Goal: Information Seeking & Learning: Check status

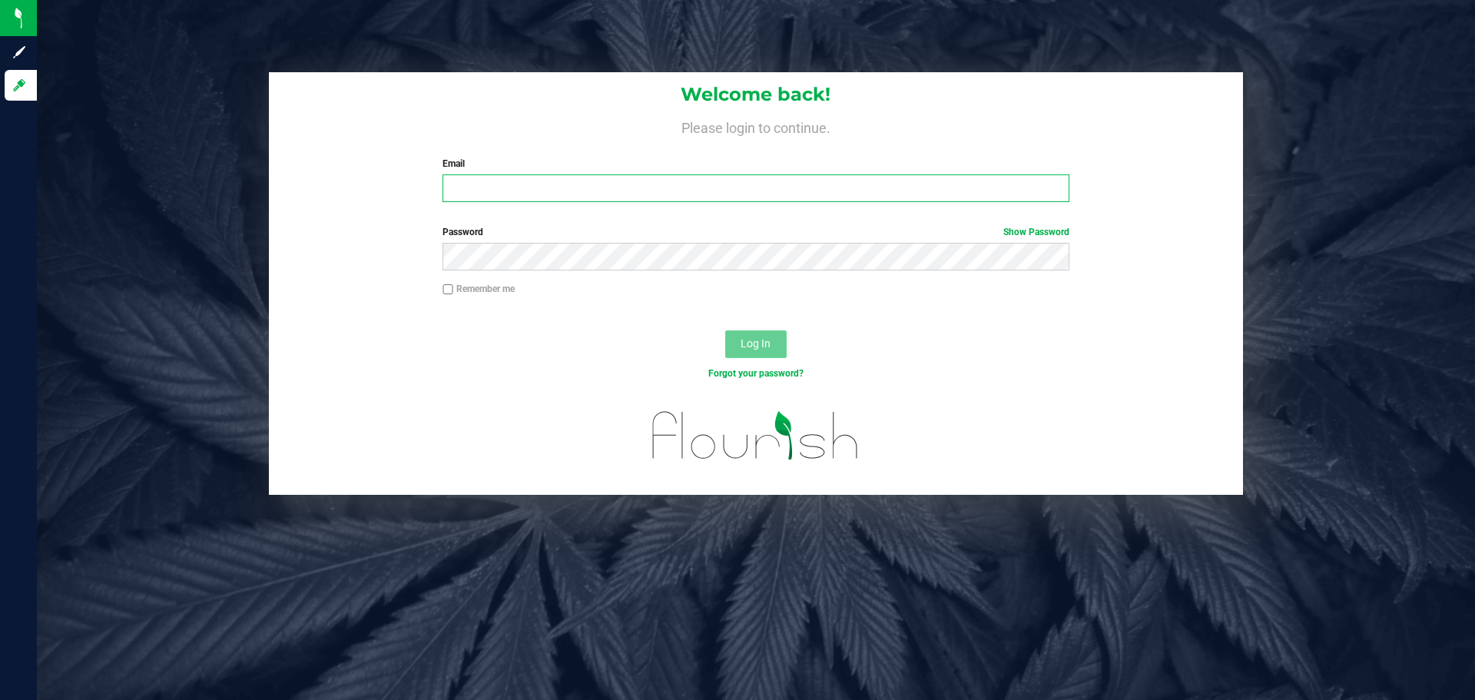
type input "[EMAIL_ADDRESS][DOMAIN_NAME]"
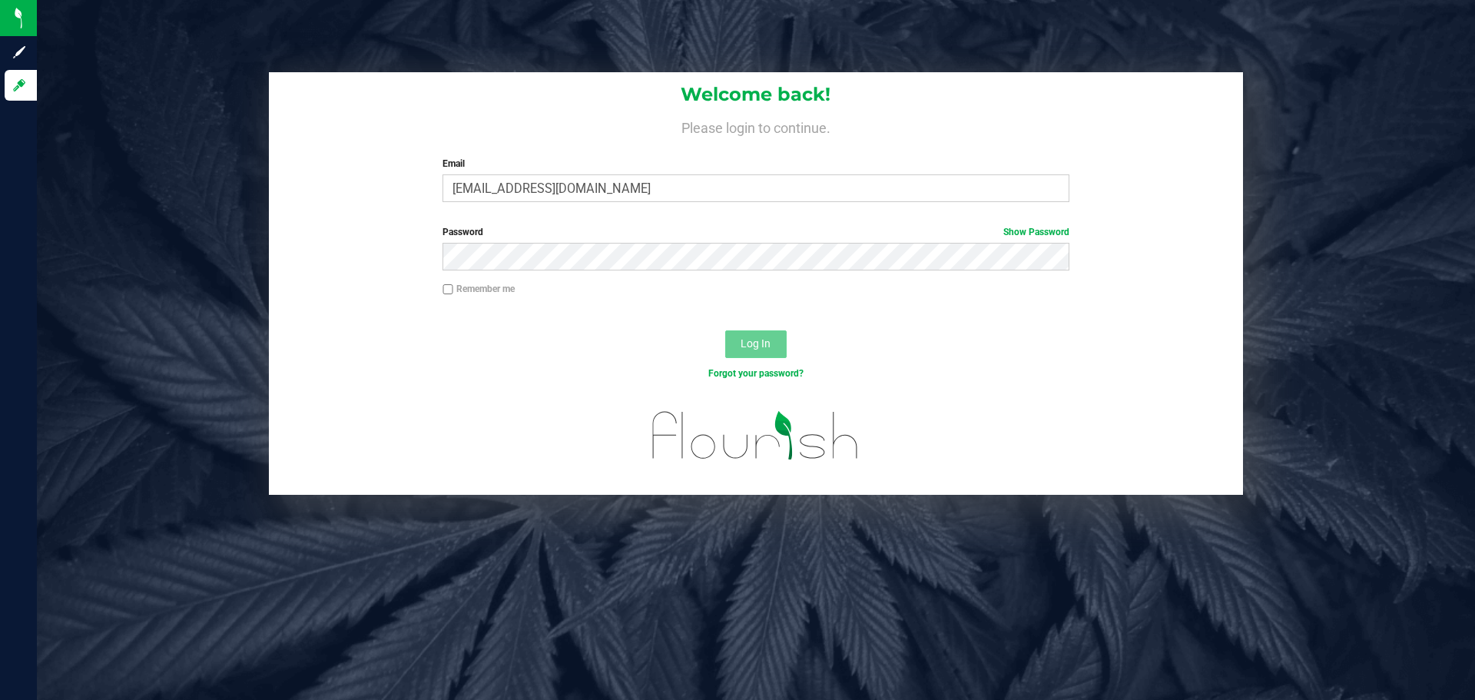
click at [762, 345] on span "Log In" at bounding box center [756, 343] width 30 height 12
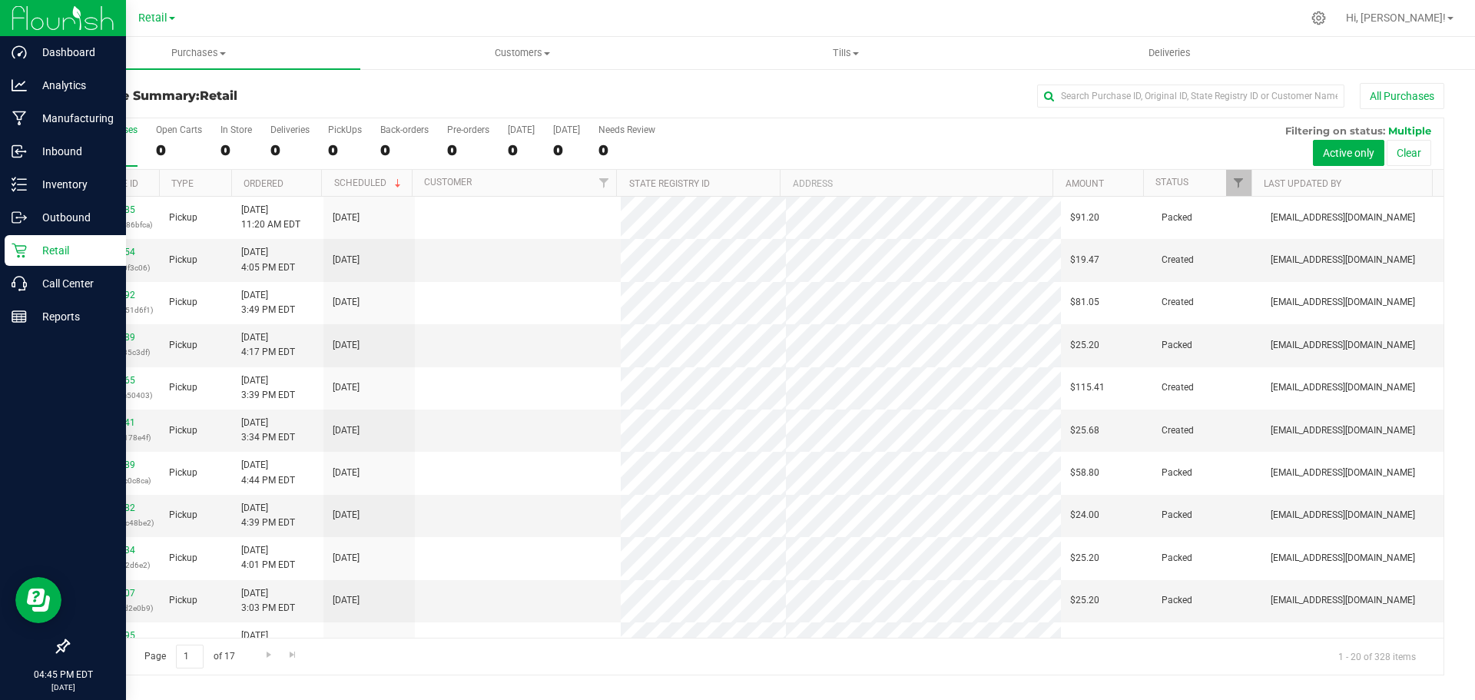
click at [65, 644] on icon at bounding box center [62, 645] width 15 height 15
click at [55, 648] on input "checkbox" at bounding box center [55, 648] width 0 height 0
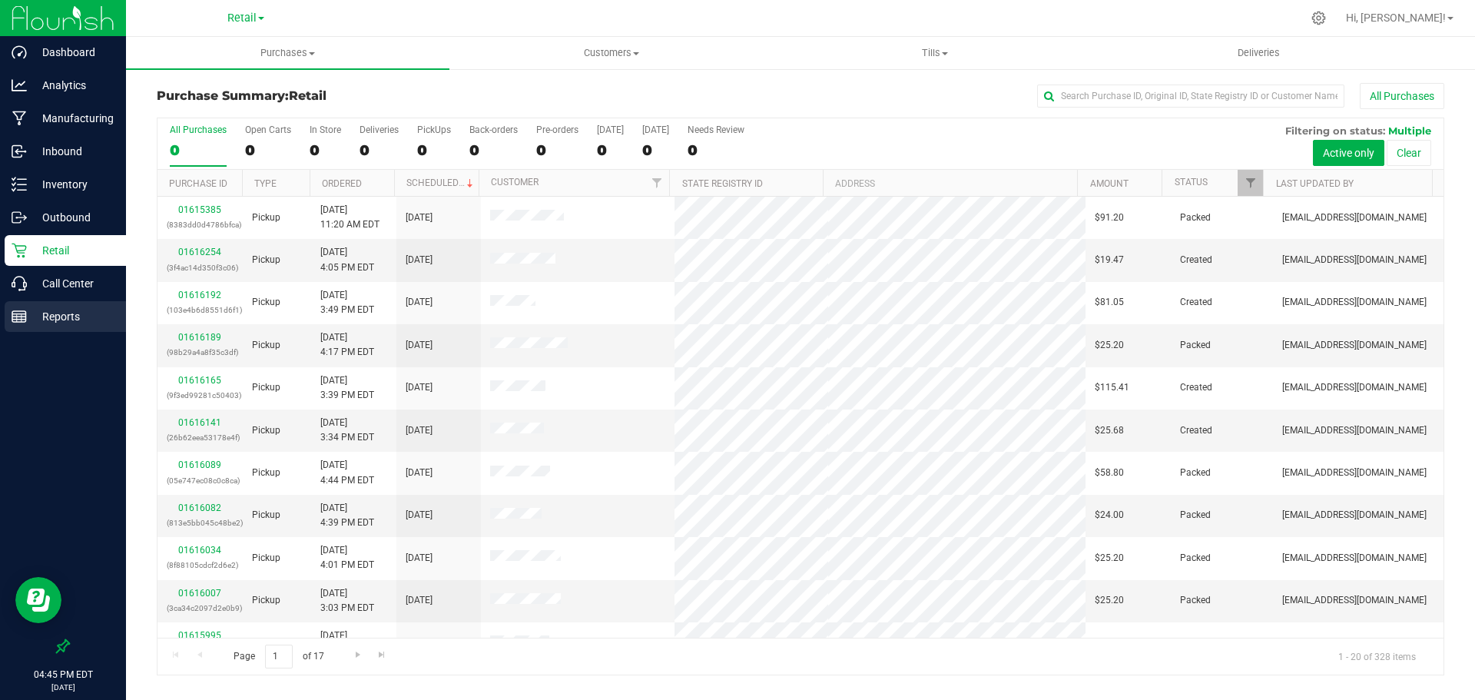
click at [59, 319] on p "Reports" at bounding box center [73, 316] width 92 height 18
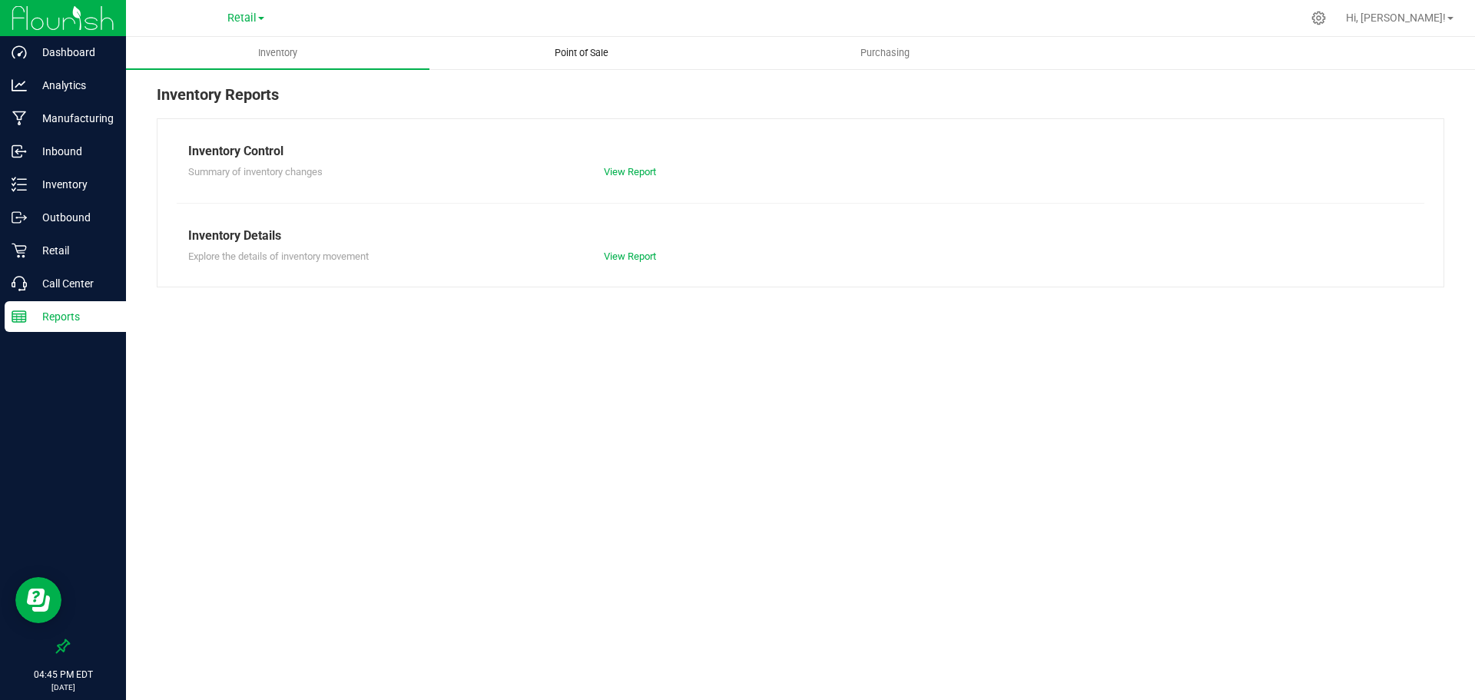
click at [588, 55] on span "Point of Sale" at bounding box center [581, 53] width 95 height 14
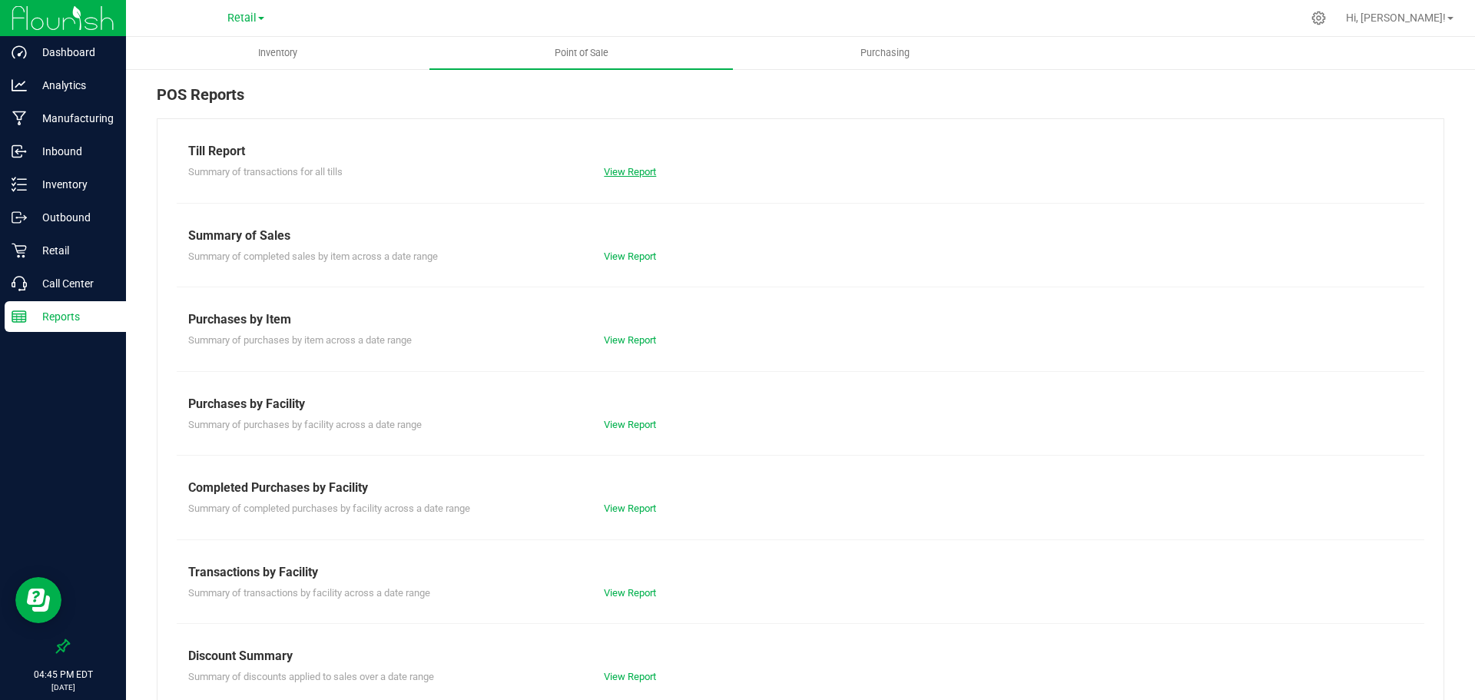
click at [620, 171] on link "View Report" at bounding box center [630, 172] width 52 height 12
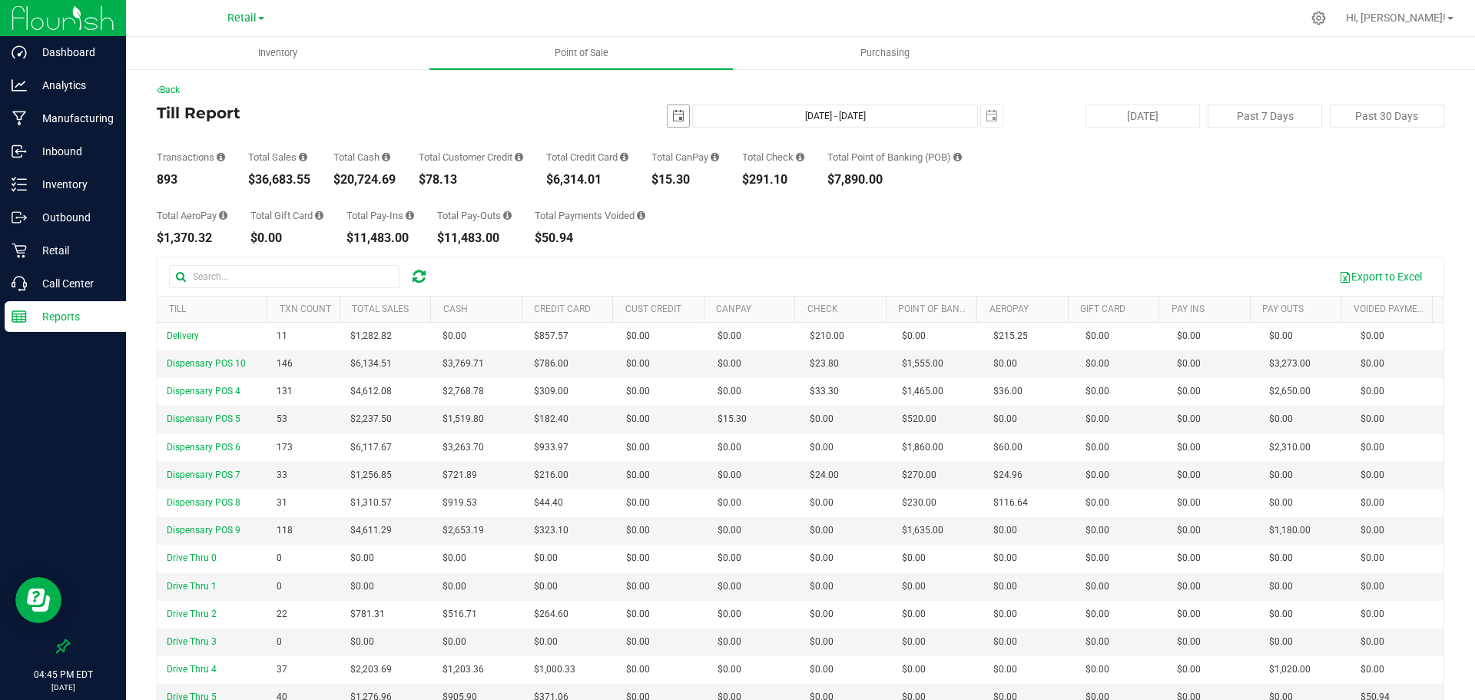
click at [672, 113] on span "select" at bounding box center [678, 116] width 12 height 12
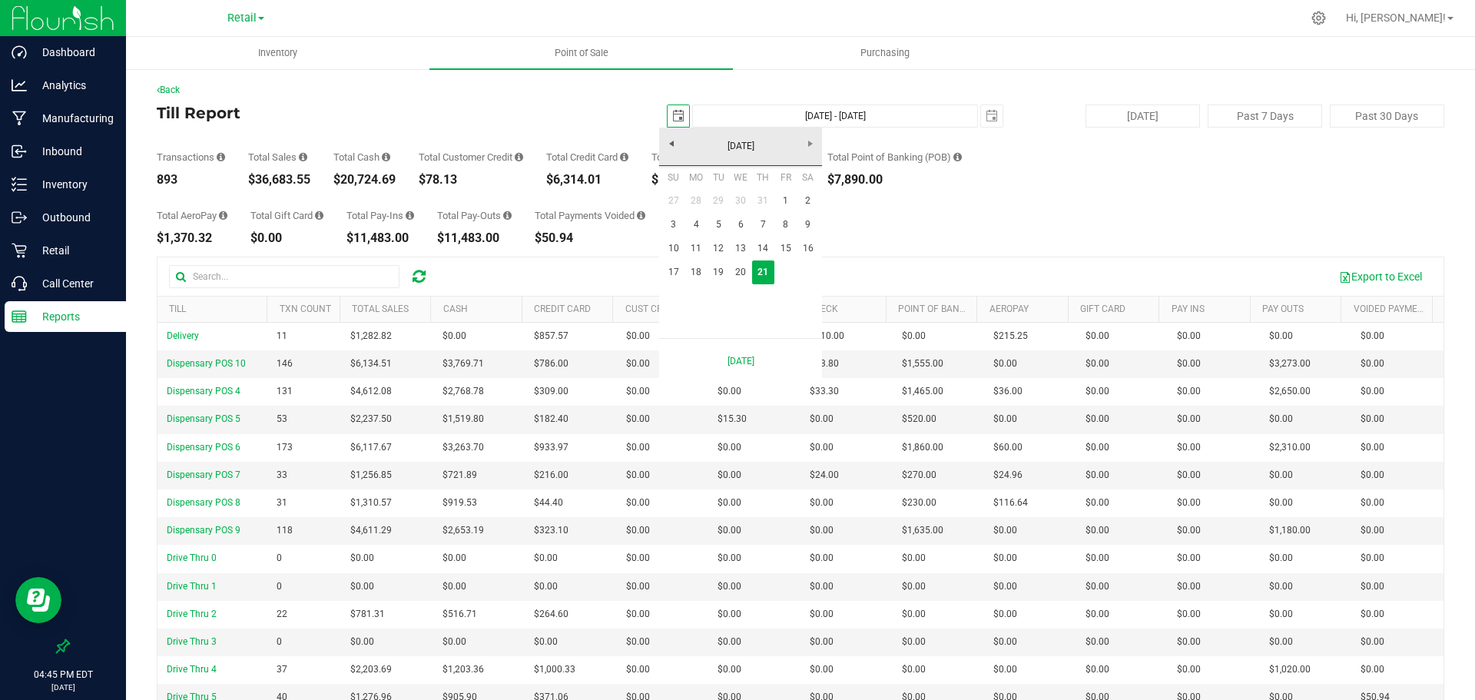
scroll to position [0, 38]
click at [745, 262] on link "20" at bounding box center [741, 272] width 22 height 24
type input "2025-08-20"
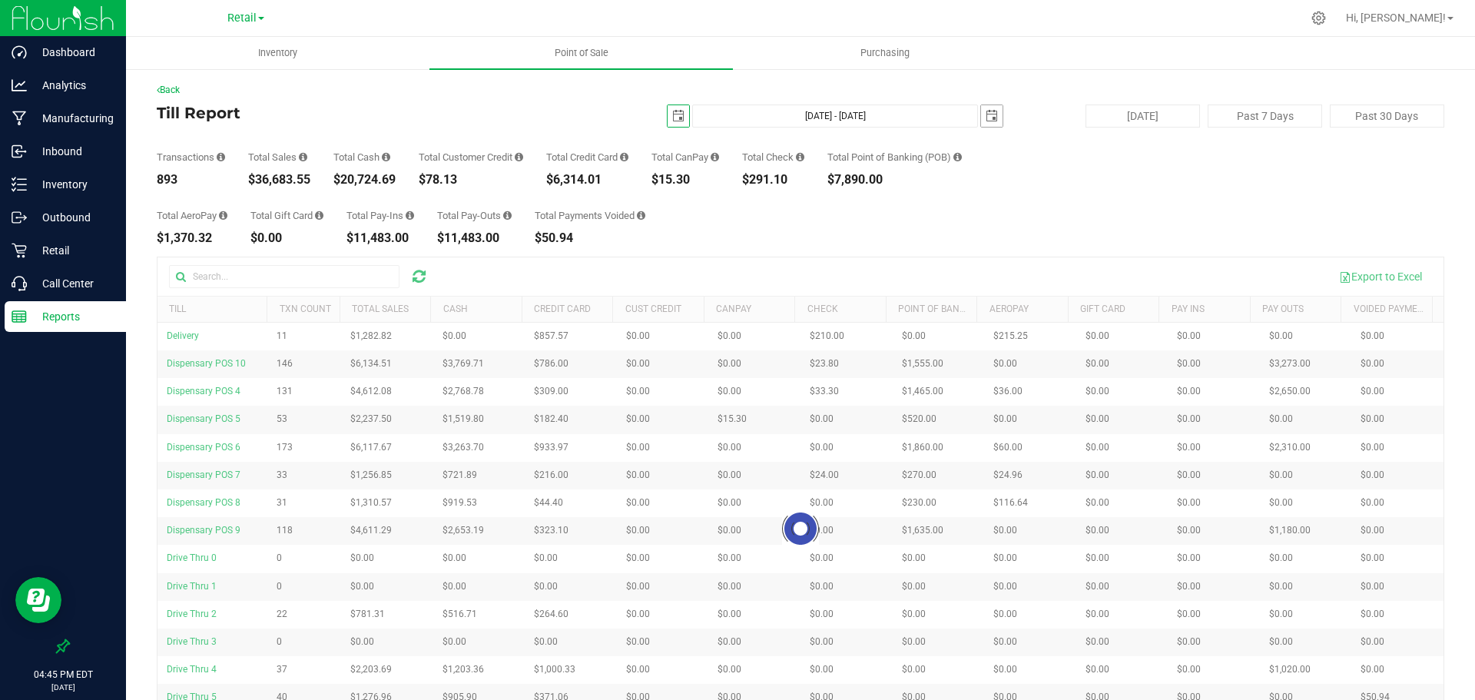
click at [986, 114] on span "select" at bounding box center [992, 116] width 12 height 12
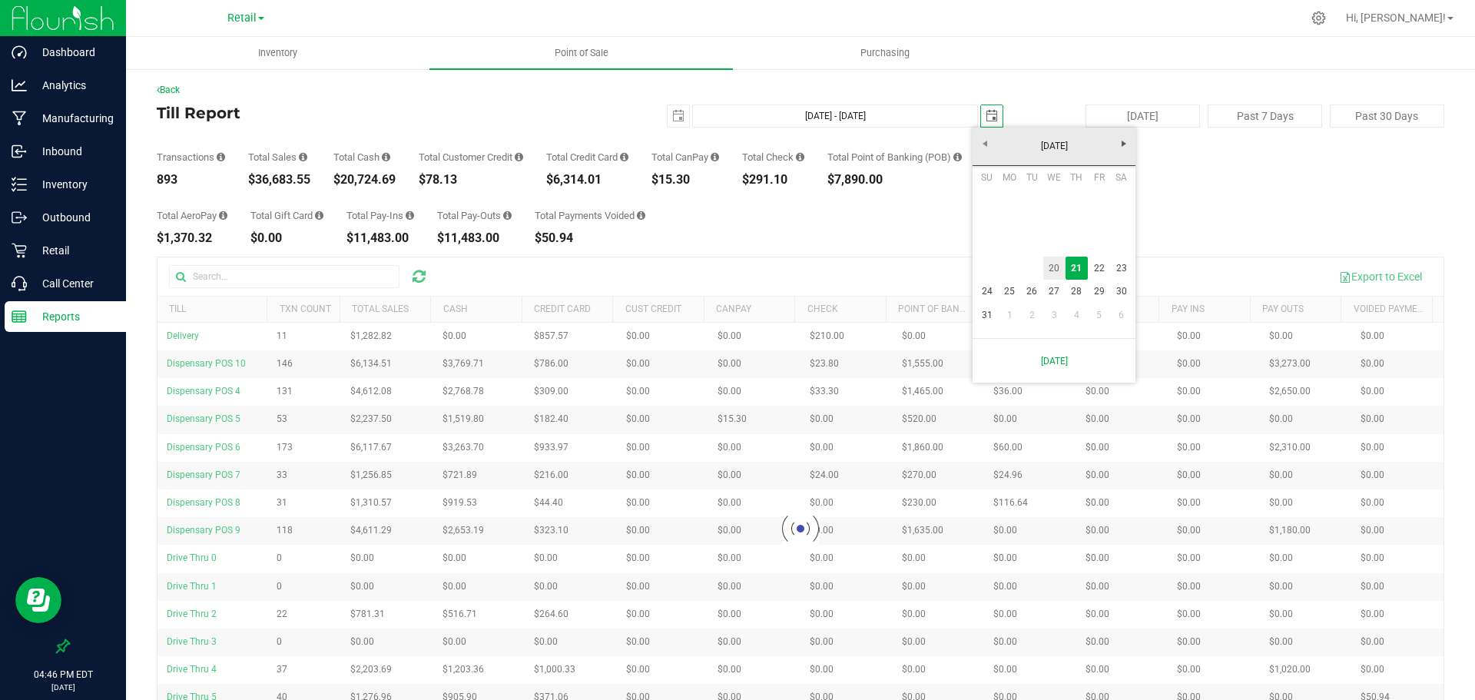
click at [1049, 266] on link "20" at bounding box center [1054, 269] width 22 height 24
type input "Aug 20, 2025 - Aug 20, 2025"
type input "2025-08-20"
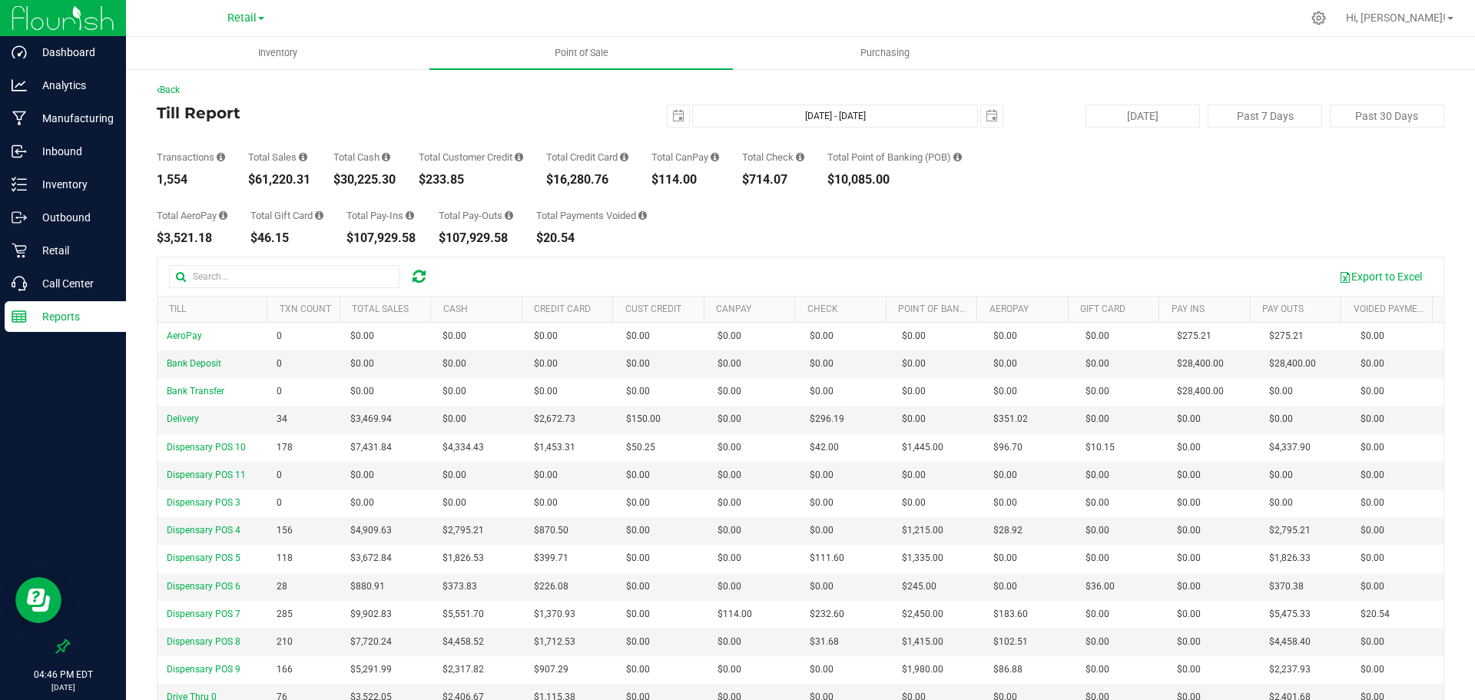
drag, startPoint x: 318, startPoint y: 182, endPoint x: 248, endPoint y: 181, distance: 69.9
click at [248, 181] on div "Transactions 1,554 Total Sales $61,220.31 Total Cash $30,225.30 Total Customer …" at bounding box center [801, 157] width 1288 height 58
copy div "$61,220.31"
drag, startPoint x: 616, startPoint y: 181, endPoint x: 545, endPoint y: 181, distance: 71.5
click at [545, 181] on div "Transactions 1,554 Total Sales $61,220.31 Total Cash $30,225.30 Total Customer …" at bounding box center [801, 157] width 1288 height 58
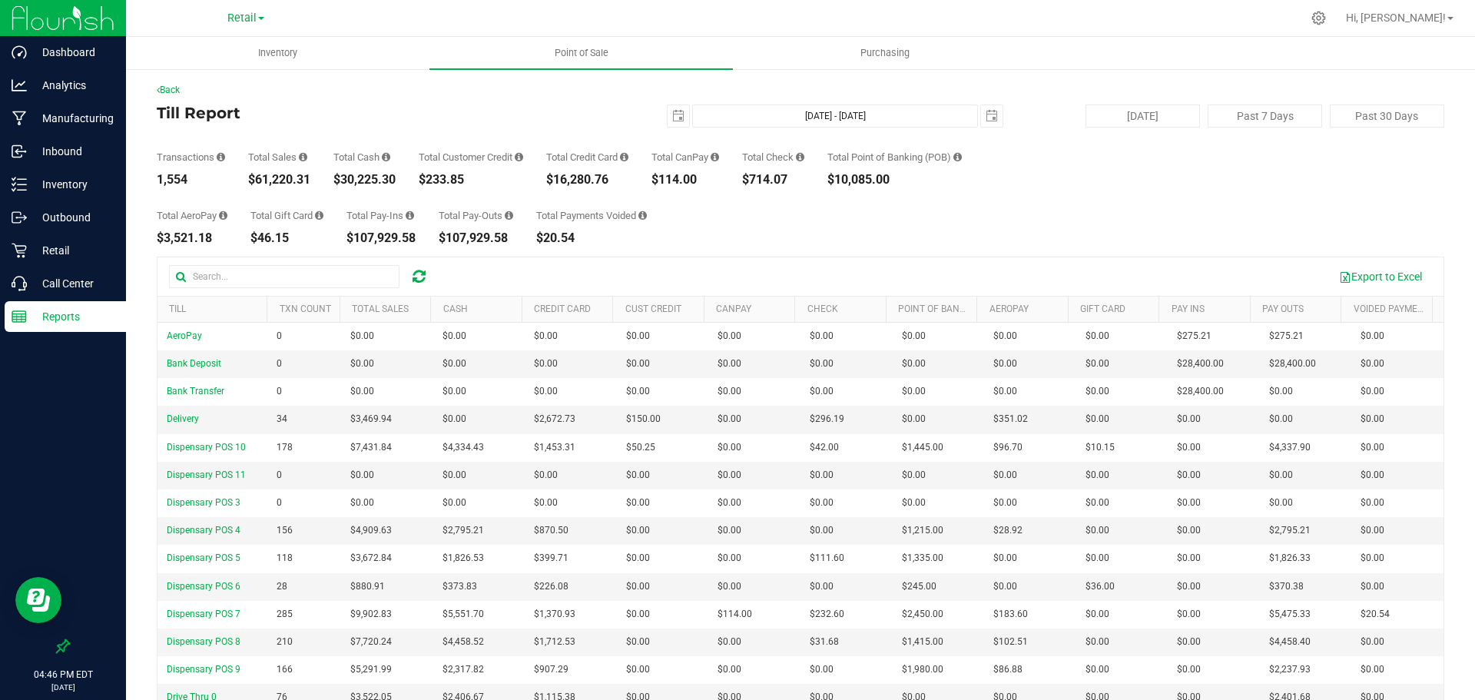
copy div "$16,280.76"
drag, startPoint x: 706, startPoint y: 179, endPoint x: 658, endPoint y: 181, distance: 48.5
click at [658, 181] on div "Transactions 1,554 Total Sales $61,220.31 Total Cash $30,225.30 Total Customer …" at bounding box center [801, 157] width 1288 height 58
copy div "$114.00"
drag, startPoint x: 802, startPoint y: 179, endPoint x: 754, endPoint y: 182, distance: 48.5
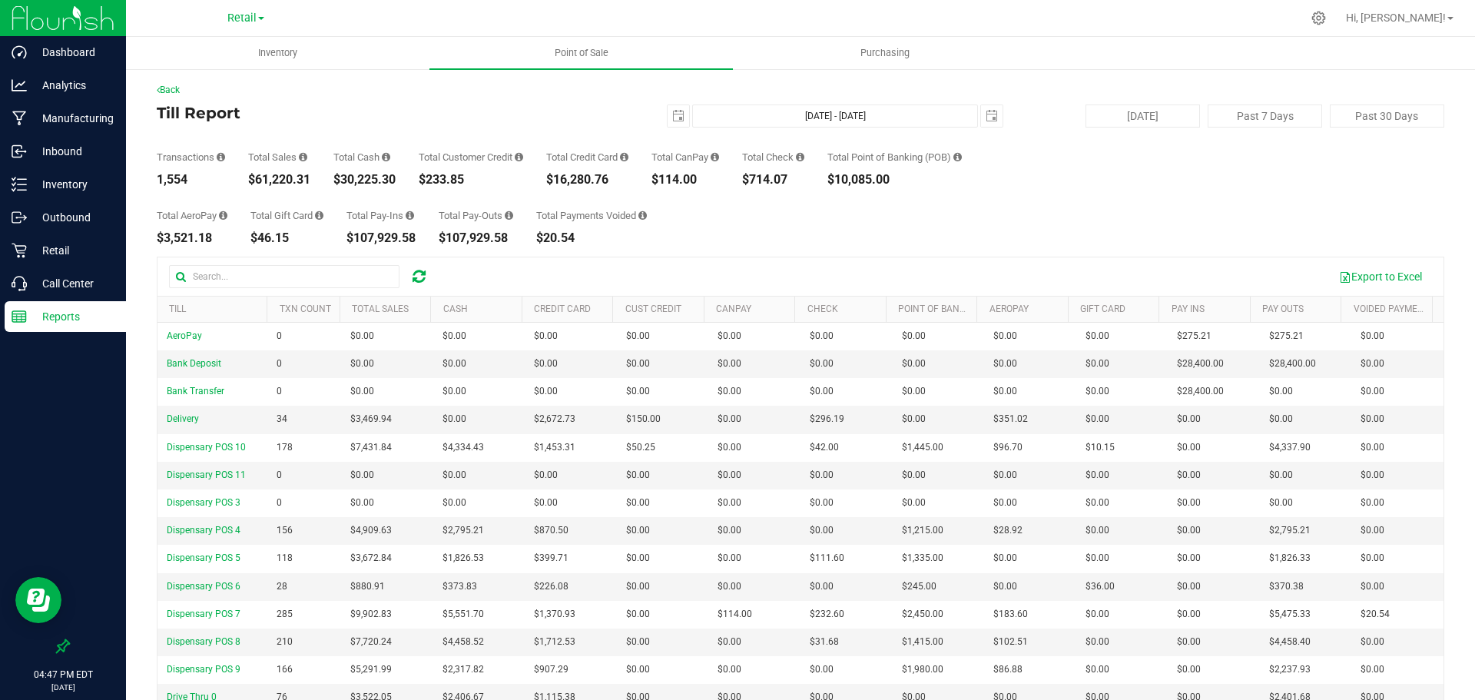
click at [754, 182] on div "$714.07" at bounding box center [773, 180] width 62 height 12
copy div "$714.07"
drag, startPoint x: 910, startPoint y: 178, endPoint x: 830, endPoint y: 178, distance: 79.9
click at [830, 178] on div "Transactions 1,554 Total Sales $61,220.31 Total Cash $30,225.30 Total Customer …" at bounding box center [801, 157] width 1288 height 58
copy div "$10,085.00"
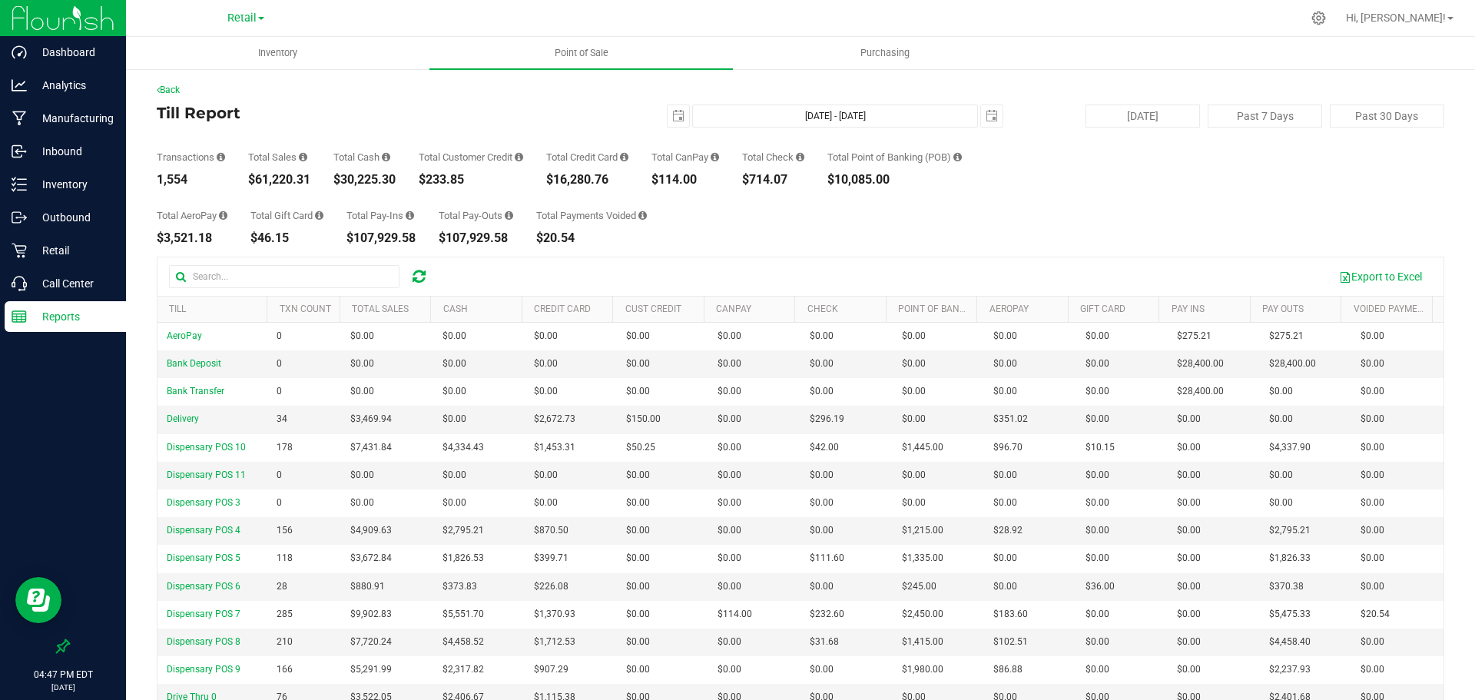
drag, startPoint x: 215, startPoint y: 233, endPoint x: 156, endPoint y: 235, distance: 59.2
click at [156, 235] on div "Back Till Report 2025-08-20 Aug 20, 2025 - Aug 20, 2025 2025-08-20 Today Past 7…" at bounding box center [800, 442] width 1349 height 749
copy div "$3,521.18"
click at [223, 176] on div "1,554" at bounding box center [191, 180] width 68 height 12
click at [570, 48] on span "Point of Sale" at bounding box center [581, 53] width 95 height 14
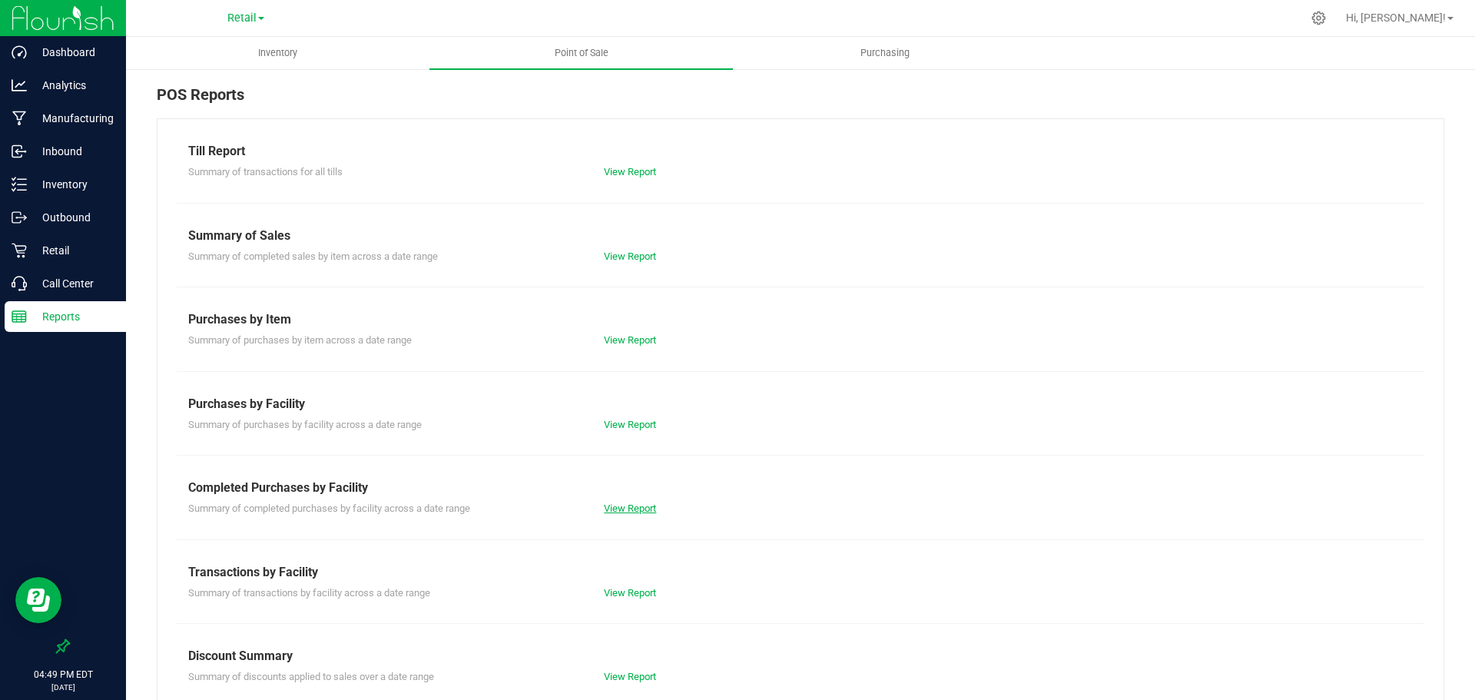
click at [635, 506] on link "View Report" at bounding box center [630, 508] width 52 height 12
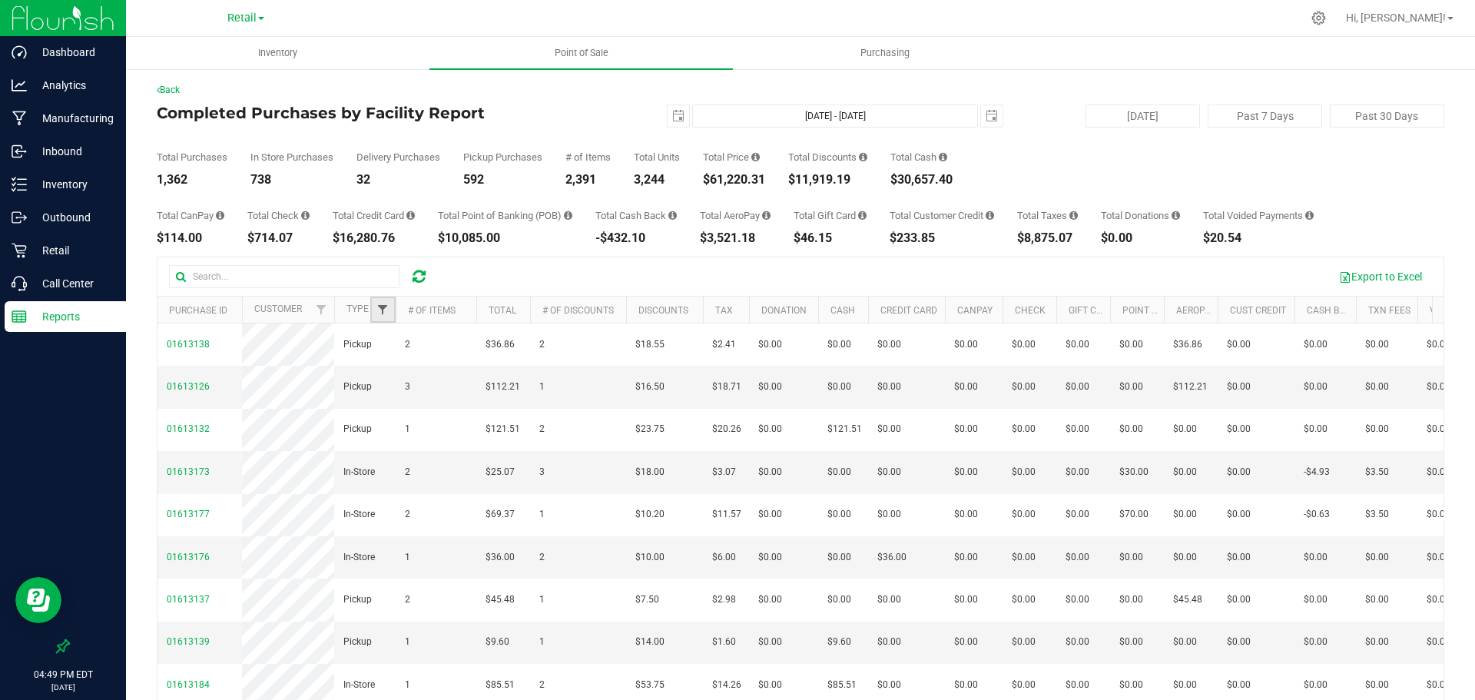
click at [382, 311] on span "Filter" at bounding box center [382, 309] width 12 height 12
click at [391, 397] on input "Delivery" at bounding box center [391, 396] width 10 height 10
checkbox input "true"
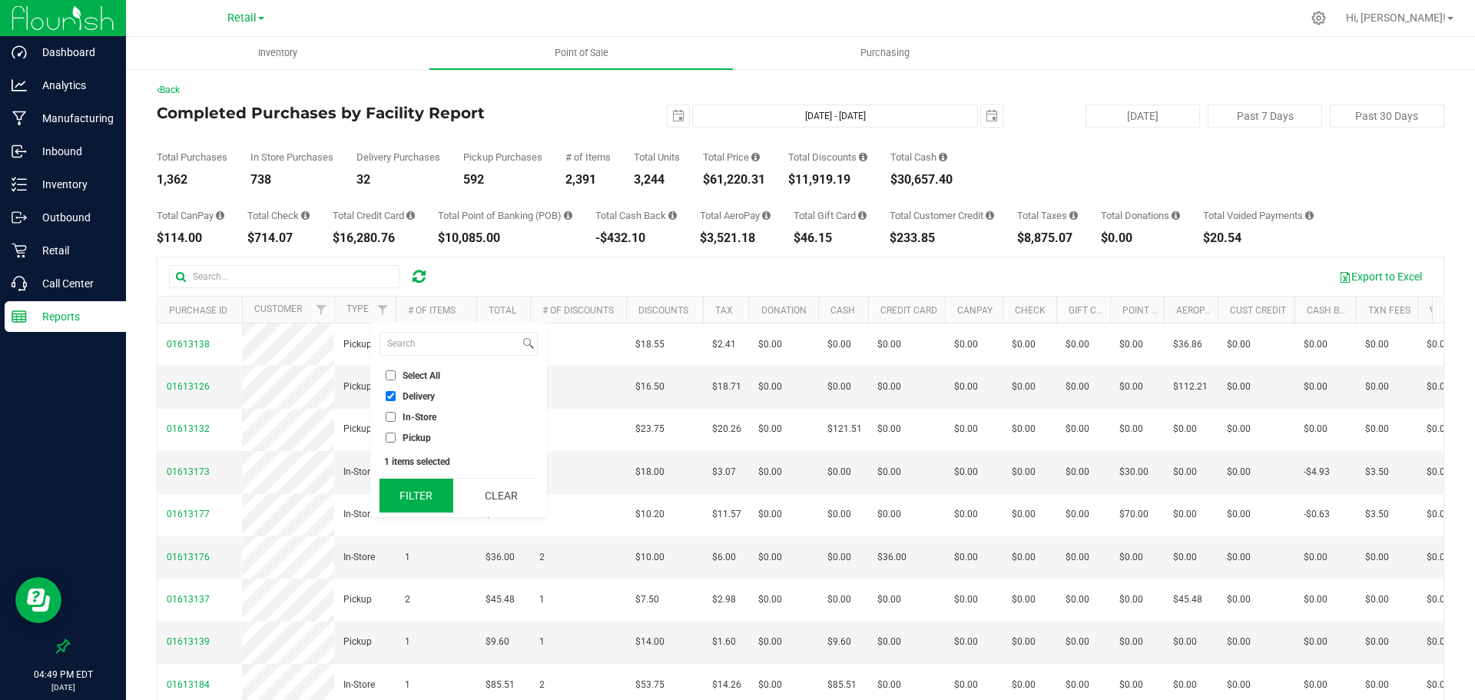
click at [423, 492] on button "Filter" at bounding box center [417, 496] width 74 height 34
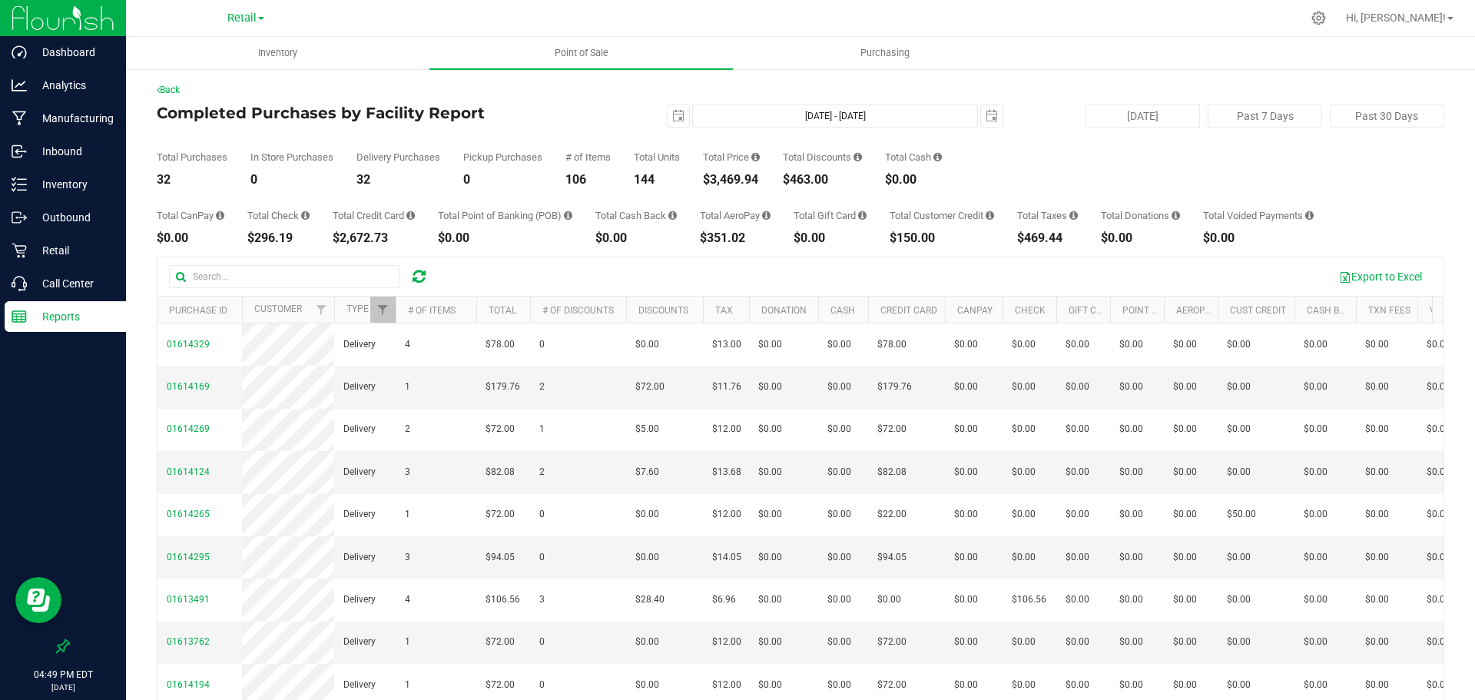
drag, startPoint x: 764, startPoint y: 184, endPoint x: 706, endPoint y: 181, distance: 58.4
click at [706, 181] on div "Total Purchases 32 In Store Purchases 0 Delivery Purchases 32 Pickup Purchases …" at bounding box center [801, 157] width 1288 height 58
copy div "$3,469.94"
click at [672, 113] on span "select" at bounding box center [678, 116] width 12 height 12
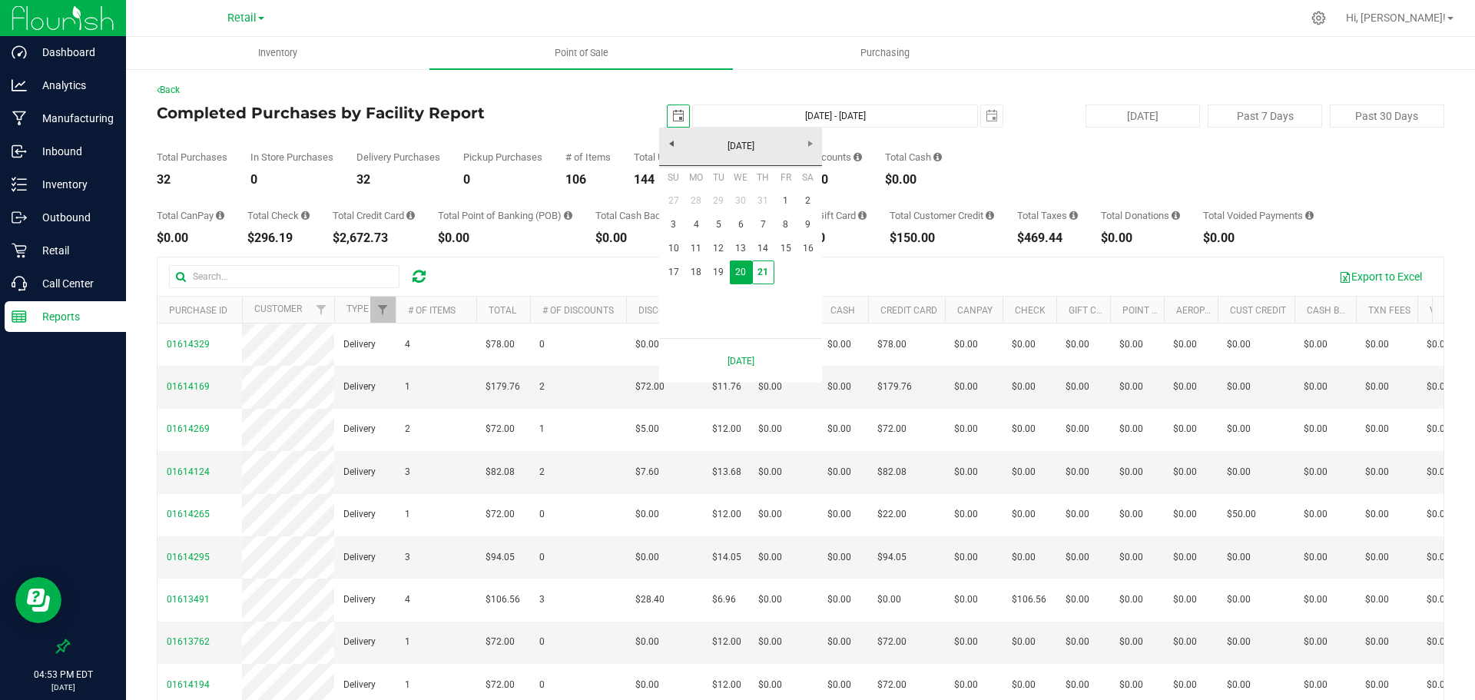
scroll to position [0, 38]
click at [665, 141] on link "August 2025" at bounding box center [740, 146] width 165 height 24
click at [762, 234] on link "Jul" at bounding box center [760, 231] width 39 height 39
click at [764, 294] on link "31" at bounding box center [763, 296] width 22 height 24
type input "2025-07-31"
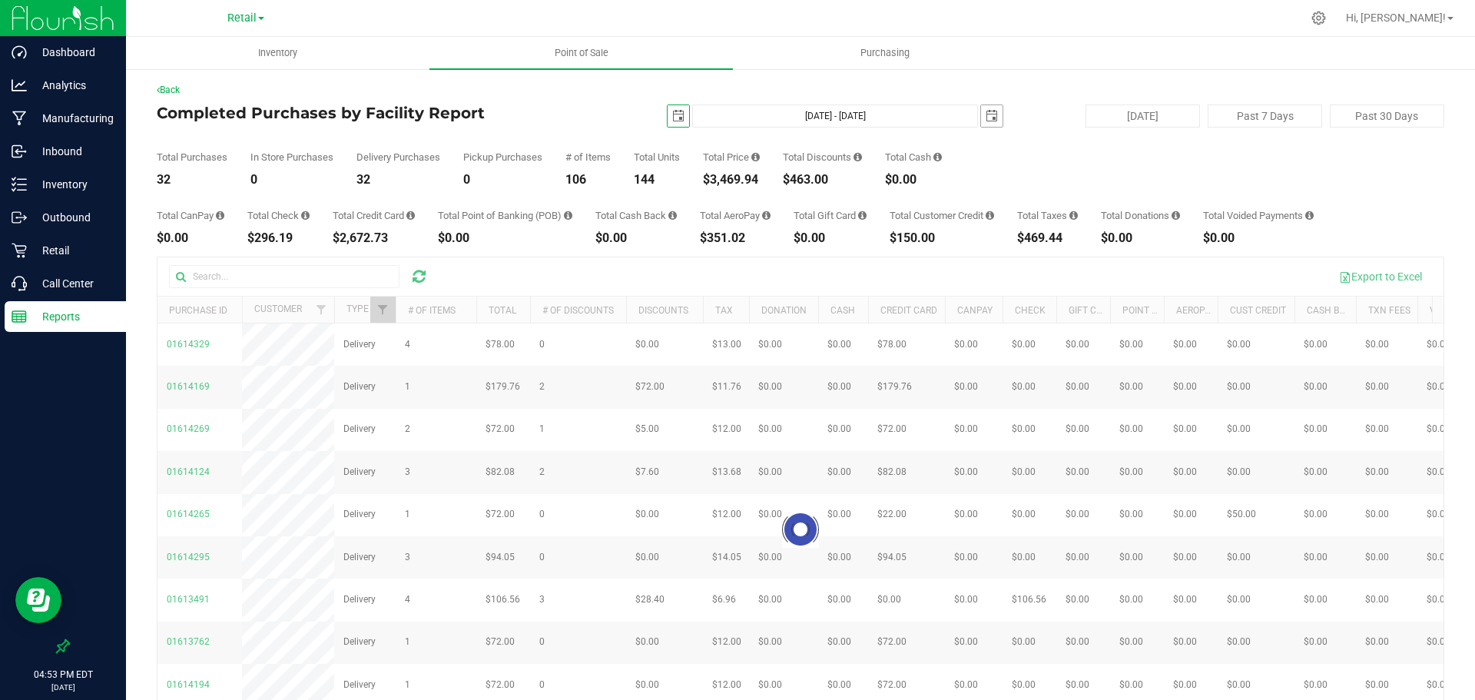
click at [988, 111] on span "select" at bounding box center [992, 116] width 12 height 12
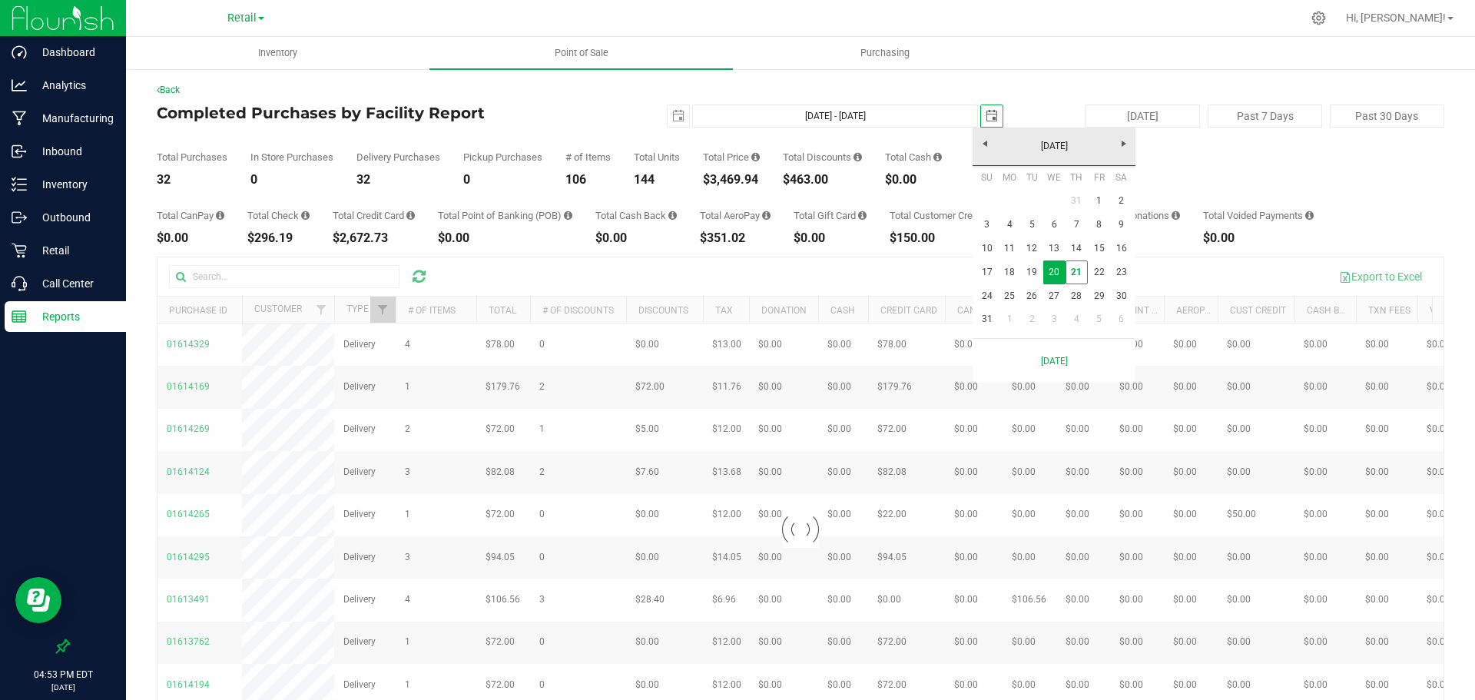
scroll to position [0, 38]
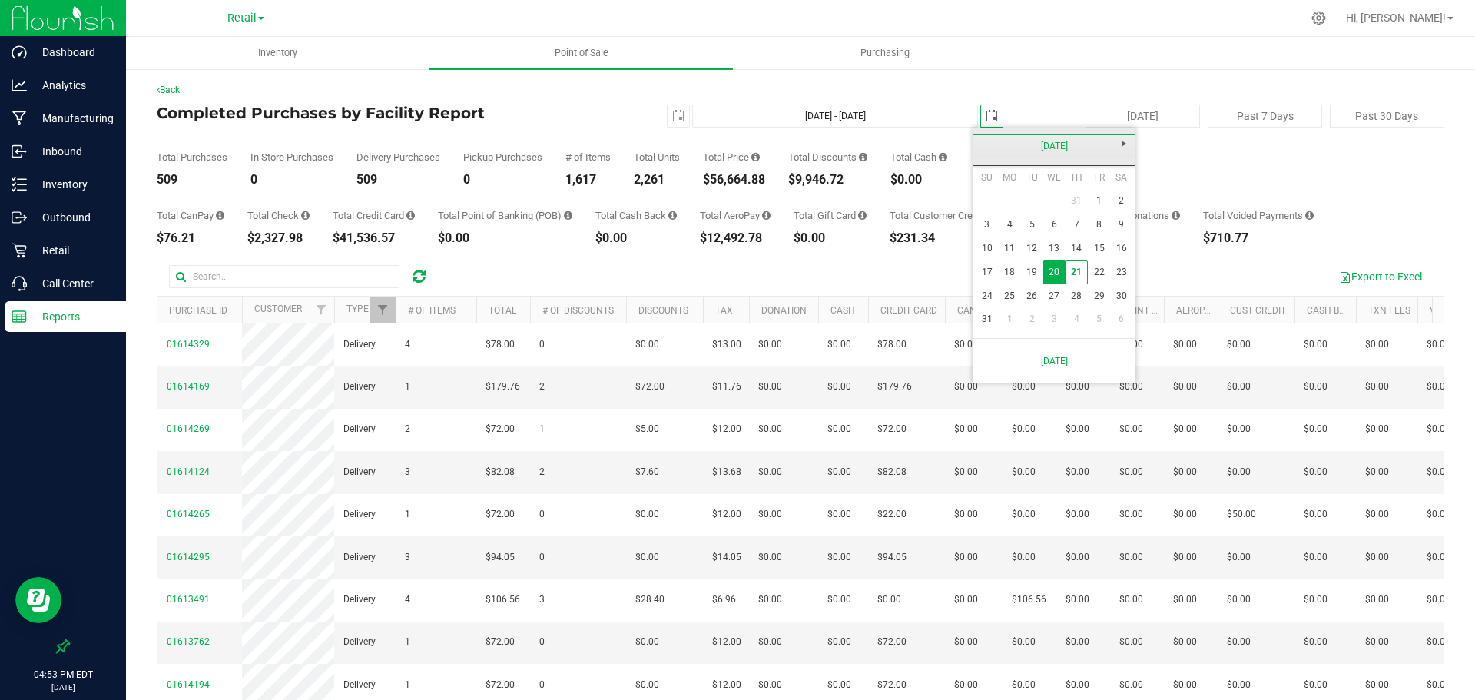
click at [981, 144] on link "August 2025" at bounding box center [1054, 146] width 165 height 24
click at [1073, 224] on link "Jul" at bounding box center [1073, 231] width 39 height 39
click at [1071, 288] on link "31" at bounding box center [1077, 291] width 22 height 24
type input "Jul 31, 2025 - Jul 31, 2025"
type input "2025-07-31"
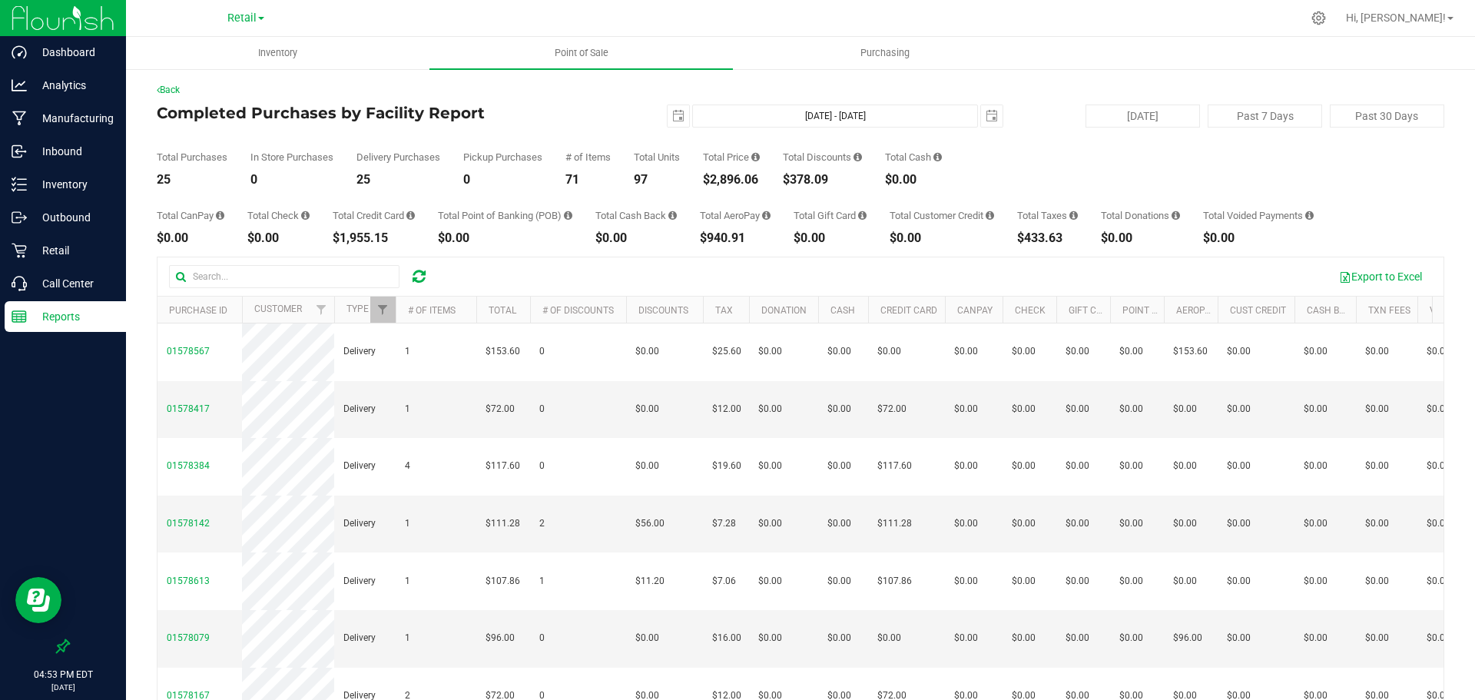
drag, startPoint x: 763, startPoint y: 178, endPoint x: 708, endPoint y: 181, distance: 54.6
click at [708, 181] on div "$2,896.06" at bounding box center [731, 180] width 57 height 12
copy div "$2,896.06"
click at [672, 114] on span "select" at bounding box center [678, 116] width 12 height 12
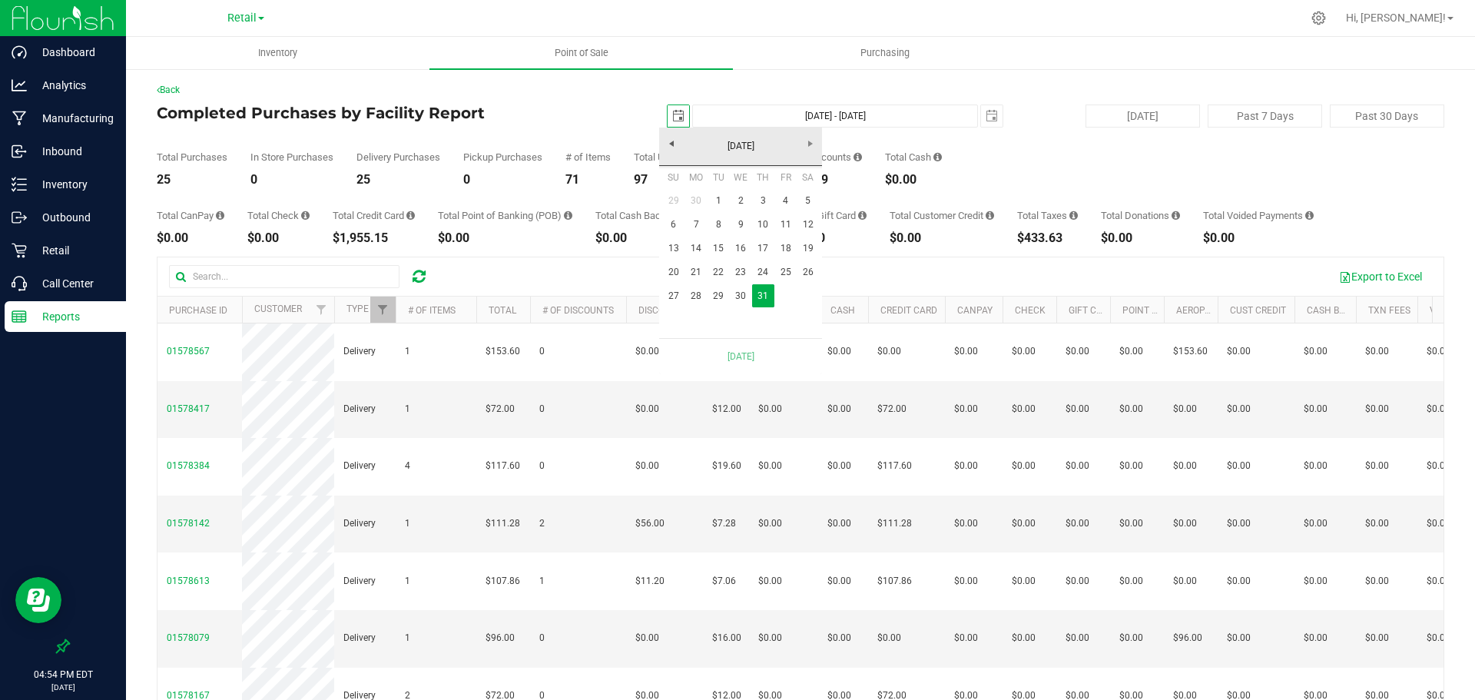
scroll to position [0, 38]
click at [737, 293] on link "30" at bounding box center [741, 296] width 22 height 24
type input "Jul 30, 2025 - Jul 31, 2025"
type input "2025-07-30"
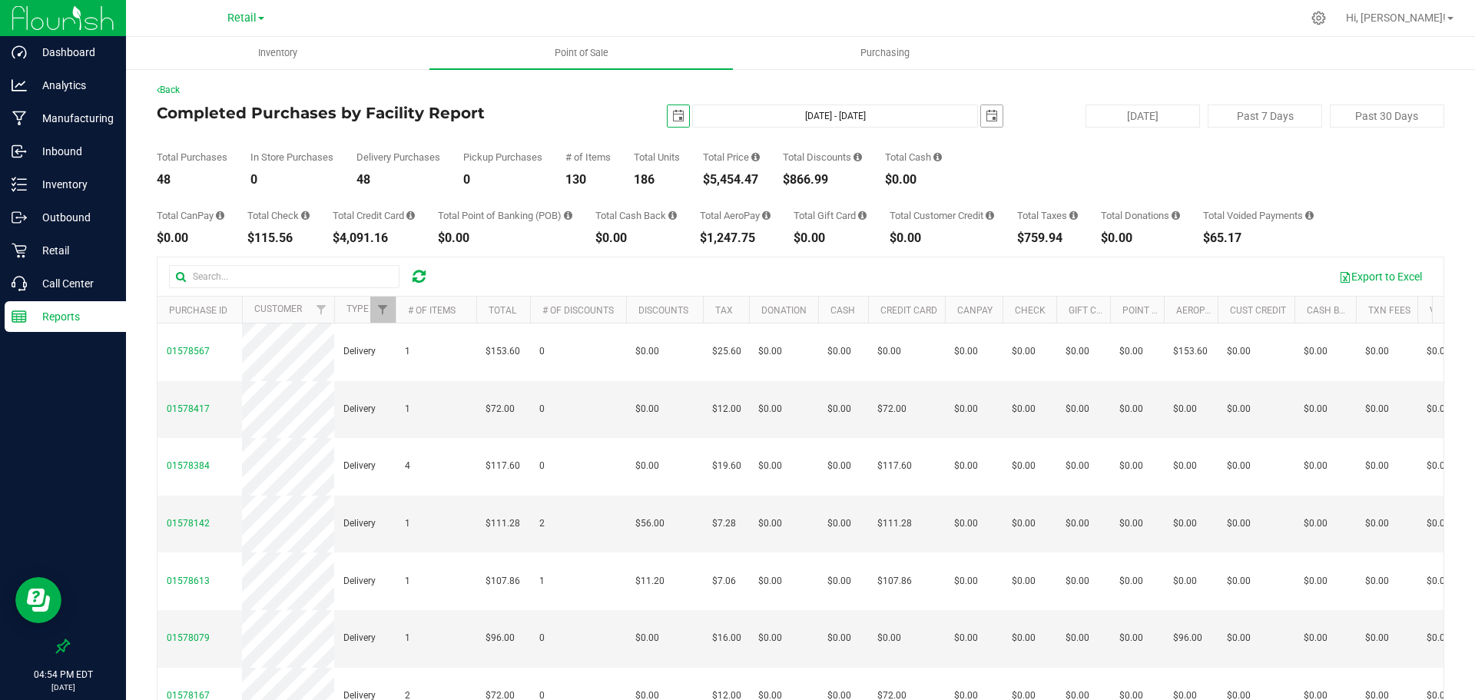
click at [986, 115] on span "select" at bounding box center [992, 116] width 12 height 12
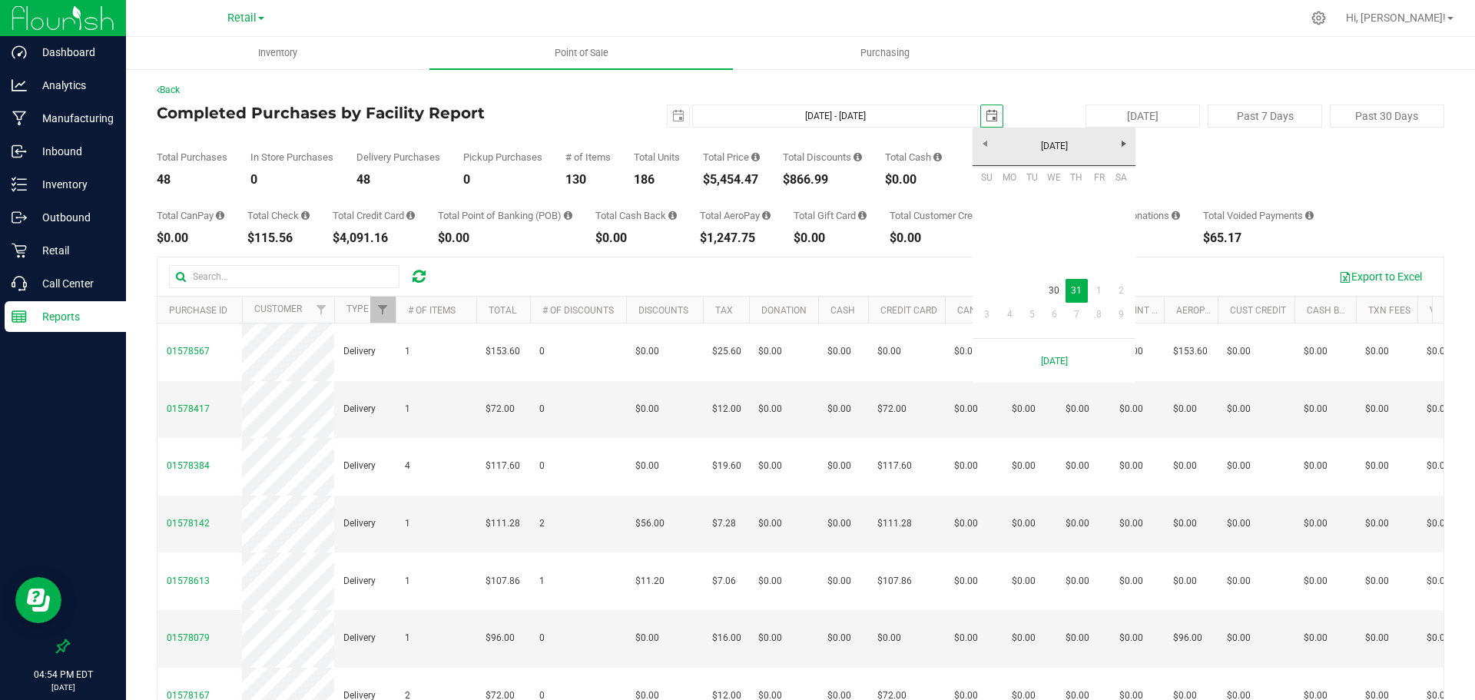
scroll to position [0, 38]
click at [1053, 290] on link "30" at bounding box center [1054, 291] width 22 height 24
type input "Jul 30, 2025 - Jul 30, 2025"
type input "2025-07-30"
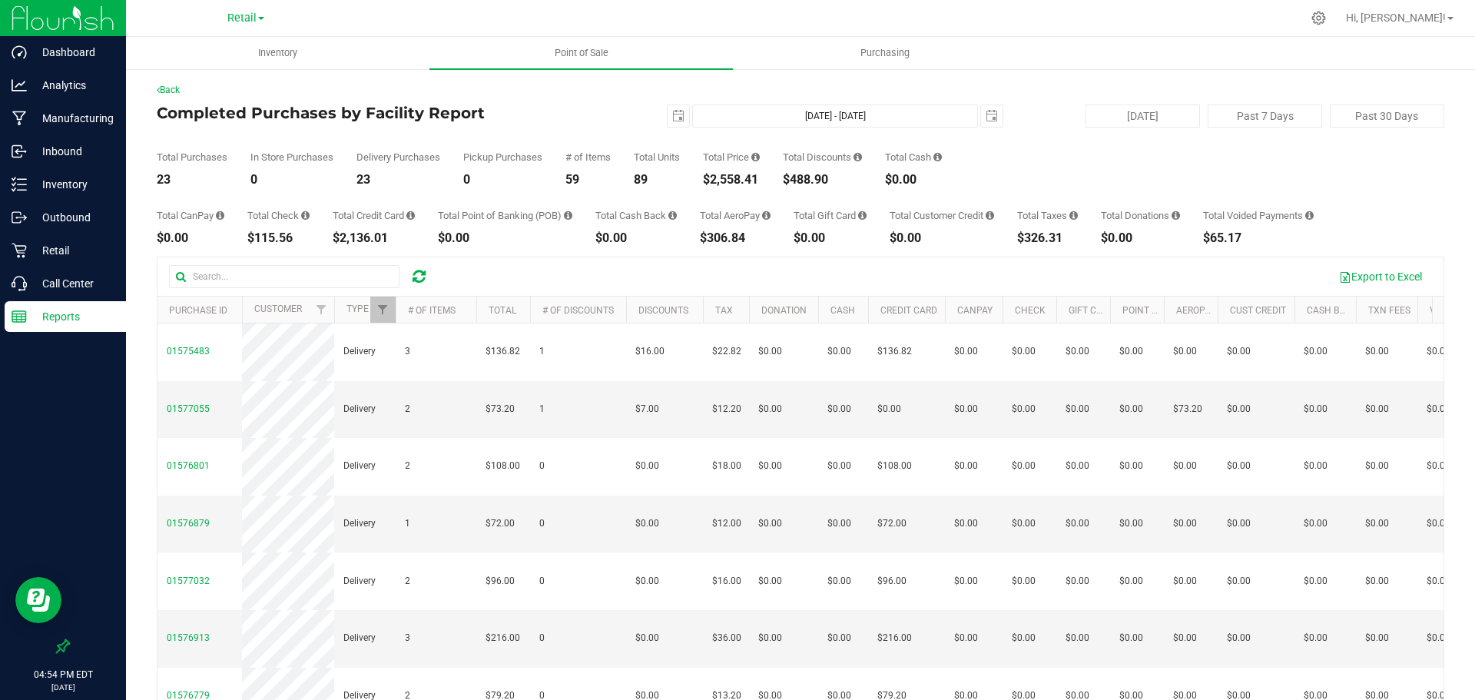
drag, startPoint x: 764, startPoint y: 179, endPoint x: 708, endPoint y: 183, distance: 55.4
click at [708, 183] on div "$2,558.41" at bounding box center [731, 180] width 57 height 12
copy div "$2,558.41"
click at [672, 118] on span "select" at bounding box center [678, 116] width 12 height 12
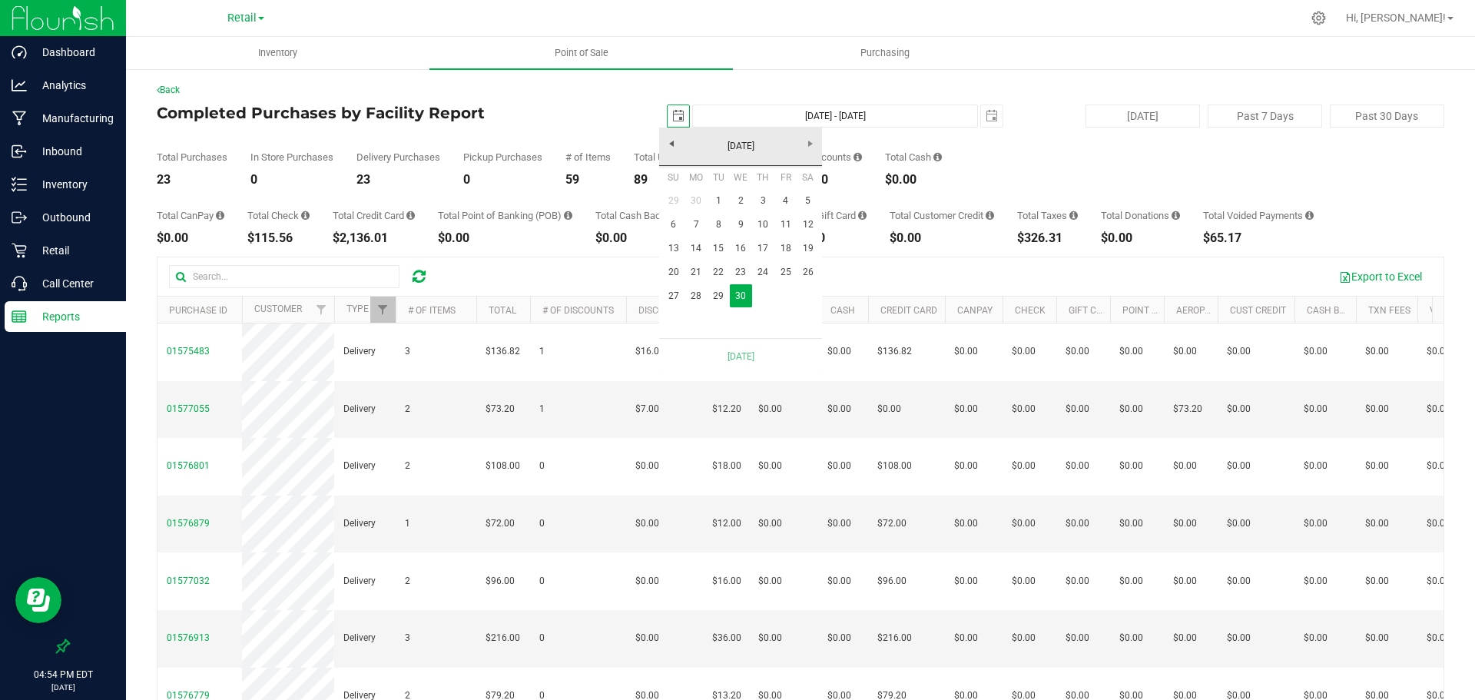
scroll to position [0, 38]
click at [716, 293] on link "29" at bounding box center [719, 296] width 22 height 24
type input "Jul 29, 2025 - Jul 30, 2025"
type input "2025-07-29"
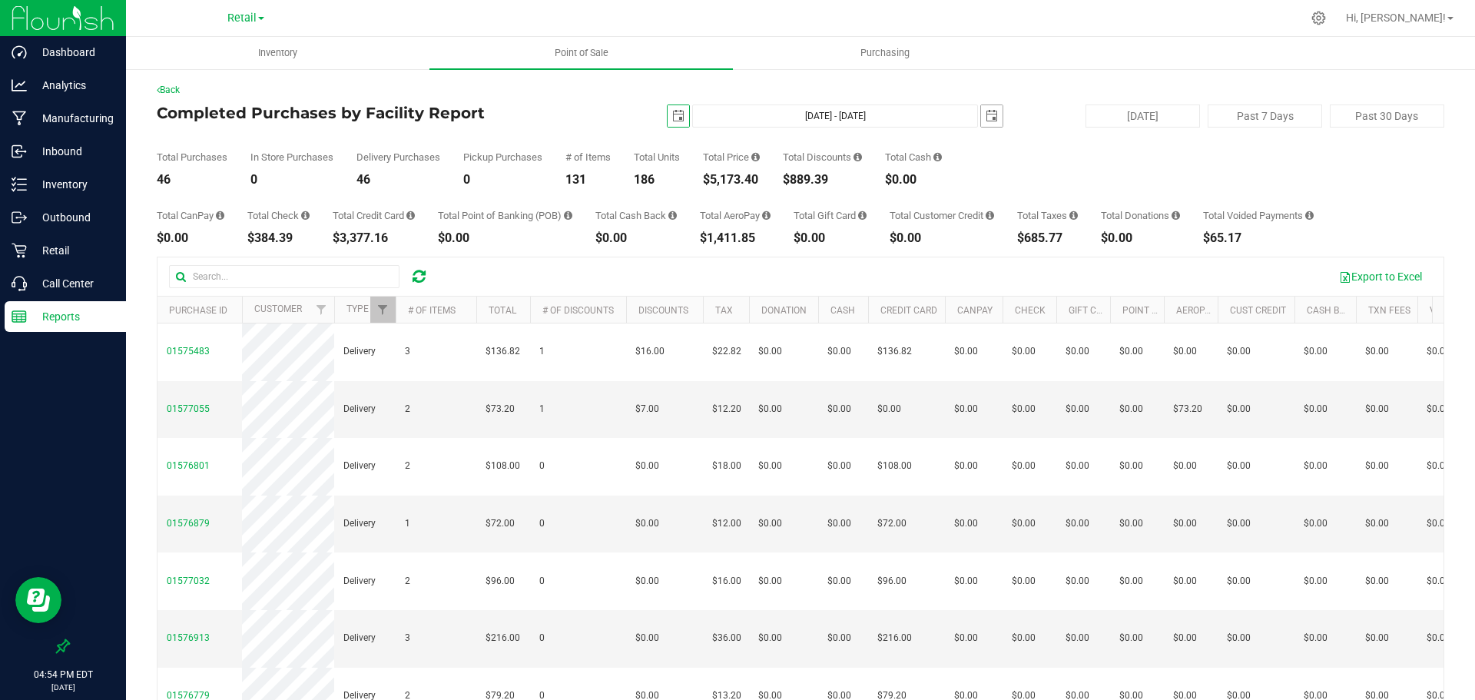
click at [989, 117] on span "select" at bounding box center [992, 116] width 12 height 12
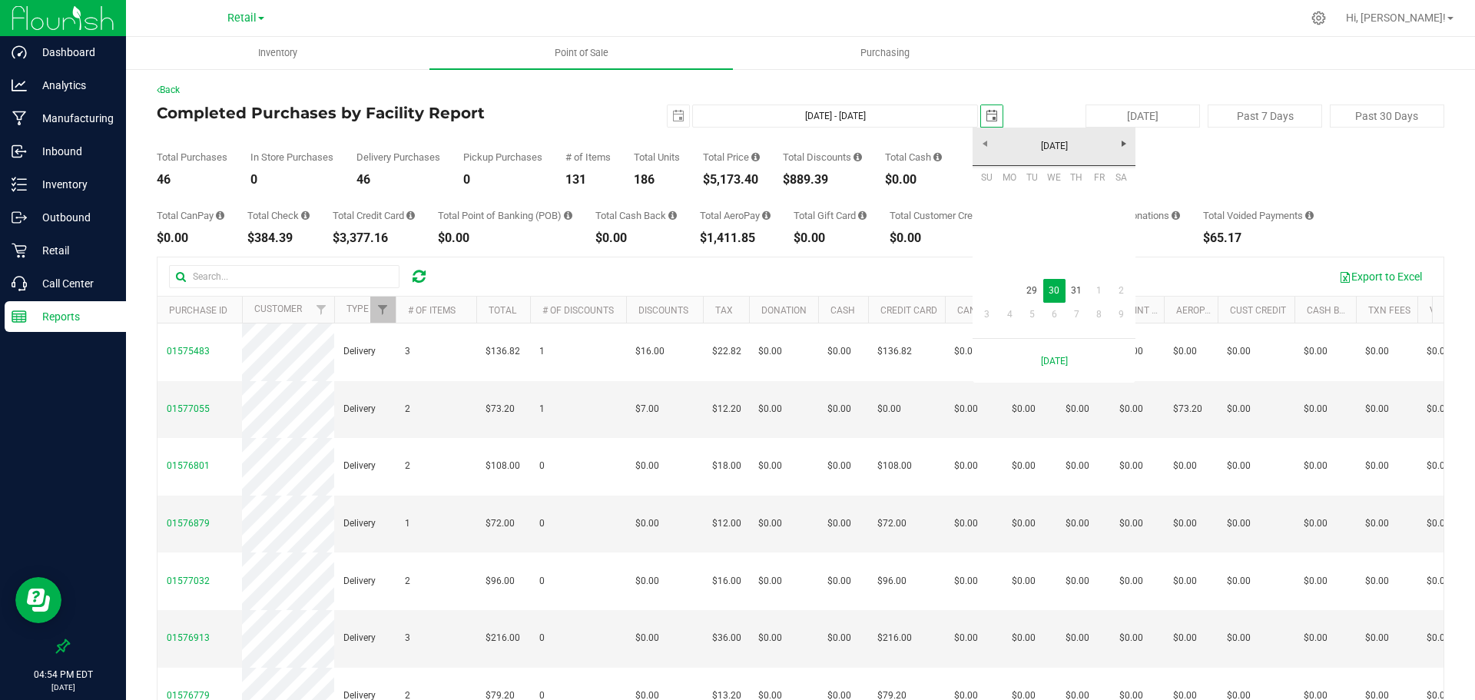
scroll to position [0, 38]
click at [1024, 287] on link "29" at bounding box center [1032, 291] width 22 height 24
type input "Jul 29, 2025 - Jul 29, 2025"
type input "2025-07-29"
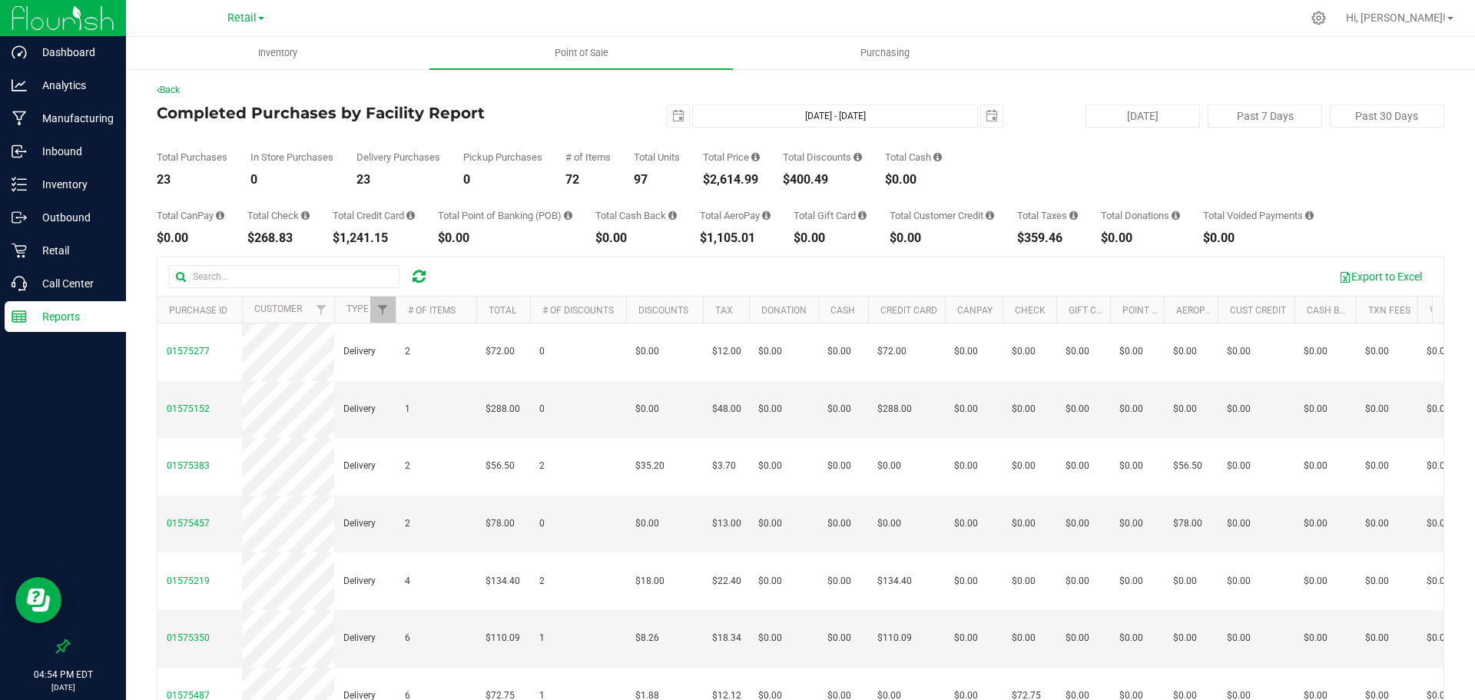
drag, startPoint x: 761, startPoint y: 177, endPoint x: 703, endPoint y: 181, distance: 58.5
click at [703, 181] on div "Total Purchases 23 In Store Purchases 0 Delivery Purchases 23 Pickup Purchases …" at bounding box center [801, 157] width 1288 height 58
copy div "$2,614.99"
click at [672, 117] on span "select" at bounding box center [678, 116] width 12 height 12
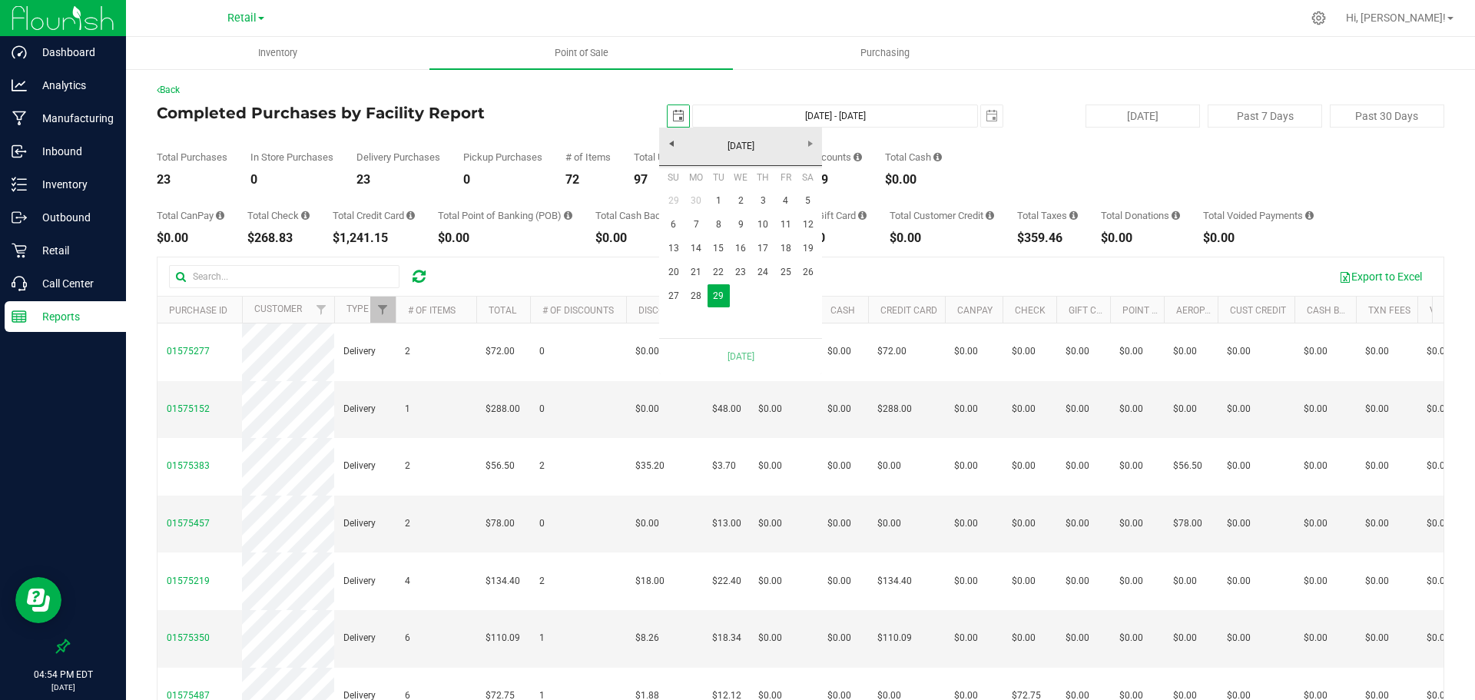
scroll to position [0, 38]
click at [694, 293] on link "28" at bounding box center [696, 296] width 22 height 24
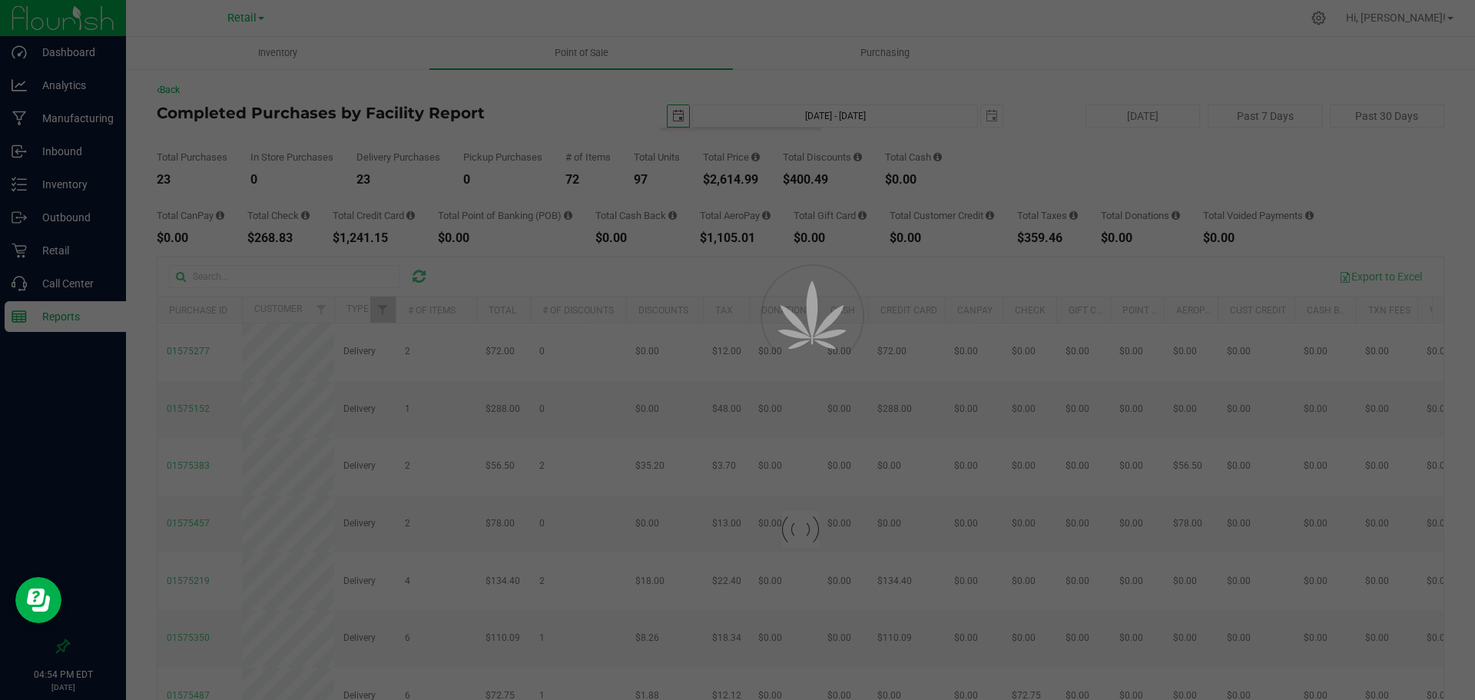
type input "Jul 28, 2025 - Jul 29, 2025"
type input "2025-07-28"
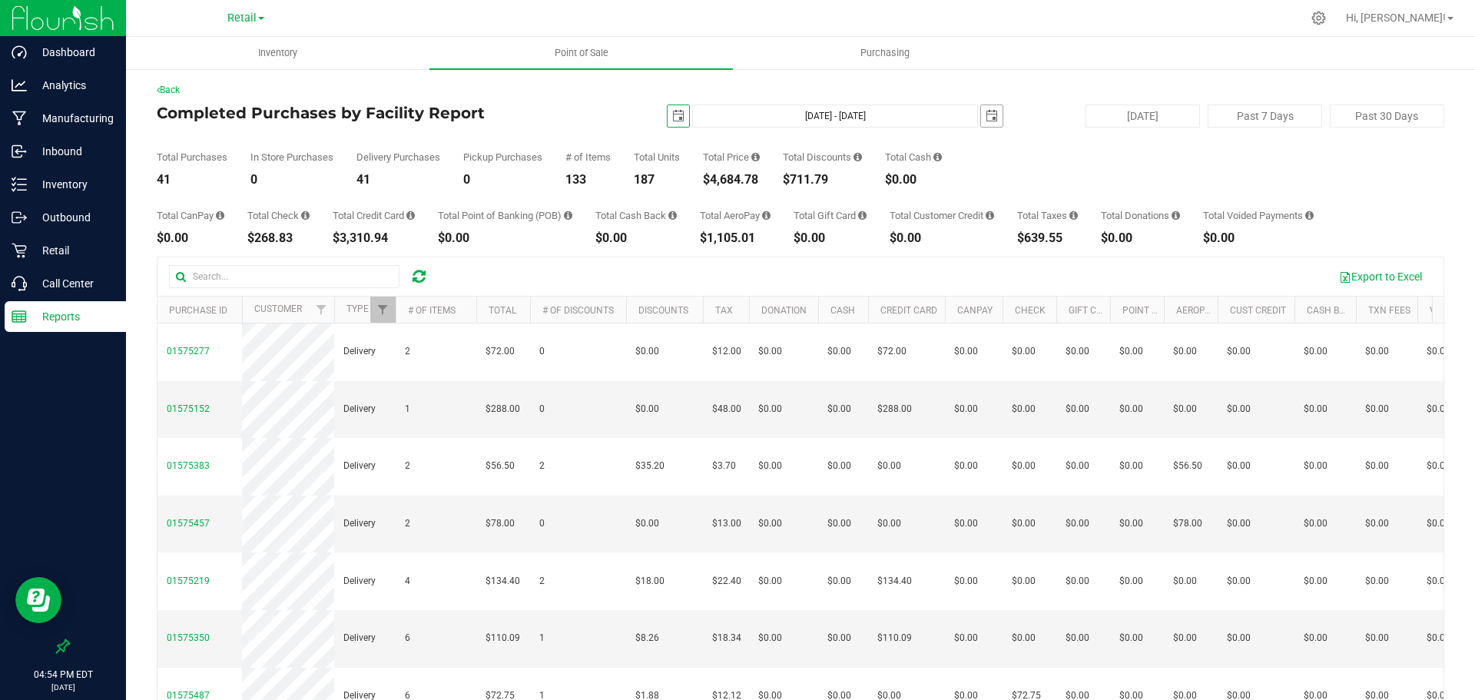
click at [986, 119] on span "select" at bounding box center [992, 116] width 12 height 12
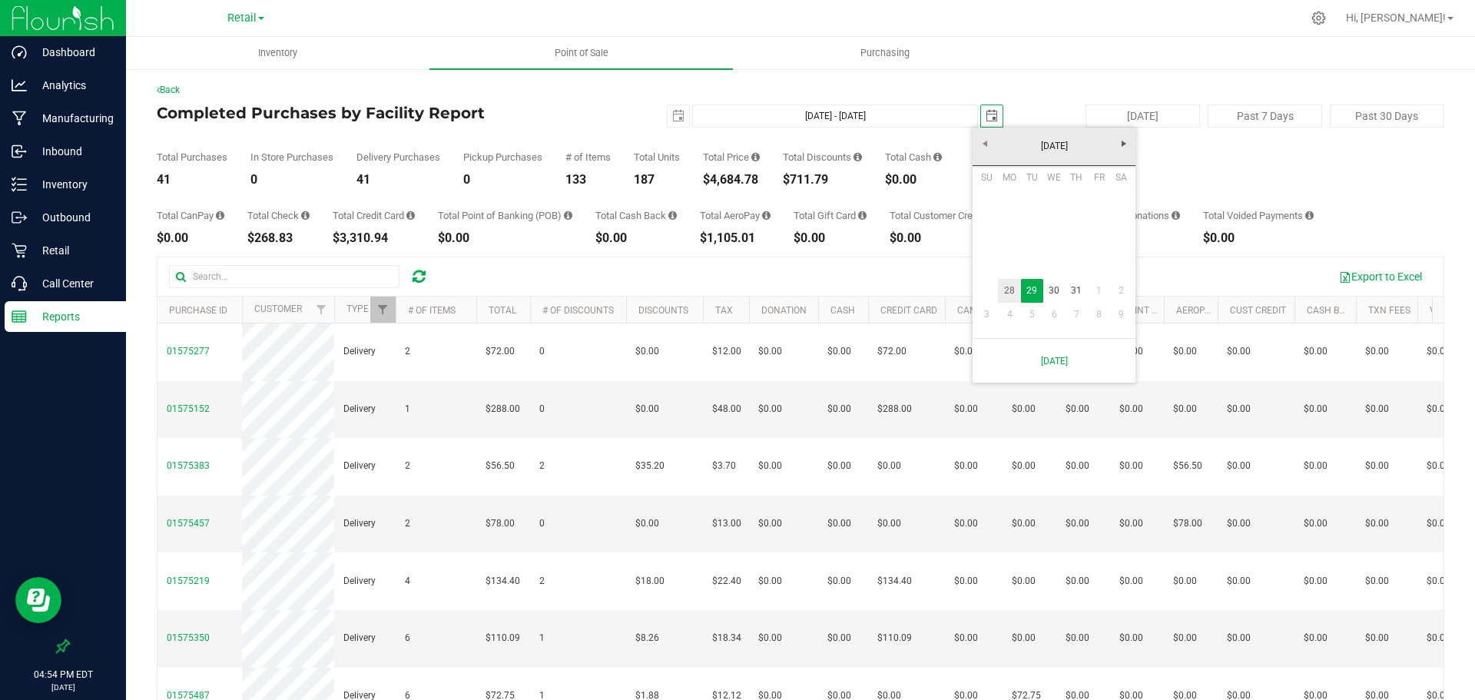
click at [1007, 289] on link "28" at bounding box center [1009, 291] width 22 height 24
type input "Jul 28, 2025 - Jul 28, 2025"
type input "2025-07-28"
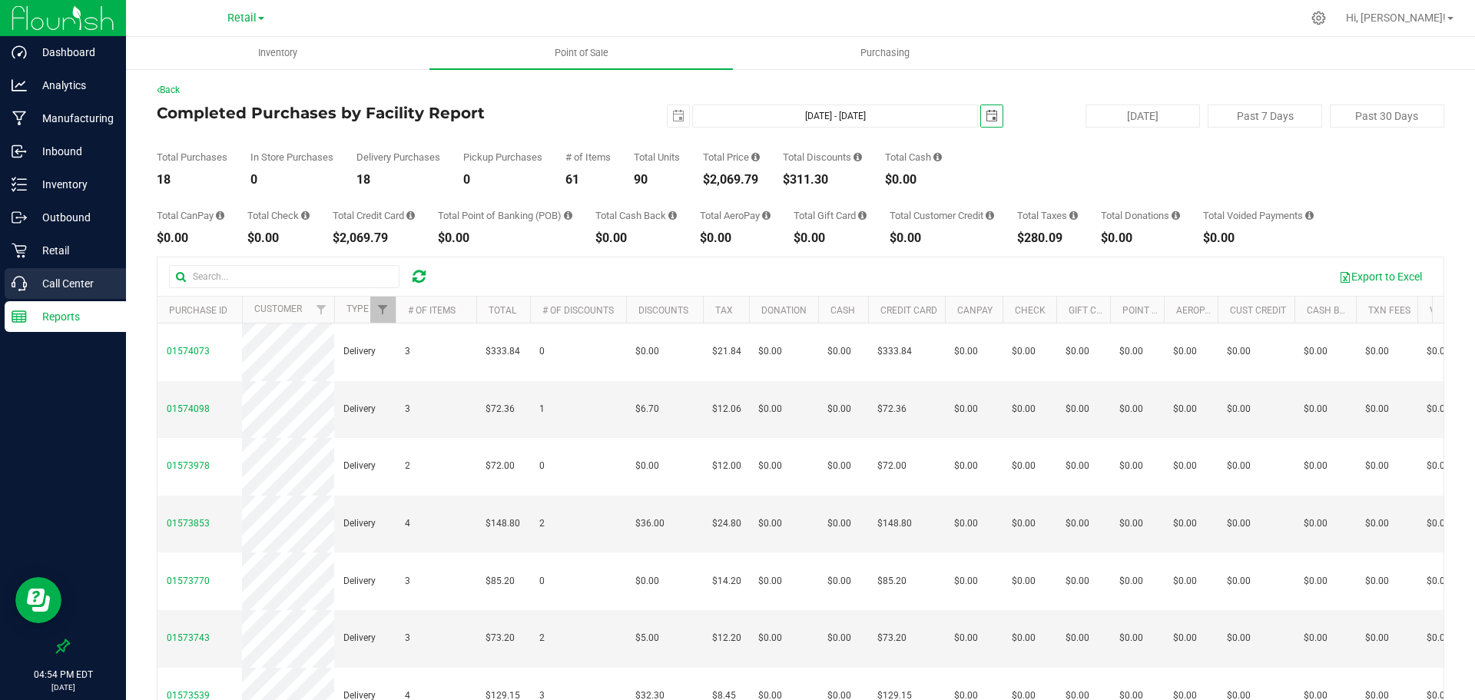
scroll to position [0, 0]
drag, startPoint x: 762, startPoint y: 186, endPoint x: 708, endPoint y: 186, distance: 54.5
click at [708, 186] on div "$2,069.79" at bounding box center [731, 180] width 57 height 12
click at [674, 117] on span "select" at bounding box center [678, 116] width 12 height 12
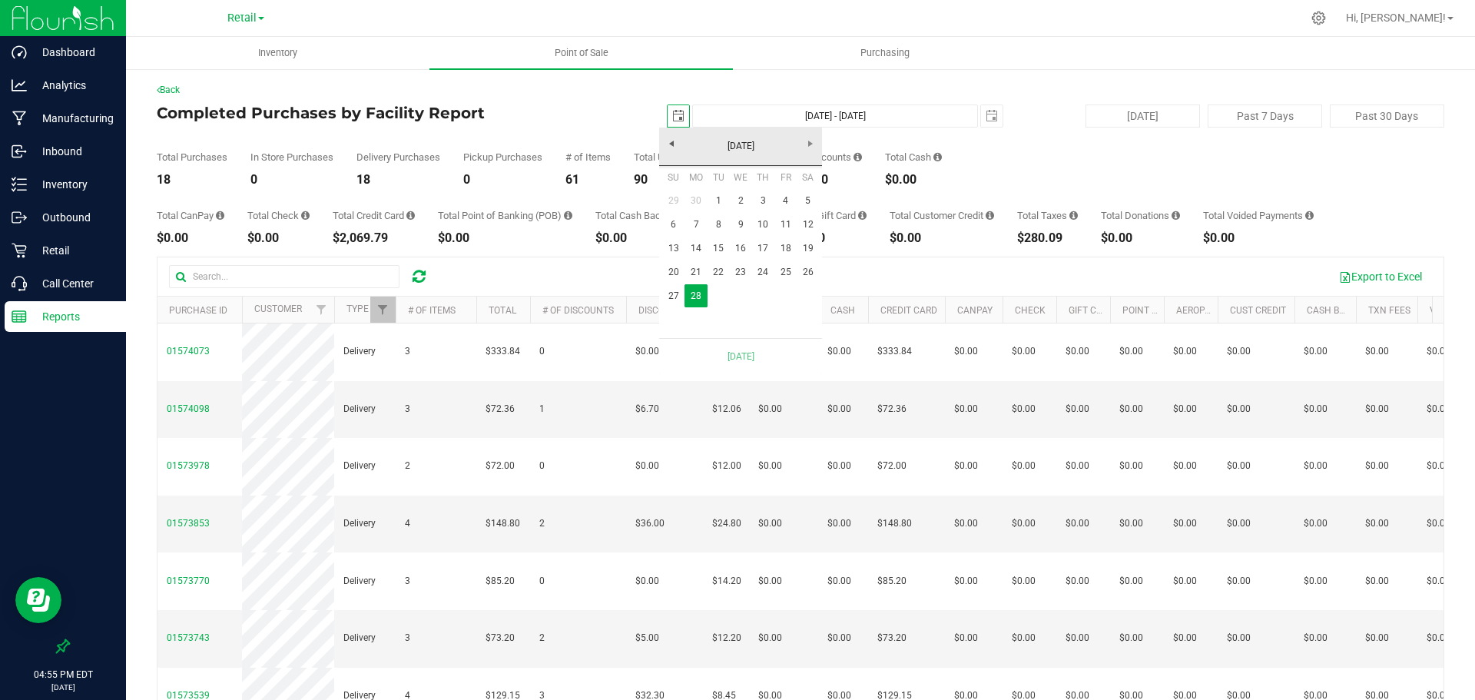
scroll to position [0, 38]
click at [677, 300] on link "27" at bounding box center [673, 296] width 22 height 24
type input "Jul 27, 2025 - Jul 28, 2025"
type input "2025-07-27"
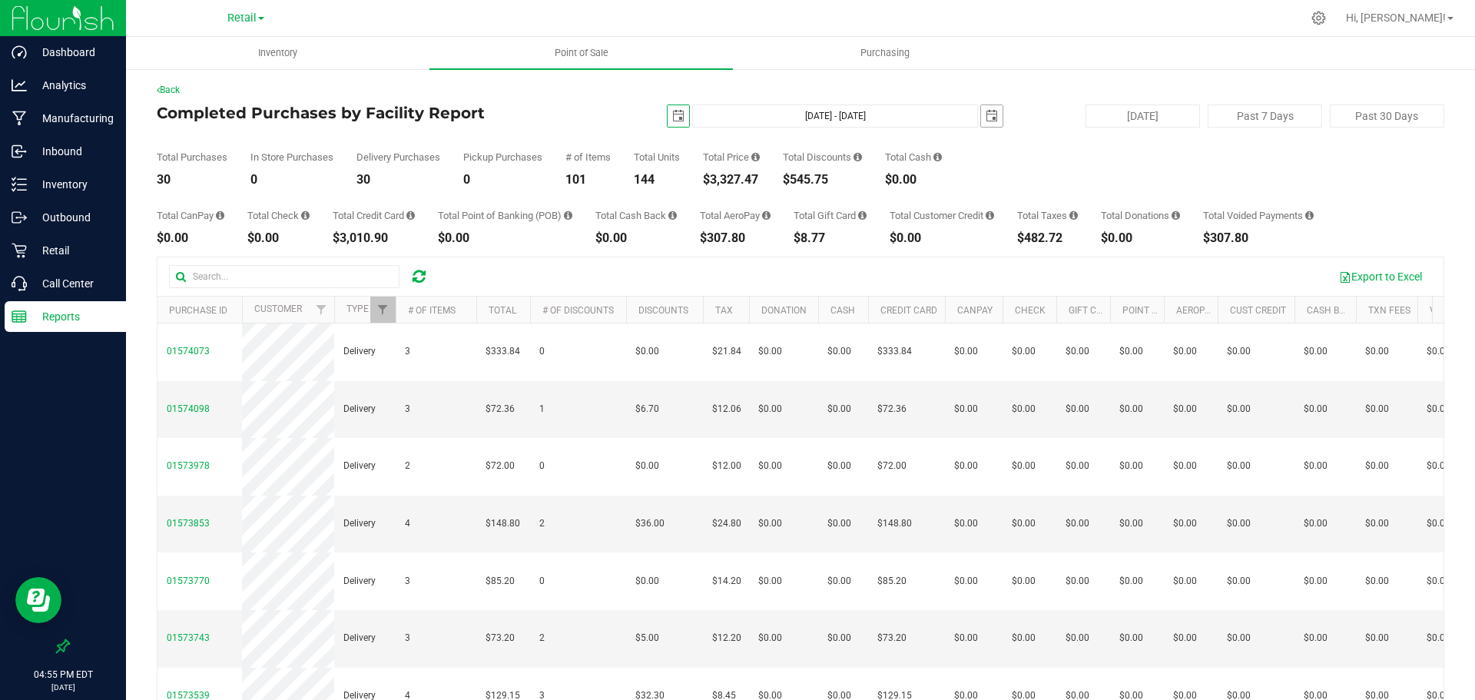
click at [986, 116] on span "select" at bounding box center [992, 116] width 12 height 12
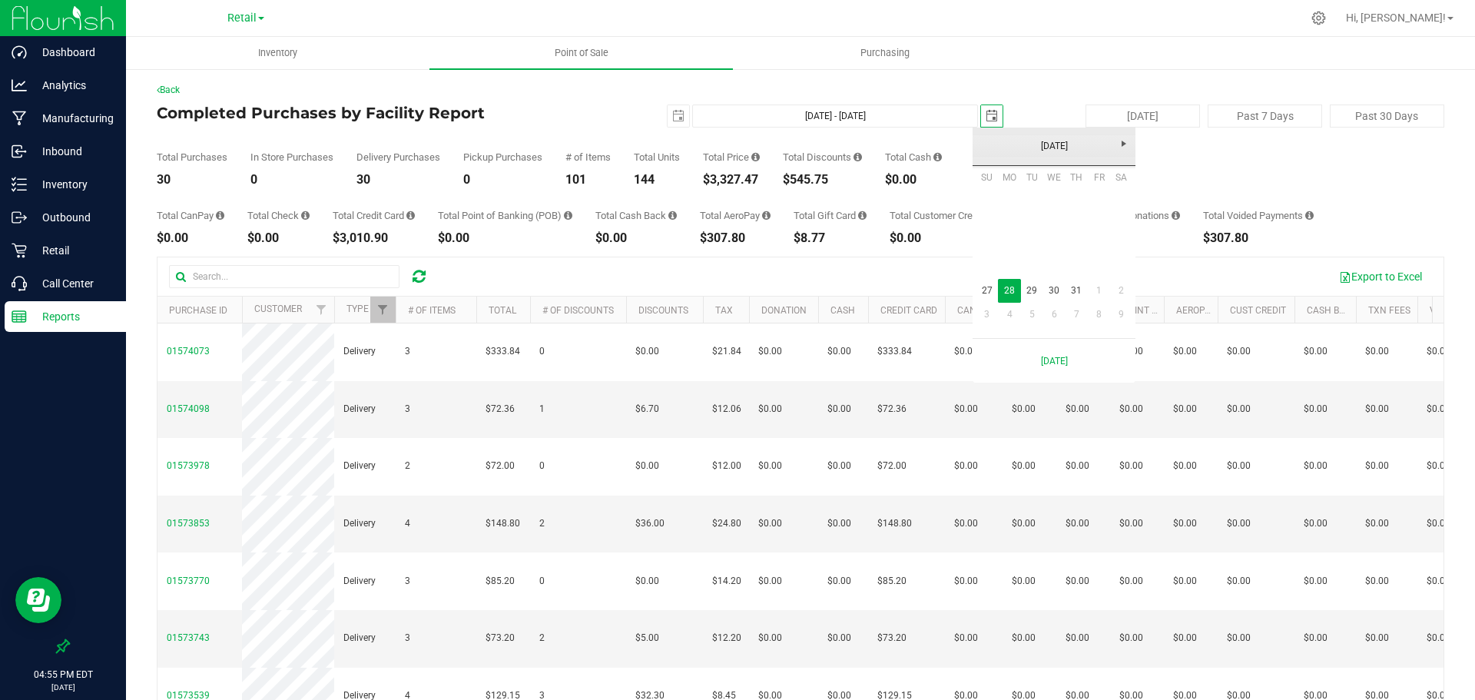
scroll to position [0, 38]
click at [983, 290] on link "27" at bounding box center [987, 291] width 22 height 24
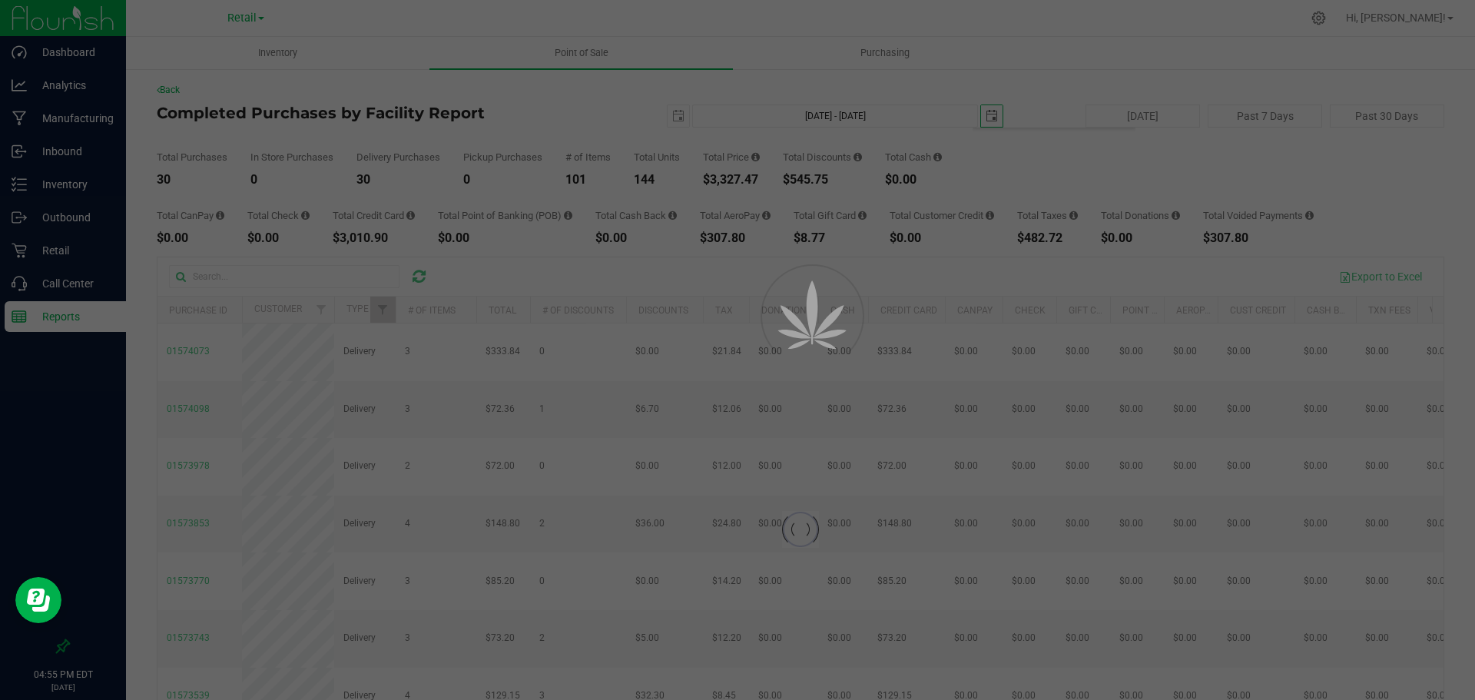
type input "Jul 27, 2025 - Jul 27, 2025"
type input "2025-07-27"
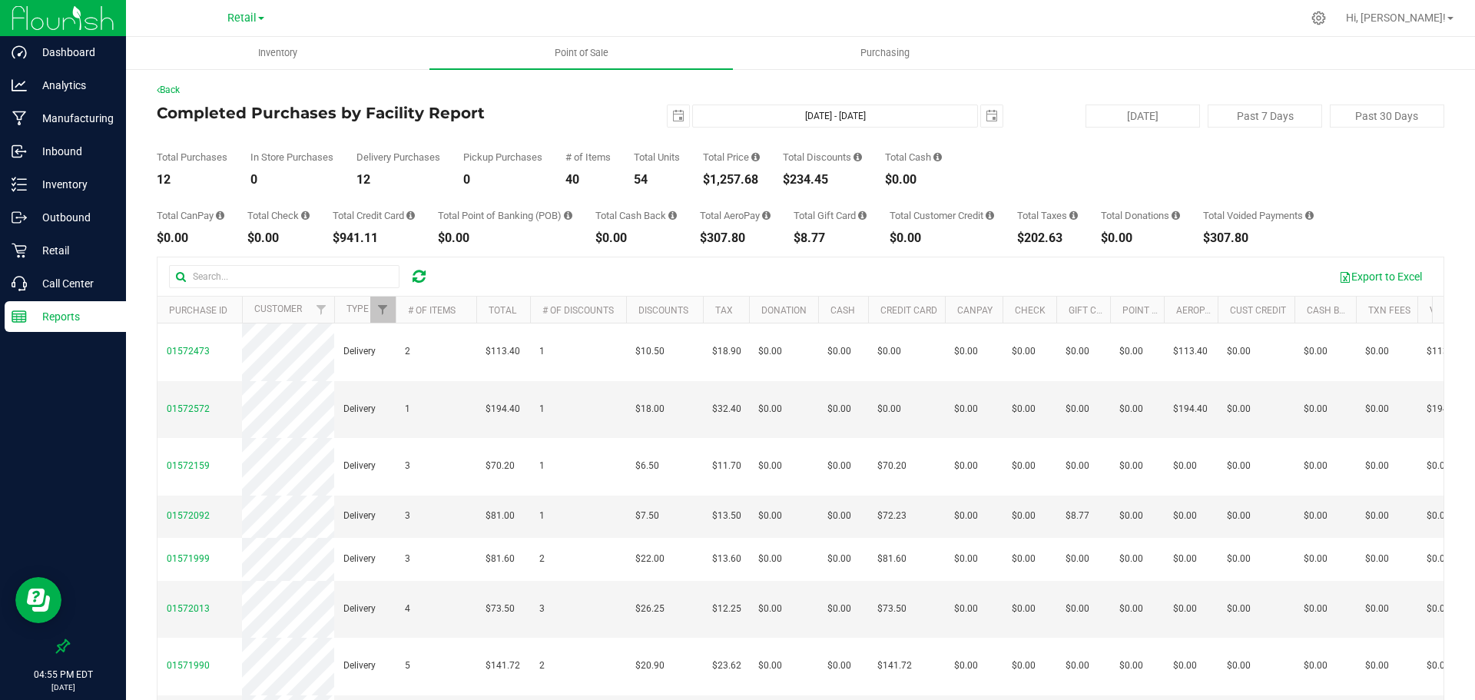
drag, startPoint x: 761, startPoint y: 180, endPoint x: 706, endPoint y: 178, distance: 55.3
click at [706, 178] on div "Total Purchases 12 In Store Purchases 0 Delivery Purchases 12 Pickup Purchases …" at bounding box center [801, 157] width 1288 height 58
click at [672, 117] on span "select" at bounding box center [678, 116] width 12 height 12
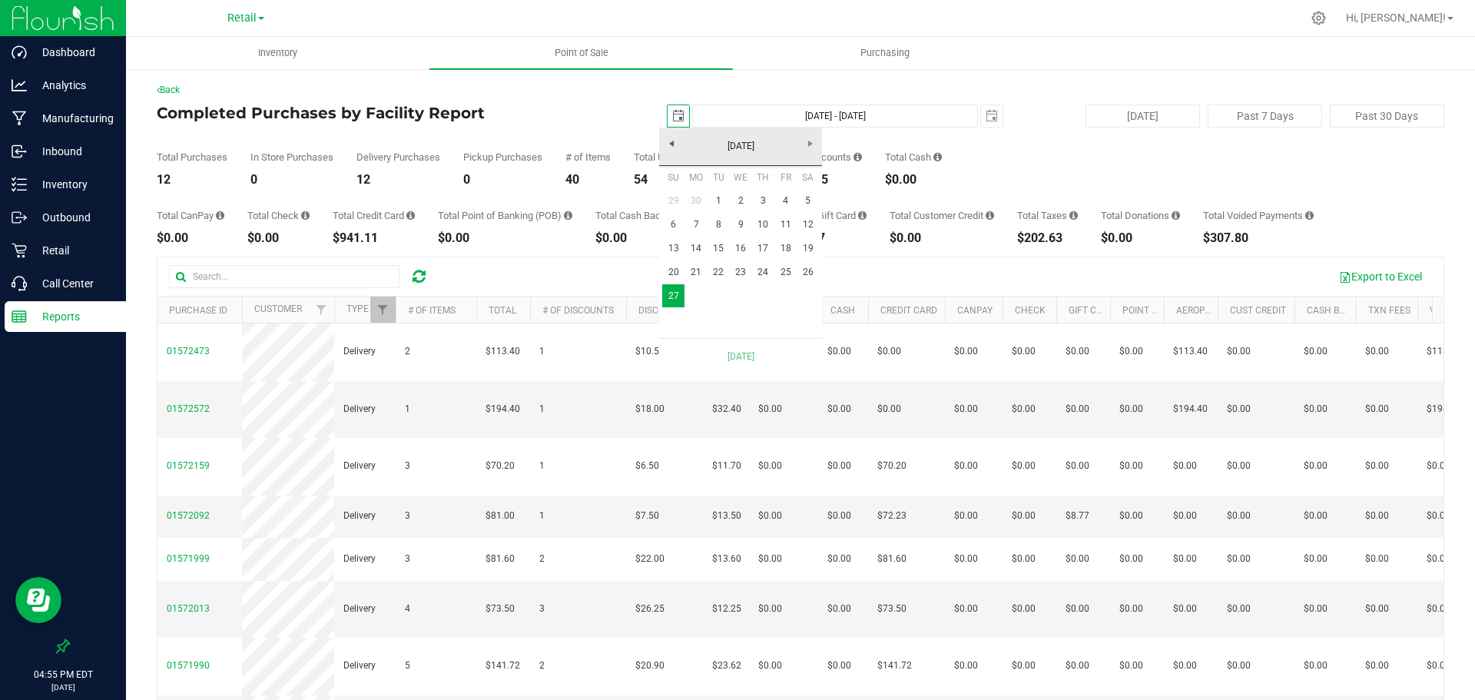
scroll to position [0, 38]
click at [807, 274] on link "26" at bounding box center [808, 272] width 22 height 24
type input "Jul 26, 2025 - Jul 27, 2025"
type input "2025-07-26"
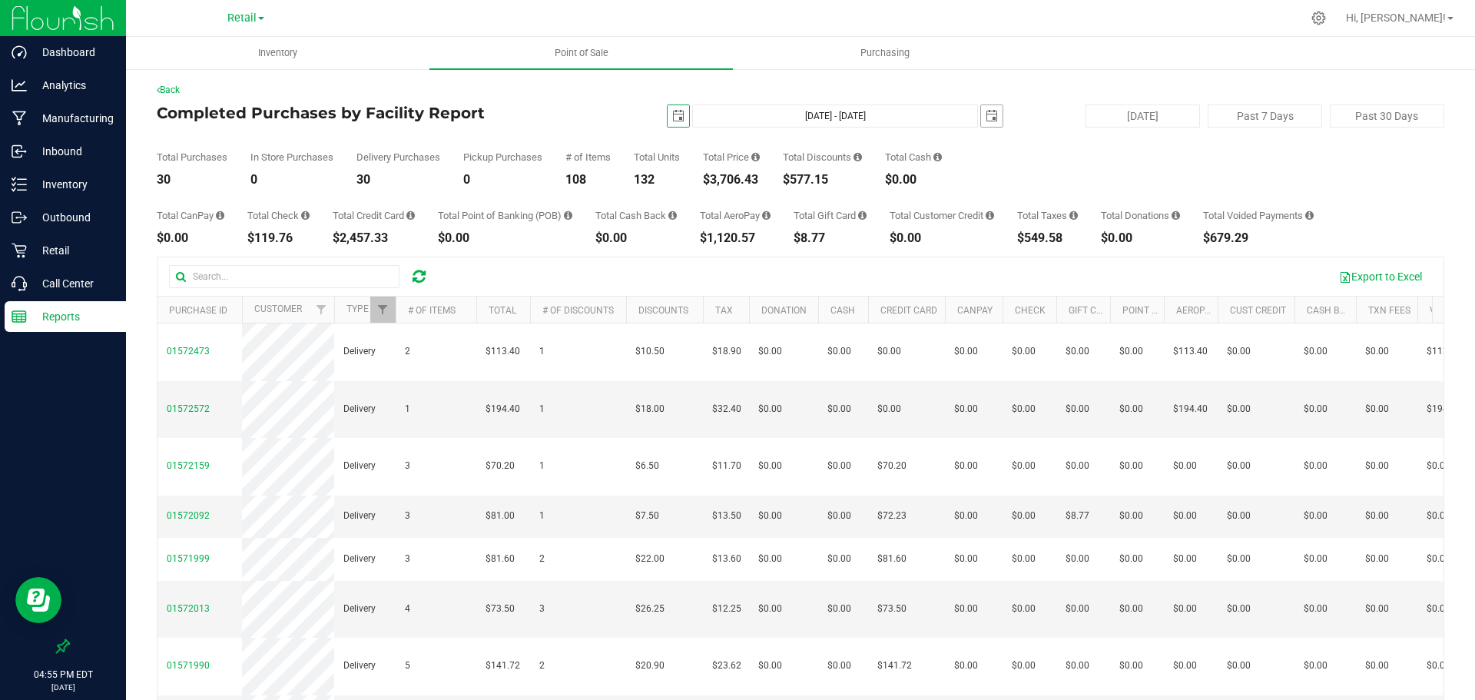
click at [986, 118] on span "select" at bounding box center [992, 116] width 12 height 12
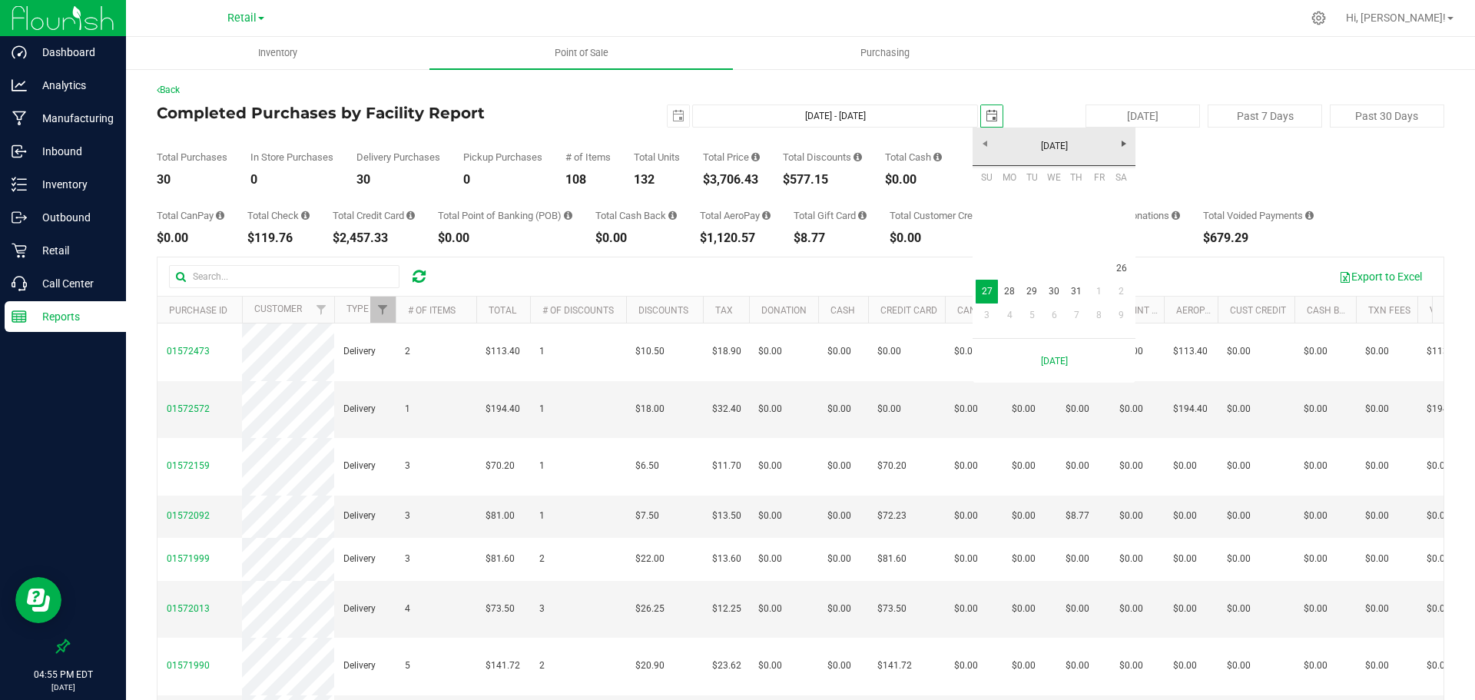
scroll to position [0, 38]
click at [1118, 265] on link "26" at bounding box center [1121, 269] width 22 height 24
type input "Jul 26, 2025 - Jul 26, 2025"
type input "2025-07-26"
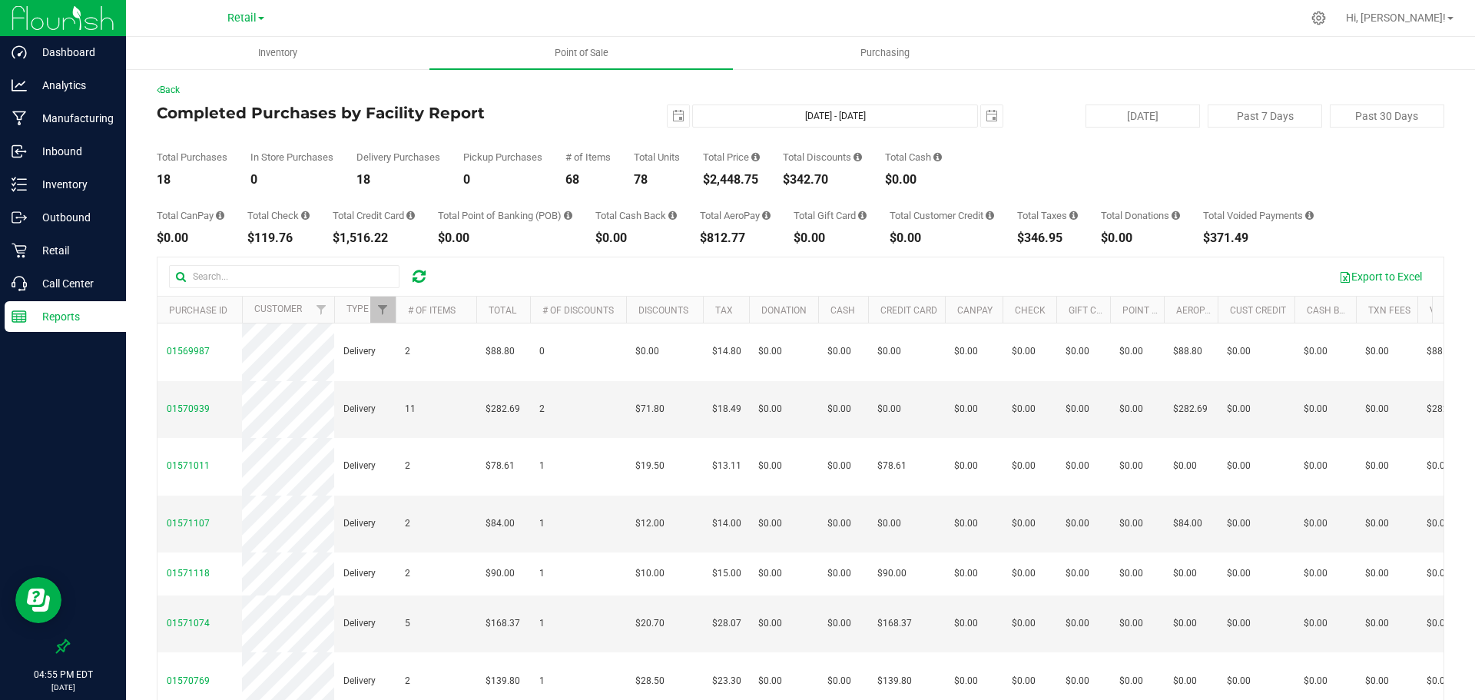
drag, startPoint x: 765, startPoint y: 175, endPoint x: 708, endPoint y: 185, distance: 57.7
click at [708, 185] on div "$2,448.75" at bounding box center [731, 180] width 57 height 12
click at [672, 118] on span "select" at bounding box center [678, 116] width 12 height 12
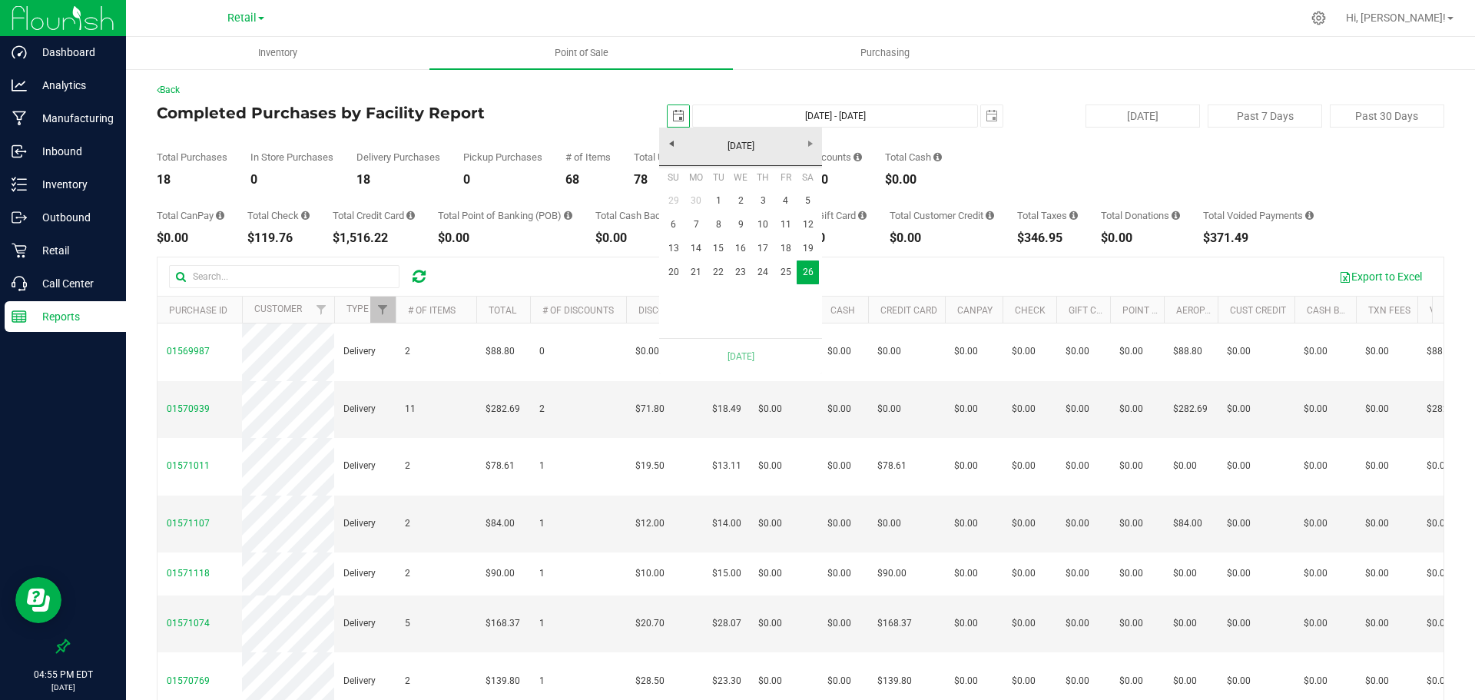
scroll to position [0, 38]
click at [781, 267] on link "25" at bounding box center [785, 272] width 22 height 24
type input "Jul 25, 2025 - Jul 26, 2025"
type input "2025-07-25"
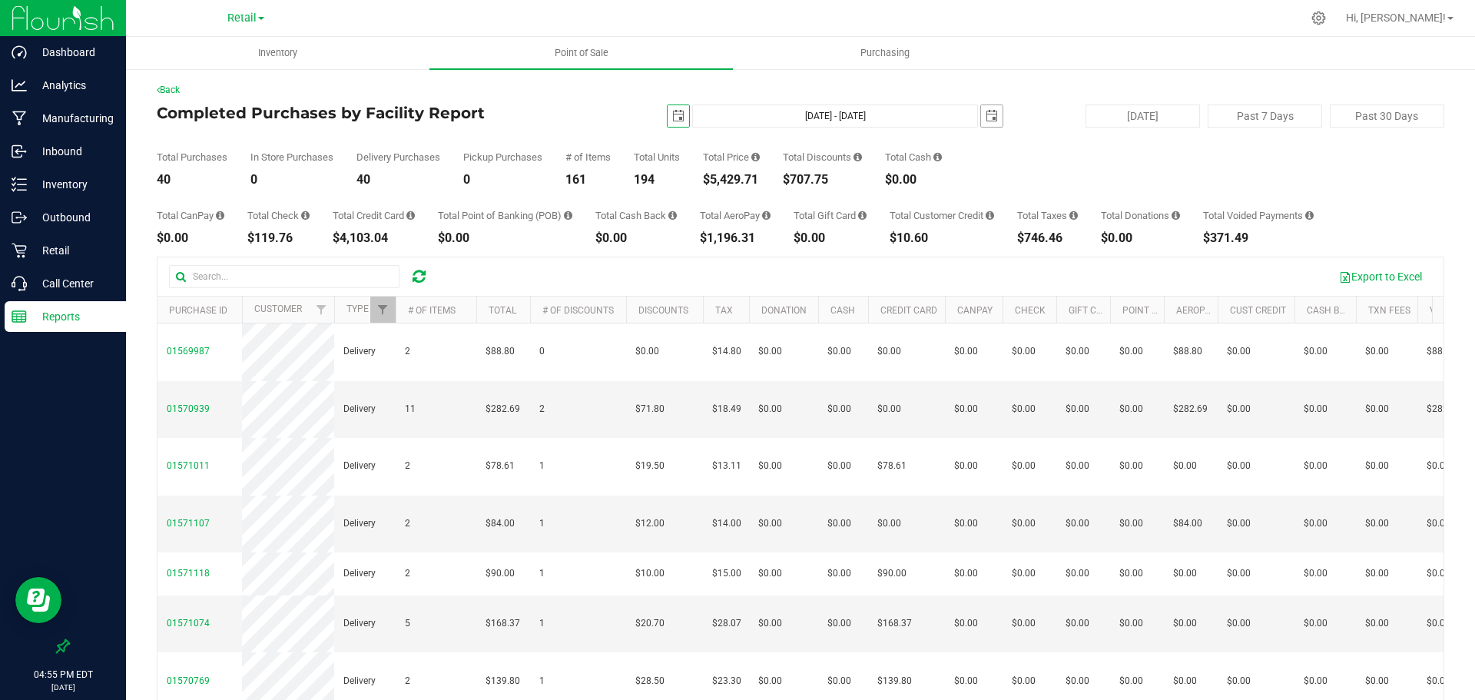
click at [986, 114] on span "select" at bounding box center [992, 116] width 12 height 12
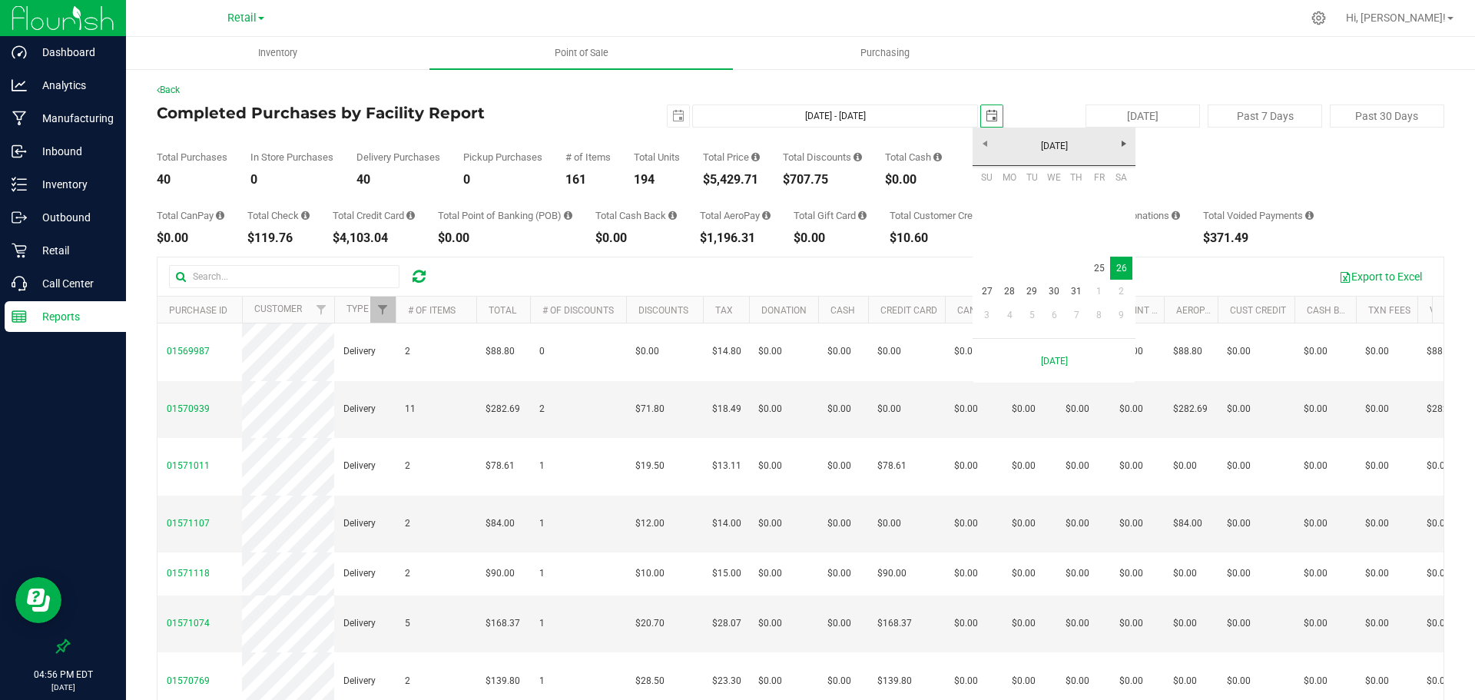
scroll to position [0, 38]
click at [1098, 270] on link "25" at bounding box center [1099, 269] width 22 height 24
type input "Jul 25, 2025 - Jul 25, 2025"
type input "2025-07-25"
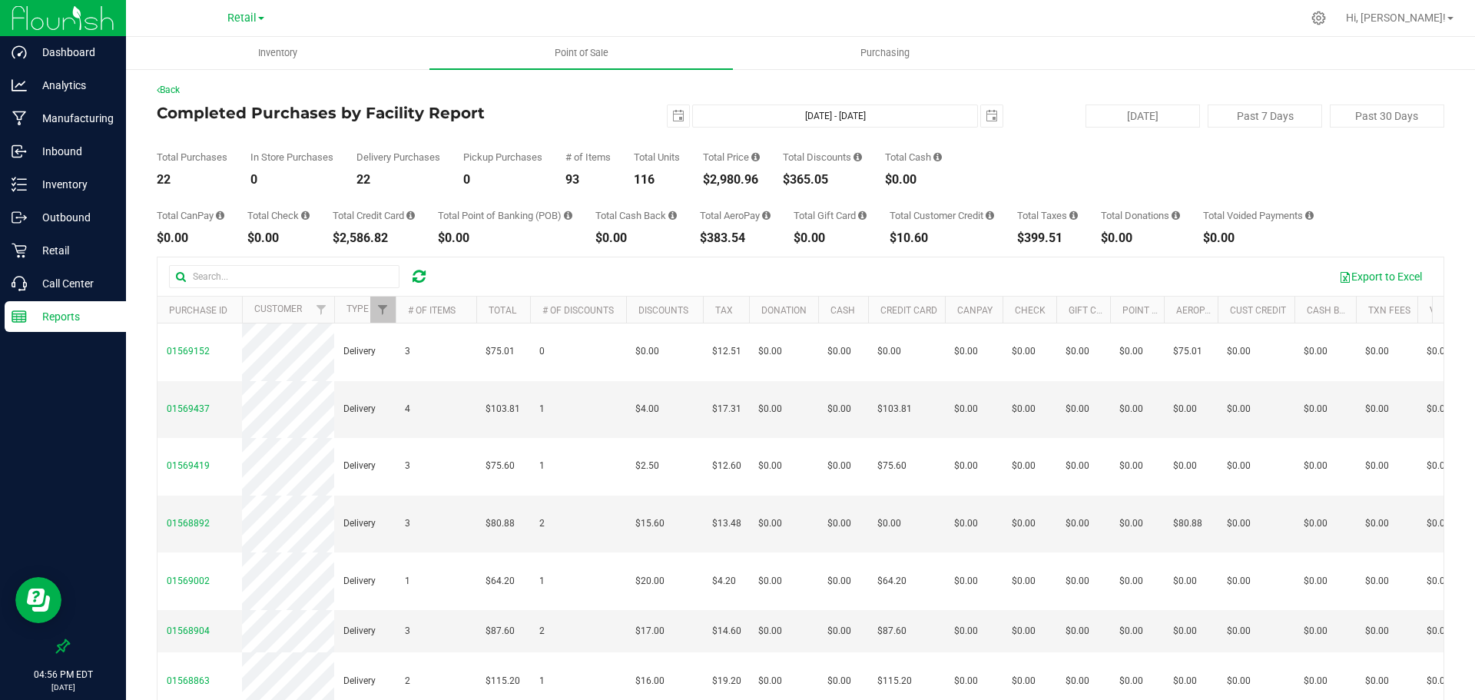
drag, startPoint x: 767, startPoint y: 176, endPoint x: 710, endPoint y: 178, distance: 56.9
click at [710, 178] on div "Total Purchases 22 In Store Purchases 0 Delivery Purchases 22 Pickup Purchases …" at bounding box center [801, 157] width 1288 height 58
click at [674, 114] on span "select" at bounding box center [678, 116] width 12 height 12
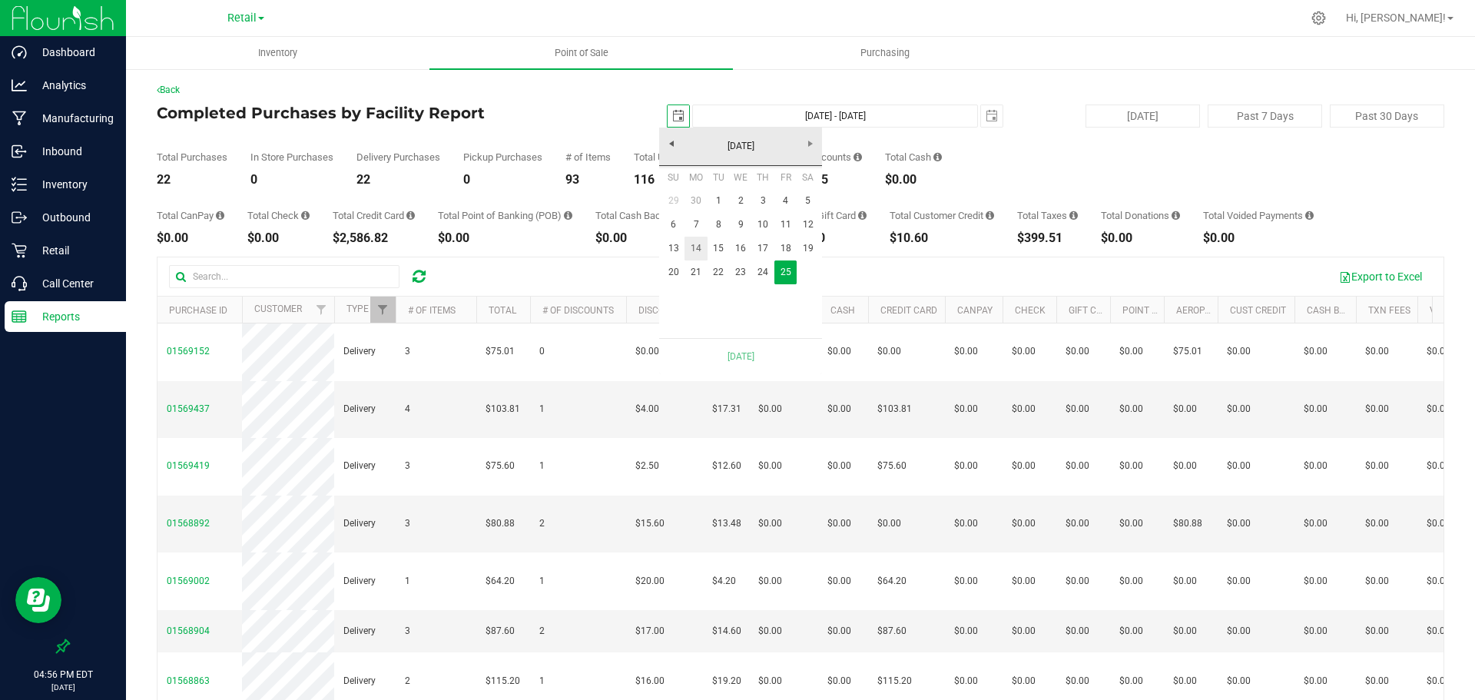
scroll to position [0, 38]
click at [761, 272] on link "24" at bounding box center [763, 272] width 22 height 24
type input "Jul 24, 2025 - Jul 25, 2025"
type input "2025-07-24"
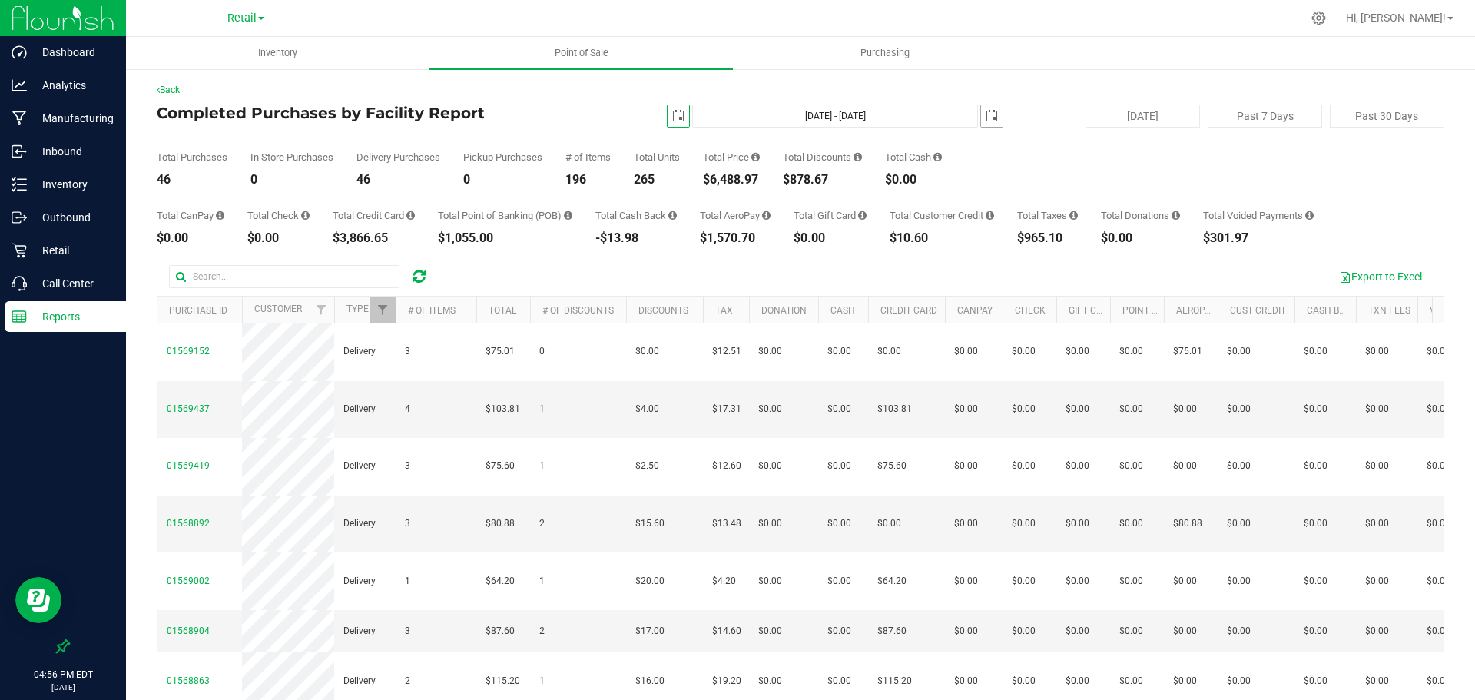
click at [986, 119] on span "select" at bounding box center [992, 116] width 12 height 12
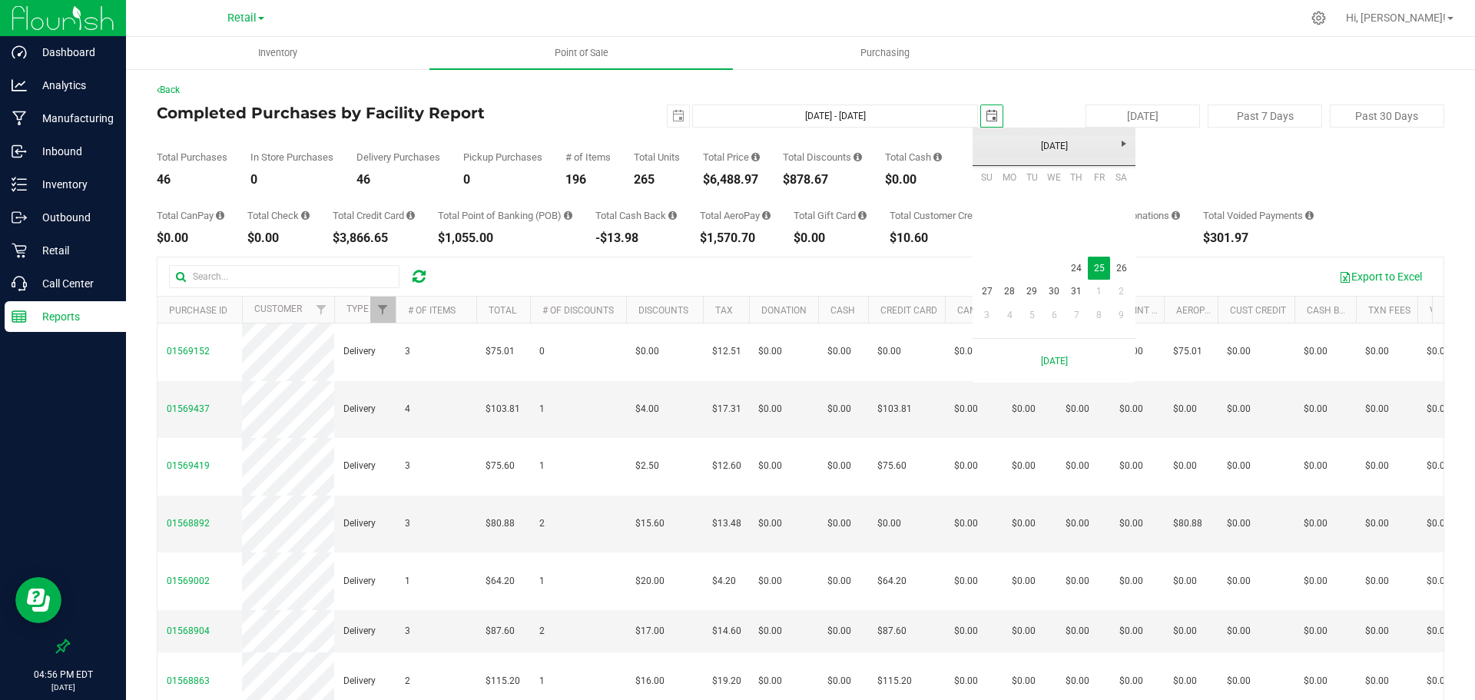
scroll to position [0, 38]
click at [1074, 260] on link "24" at bounding box center [1077, 269] width 22 height 24
type input "Jul 24, 2025 - Jul 24, 2025"
type input "2025-07-24"
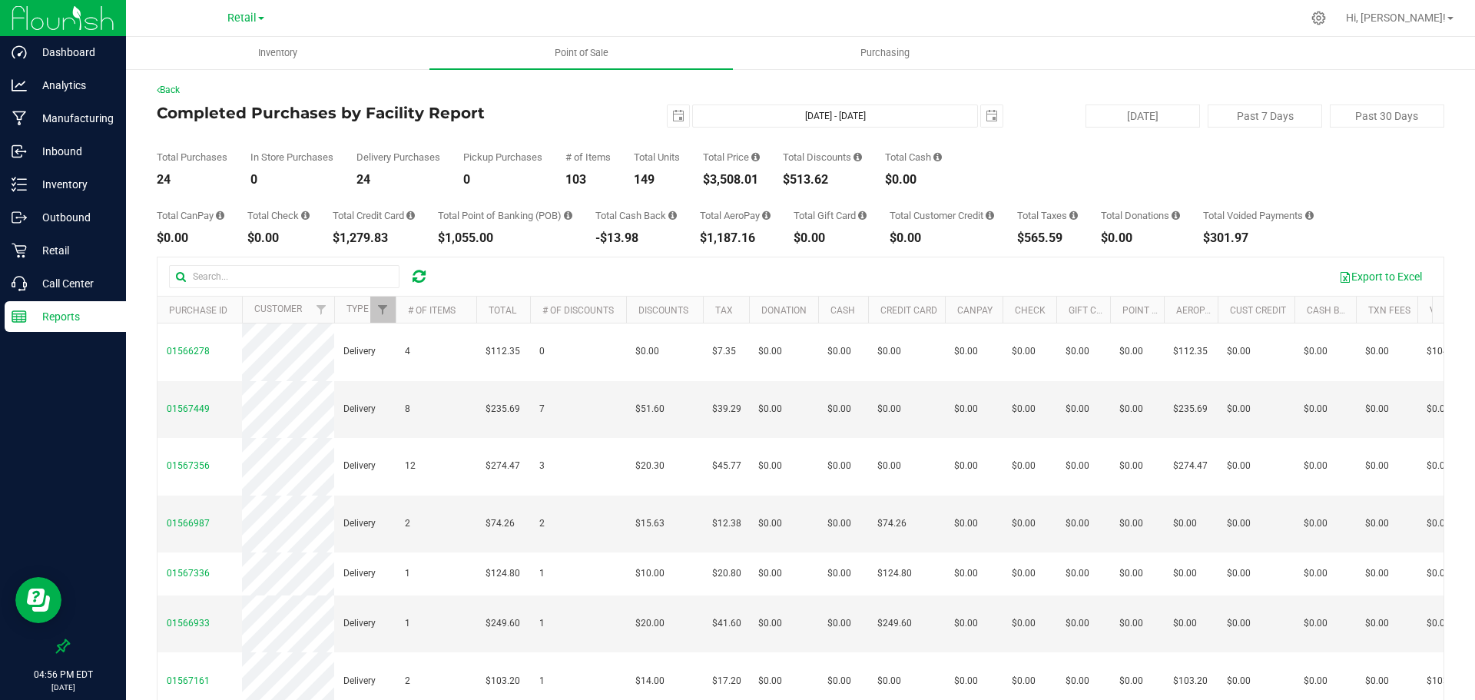
drag, startPoint x: 765, startPoint y: 178, endPoint x: 704, endPoint y: 178, distance: 60.7
click at [704, 178] on div "Total Purchases 24 In Store Purchases 0 Delivery Purchases 24 Pickup Purchases …" at bounding box center [801, 157] width 1288 height 58
click at [672, 117] on span "select" at bounding box center [678, 116] width 12 height 12
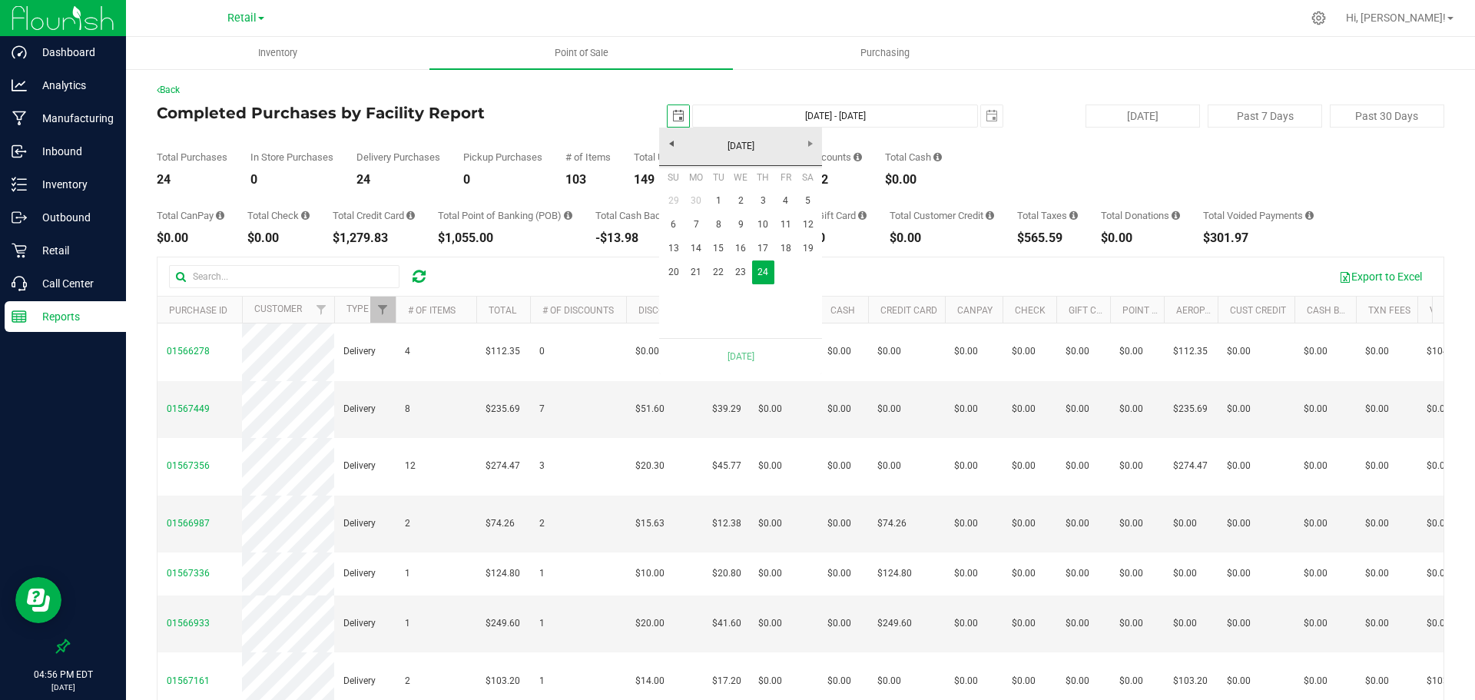
scroll to position [0, 38]
click at [740, 264] on link "23" at bounding box center [741, 272] width 22 height 24
type input "Jul 23, 2025 - Jul 24, 2025"
type input "2025-07-23"
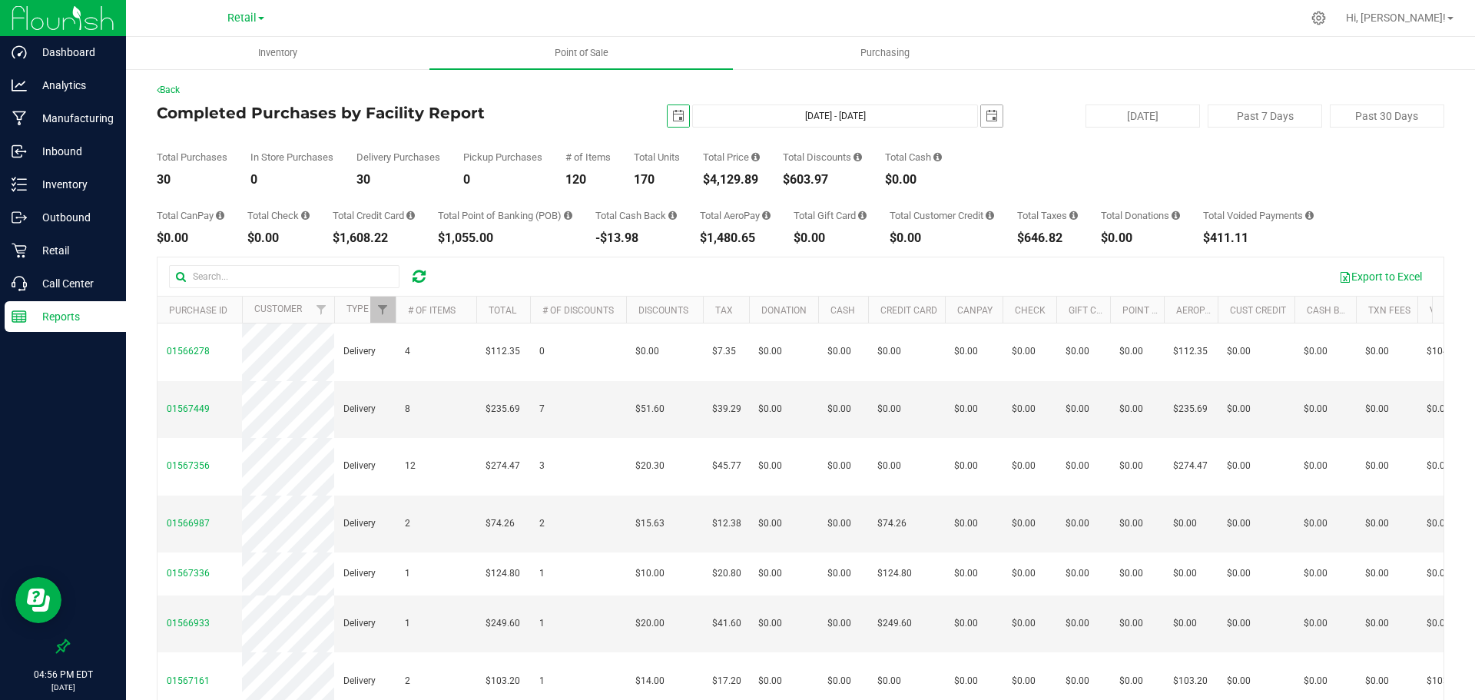
click at [986, 112] on span "select" at bounding box center [992, 116] width 12 height 12
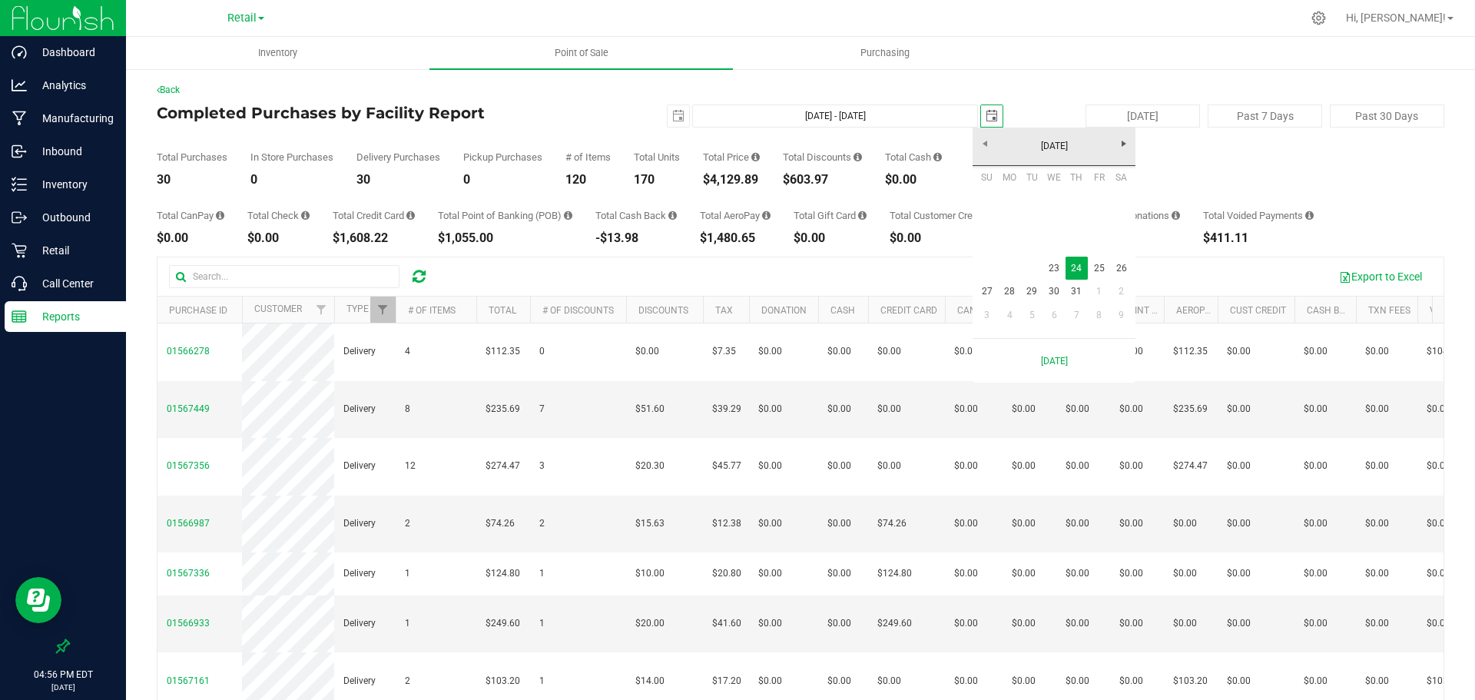
scroll to position [0, 38]
click at [1059, 269] on link "23" at bounding box center [1054, 269] width 22 height 24
type input "Jul 23, 2025 - Jul 23, 2025"
type input "2025-07-23"
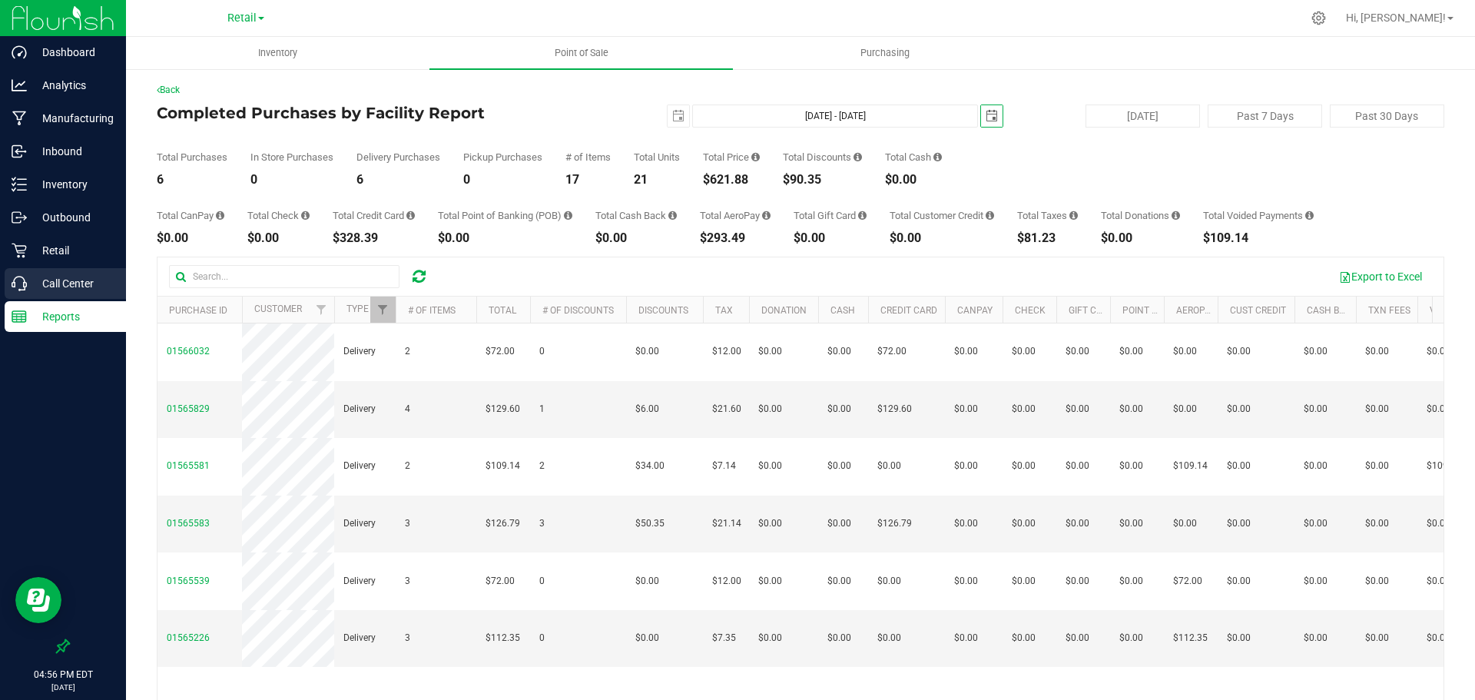
scroll to position [0, 0]
drag, startPoint x: 752, startPoint y: 180, endPoint x: 703, endPoint y: 179, distance: 49.2
click at [703, 179] on div "Total Purchases 6 In Store Purchases 0 Delivery Purchases 6 Pickup Purchases 0 …" at bounding box center [801, 157] width 1288 height 58
click at [675, 114] on span "select" at bounding box center [678, 116] width 12 height 12
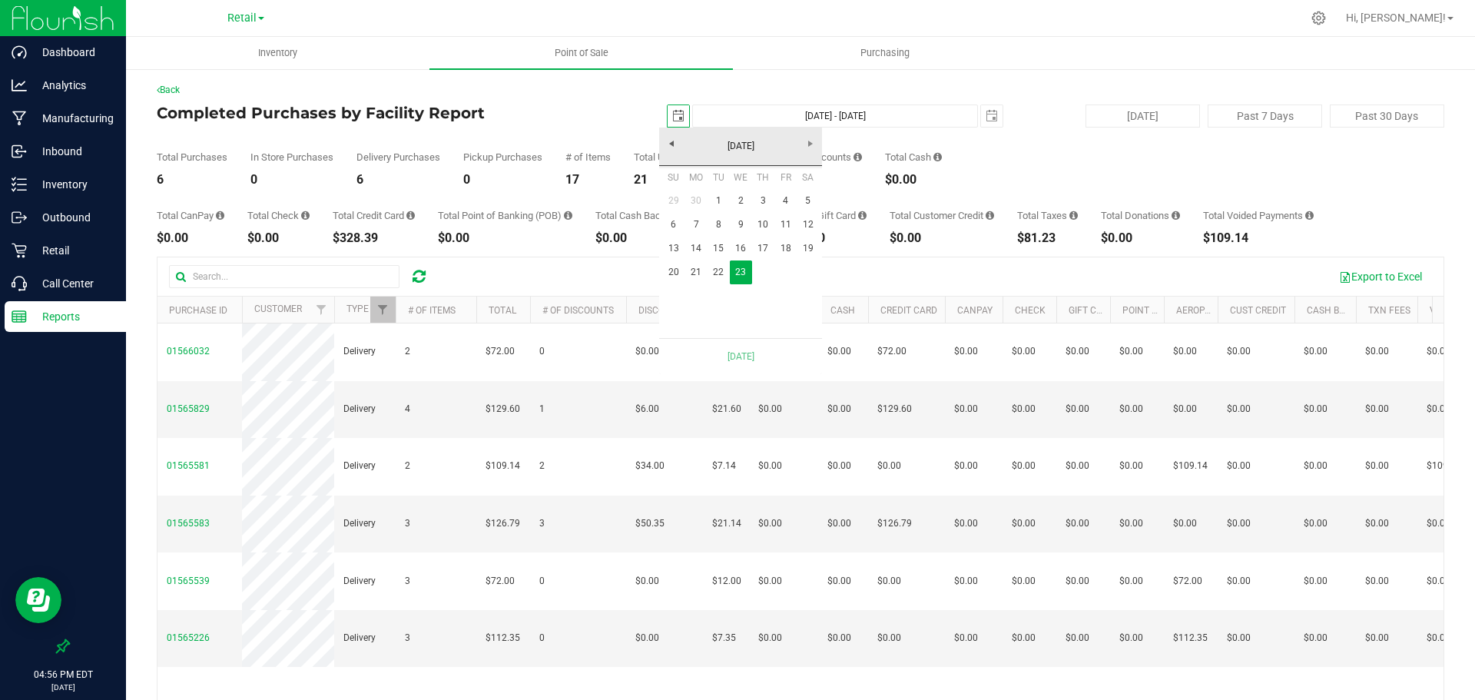
scroll to position [0, 38]
click at [717, 267] on link "22" at bounding box center [719, 272] width 22 height 24
type input "Jul 22, 2025 - Jul 23, 2025"
type input "2025-07-22"
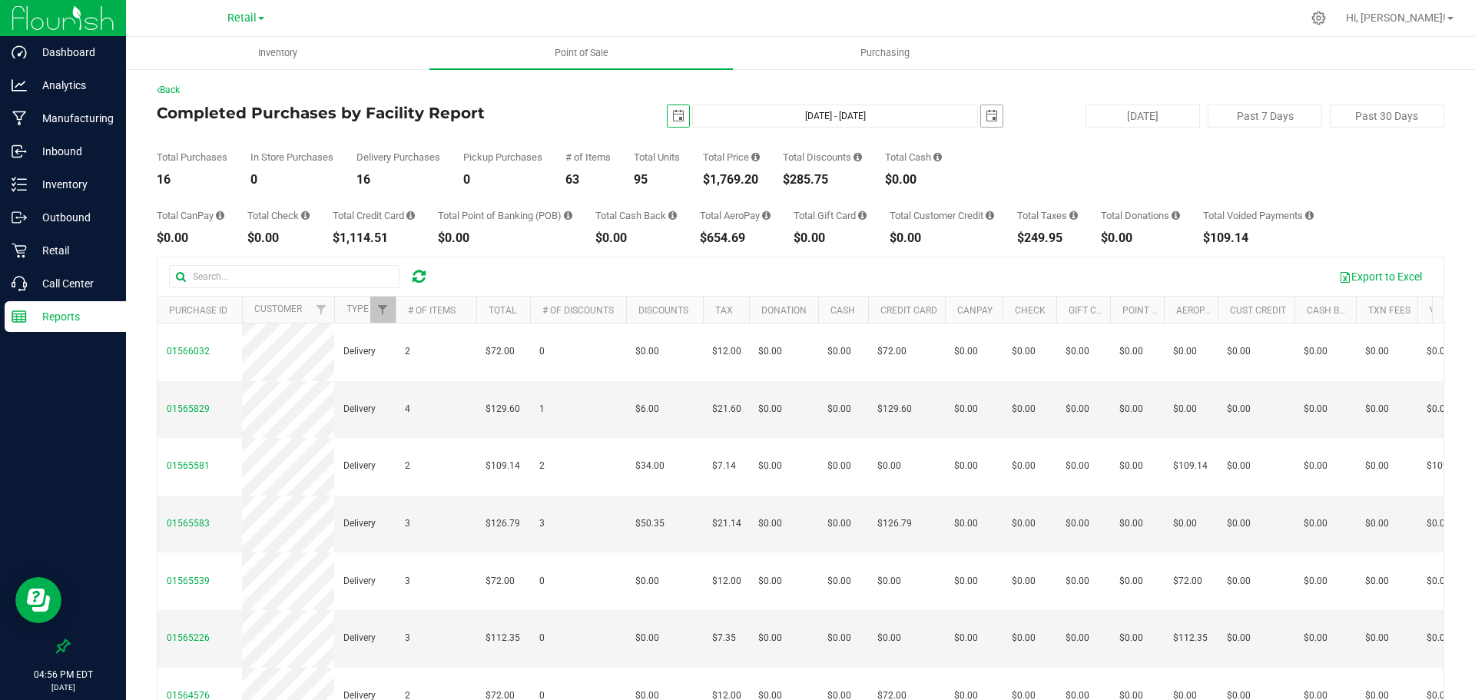
click at [986, 114] on span "select" at bounding box center [992, 116] width 12 height 12
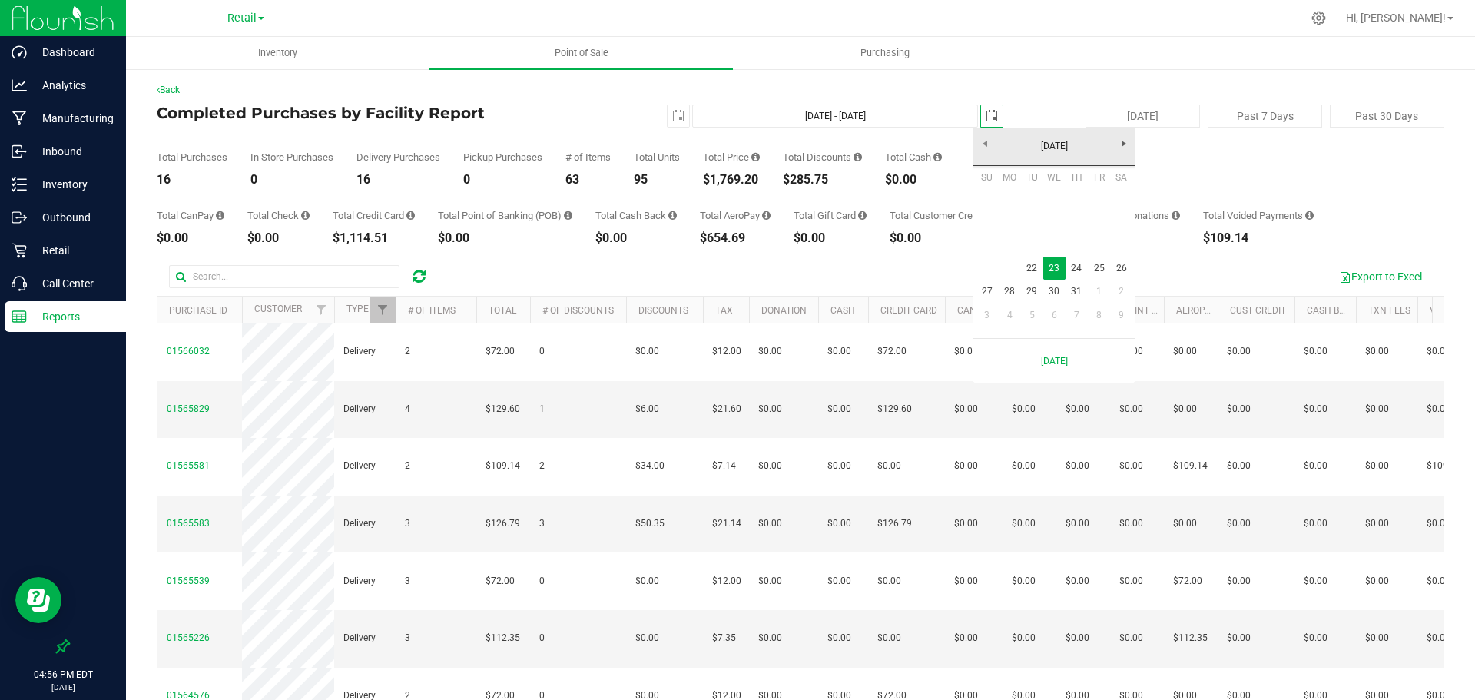
scroll to position [0, 38]
click at [1031, 270] on link "22" at bounding box center [1032, 269] width 22 height 24
type input "Jul 22, 2025 - Jul 22, 2025"
type input "2025-07-22"
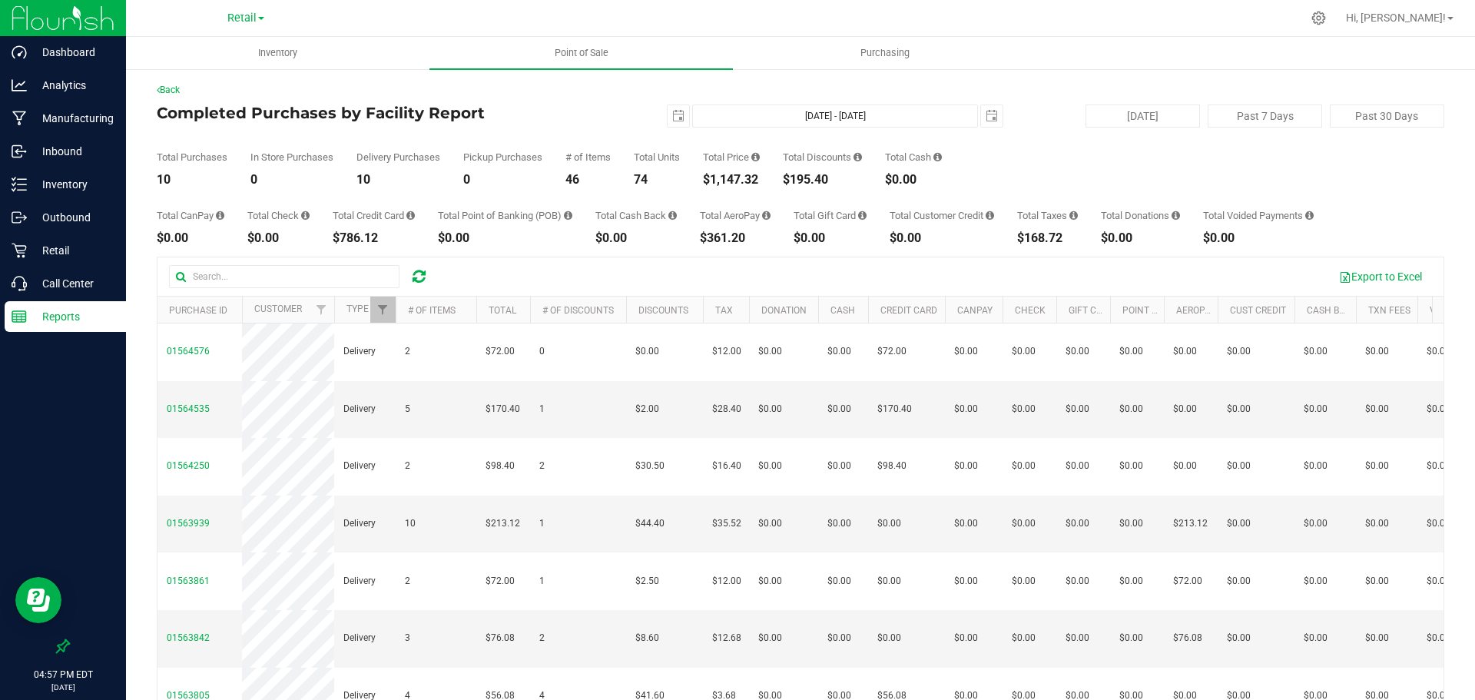
drag, startPoint x: 762, startPoint y: 174, endPoint x: 706, endPoint y: 174, distance: 56.1
click at [706, 174] on div "Total Purchases 10 In Store Purchases 0 Delivery Purchases 10 Pickup Purchases …" at bounding box center [801, 157] width 1288 height 58
drag, startPoint x: 667, startPoint y: 113, endPoint x: 669, endPoint y: 121, distance: 8.0
click at [672, 113] on span "select" at bounding box center [678, 116] width 12 height 12
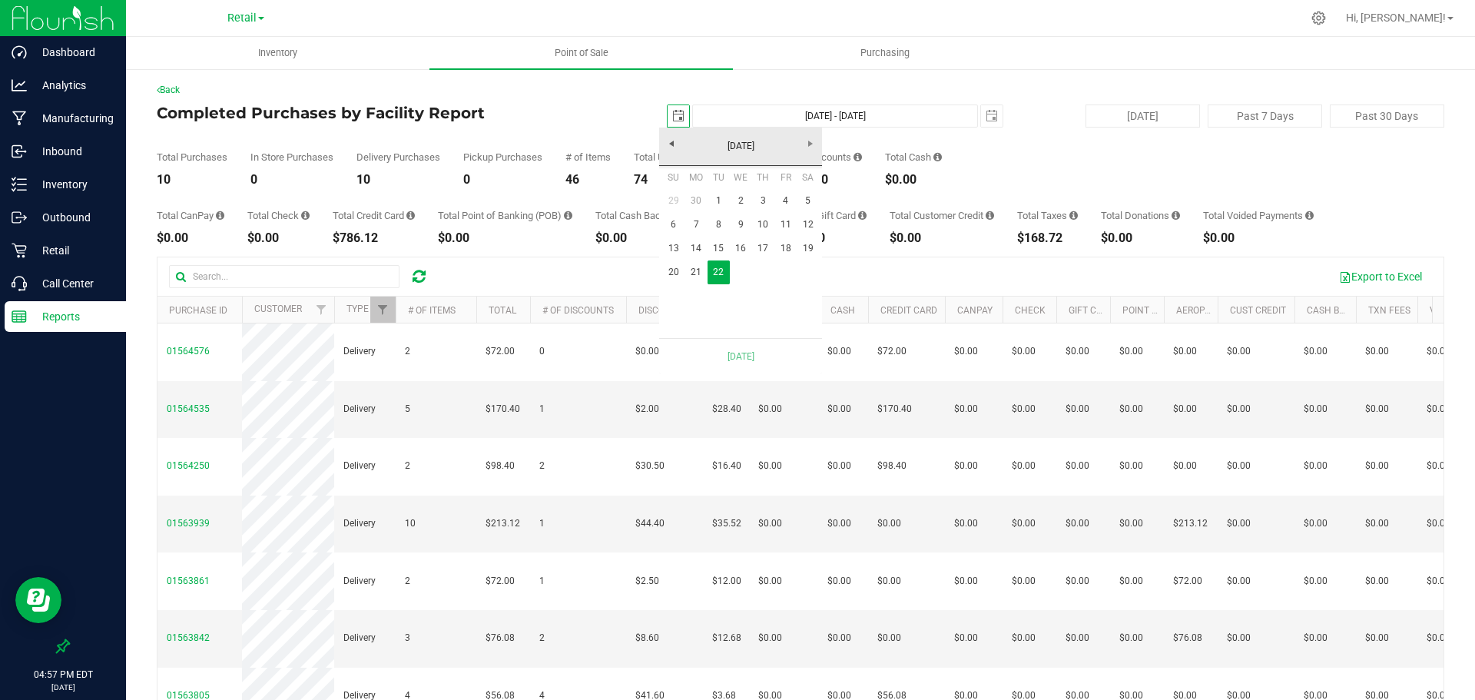
scroll to position [0, 38]
click at [698, 267] on link "21" at bounding box center [696, 272] width 22 height 24
type input "Jul 21, 2025 - Jul 22, 2025"
type input "2025-07-21"
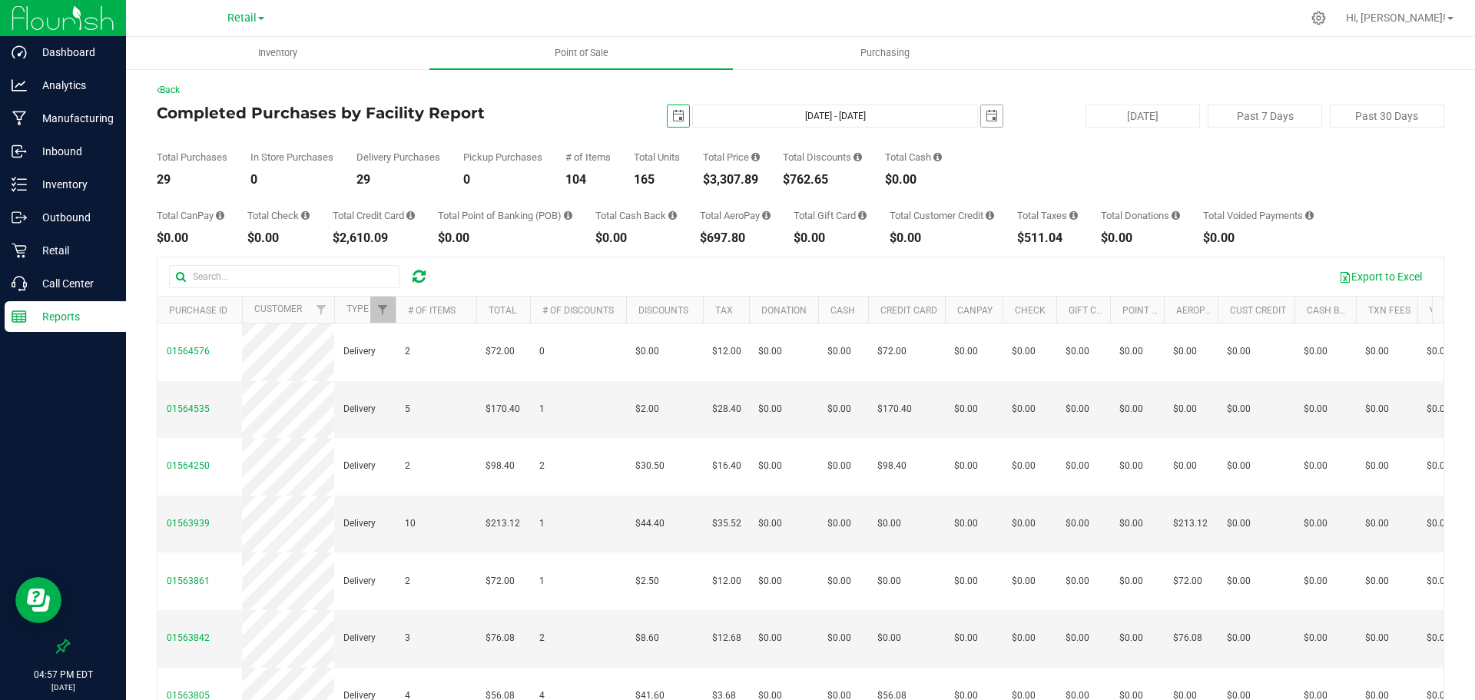
click at [986, 115] on span "select" at bounding box center [992, 116] width 12 height 12
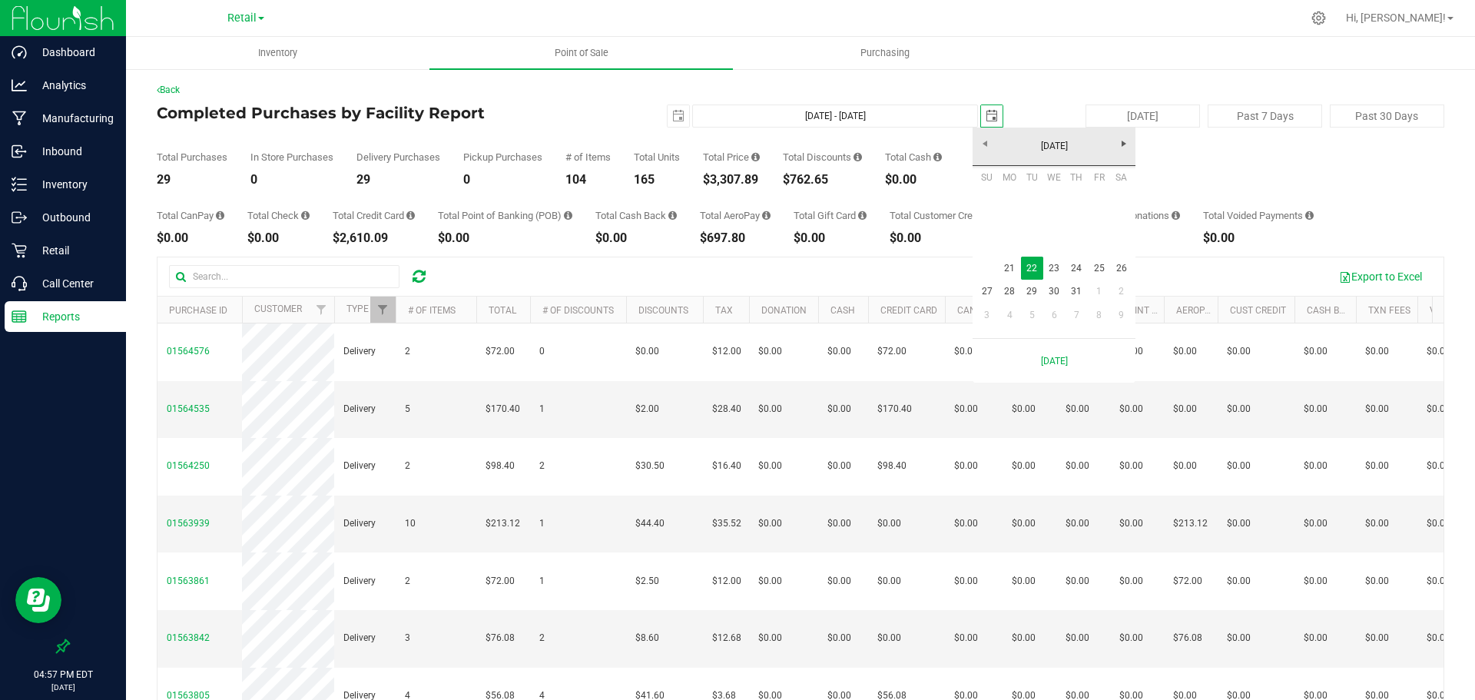
scroll to position [0, 38]
click at [1009, 267] on link "21" at bounding box center [1009, 269] width 22 height 24
type input "Jul 21, 2025 - Jul 21, 2025"
type input "2025-07-21"
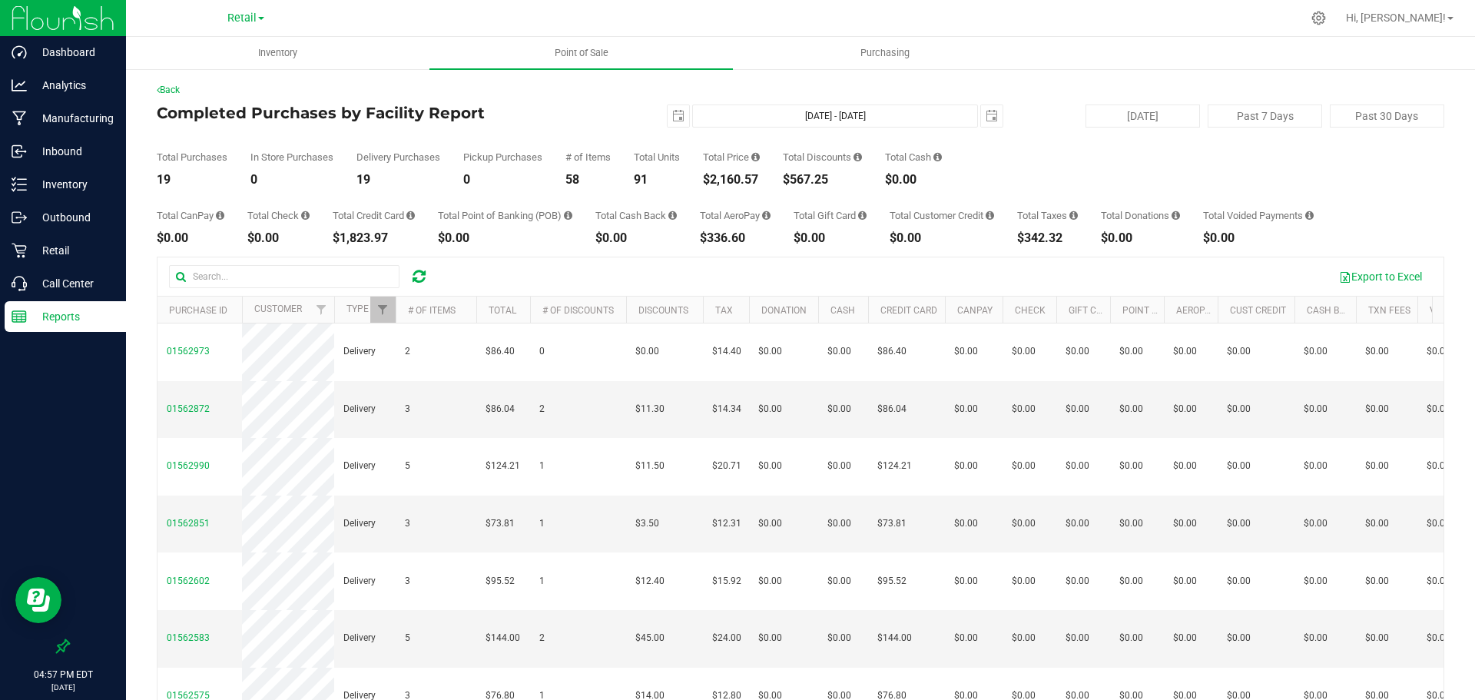
drag, startPoint x: 767, startPoint y: 185, endPoint x: 705, endPoint y: 181, distance: 62.4
click at [705, 181] on div "Total Purchases 19 In Store Purchases 0 Delivery Purchases 19 Pickup Purchases …" at bounding box center [801, 157] width 1288 height 58
click at [672, 117] on span "select" at bounding box center [678, 116] width 12 height 12
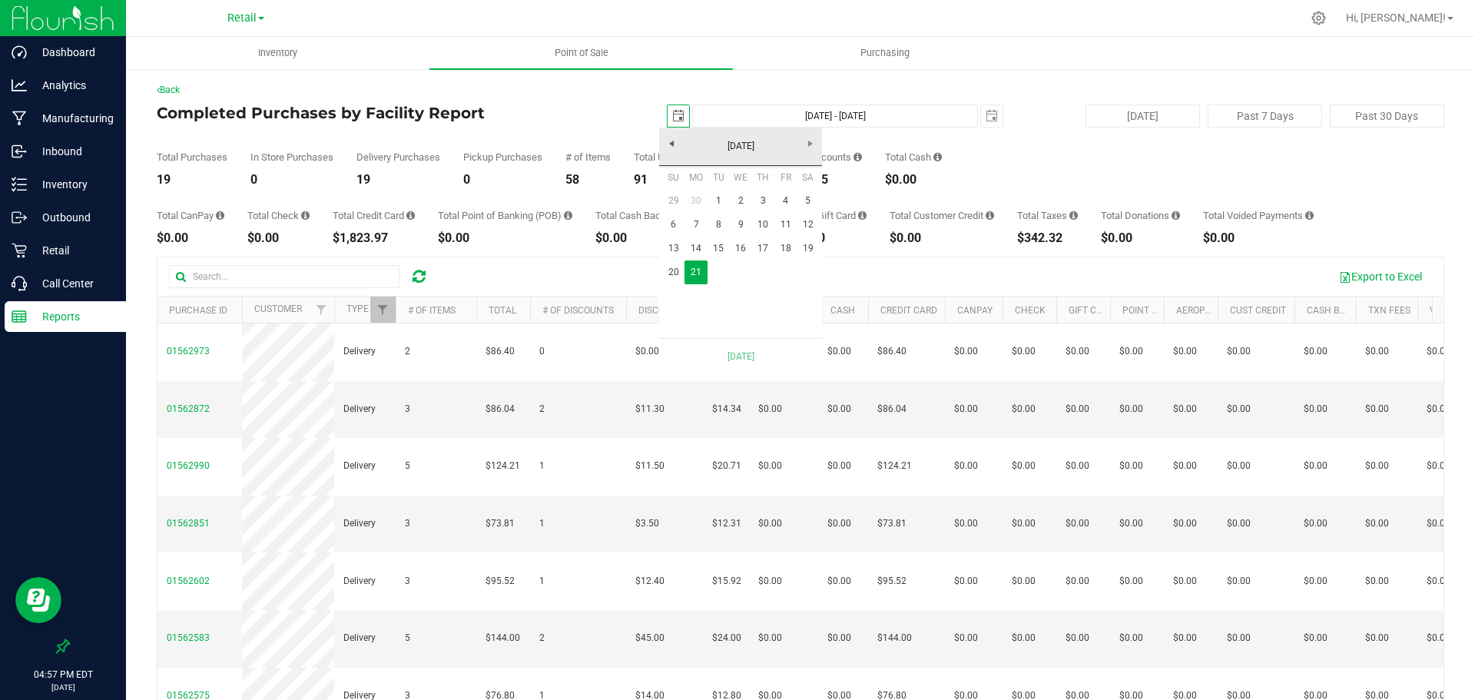
scroll to position [0, 38]
click at [674, 272] on link "20" at bounding box center [673, 272] width 22 height 24
type input "Jul 20, 2025 - Jul 21, 2025"
type input "2025-07-20"
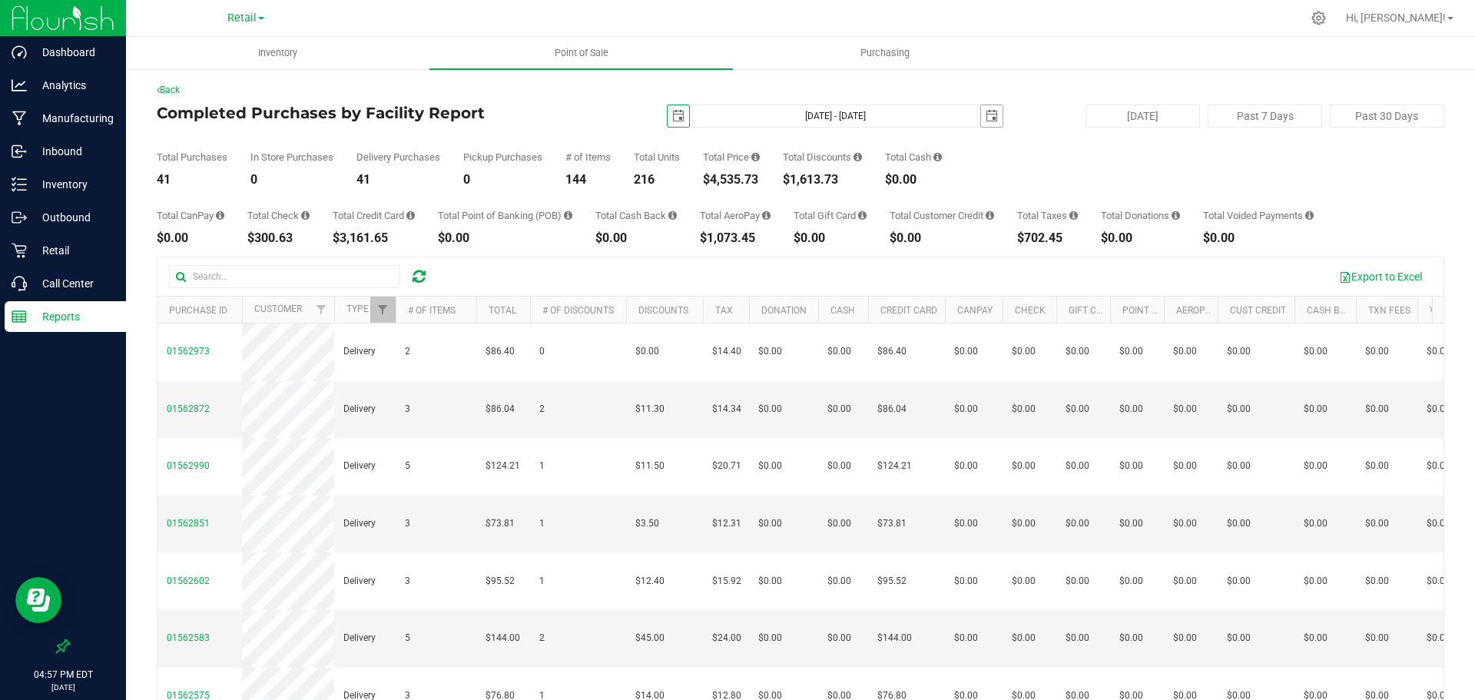
click at [988, 119] on span "select" at bounding box center [992, 116] width 12 height 12
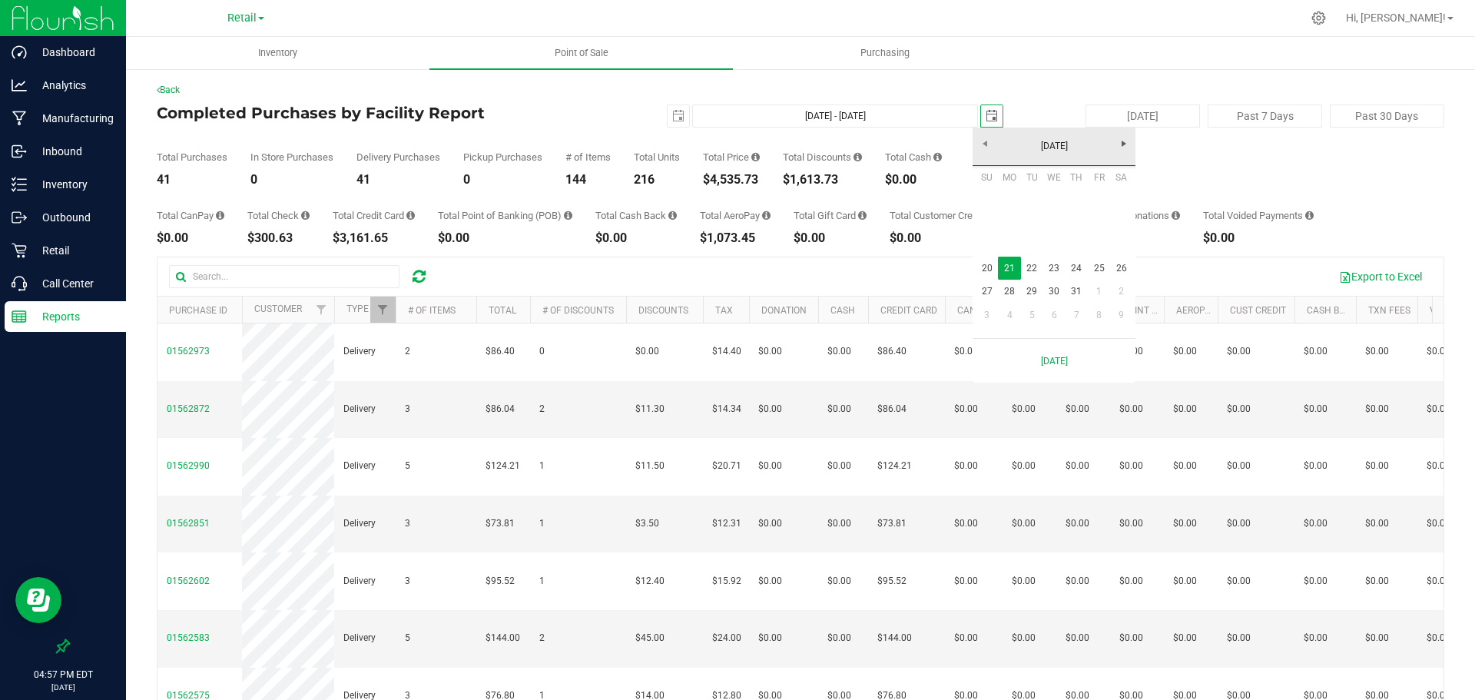
scroll to position [0, 38]
click at [990, 264] on link "20" at bounding box center [987, 269] width 22 height 24
type input "Jul 20, 2025 - Jul 20, 2025"
type input "2025-07-20"
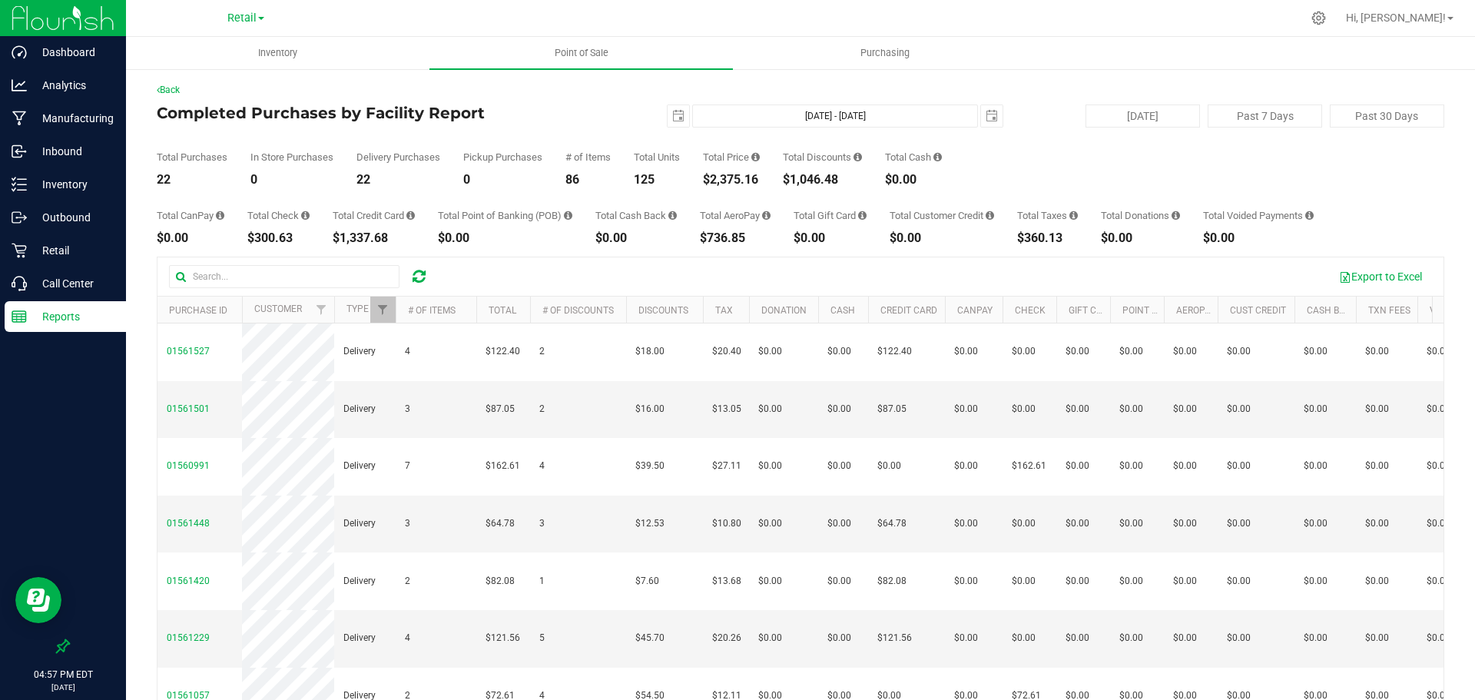
drag, startPoint x: 765, startPoint y: 185, endPoint x: 703, endPoint y: 176, distance: 62.9
click at [703, 176] on div "Total Purchases 22 In Store Purchases 0 Delivery Purchases 22 Pickup Purchases …" at bounding box center [801, 157] width 1288 height 58
click at [672, 113] on span "select" at bounding box center [678, 116] width 12 height 12
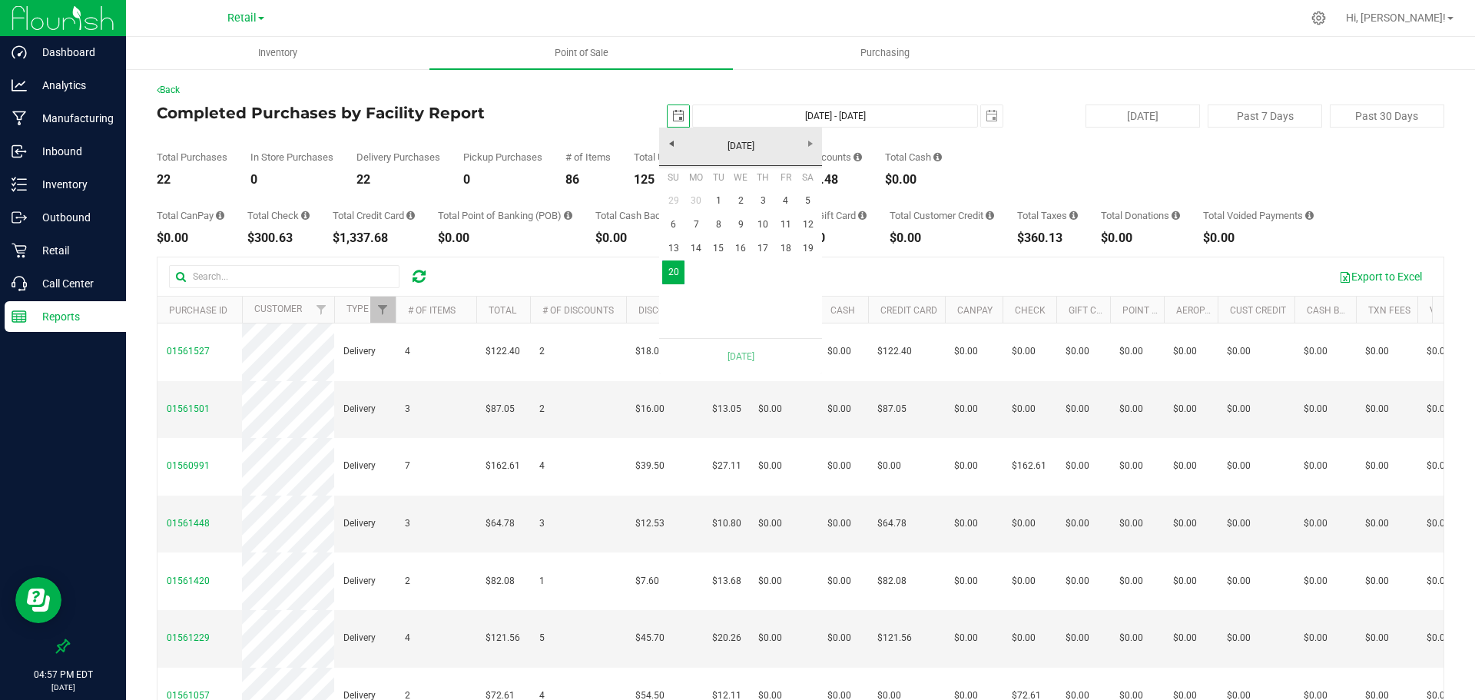
scroll to position [0, 38]
click at [811, 247] on link "19" at bounding box center [808, 249] width 22 height 24
type input "Jul 19, 2025 - Jul 20, 2025"
type input "2025-07-19"
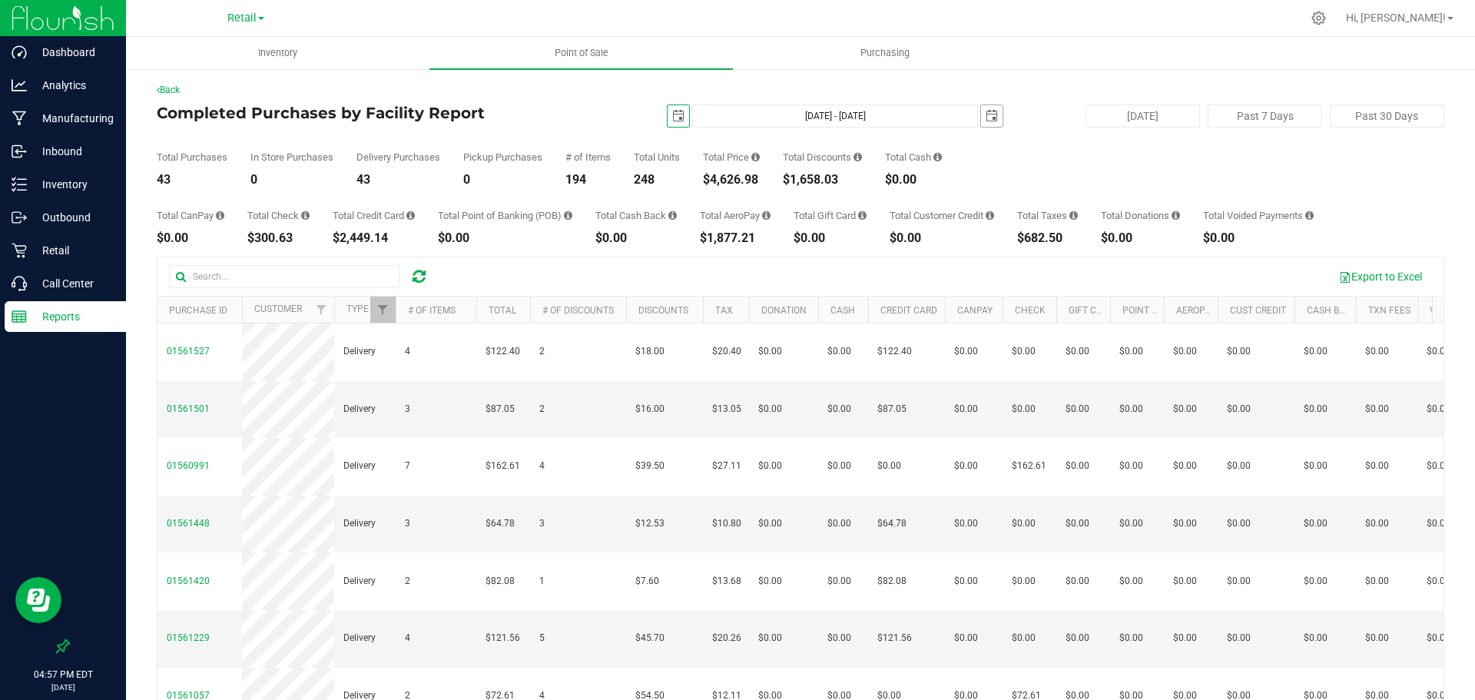
click at [986, 118] on span "select" at bounding box center [992, 116] width 12 height 12
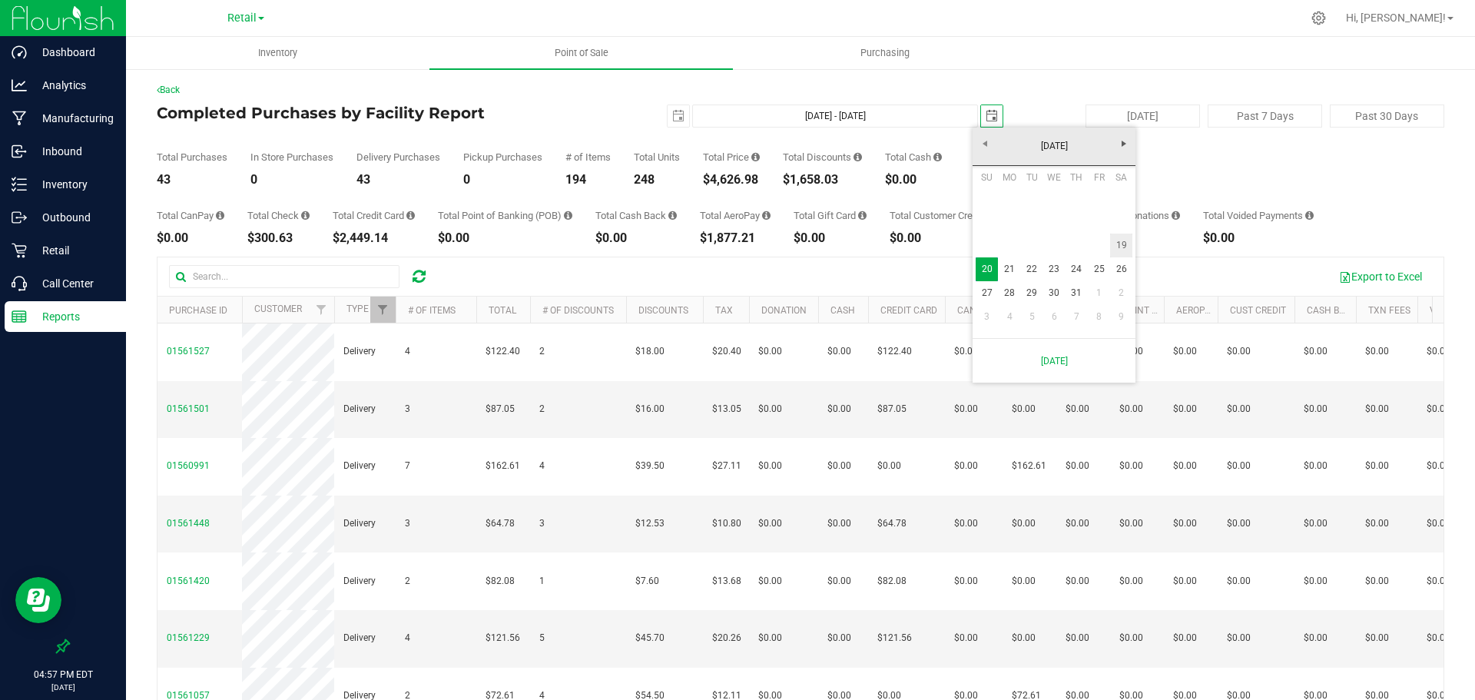
click at [1121, 248] on link "19" at bounding box center [1121, 246] width 22 height 24
type input "Jul 19, 2025 - Jul 19, 2025"
type input "2025-07-19"
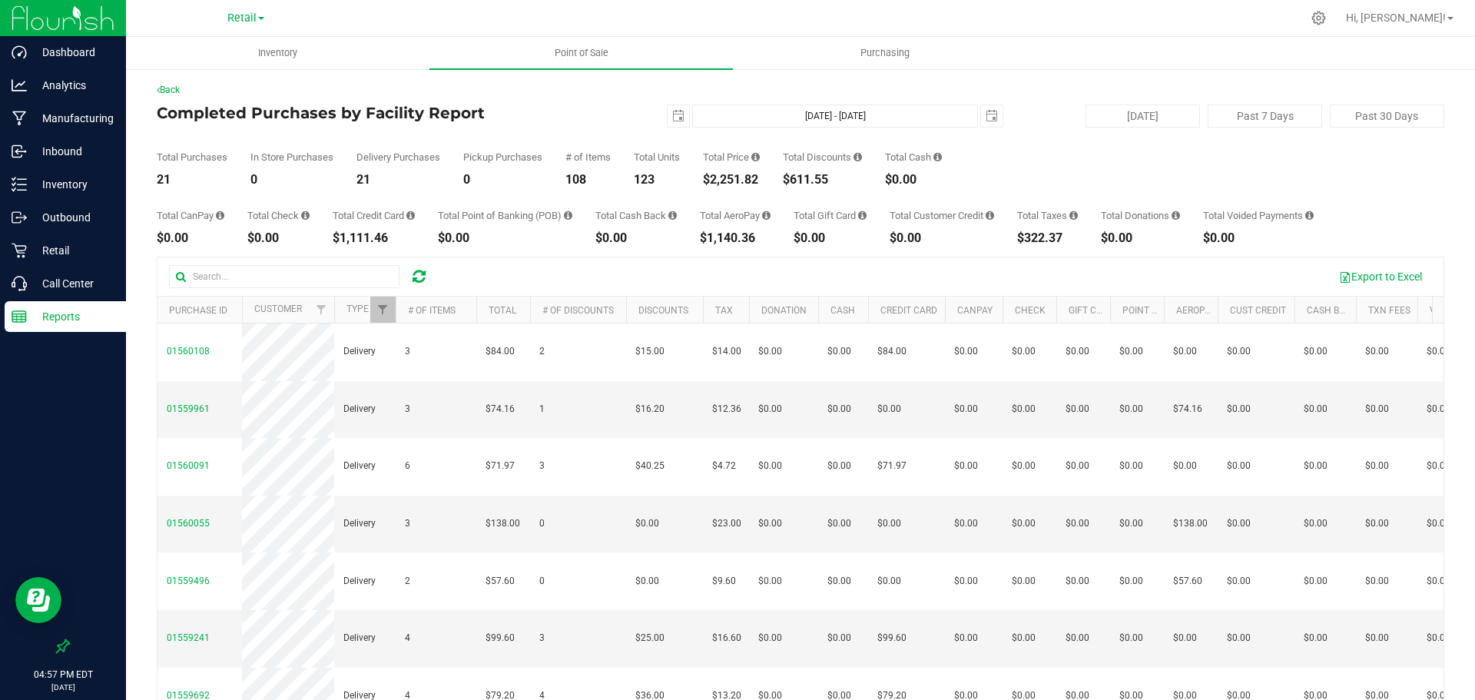
drag, startPoint x: 767, startPoint y: 181, endPoint x: 704, endPoint y: 181, distance: 63.0
click at [704, 181] on div "Total Purchases 21 In Store Purchases 0 Delivery Purchases 21 Pickup Purchases …" at bounding box center [801, 157] width 1288 height 58
click at [672, 116] on span "select" at bounding box center [678, 116] width 12 height 12
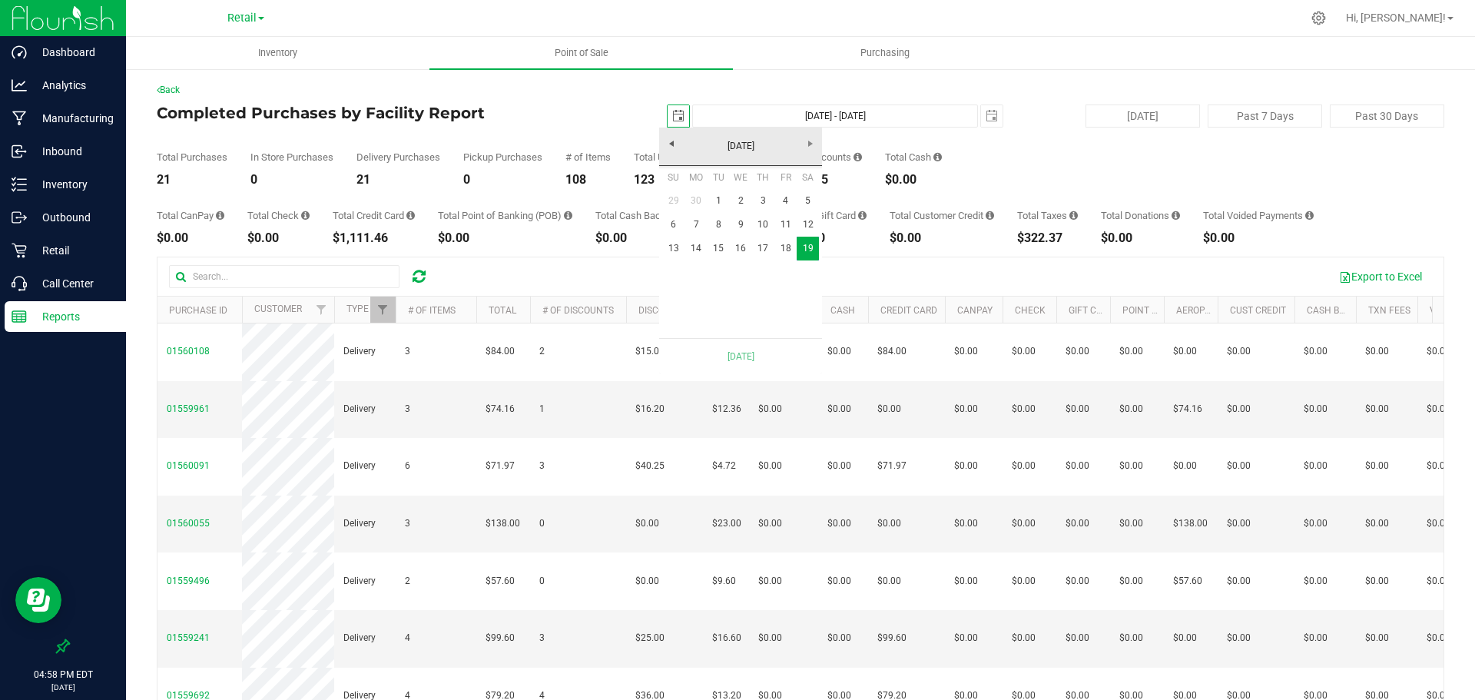
scroll to position [0, 38]
click at [785, 249] on link "18" at bounding box center [785, 249] width 22 height 24
type input "Jul 18, 2025 - Jul 19, 2025"
type input "2025-07-18"
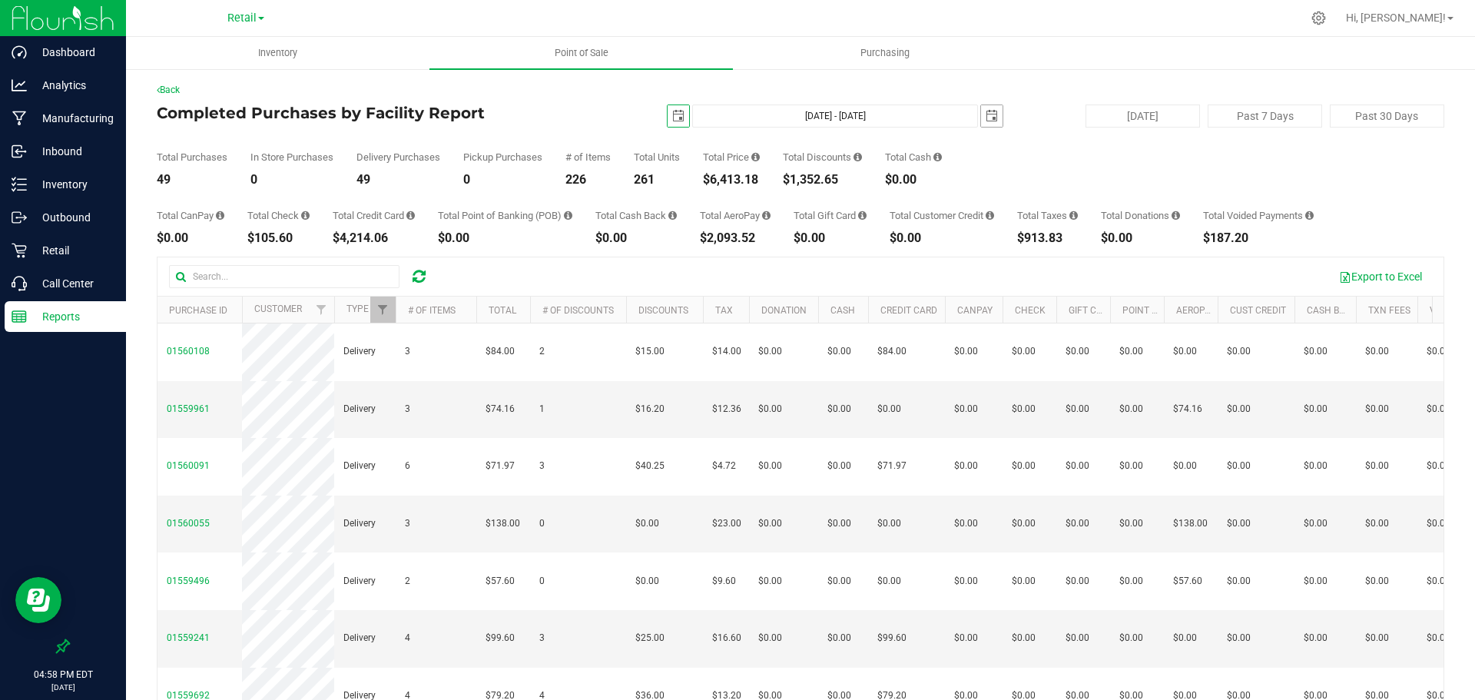
click at [986, 114] on span "select" at bounding box center [992, 116] width 12 height 12
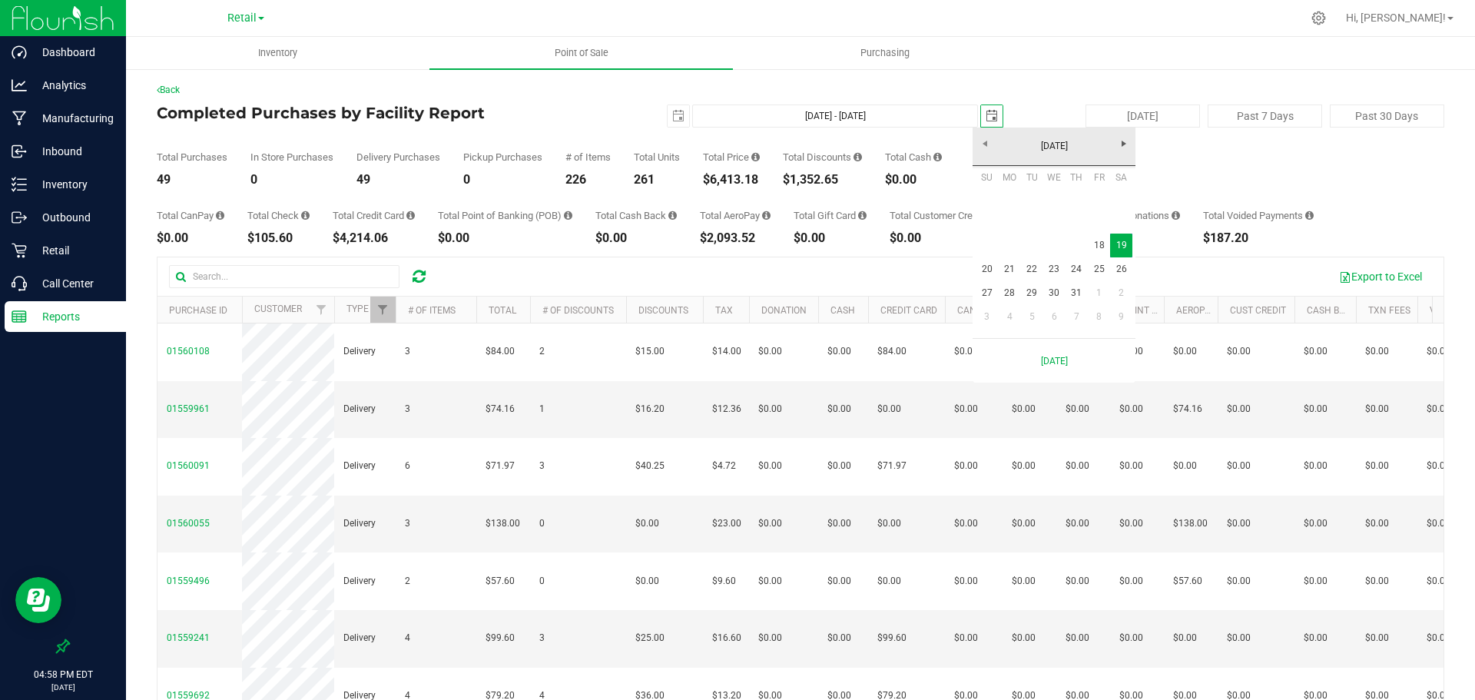
scroll to position [0, 38]
click at [1096, 240] on link "18" at bounding box center [1099, 246] width 22 height 24
type input "Jul 18, 2025 - Jul 18, 2025"
type input "2025-07-18"
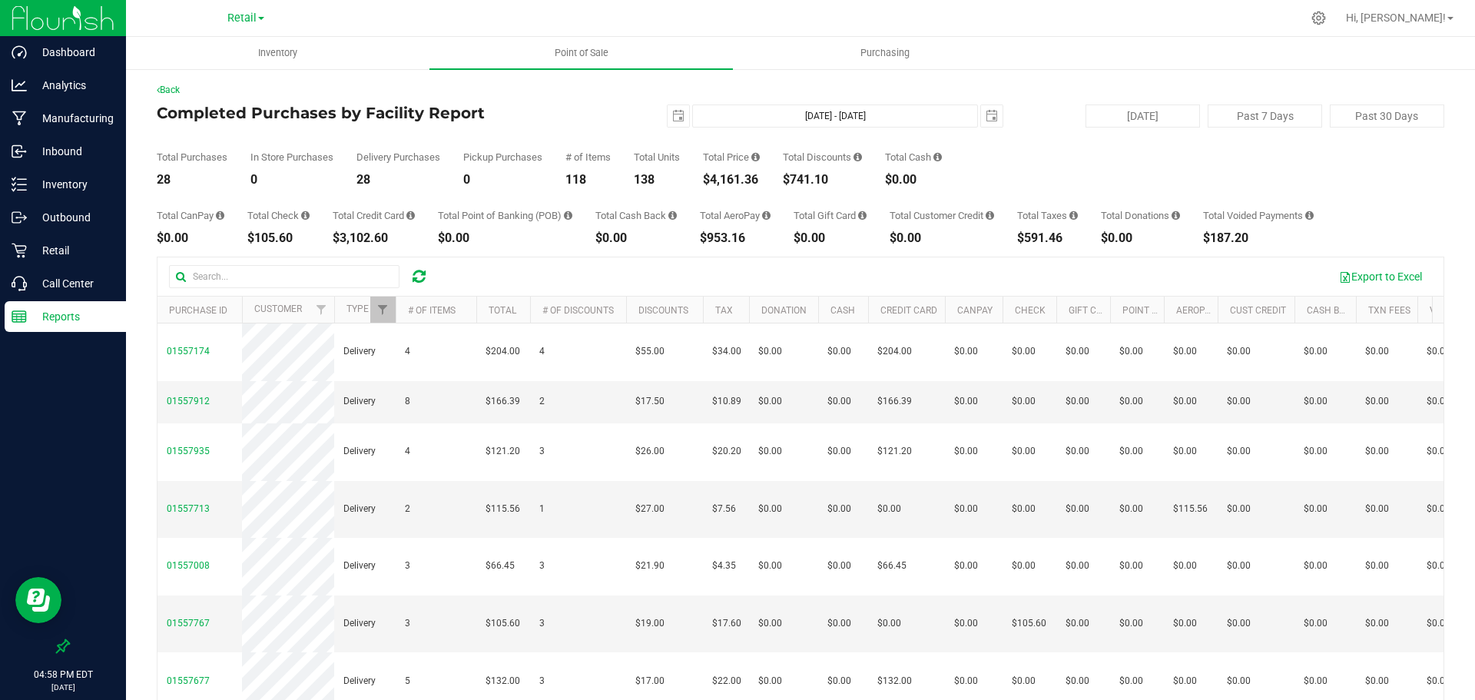
drag, startPoint x: 764, startPoint y: 176, endPoint x: 705, endPoint y: 182, distance: 59.5
click at [705, 182] on div "Total Purchases 28 In Store Purchases 0 Delivery Purchases 28 Pickup Purchases …" at bounding box center [801, 157] width 1288 height 58
click at [675, 120] on span "select" at bounding box center [678, 116] width 12 height 12
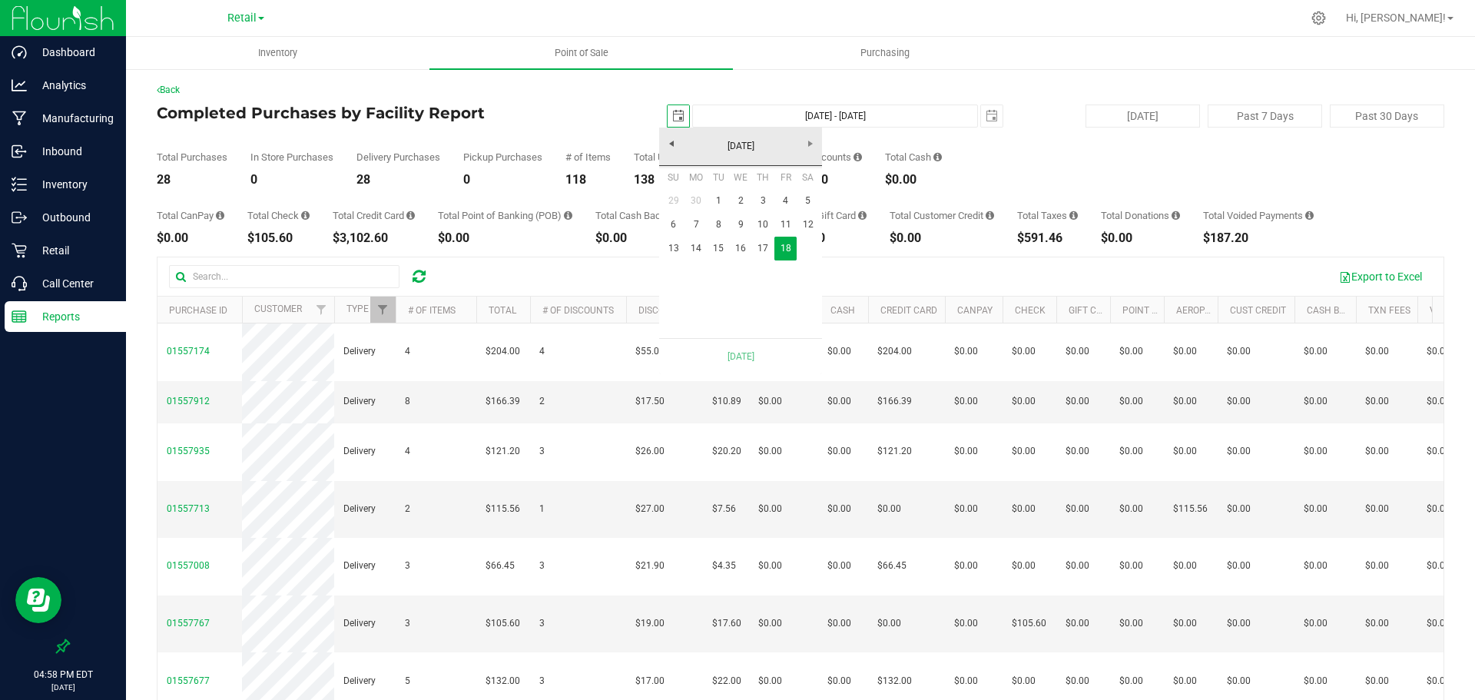
scroll to position [0, 38]
click at [766, 252] on link "17" at bounding box center [763, 249] width 22 height 24
type input "Jul 17, 2025 - Jul 18, 2025"
type input "2025-07-17"
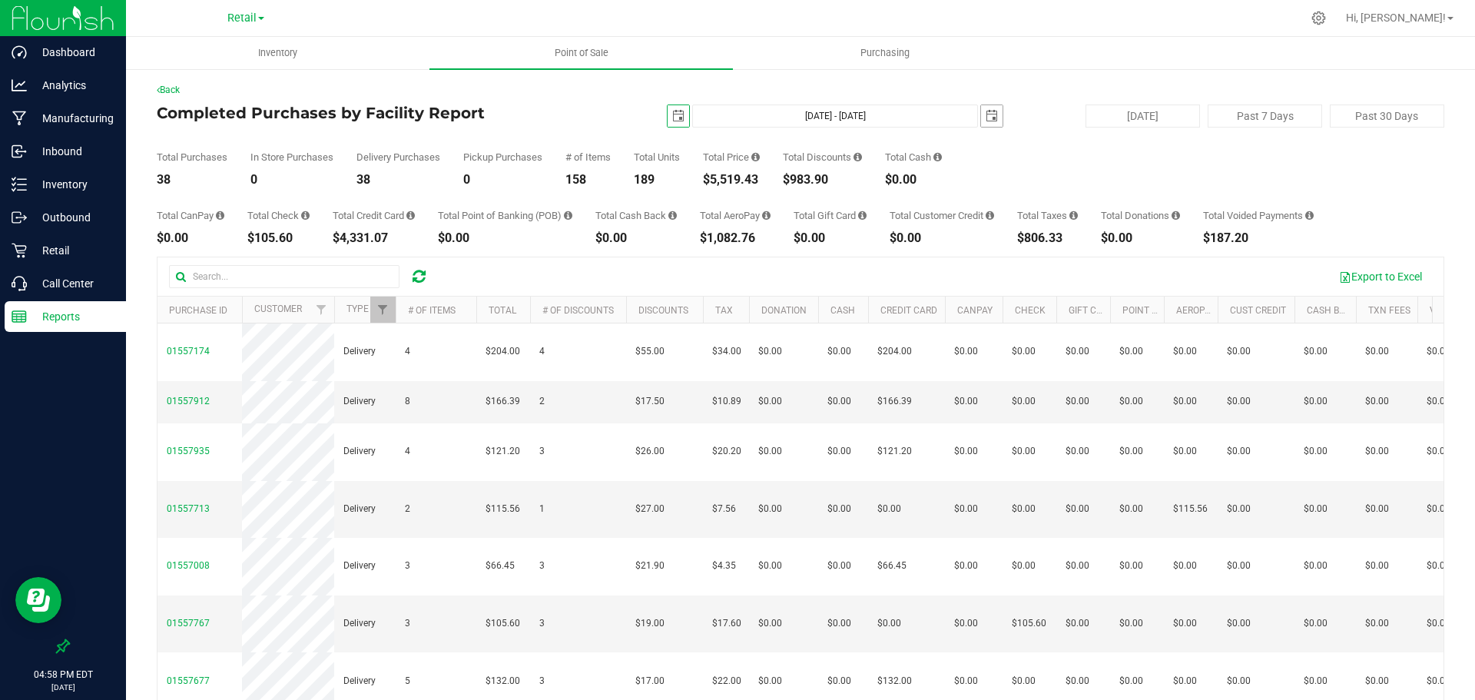
click at [986, 113] on span "select" at bounding box center [992, 116] width 12 height 12
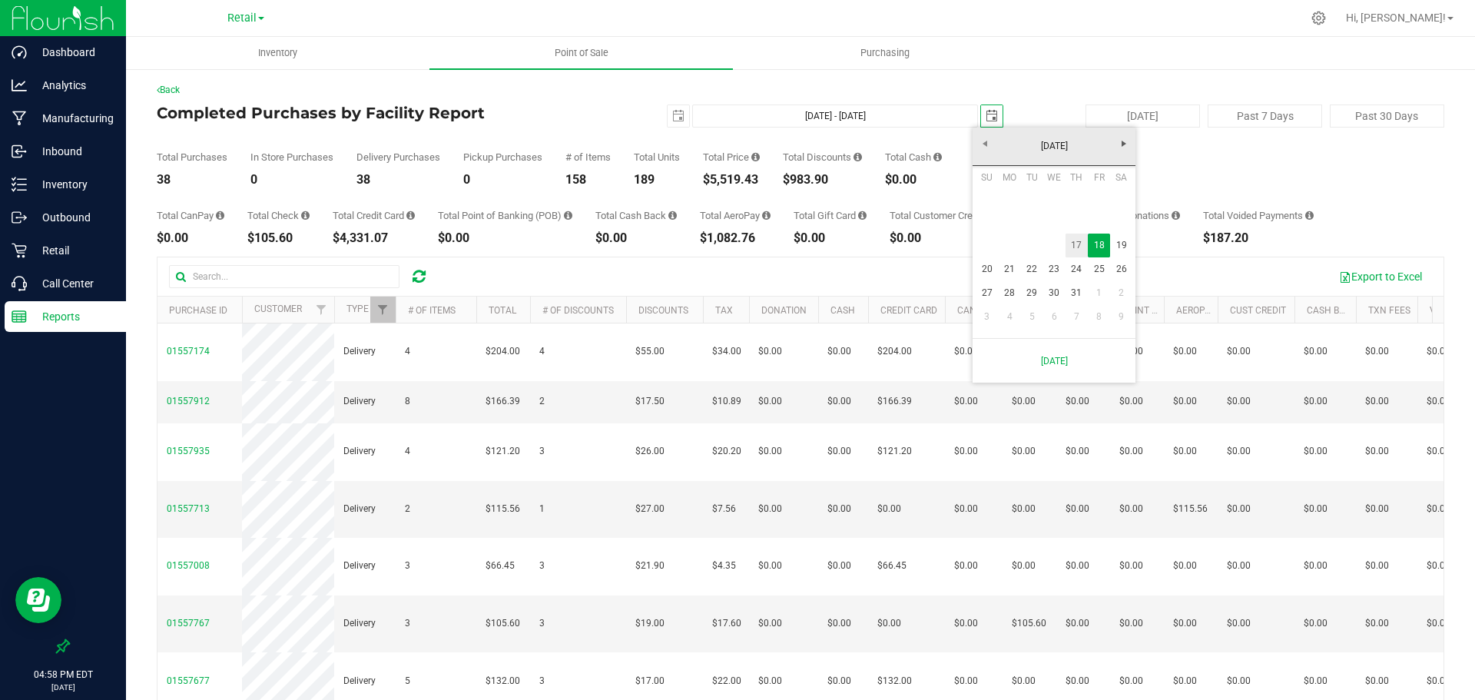
click at [1076, 243] on link "17" at bounding box center [1077, 246] width 22 height 24
type input "Jul 17, 2025 - Jul 17, 2025"
type input "2025-07-17"
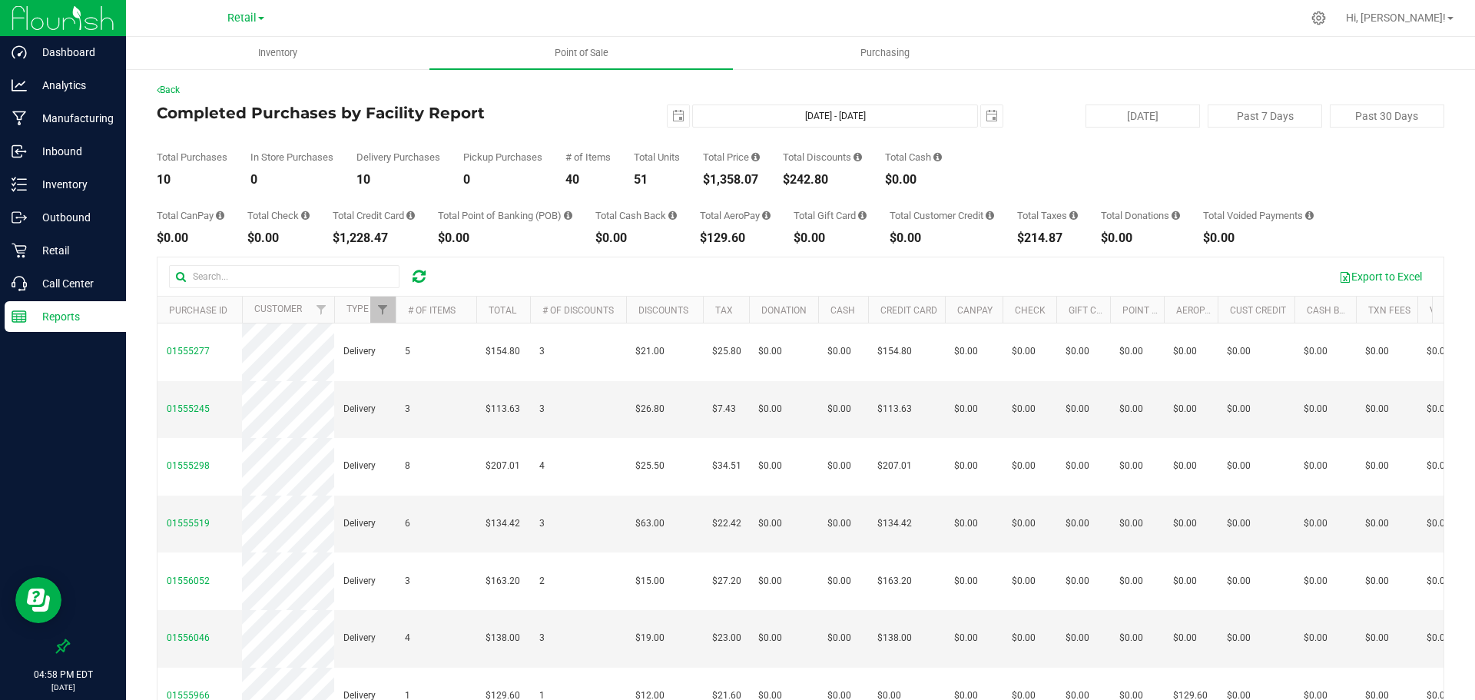
drag, startPoint x: 771, startPoint y: 176, endPoint x: 709, endPoint y: 181, distance: 62.5
click at [709, 181] on div "Total Purchases 10 In Store Purchases 0 Delivery Purchases 10 Pickup Purchases …" at bounding box center [801, 157] width 1288 height 58
click at [672, 114] on span "select" at bounding box center [678, 116] width 12 height 12
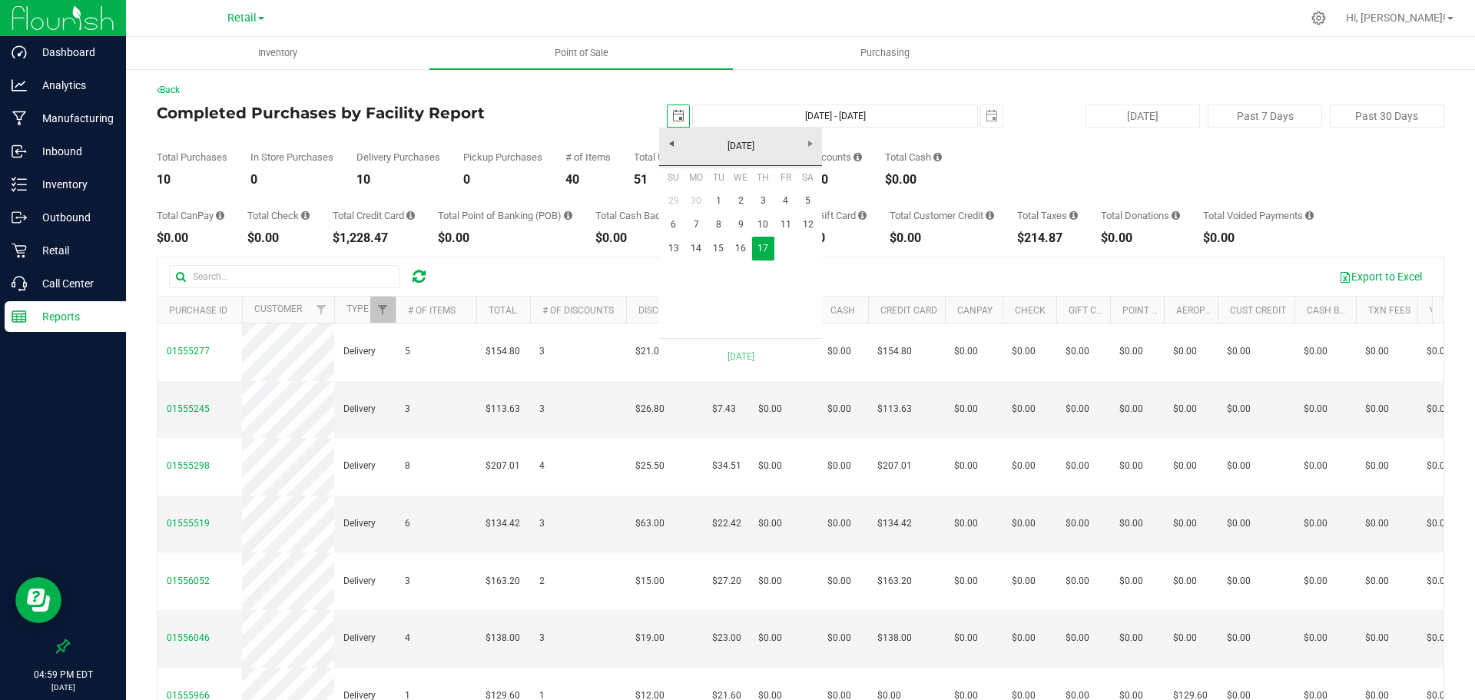
scroll to position [0, 38]
click at [744, 251] on link "16" at bounding box center [741, 249] width 22 height 24
type input "Jul 16, 2025 - Jul 17, 2025"
type input "2025-07-16"
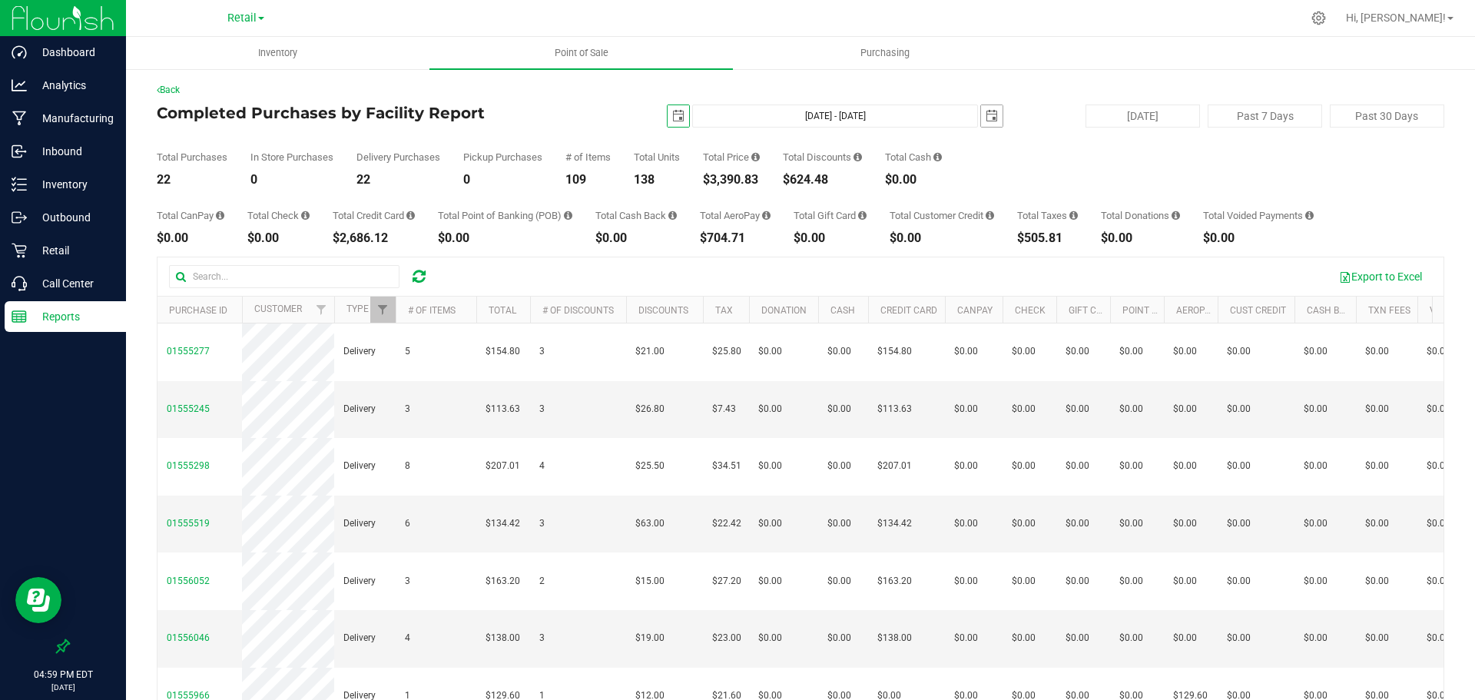
click at [986, 115] on span "select" at bounding box center [992, 116] width 12 height 12
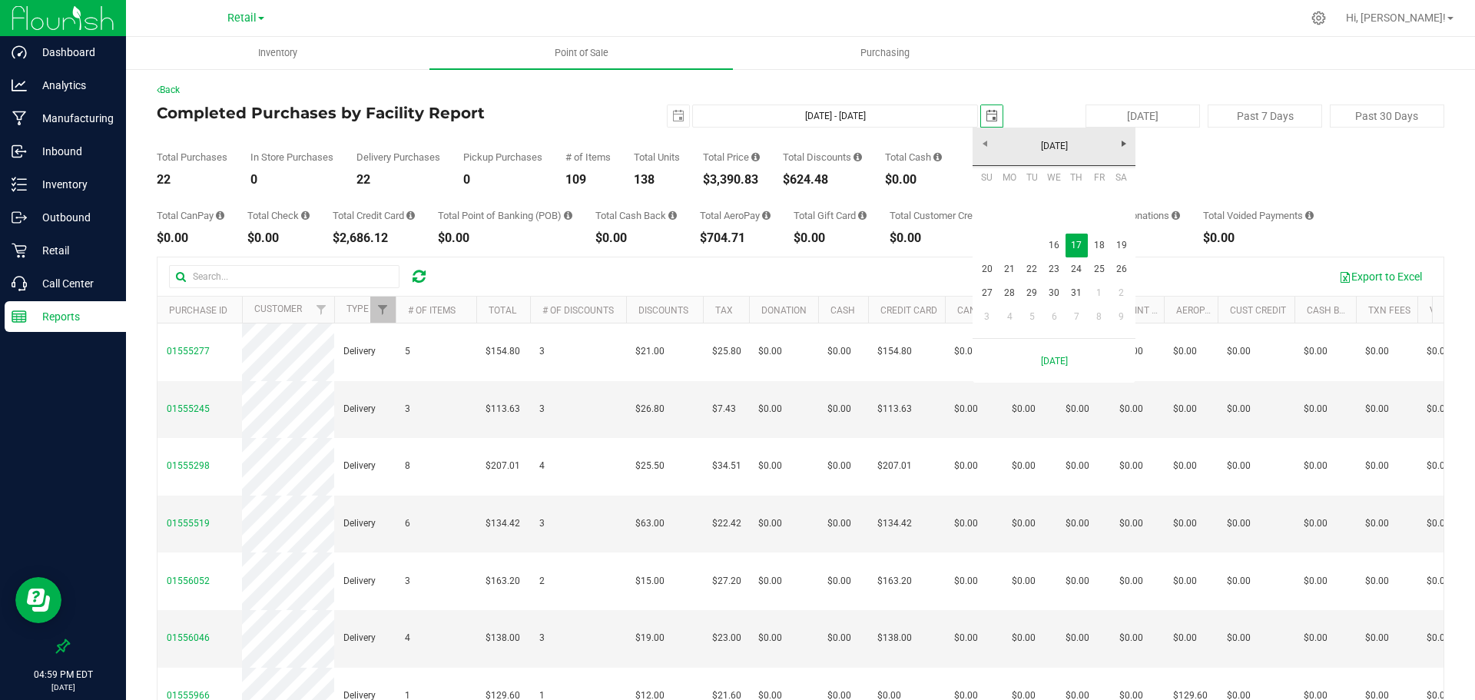
scroll to position [0, 38]
click at [1052, 247] on link "16" at bounding box center [1054, 246] width 22 height 24
type input "Jul 16, 2025 - Jul 16, 2025"
type input "2025-07-16"
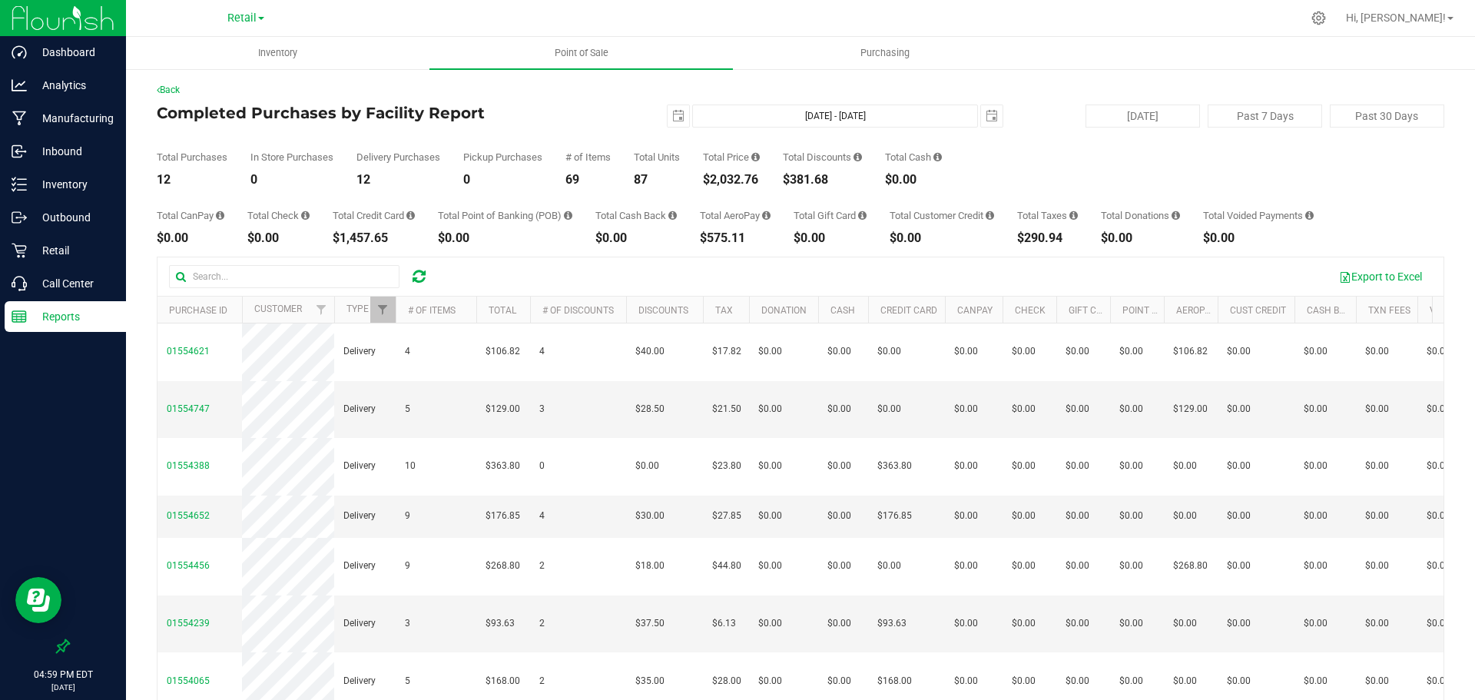
drag, startPoint x: 763, startPoint y: 179, endPoint x: 700, endPoint y: 180, distance: 63.0
click at [700, 180] on div "Total Purchases 12 In Store Purchases 0 Delivery Purchases 12 Pickup Purchases …" at bounding box center [801, 157] width 1288 height 58
click at [675, 117] on span "select" at bounding box center [678, 116] width 12 height 12
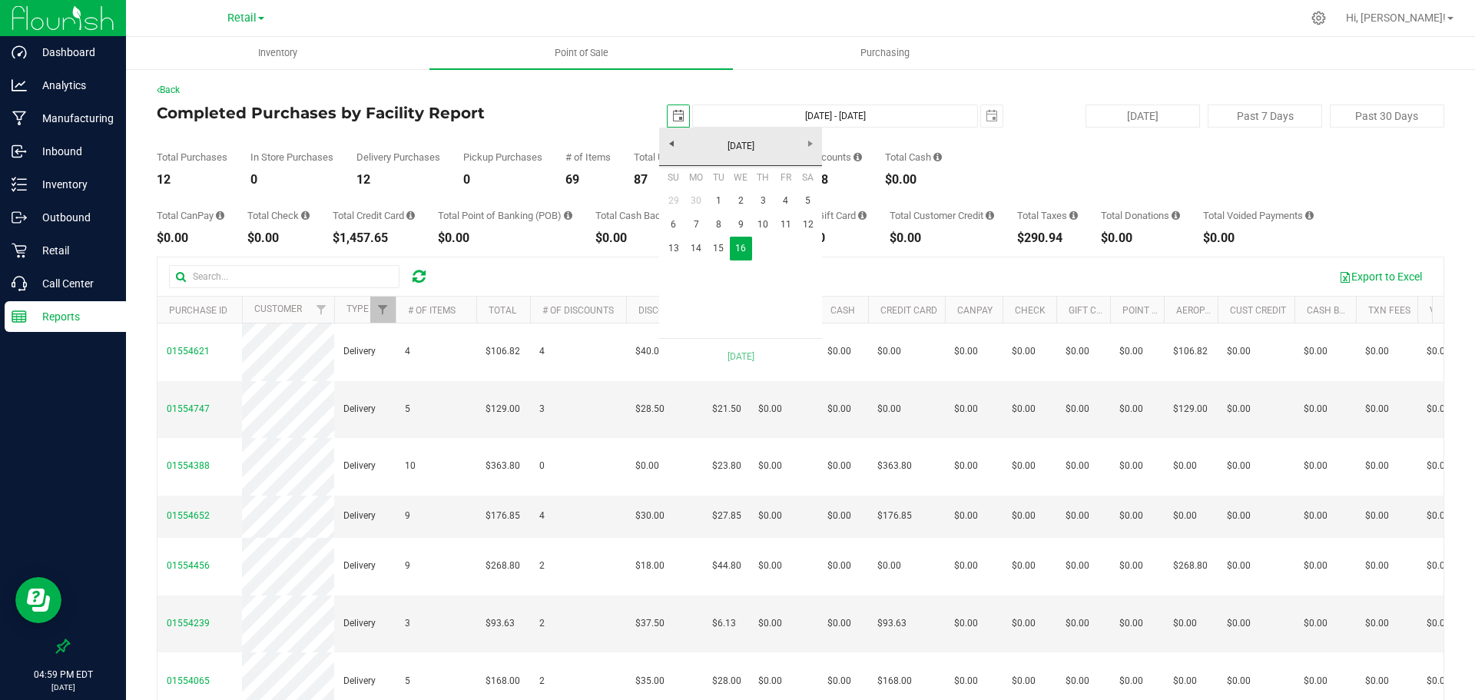
scroll to position [0, 38]
click at [717, 244] on link "15" at bounding box center [719, 249] width 22 height 24
type input "Jul 15, 2025 - Jul 16, 2025"
type input "2025-07-15"
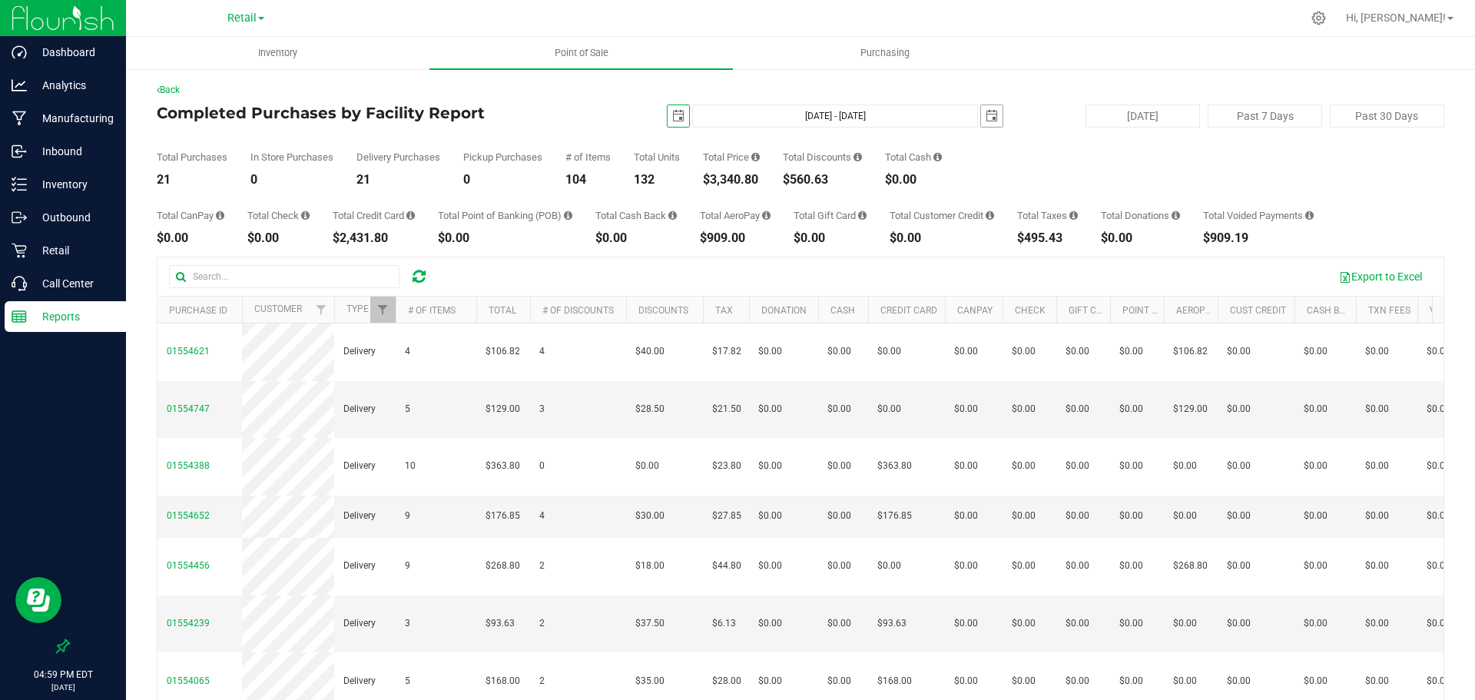
click at [990, 118] on span "select" at bounding box center [992, 116] width 12 height 12
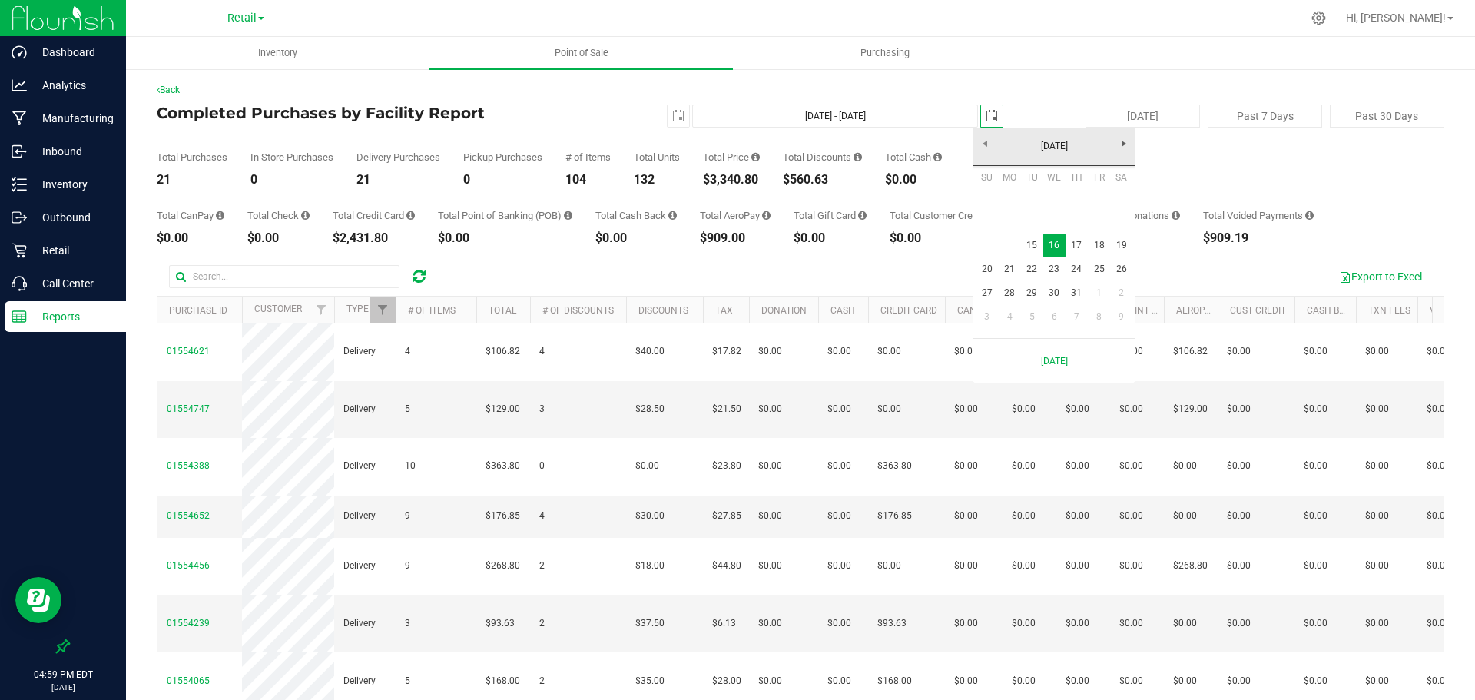
scroll to position [0, 38]
click at [1031, 243] on link "15" at bounding box center [1032, 246] width 22 height 24
type input "Jul 15, 2025 - Jul 15, 2025"
type input "2025-07-15"
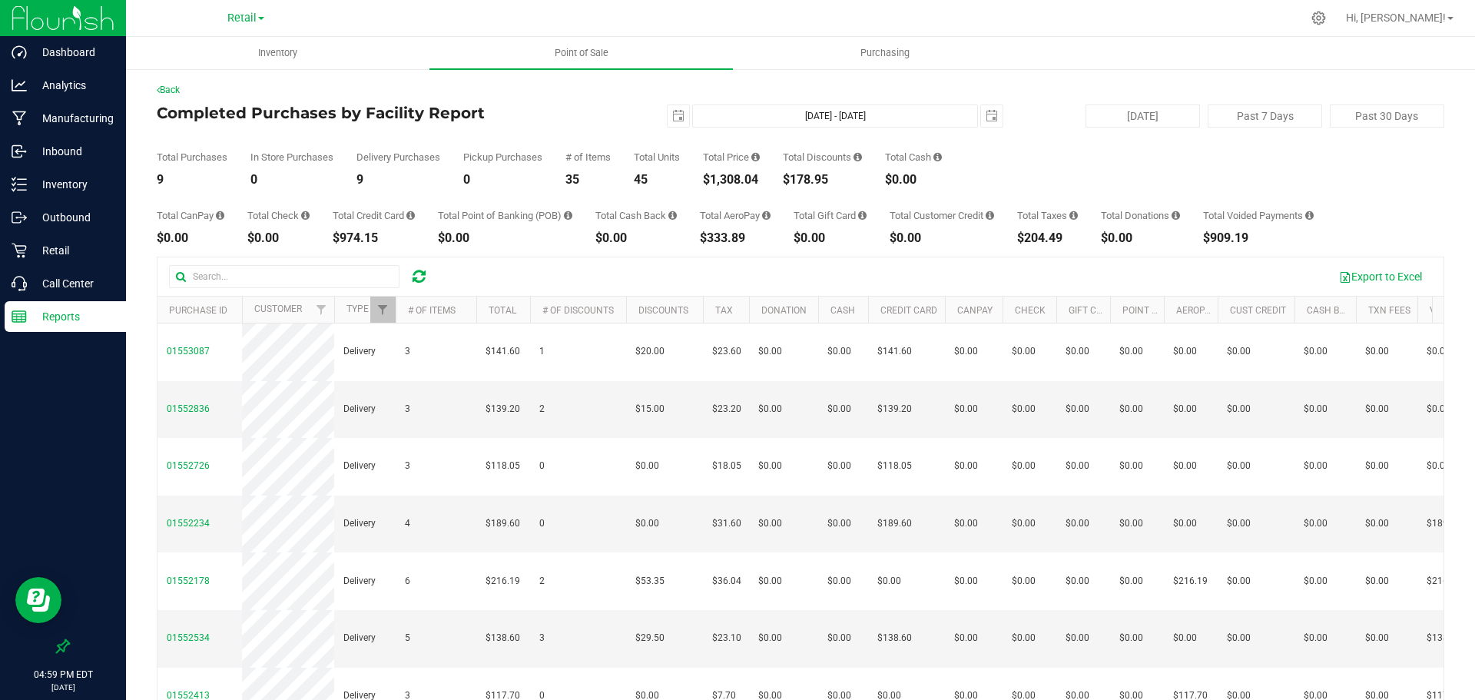
drag, startPoint x: 766, startPoint y: 178, endPoint x: 704, endPoint y: 179, distance: 62.2
click at [704, 179] on div "Total Purchases 9 In Store Purchases 0 Delivery Purchases 9 Pickup Purchases 0 …" at bounding box center [801, 157] width 1288 height 58
click at [668, 109] on span "select" at bounding box center [679, 116] width 22 height 22
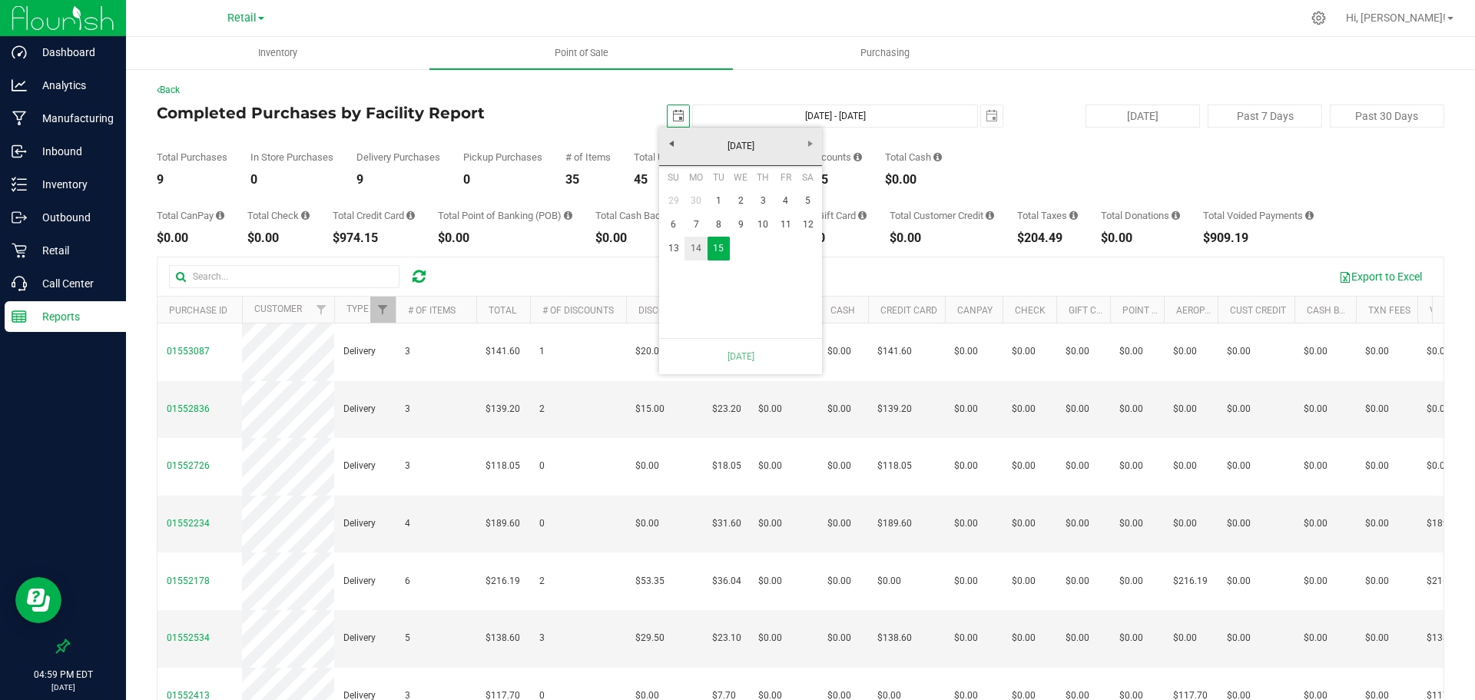
click at [693, 254] on link "14" at bounding box center [696, 249] width 22 height 24
type input "Jul 14, 2025 - Jul 15, 2025"
type input "2025-07-14"
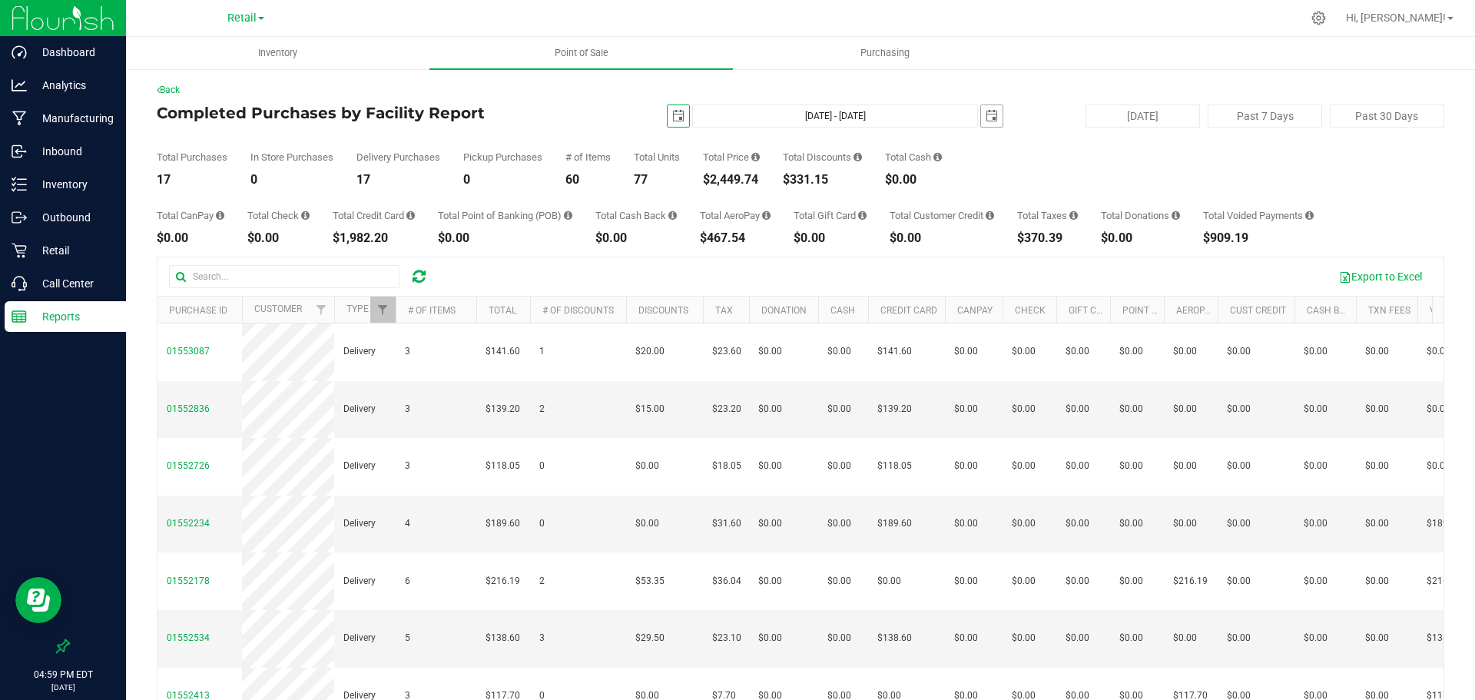
click at [986, 119] on span "select" at bounding box center [992, 116] width 12 height 12
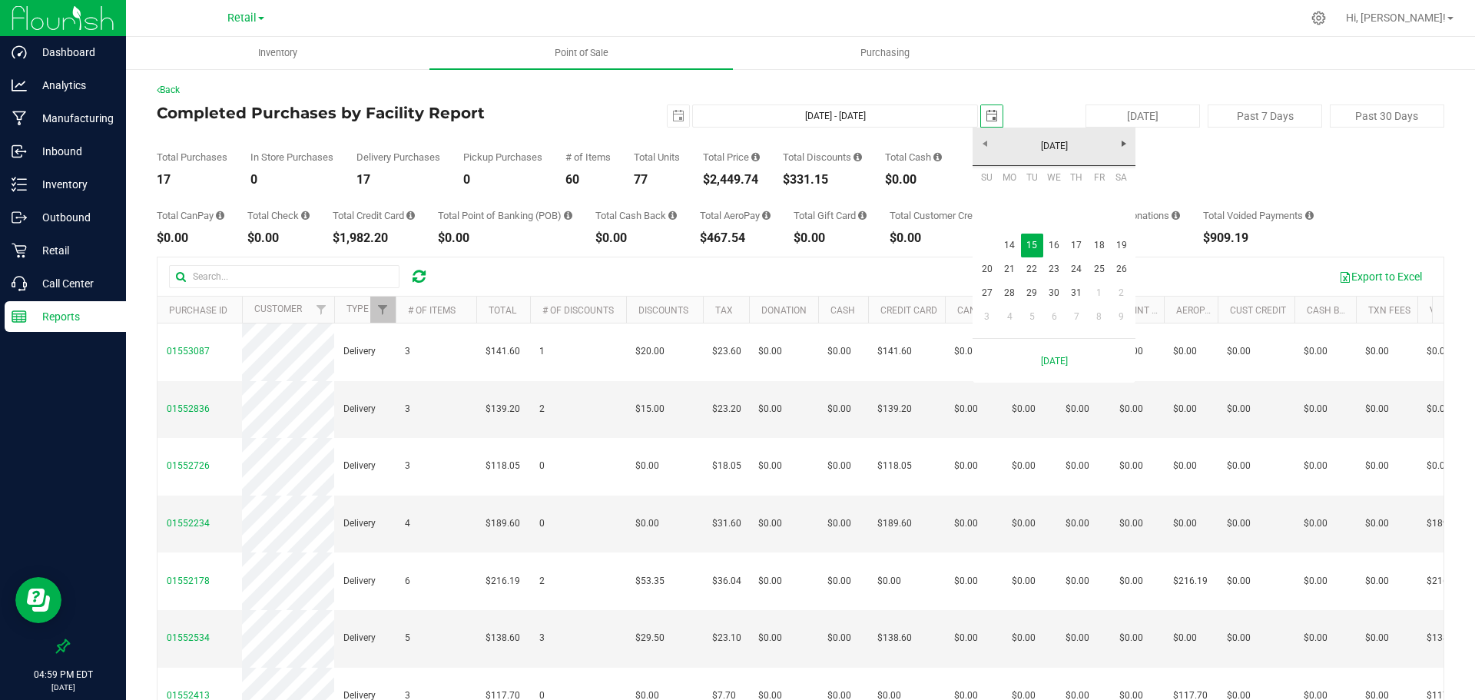
scroll to position [0, 38]
click at [1014, 250] on link "14" at bounding box center [1009, 246] width 22 height 24
type input "Jul 14, 2025 - Jul 14, 2025"
type input "2025-07-14"
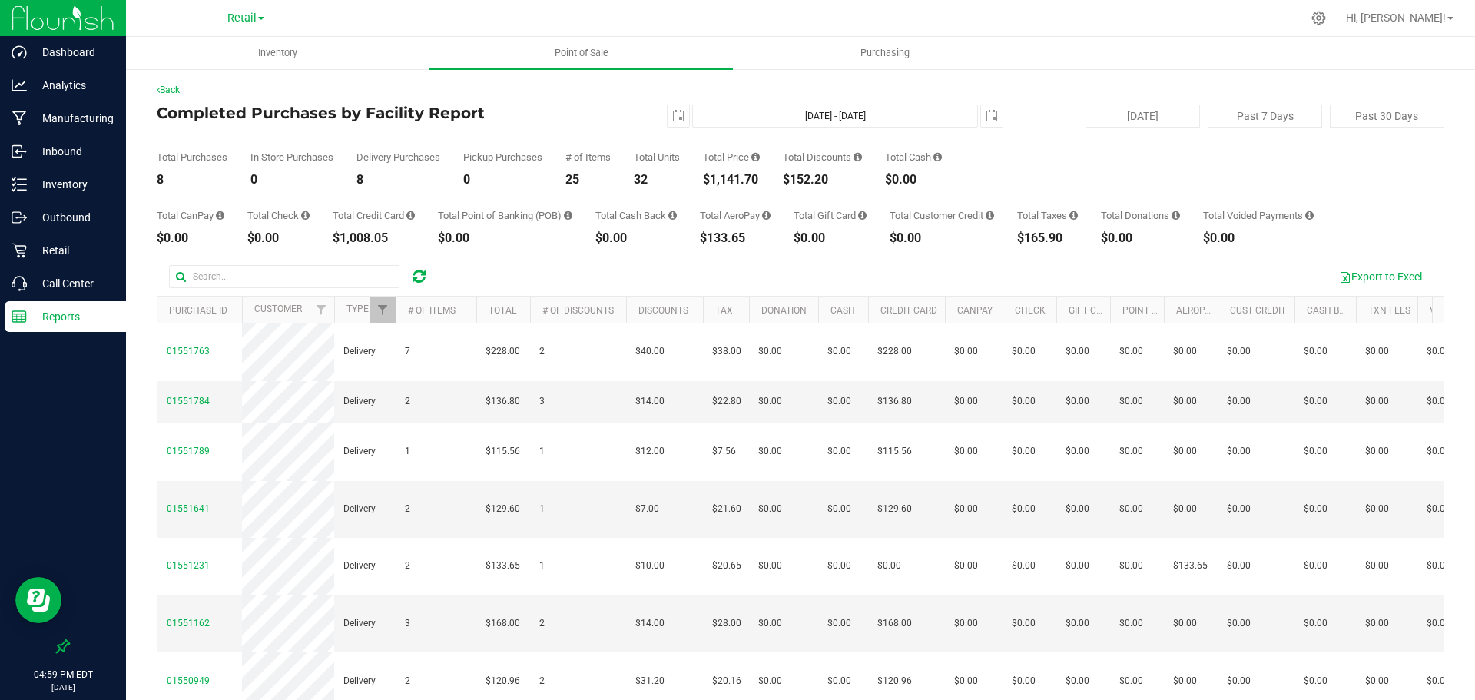
drag, startPoint x: 762, startPoint y: 181, endPoint x: 700, endPoint y: 181, distance: 62.2
click at [700, 181] on div "Total Purchases 8 In Store Purchases 0 Delivery Purchases 8 Pickup Purchases 0 …" at bounding box center [801, 157] width 1288 height 58
drag, startPoint x: 671, startPoint y: 108, endPoint x: 675, endPoint y: 127, distance: 18.8
click at [671, 108] on span "select" at bounding box center [679, 116] width 22 height 22
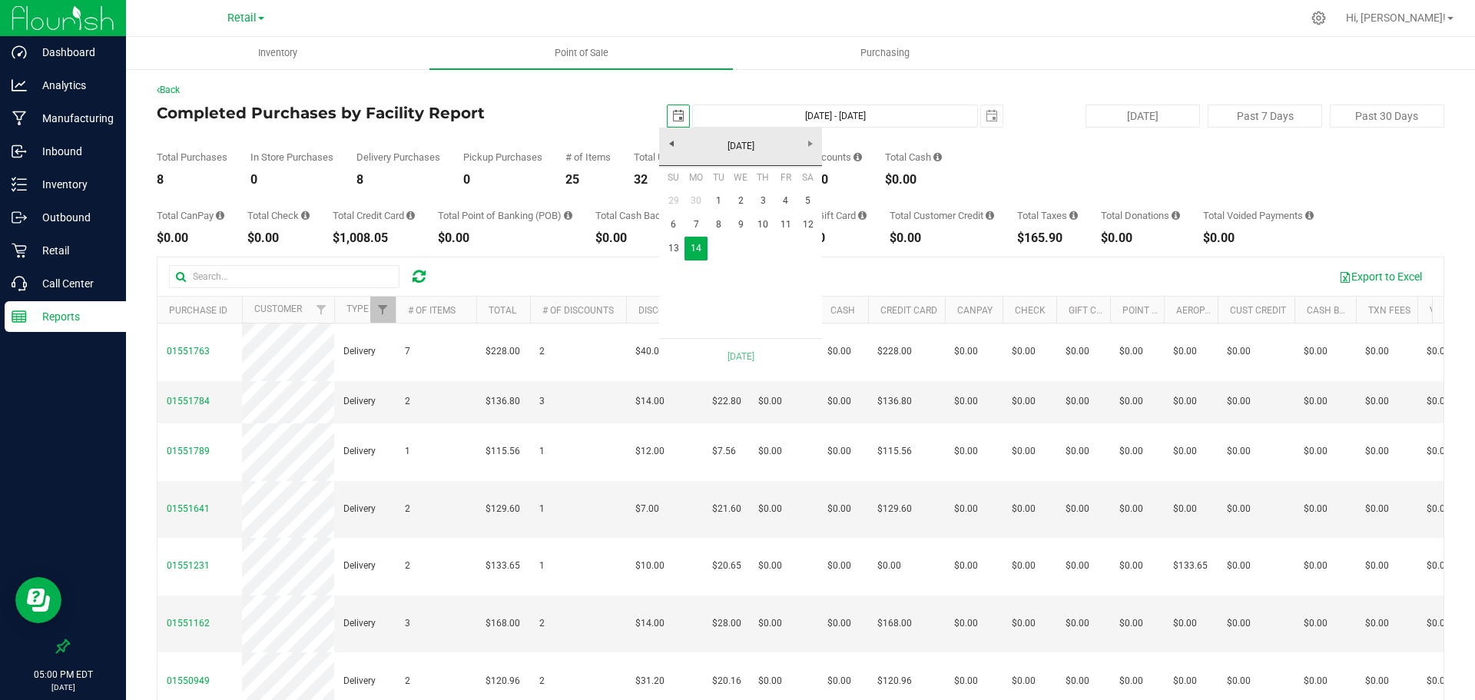
scroll to position [0, 38]
click at [676, 247] on link "13" at bounding box center [673, 249] width 22 height 24
type input "Jul 13, 2025 - Jul 14, 2025"
type input "2025-07-13"
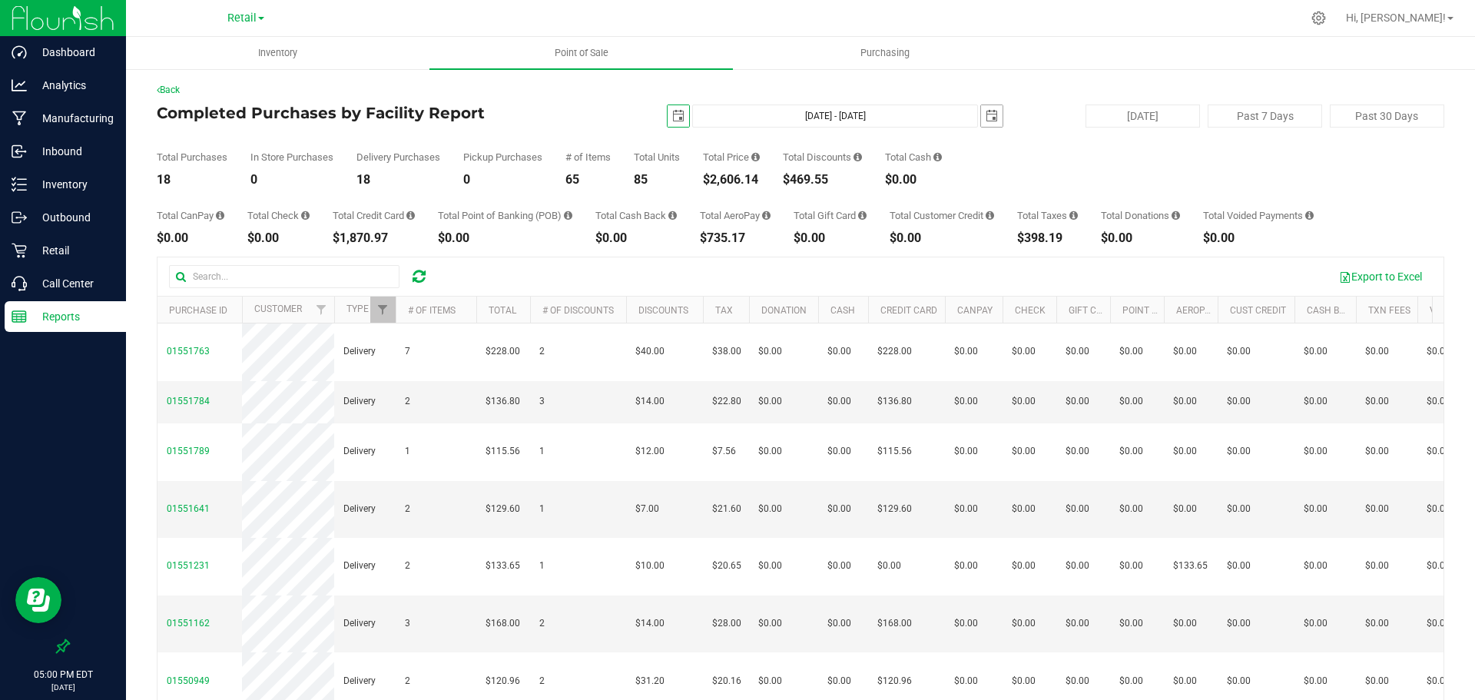
click at [986, 112] on span "select" at bounding box center [992, 116] width 12 height 12
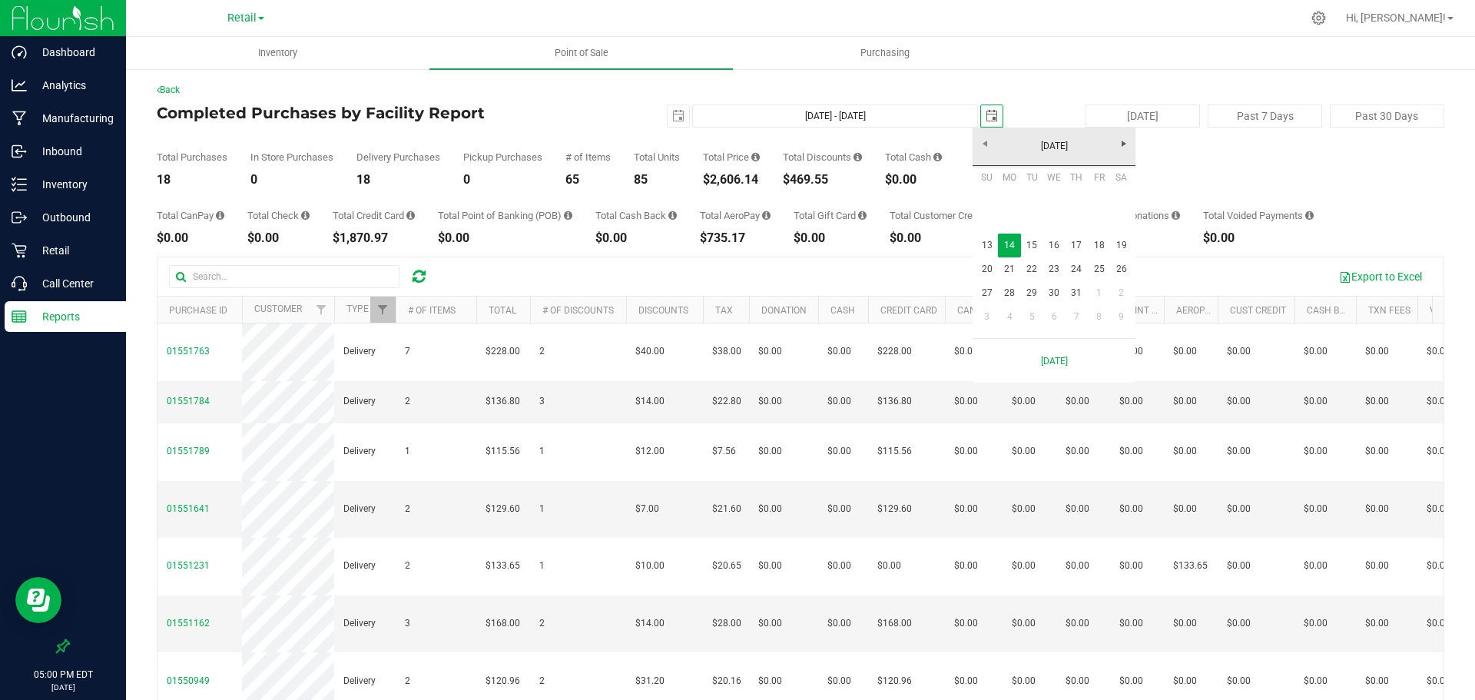
scroll to position [0, 38]
click at [989, 247] on link "13" at bounding box center [987, 246] width 22 height 24
type input "Jul 13, 2025 - Jul 13, 2025"
type input "2025-07-13"
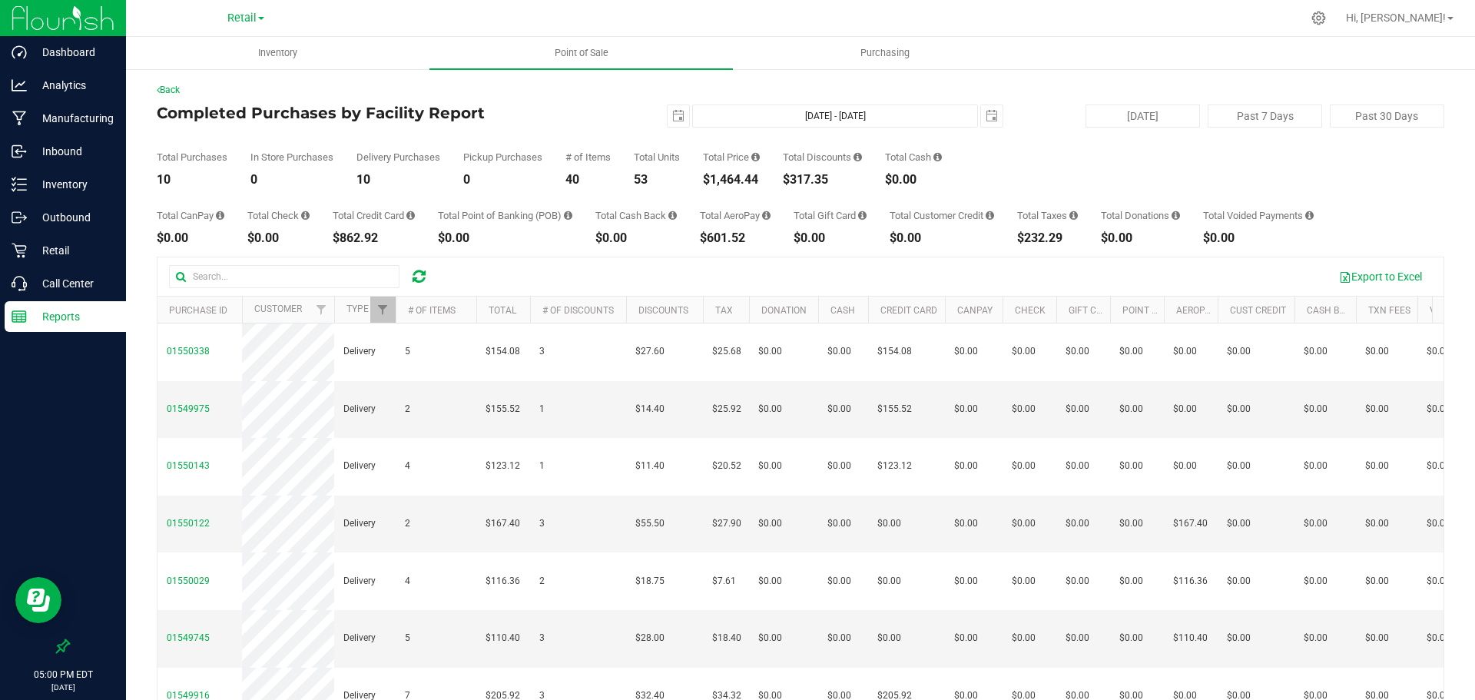
drag, startPoint x: 767, startPoint y: 186, endPoint x: 707, endPoint y: 179, distance: 60.3
click at [707, 179] on div "Back Completed Purchases by Facility Report 2025-07-13 Jul 13, 2025 - Jul 13, 2…" at bounding box center [801, 442] width 1288 height 719
click at [744, 186] on div "$1,464.44" at bounding box center [731, 180] width 57 height 12
drag, startPoint x: 763, startPoint y: 181, endPoint x: 705, endPoint y: 181, distance: 57.6
click at [705, 181] on div "Total Purchases 10 In Store Purchases 0 Delivery Purchases 10 Pickup Purchases …" at bounding box center [801, 157] width 1288 height 58
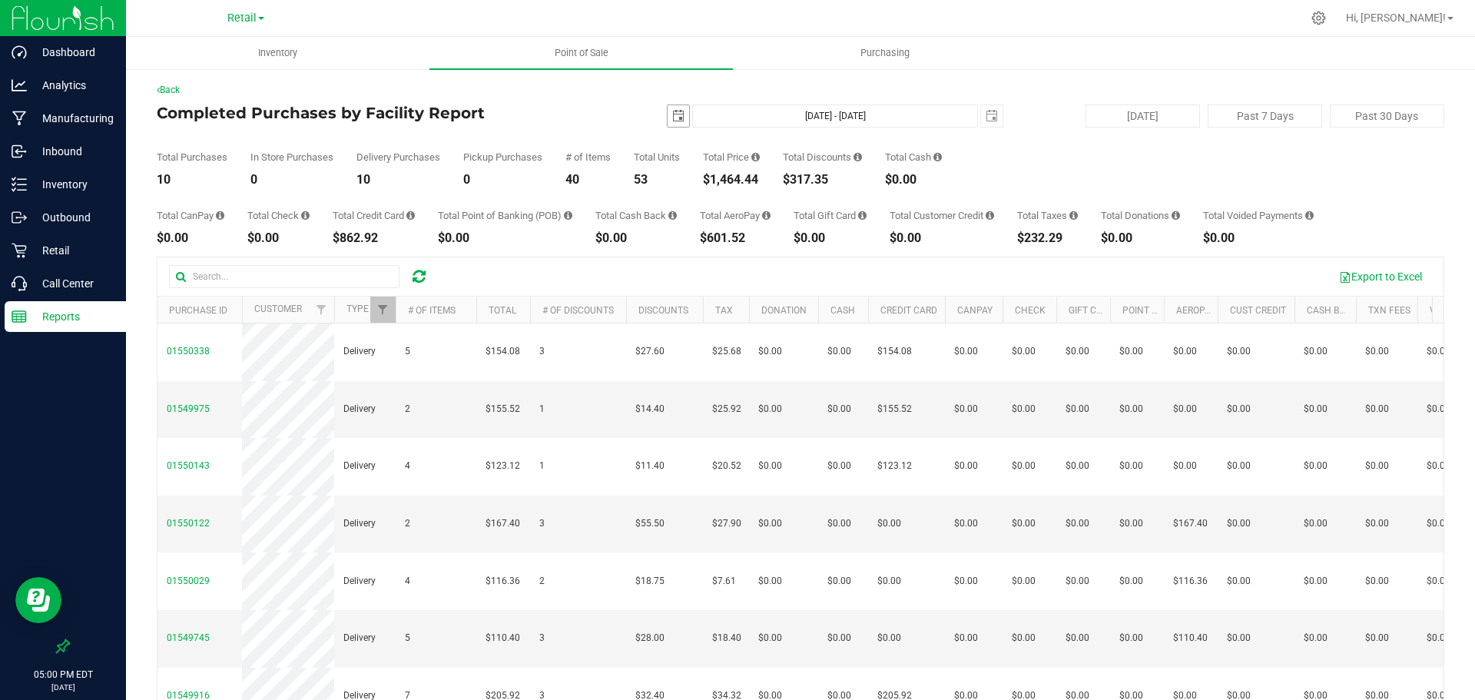
click at [677, 112] on span "select" at bounding box center [678, 116] width 12 height 12
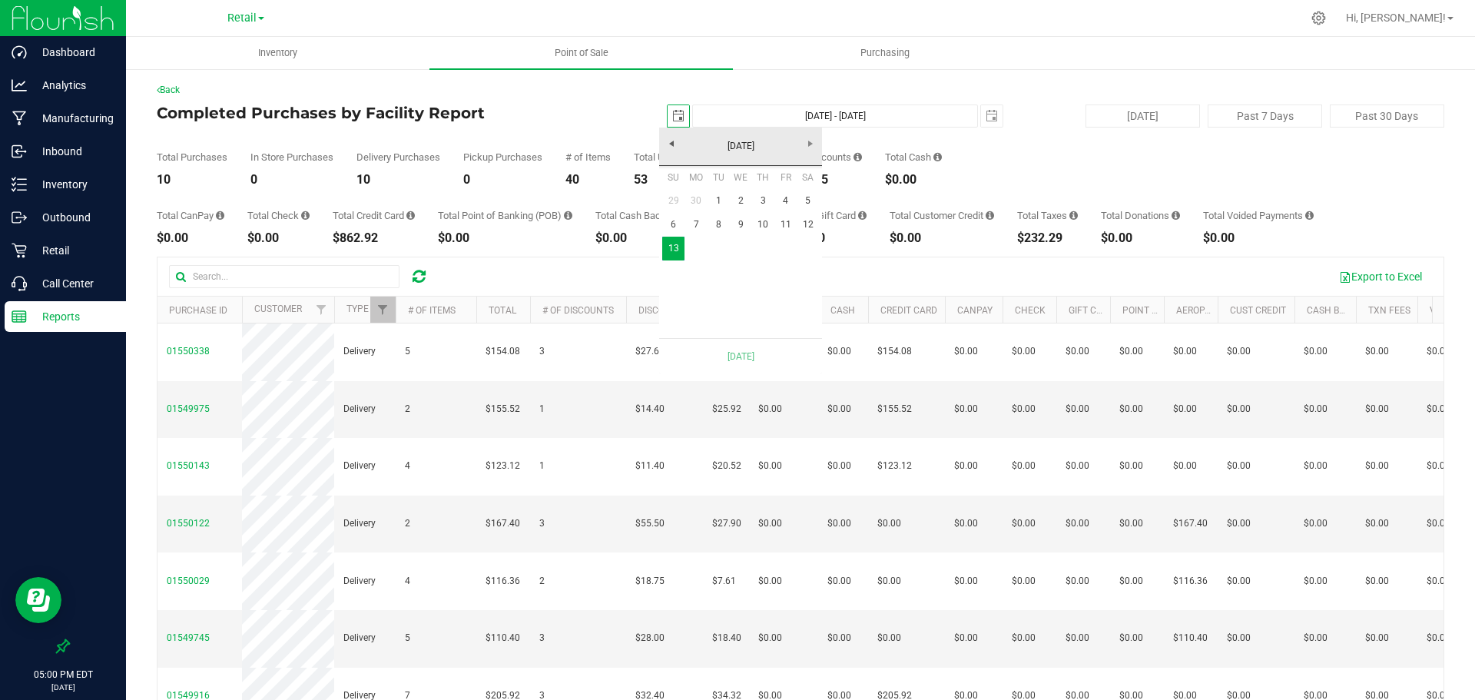
scroll to position [0, 38]
click at [808, 223] on link "12" at bounding box center [808, 225] width 22 height 24
type input "Jul 12, 2025 - Jul 13, 2025"
type input "2025-07-12"
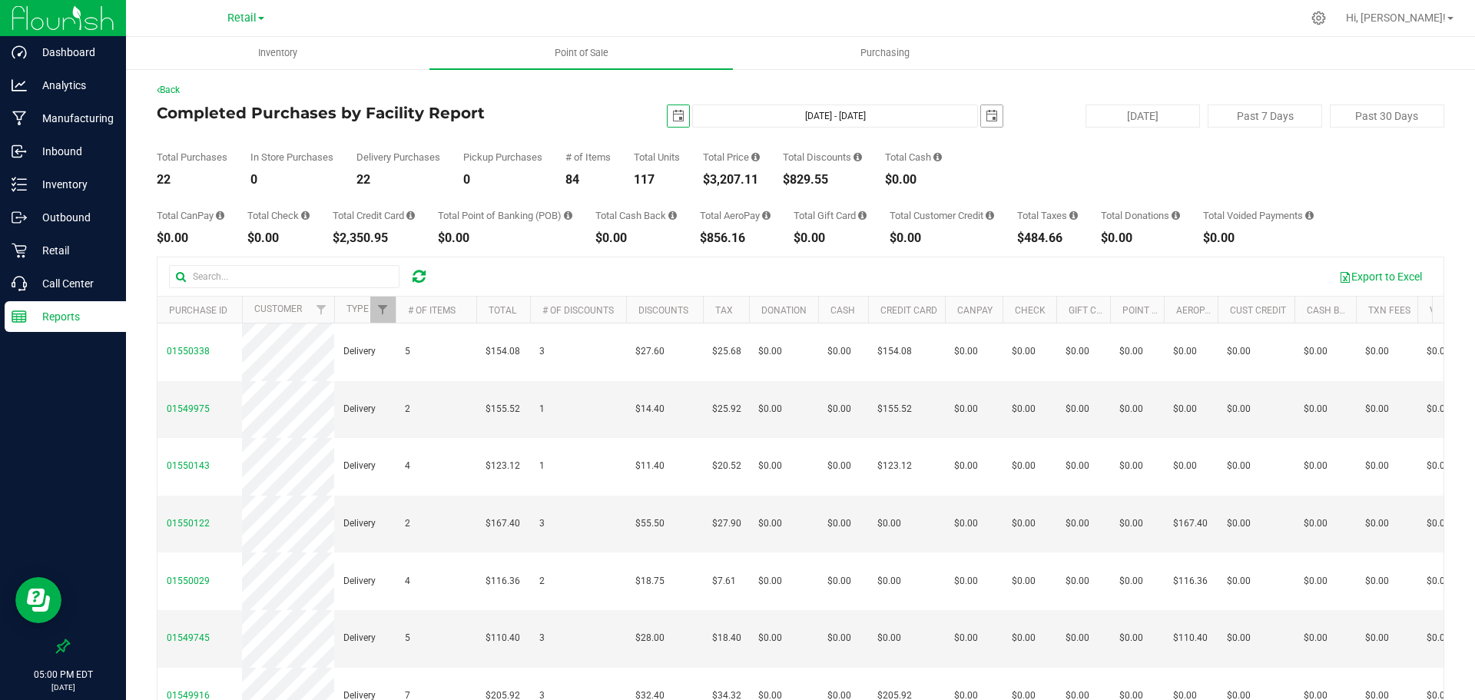
click at [986, 114] on span "select" at bounding box center [992, 116] width 12 height 12
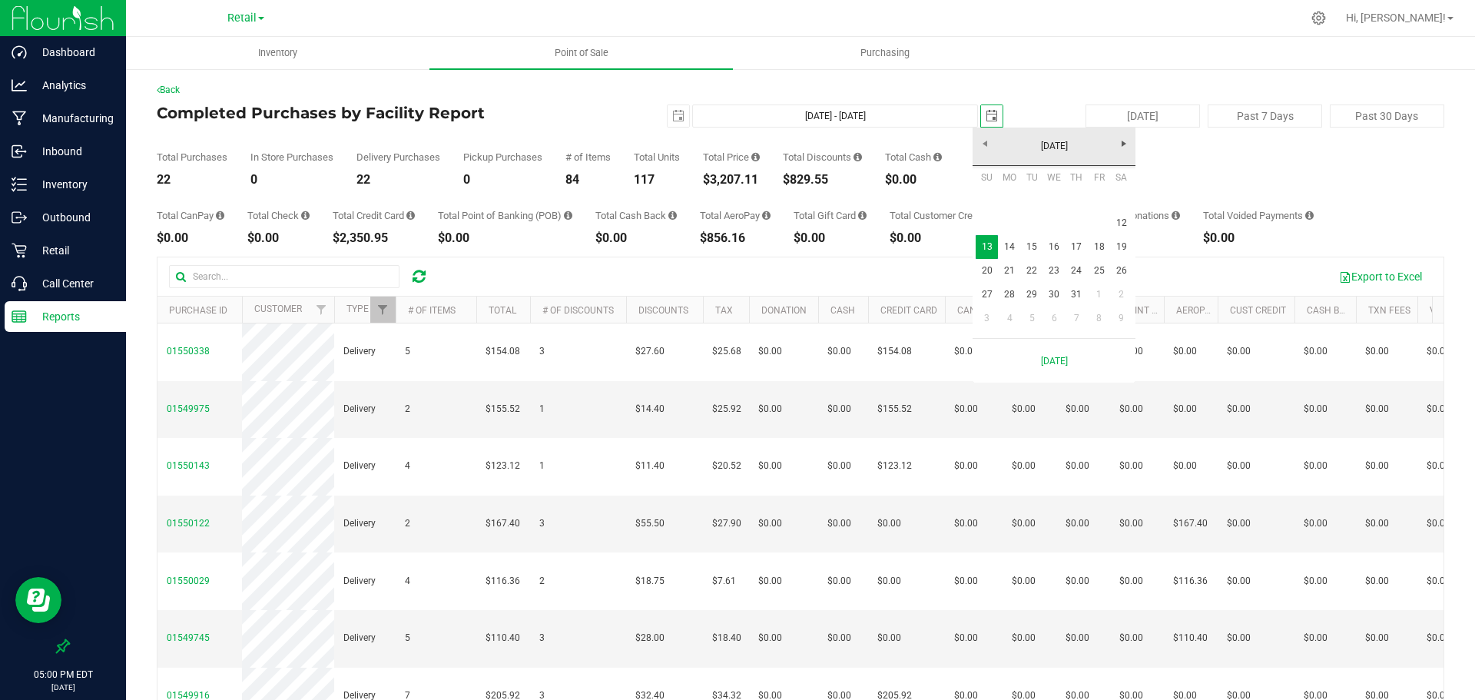
scroll to position [0, 38]
click at [1122, 220] on link "12" at bounding box center [1121, 223] width 22 height 24
type input "Jul 12, 2025 - Jul 12, 2025"
type input "2025-07-12"
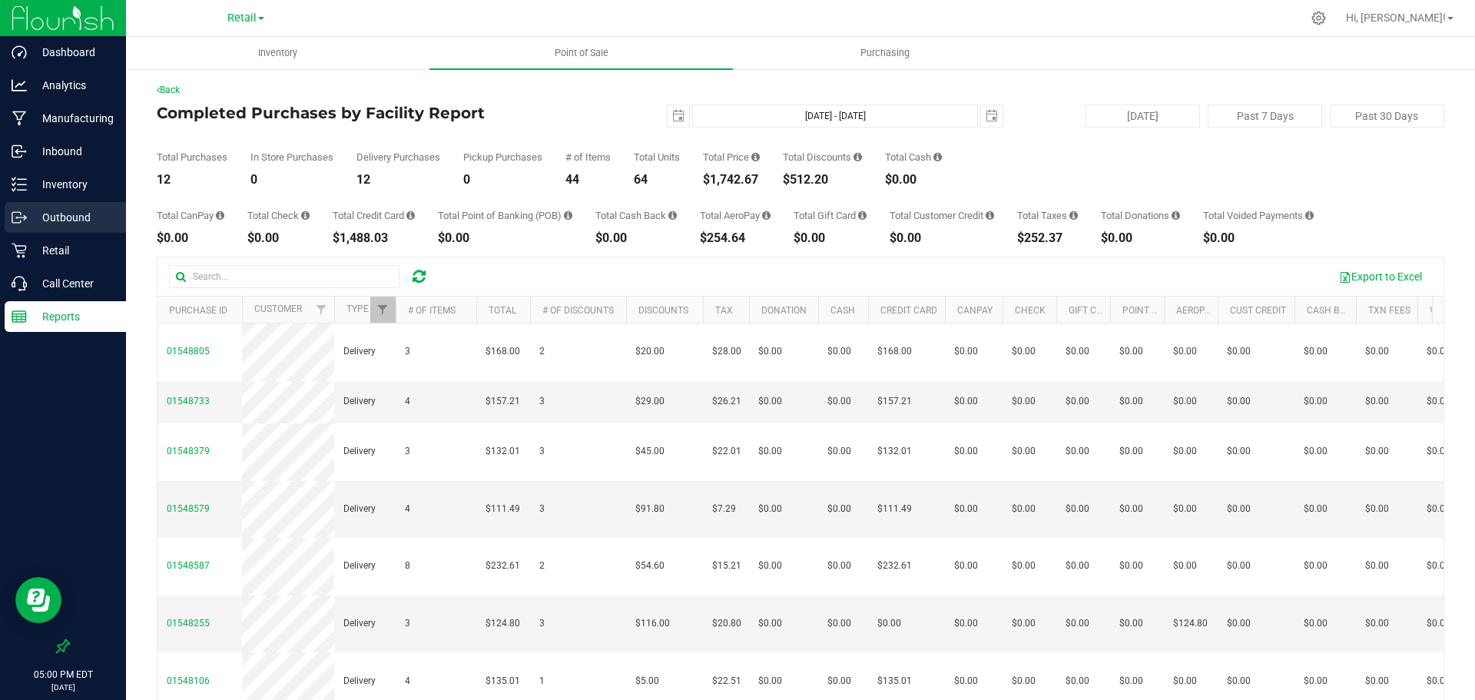
scroll to position [0, 0]
drag, startPoint x: 761, startPoint y: 183, endPoint x: 702, endPoint y: 183, distance: 58.4
click at [702, 183] on div "Total Purchases 12 In Store Purchases 0 Delivery Purchases 12 Pickup Purchases …" at bounding box center [801, 157] width 1288 height 58
drag, startPoint x: 668, startPoint y: 108, endPoint x: 678, endPoint y: 118, distance: 14.1
click at [668, 108] on span "select" at bounding box center [679, 116] width 22 height 22
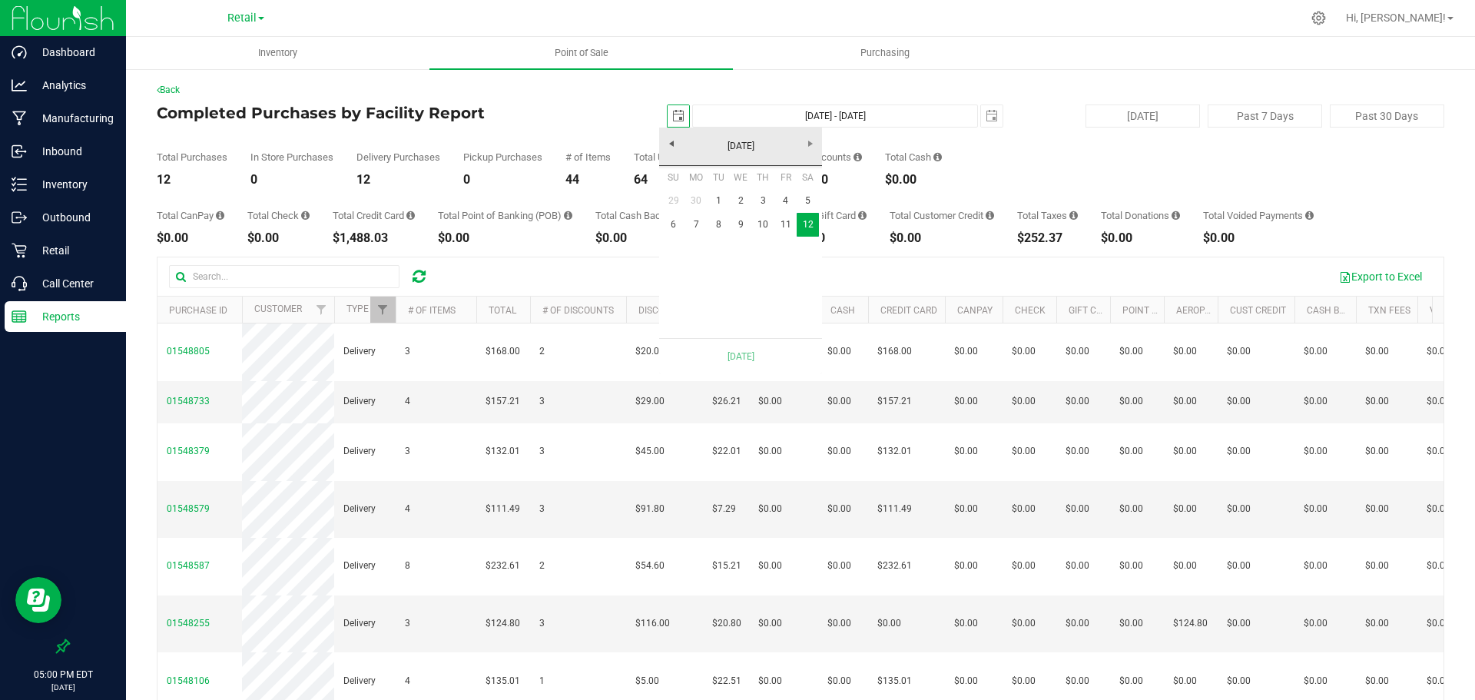
scroll to position [0, 38]
click at [781, 222] on link "11" at bounding box center [785, 225] width 22 height 24
type input "Jul 11, 2025 - Jul 12, 2025"
type input "2025-07-11"
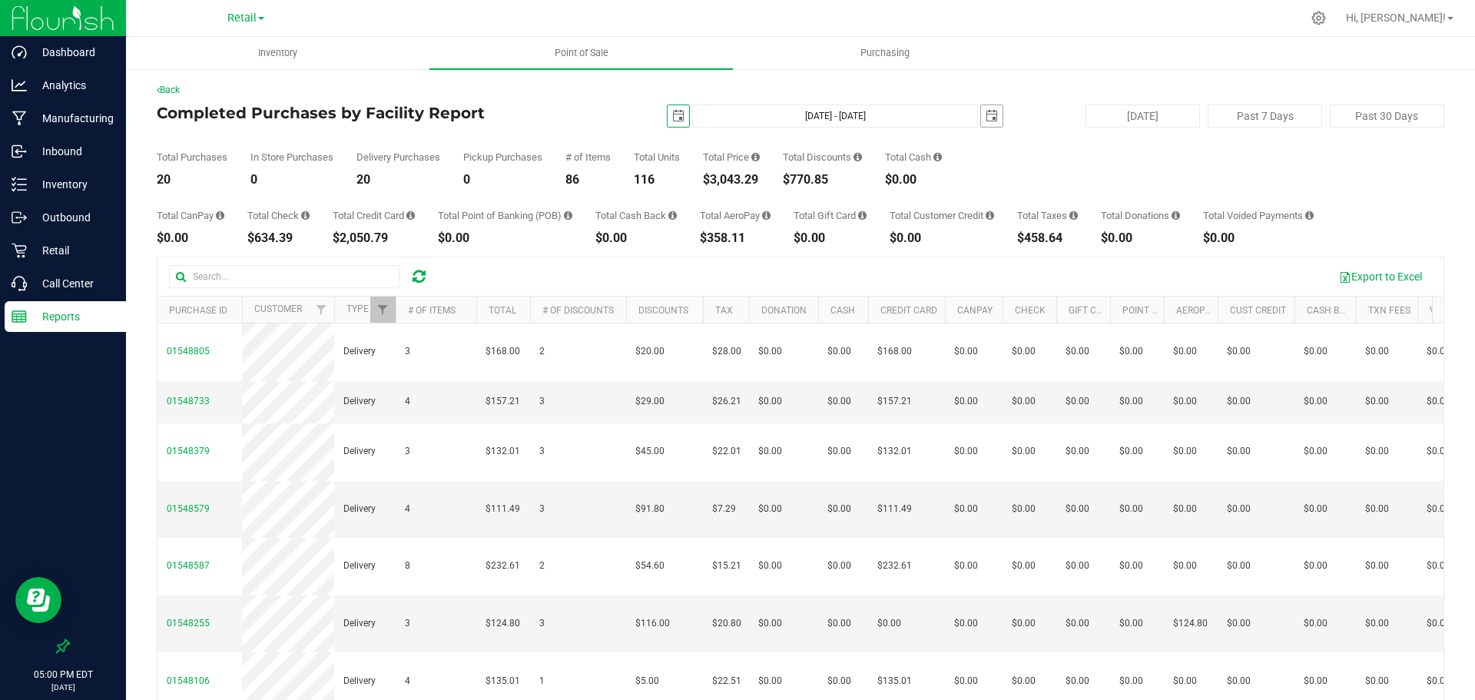
click at [982, 109] on span "select" at bounding box center [992, 116] width 22 height 22
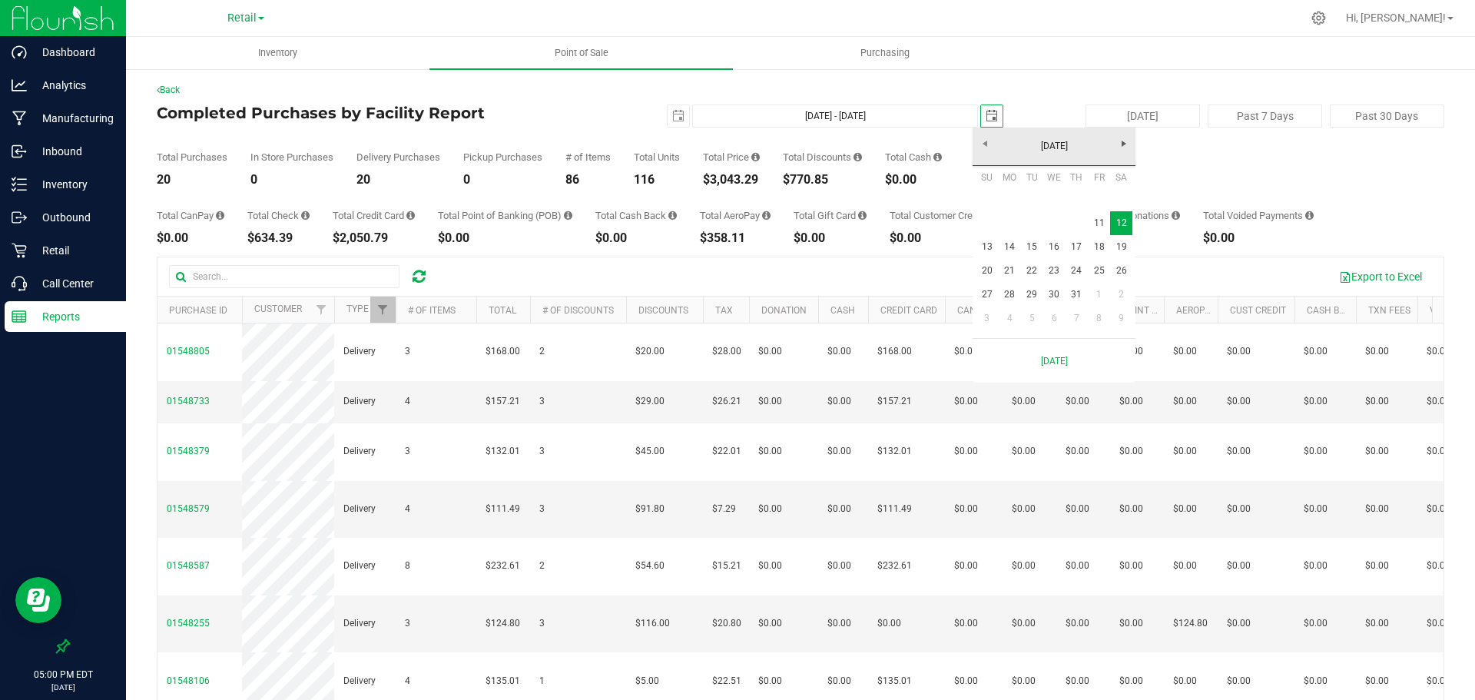
scroll to position [0, 38]
click at [1098, 219] on link "11" at bounding box center [1099, 223] width 22 height 24
type input "Jul 11, 2025 - Jul 11, 2025"
type input "2025-07-11"
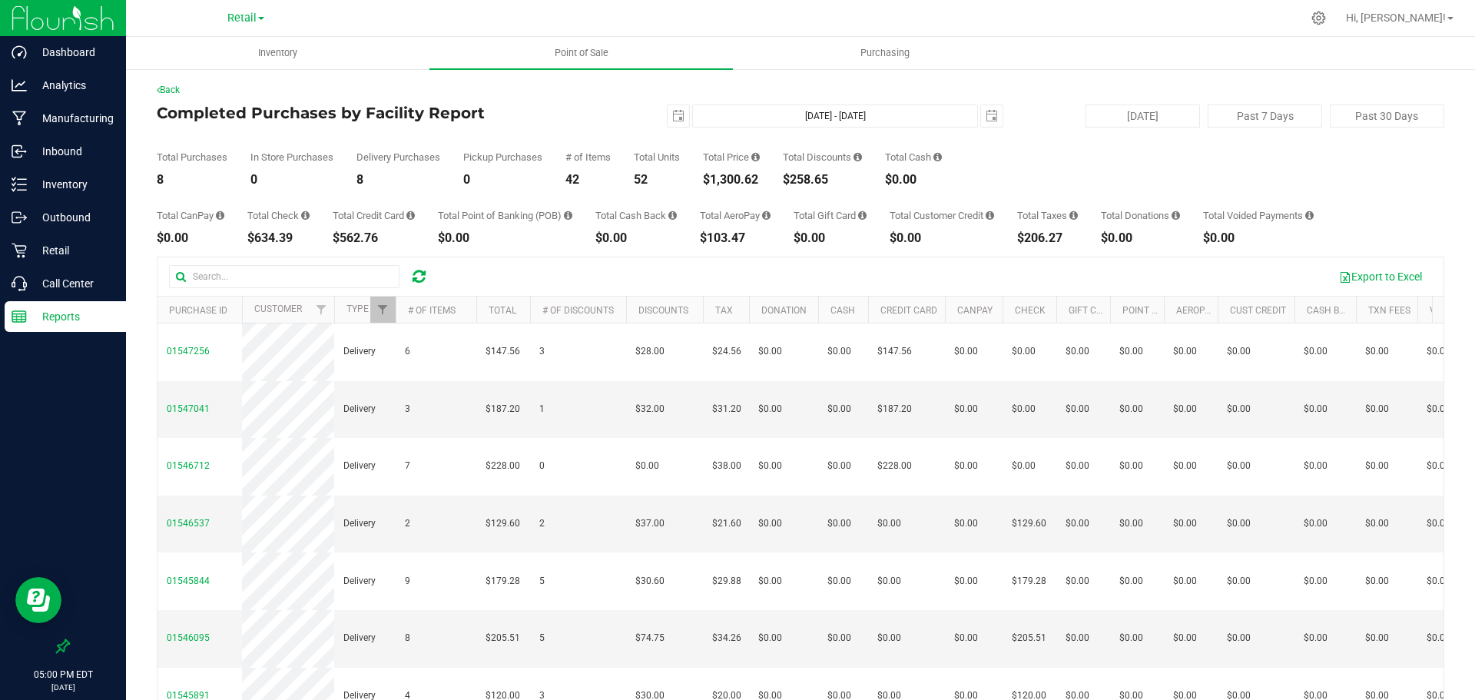
drag, startPoint x: 767, startPoint y: 187, endPoint x: 708, endPoint y: 183, distance: 59.3
click at [708, 183] on div "Back Completed Purchases by Facility Report 2025-07-11 Jul 11, 2025 - Jul 11, 2…" at bounding box center [801, 442] width 1288 height 719
click at [728, 187] on div "Total CanPay $0.00 Total Check $634.39 Total Credit Card $562.76 Total Point of…" at bounding box center [801, 215] width 1288 height 58
drag, startPoint x: 759, startPoint y: 180, endPoint x: 703, endPoint y: 182, distance: 56.1
click at [703, 182] on div "Total Purchases 8 In Store Purchases 0 Delivery Purchases 8 Pickup Purchases 0 …" at bounding box center [801, 157] width 1288 height 58
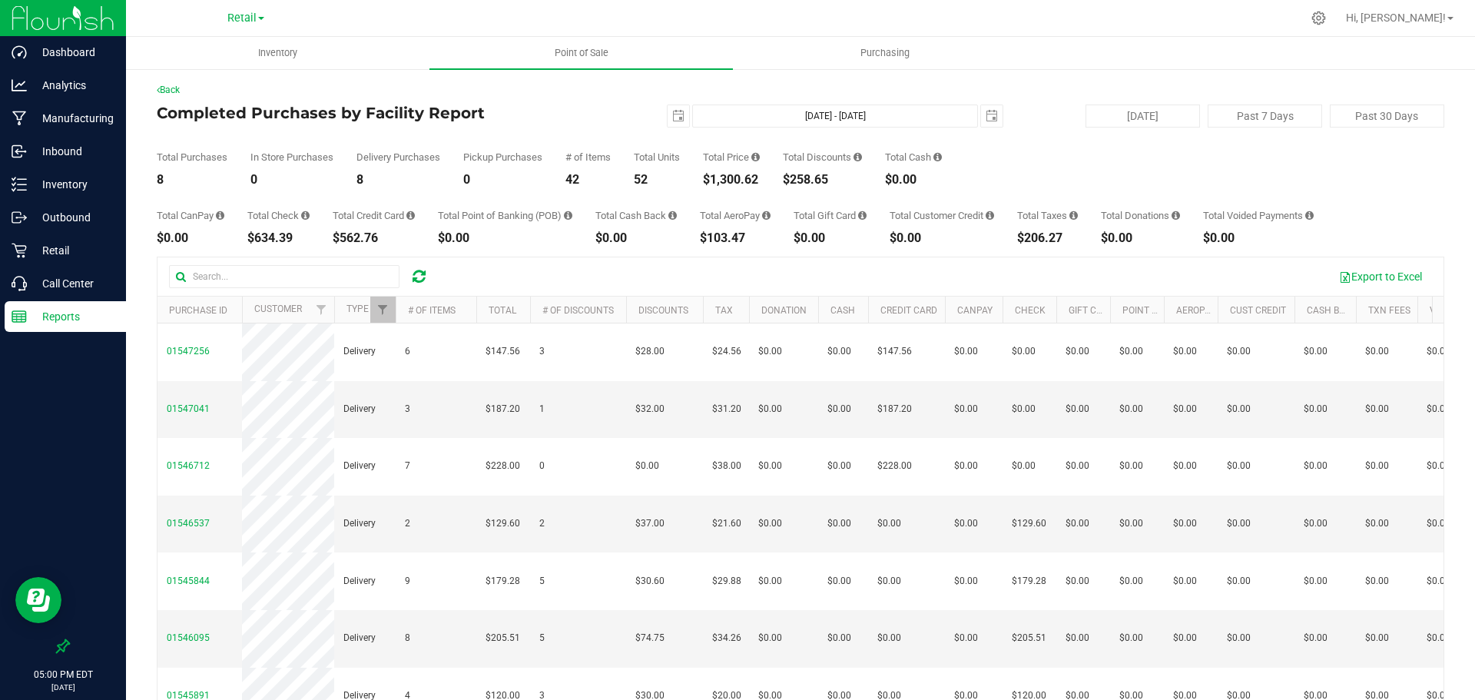
drag, startPoint x: 765, startPoint y: 178, endPoint x: 706, endPoint y: 181, distance: 59.2
click at [706, 181] on div "Total Purchases 8 In Store Purchases 0 Delivery Purchases 8 Pickup Purchases 0 …" at bounding box center [801, 157] width 1288 height 58
click at [672, 116] on span "select" at bounding box center [678, 116] width 12 height 12
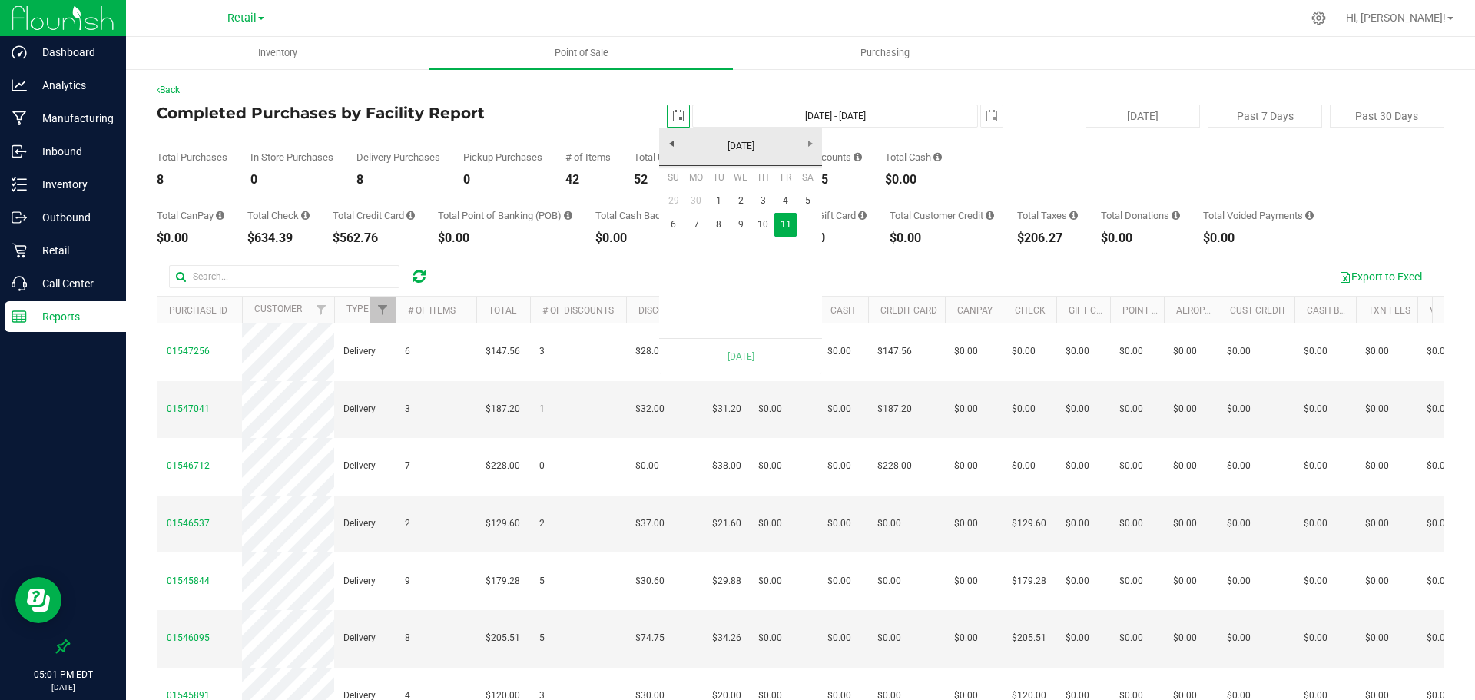
scroll to position [0, 38]
click at [761, 230] on link "10" at bounding box center [763, 225] width 22 height 24
type input "Jul 10, 2025 - Jul 11, 2025"
type input "2025-07-10"
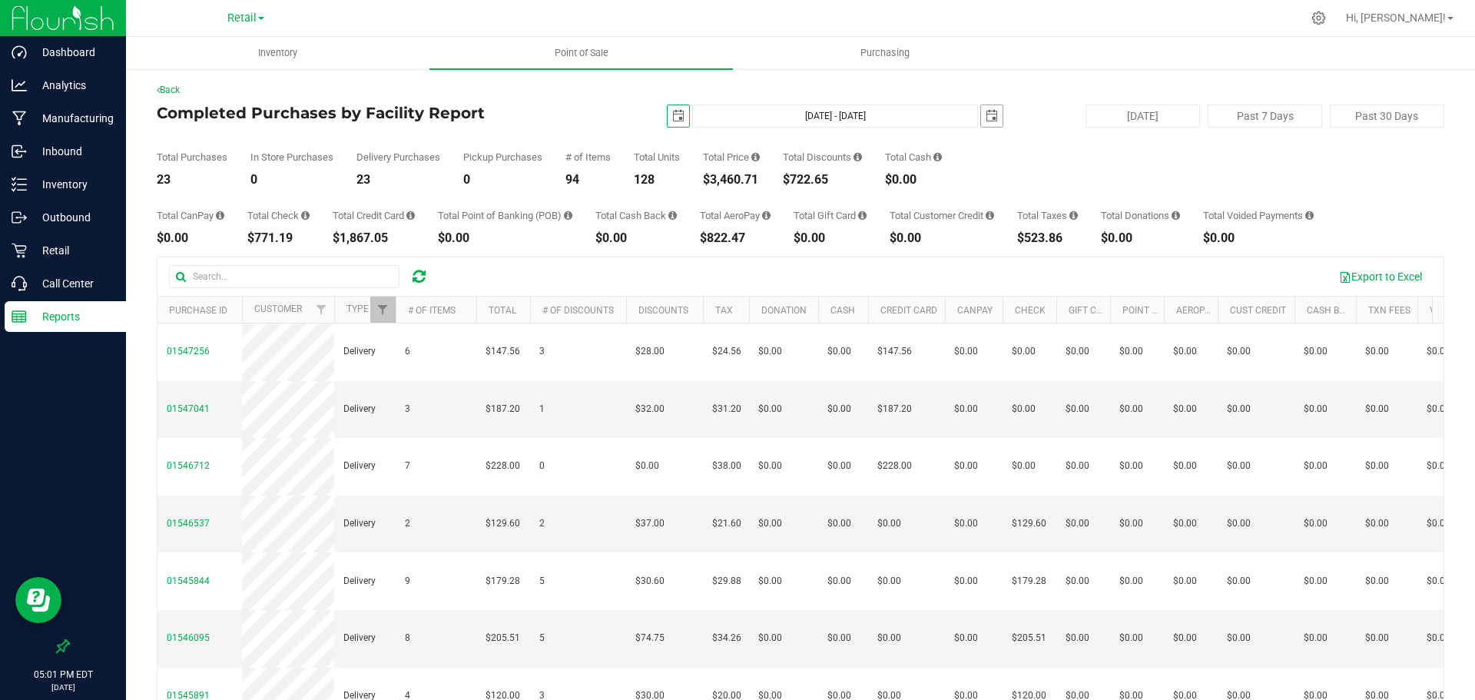
click at [986, 121] on span "select" at bounding box center [992, 116] width 12 height 12
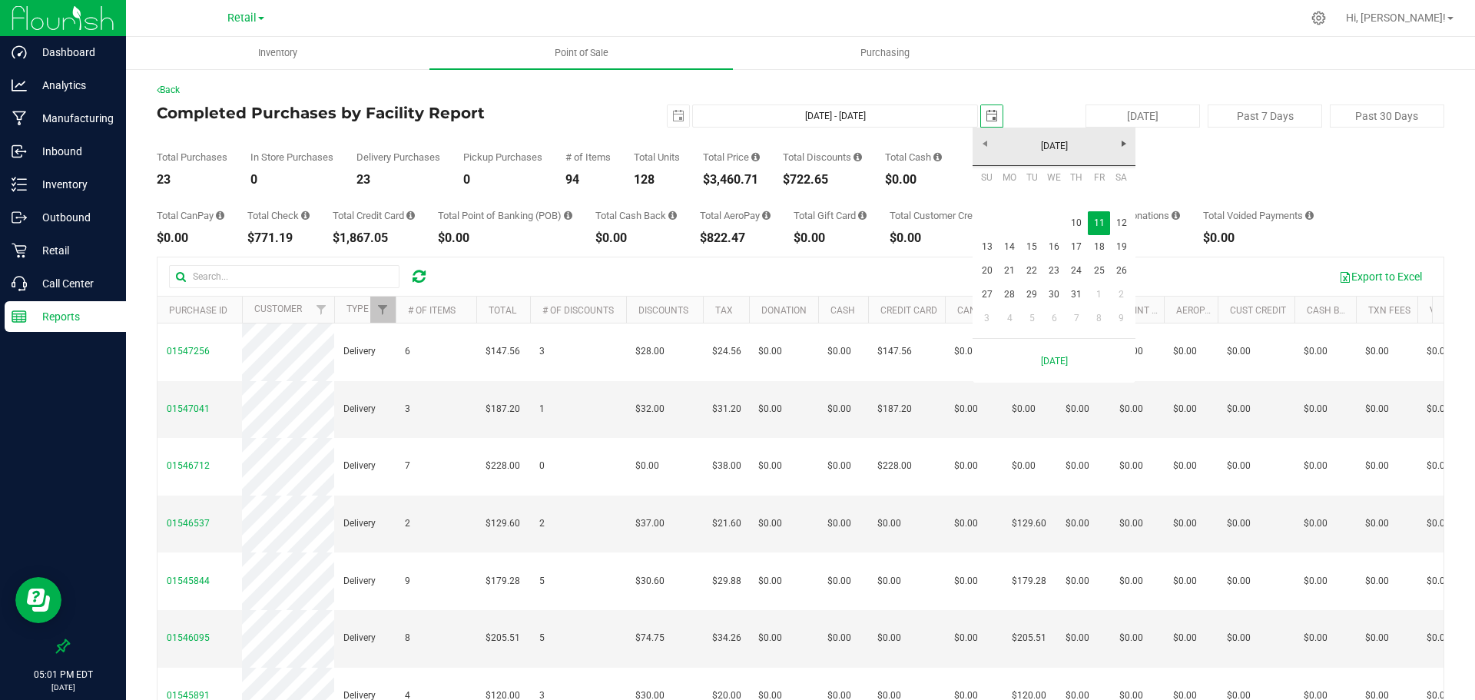
scroll to position [0, 38]
click at [1073, 221] on link "10" at bounding box center [1077, 223] width 22 height 24
type input "Jul 10, 2025 - Jul 10, 2025"
type input "2025-07-10"
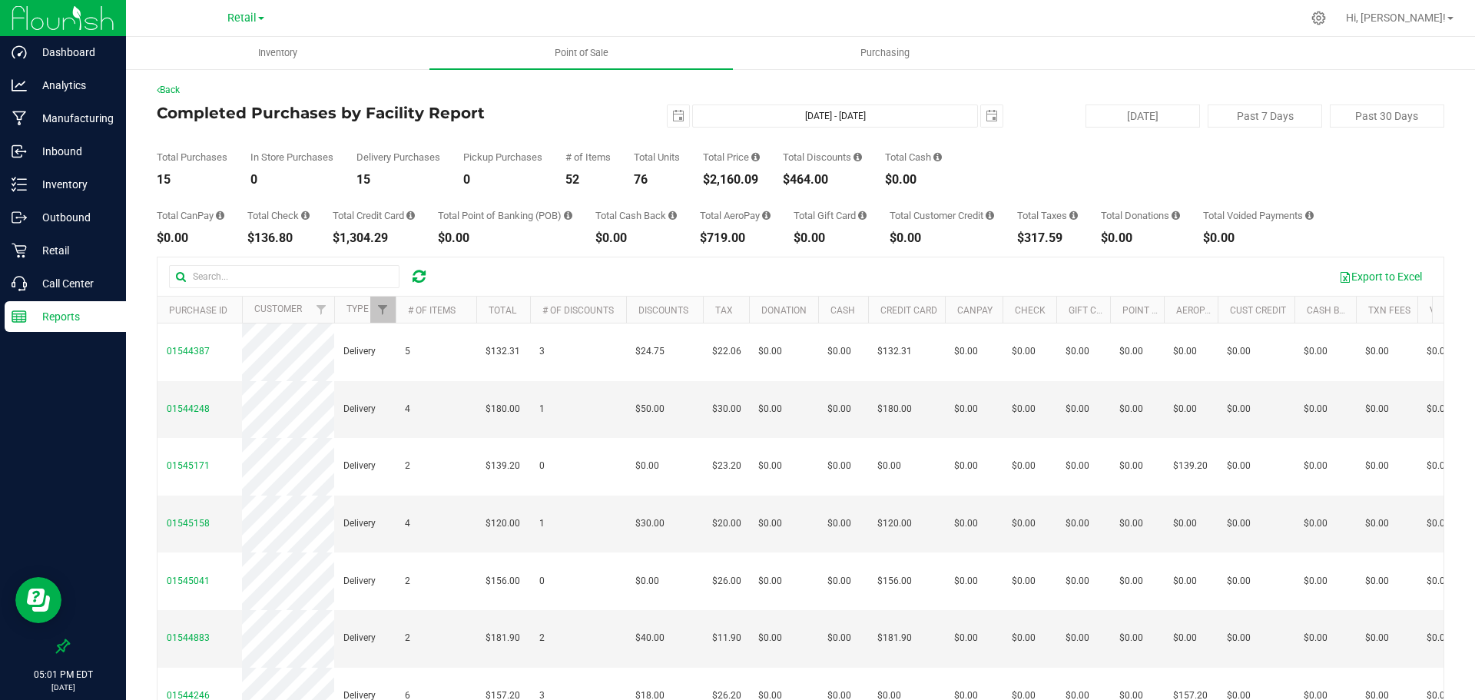
drag, startPoint x: 763, startPoint y: 181, endPoint x: 701, endPoint y: 180, distance: 61.5
click at [701, 180] on div "Total Purchases 15 In Store Purchases 0 Delivery Purchases 15 Pickup Purchases …" at bounding box center [801, 157] width 1288 height 58
click at [672, 117] on span "select" at bounding box center [678, 116] width 12 height 12
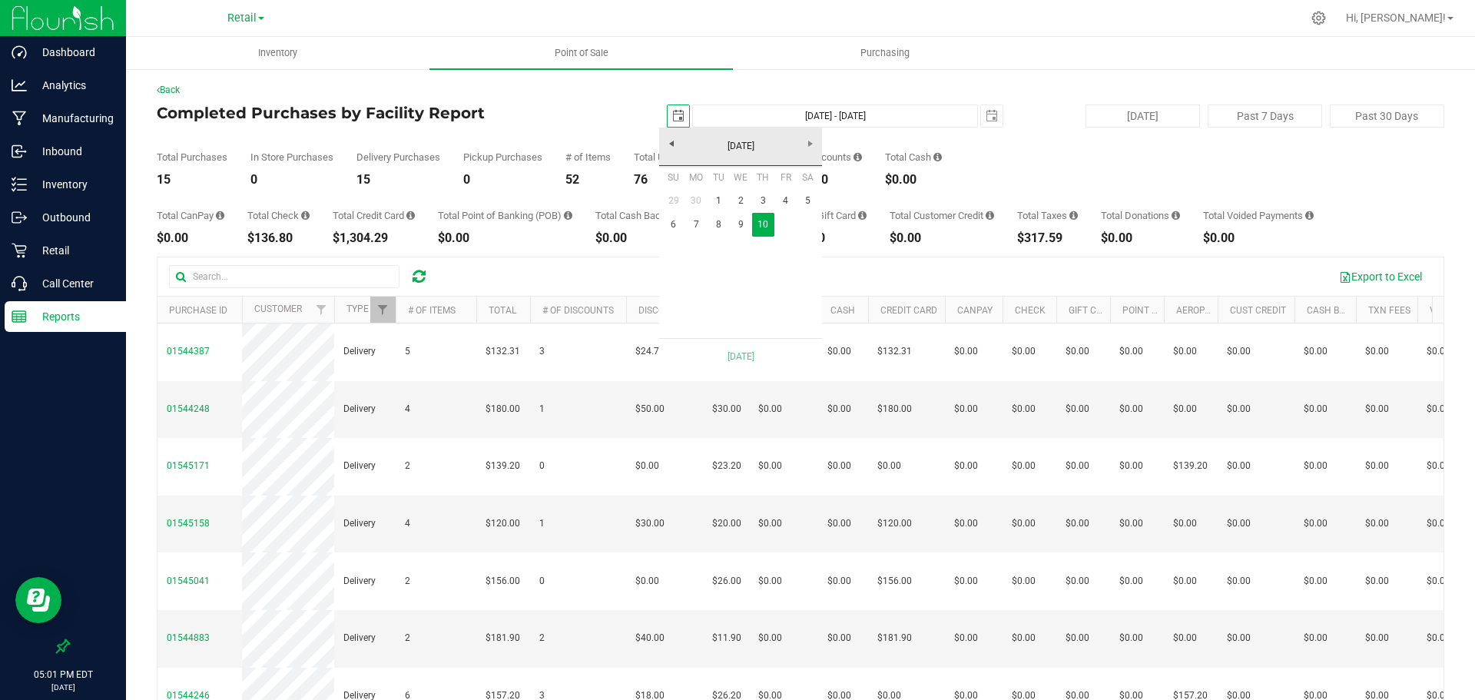
scroll to position [0, 38]
click at [742, 229] on link "9" at bounding box center [741, 225] width 22 height 24
type input "Jul 9, 2025 - Jul 10, 2025"
type input "2025-07-09"
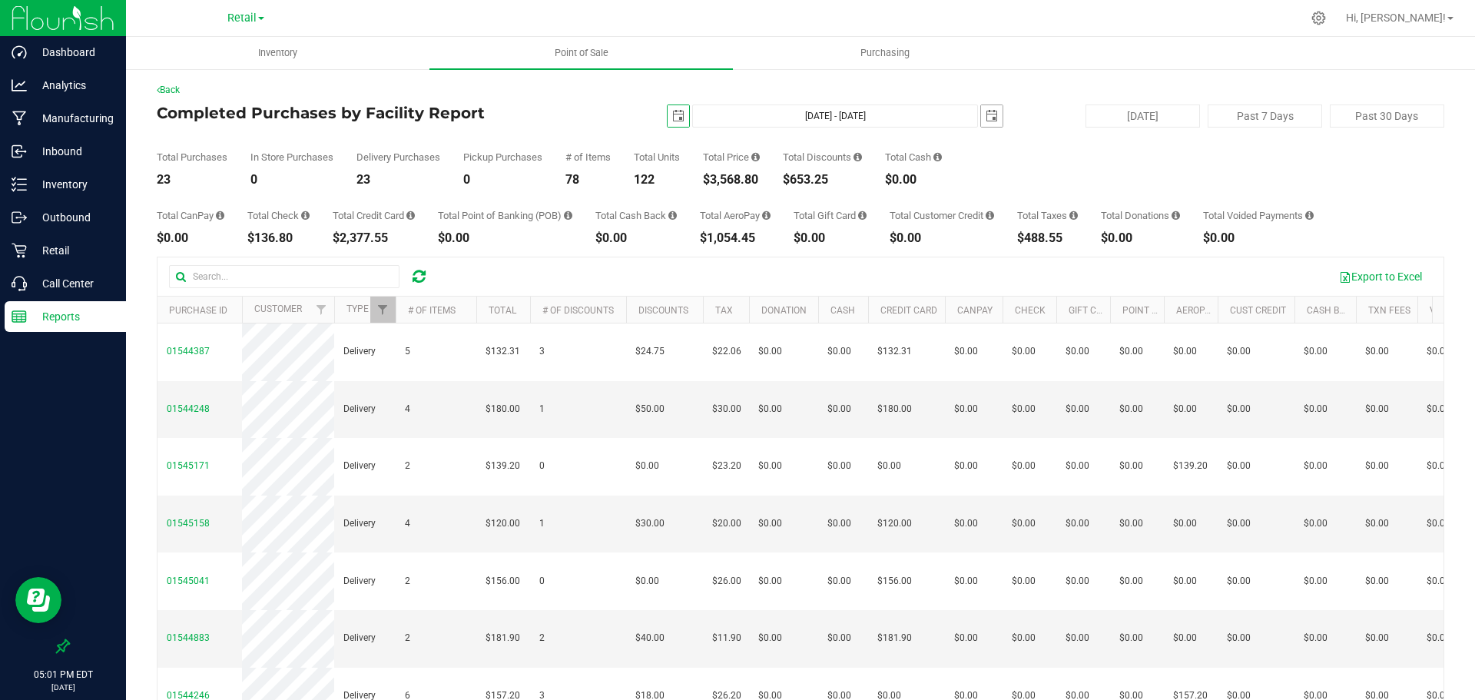
click at [986, 115] on span "select" at bounding box center [992, 116] width 12 height 12
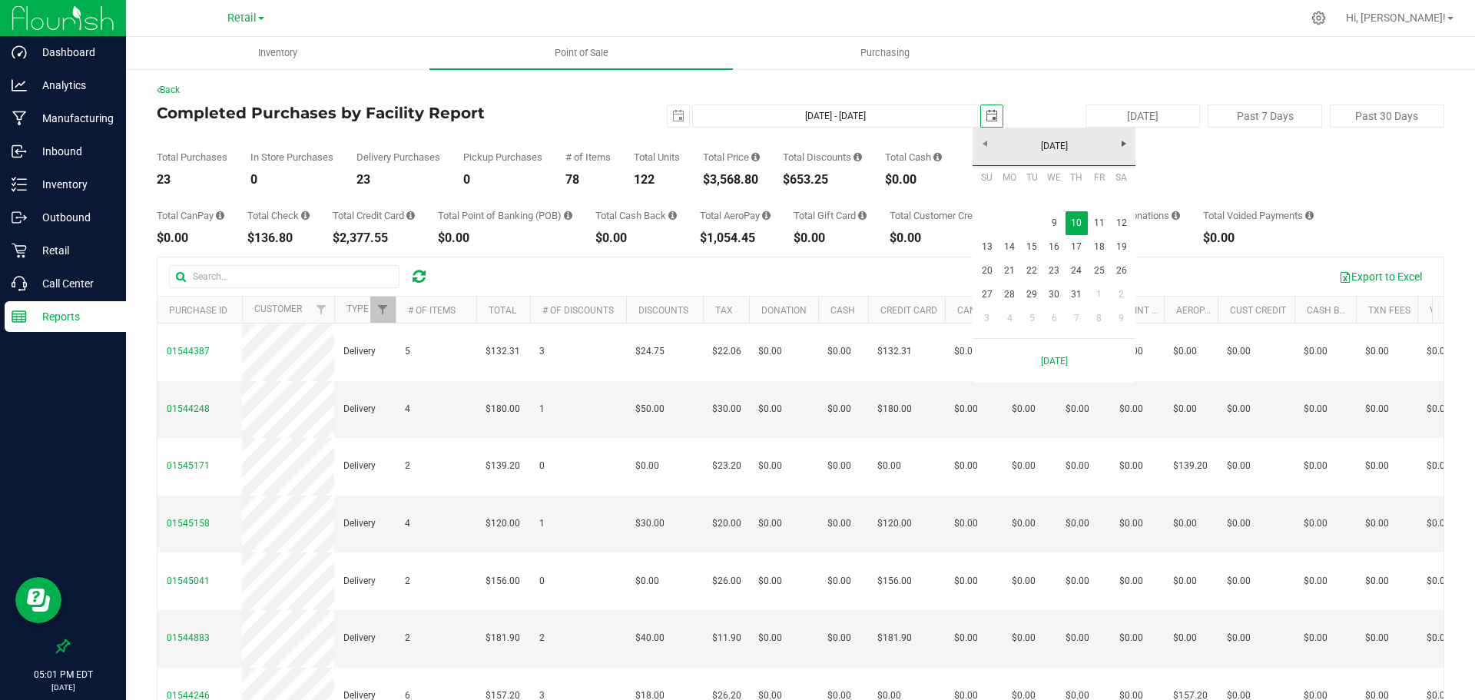
scroll to position [0, 38]
click at [1053, 229] on link "9" at bounding box center [1054, 223] width 22 height 24
type input "Jul 9, 2025 - Jul 9, 2025"
type input "2025-07-09"
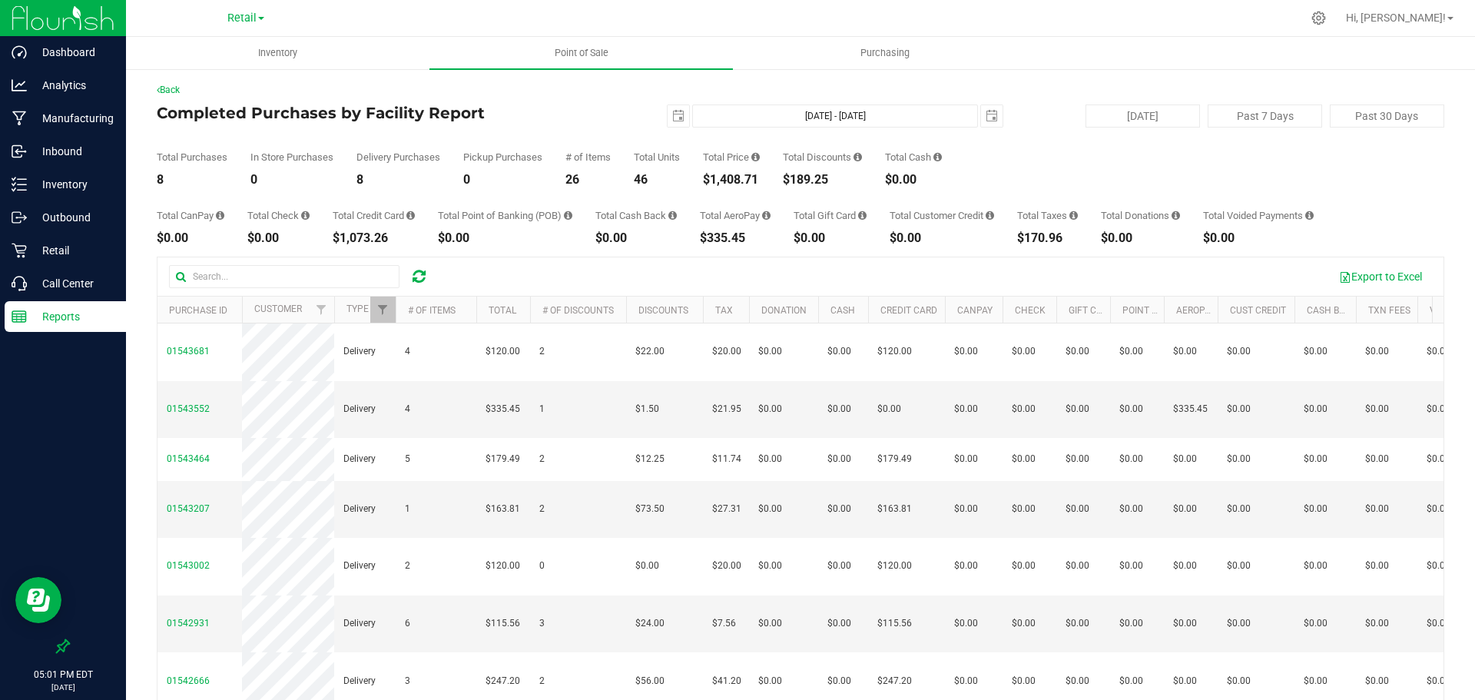
drag, startPoint x: 766, startPoint y: 174, endPoint x: 709, endPoint y: 175, distance: 56.9
click at [709, 175] on div "Total Purchases 8 In Store Purchases 0 Delivery Purchases 8 Pickup Purchases 0 …" at bounding box center [801, 157] width 1288 height 58
click at [672, 111] on span "select" at bounding box center [678, 116] width 12 height 12
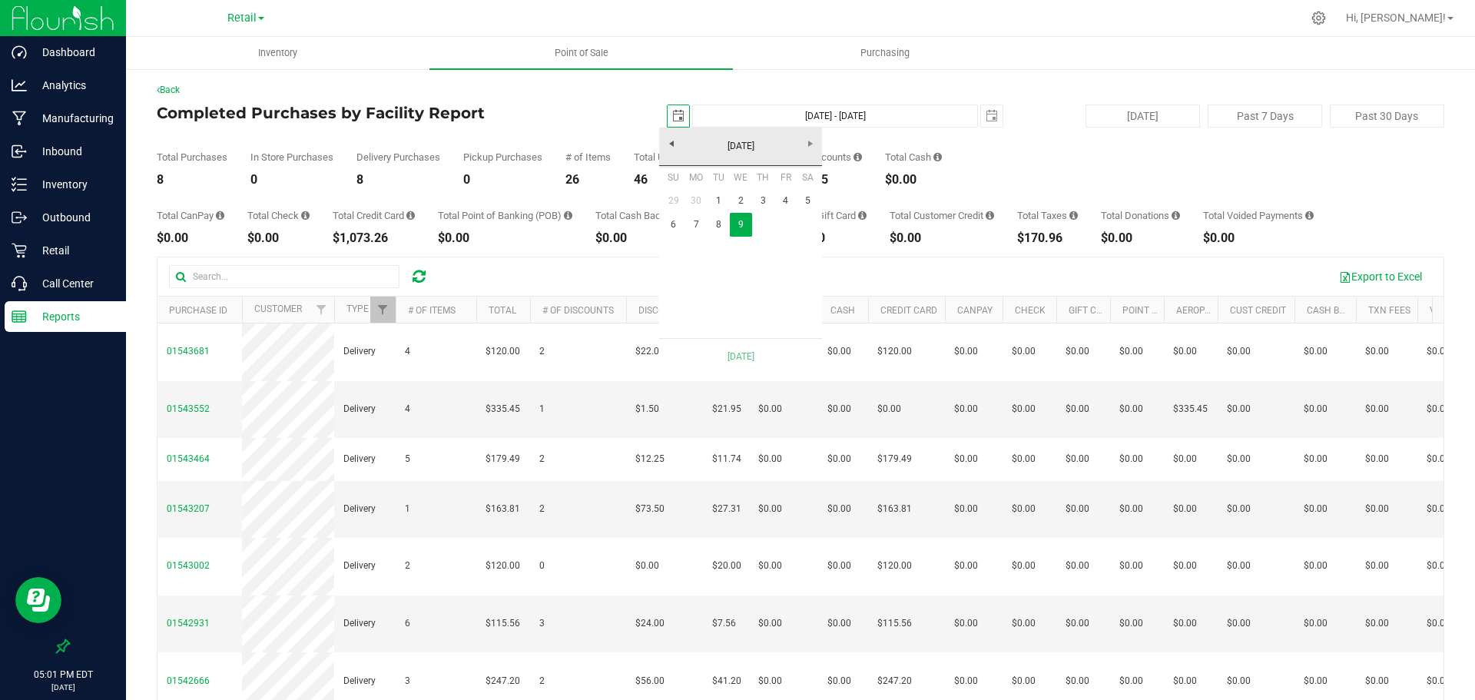
scroll to position [0, 38]
click at [716, 226] on link "8" at bounding box center [719, 225] width 22 height 24
type input "Jul 8, 2025 - Jul 9, 2025"
type input "2025-07-08"
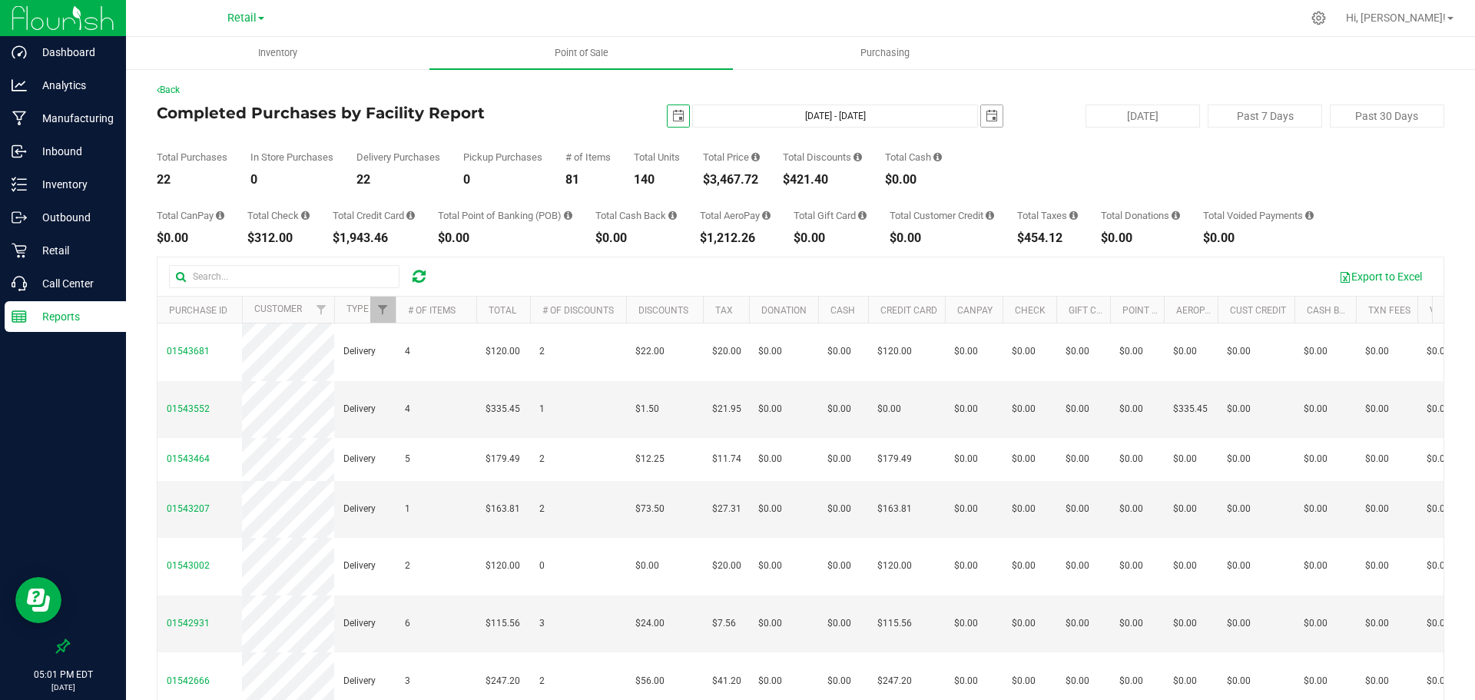
click at [986, 122] on span "select" at bounding box center [992, 116] width 22 height 22
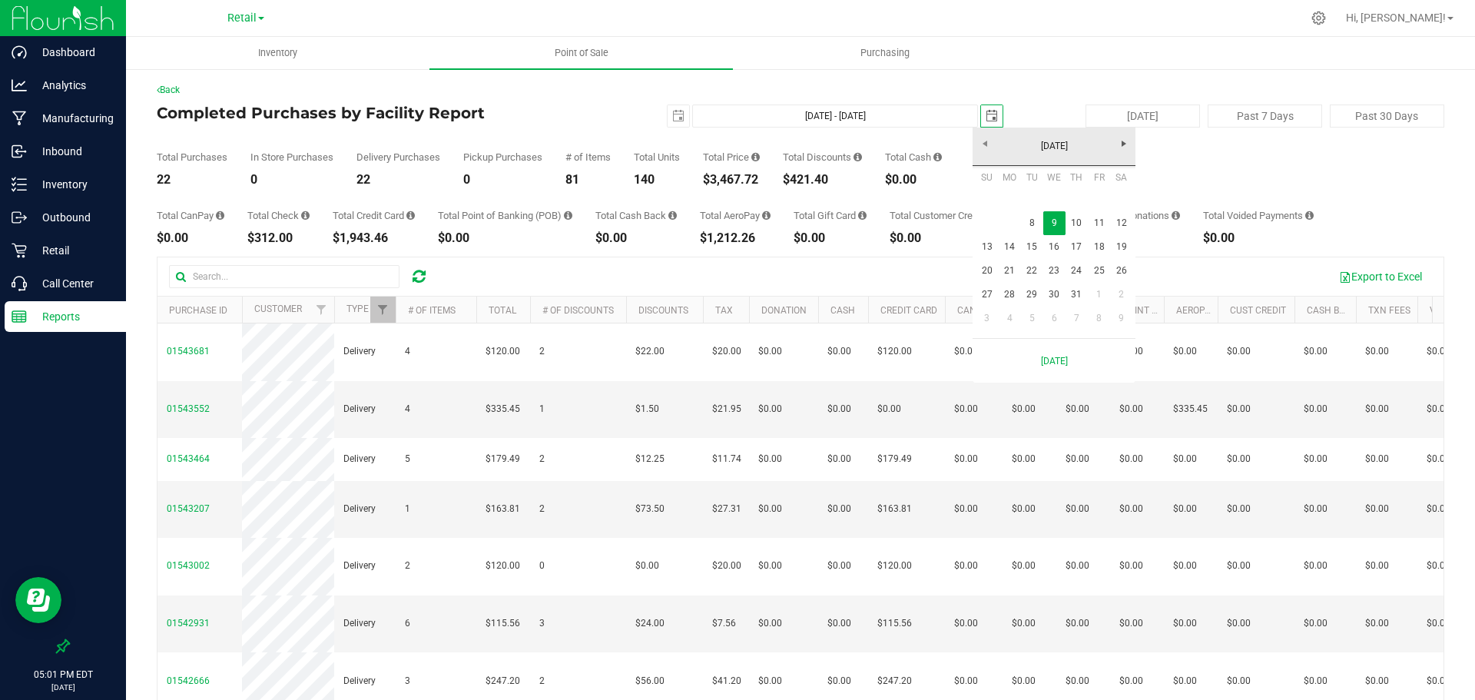
scroll to position [0, 38]
click at [1029, 220] on link "8" at bounding box center [1032, 223] width 22 height 24
type input "Jul 8, 2025 - Jul 8, 2025"
type input "2025-07-08"
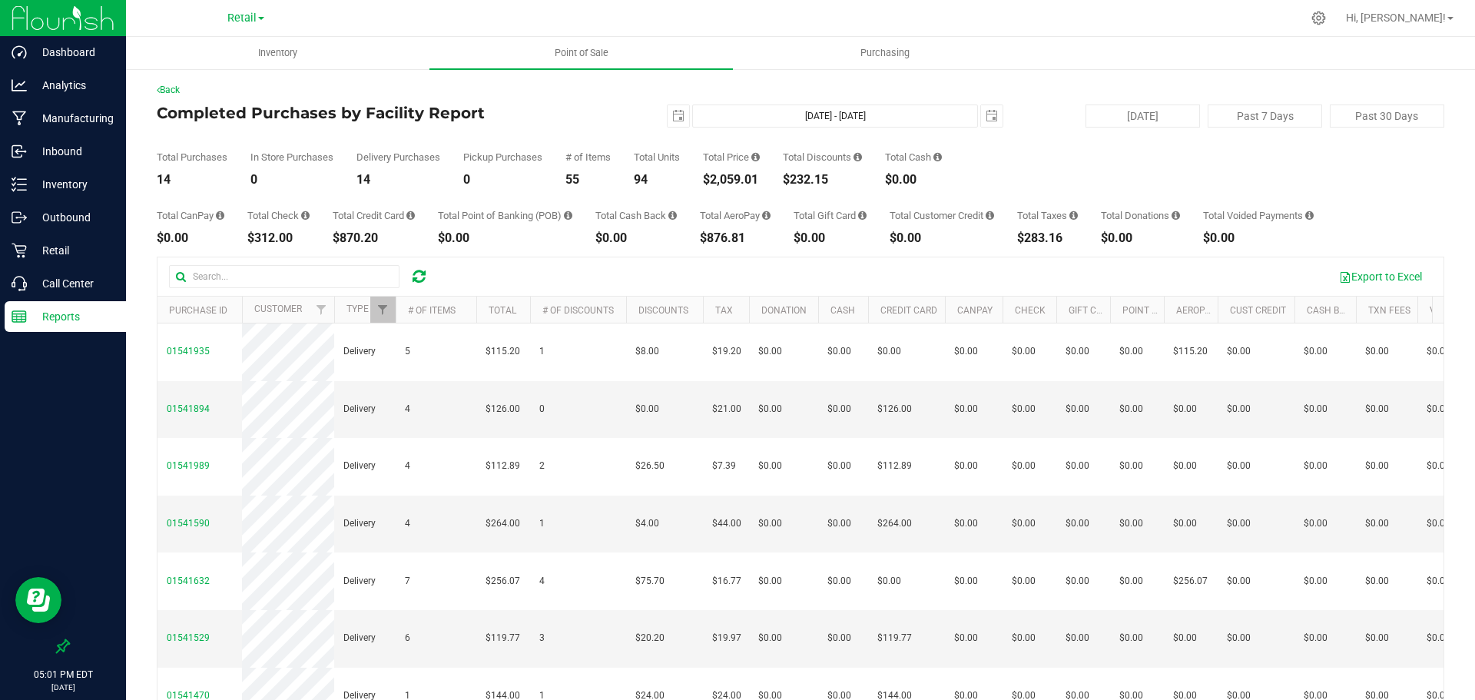
drag, startPoint x: 763, startPoint y: 177, endPoint x: 698, endPoint y: 181, distance: 65.4
click at [698, 181] on div "Total Purchases 14 In Store Purchases 0 Delivery Purchases 14 Pickup Purchases …" at bounding box center [801, 157] width 1288 height 58
click at [674, 114] on span "select" at bounding box center [678, 116] width 12 height 12
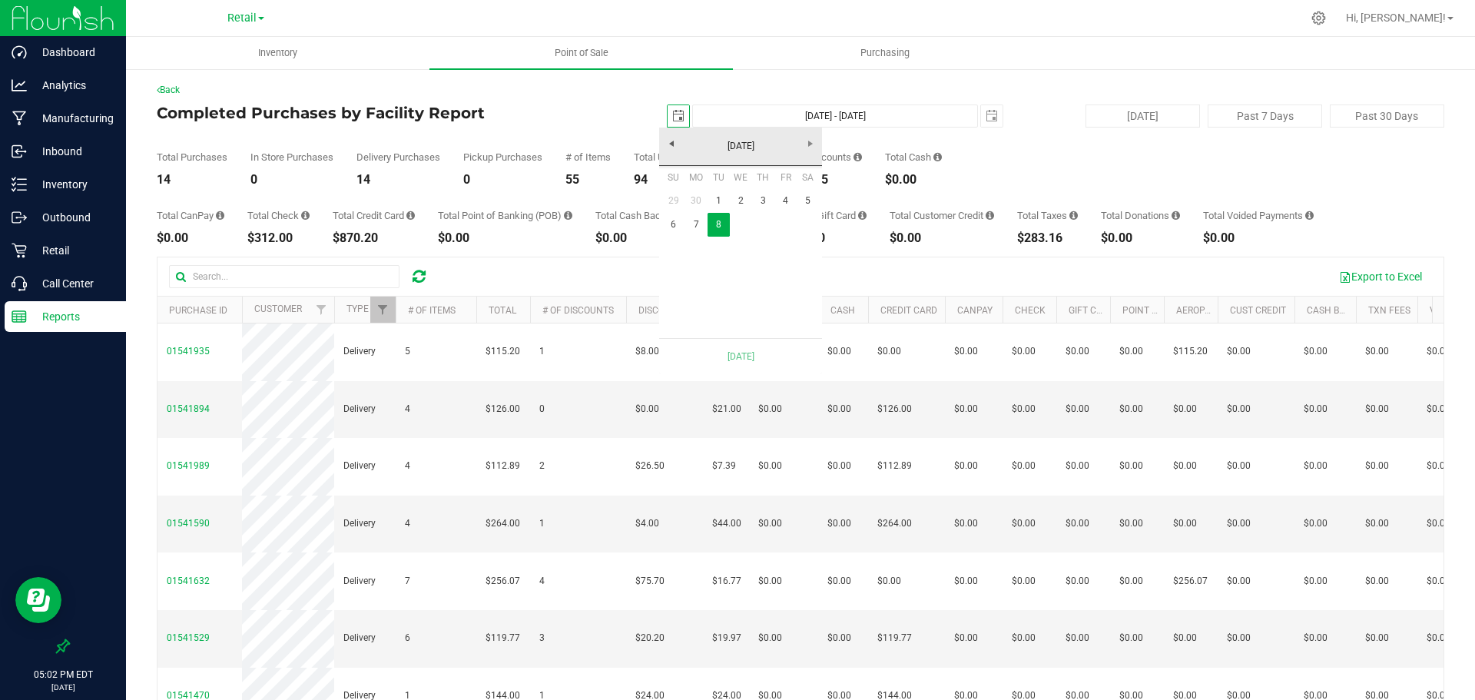
scroll to position [0, 38]
click at [698, 220] on link "7" at bounding box center [696, 225] width 22 height 24
type input "Jul 7, 2025 - Jul 8, 2025"
type input "2025-07-07"
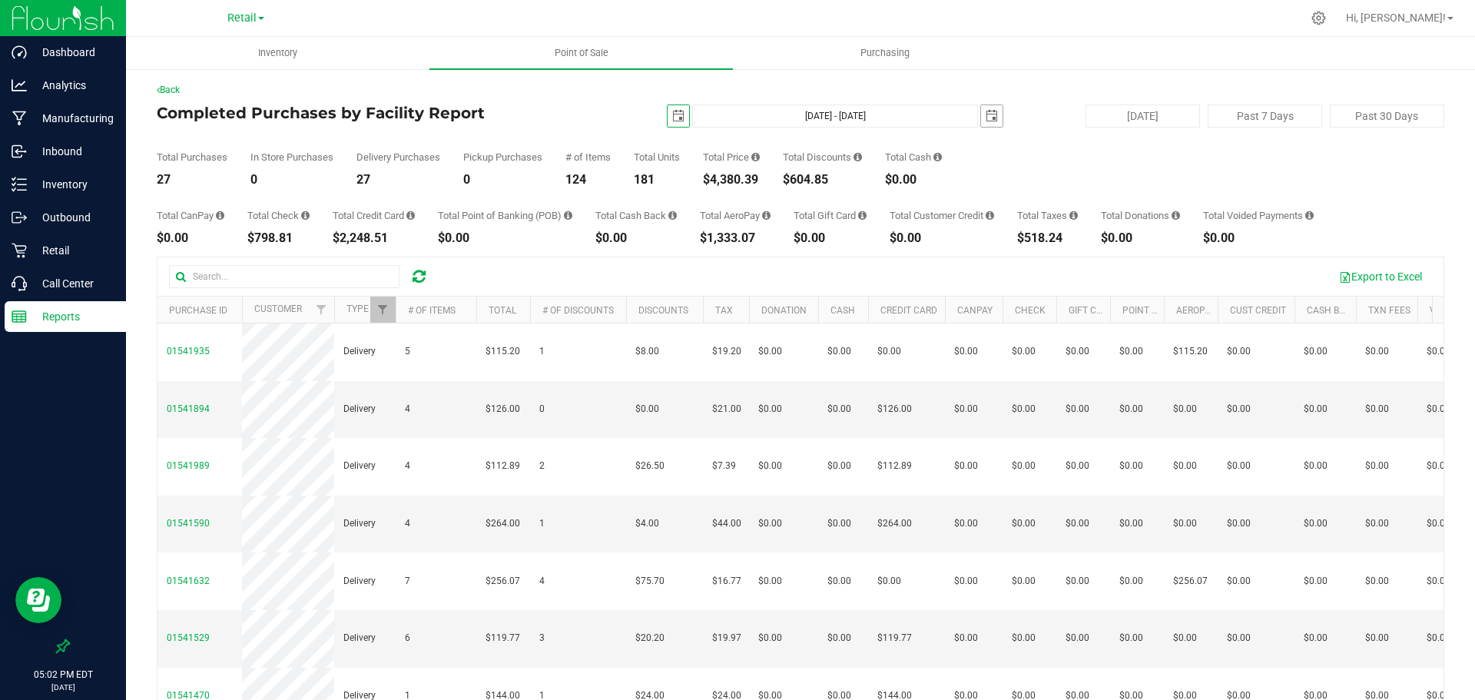
click at [988, 119] on span "select" at bounding box center [992, 116] width 12 height 12
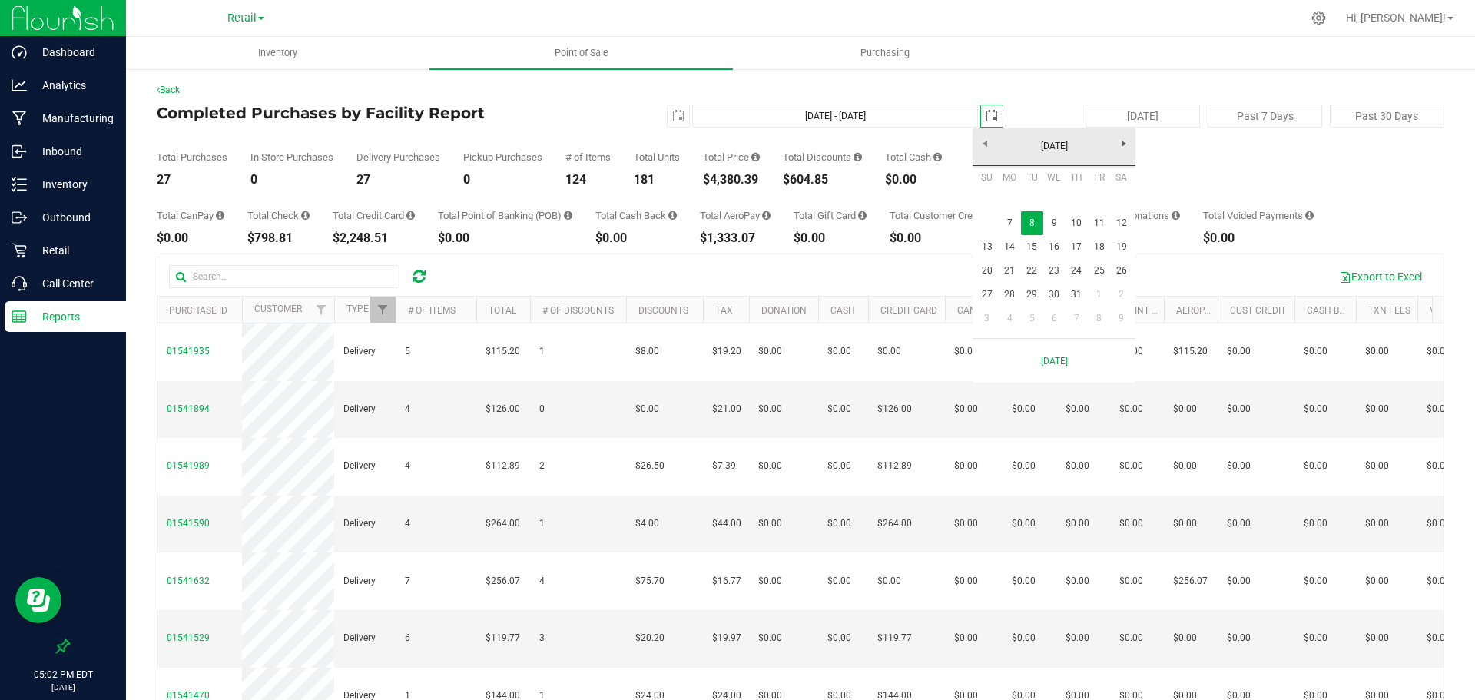
scroll to position [0, 38]
click at [1007, 220] on link "7" at bounding box center [1009, 223] width 22 height 24
type input "Jul 7, 2025 - Jul 7, 2025"
type input "2025-07-07"
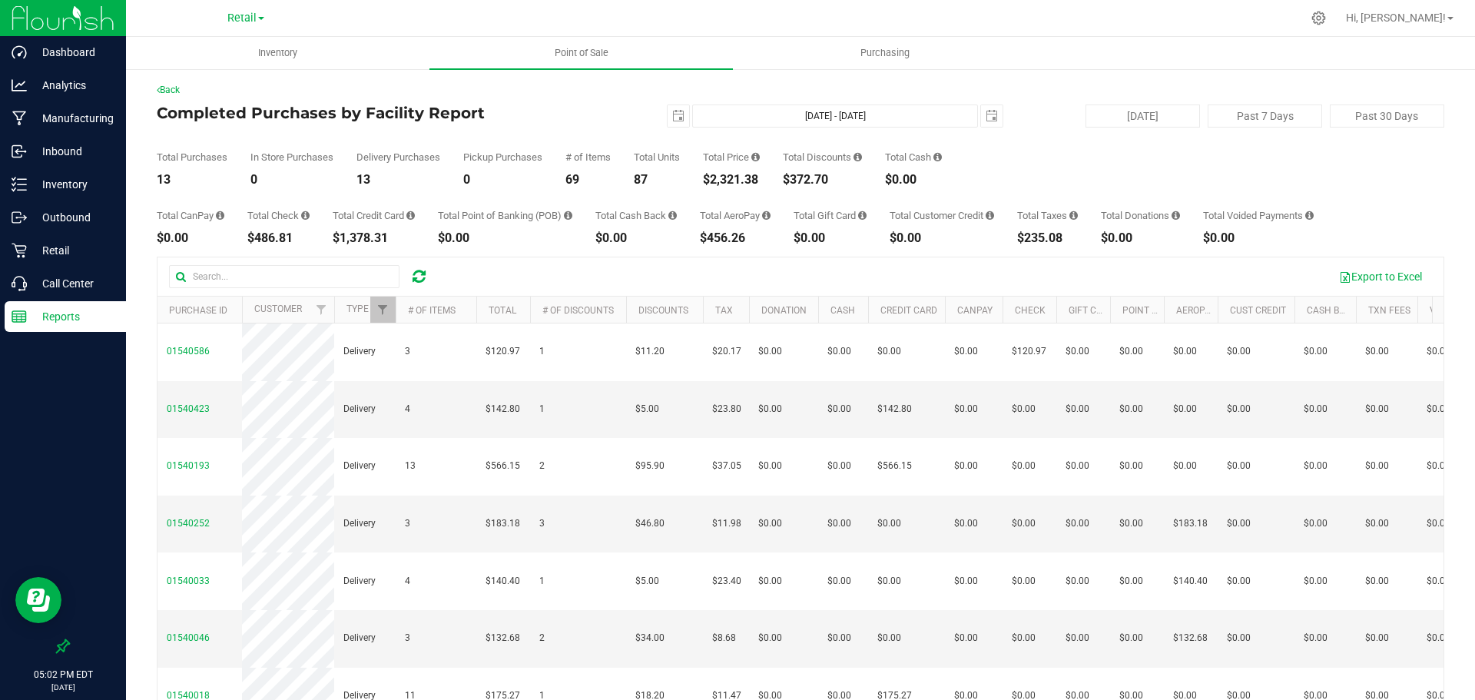
drag, startPoint x: 770, startPoint y: 178, endPoint x: 702, endPoint y: 178, distance: 67.6
click at [702, 178] on div "Total Purchases 13 In Store Purchases 0 Delivery Purchases 13 Pickup Purchases …" at bounding box center [801, 157] width 1288 height 58
click at [672, 116] on span "select" at bounding box center [678, 116] width 12 height 12
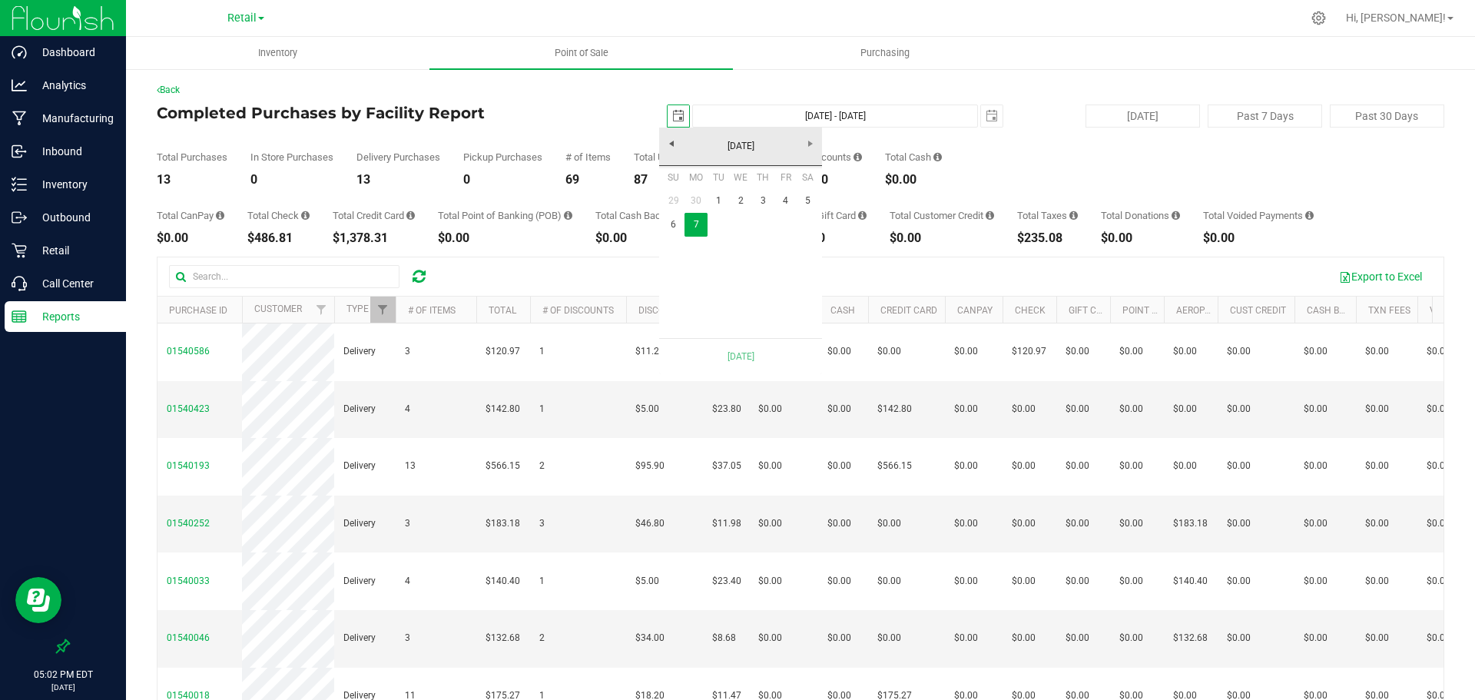
scroll to position [0, 38]
click at [676, 223] on link "6" at bounding box center [673, 225] width 22 height 24
type input "Jul 6, 2025 - Jul 7, 2025"
type input "2025-07-06"
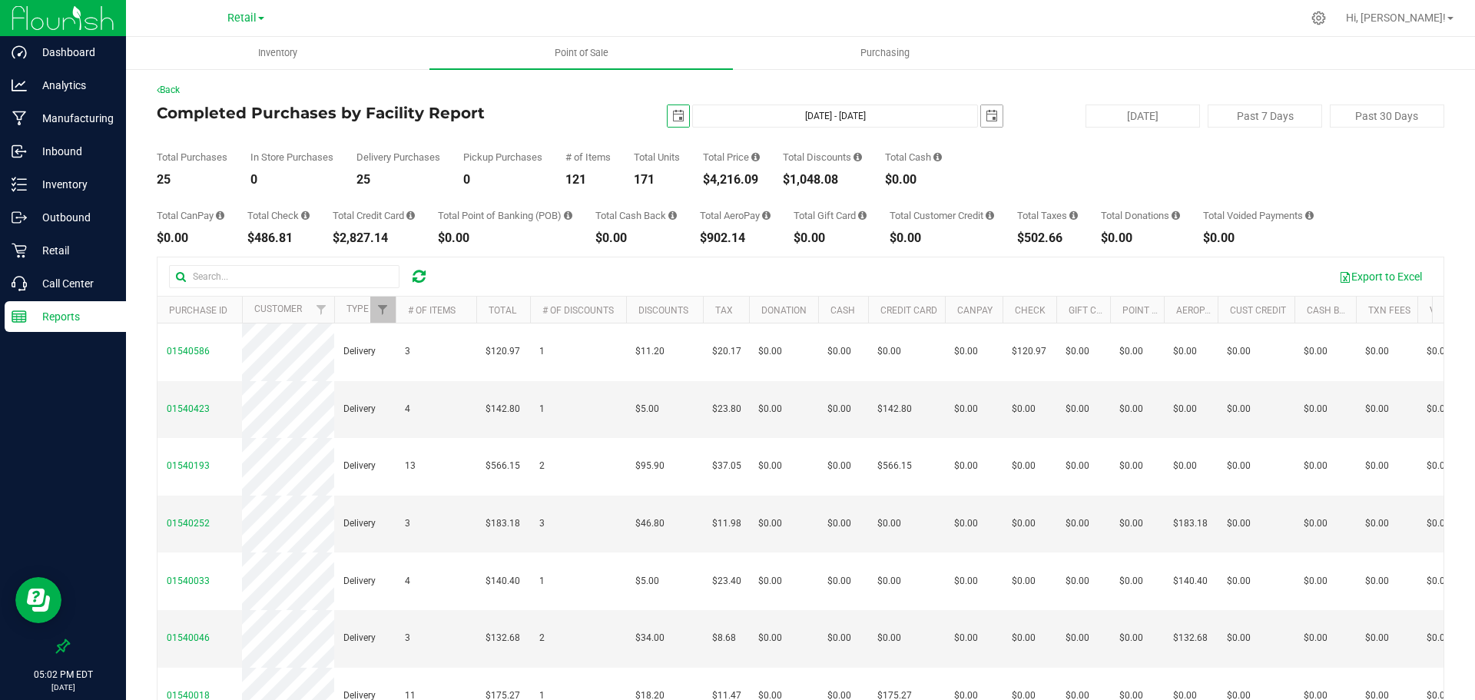
click at [986, 119] on span "select" at bounding box center [992, 116] width 12 height 12
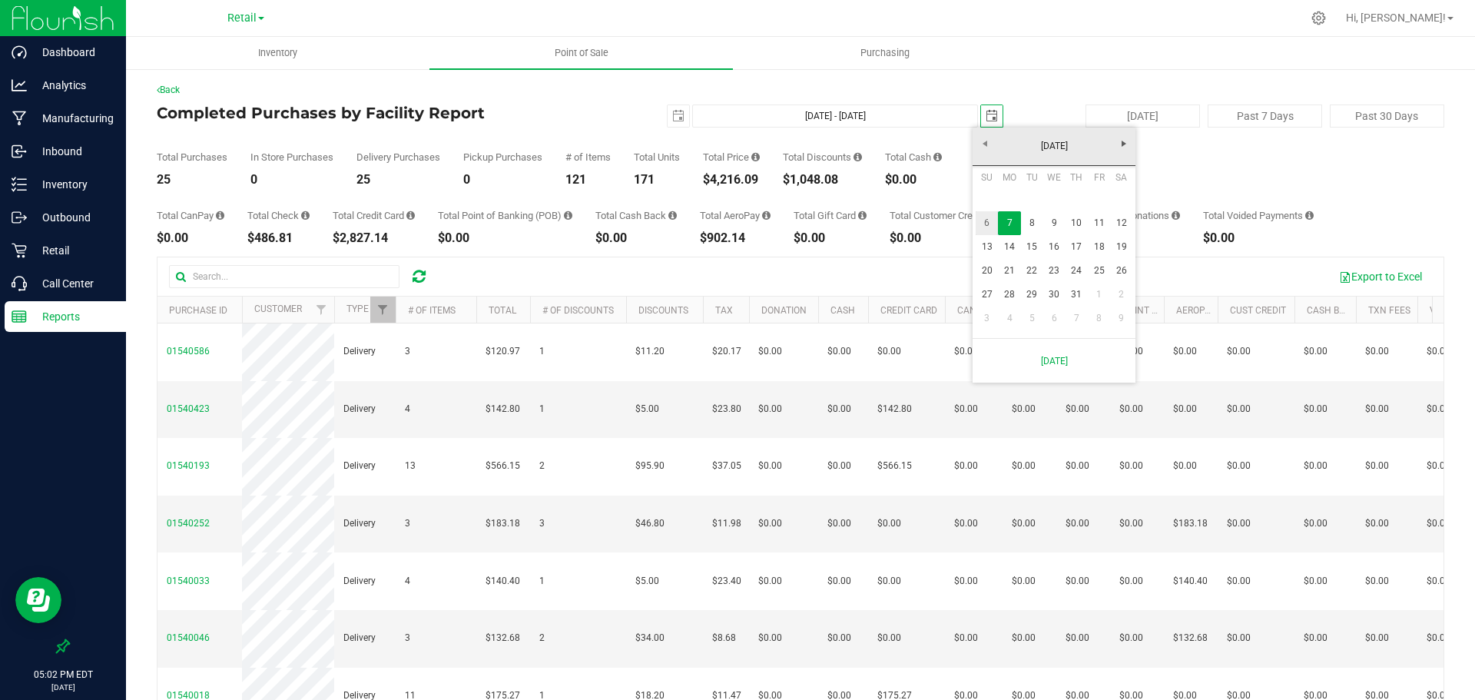
click at [986, 224] on link "6" at bounding box center [987, 223] width 22 height 24
type input "Jul 6, 2025 - Jul 6, 2025"
type input "2025-07-06"
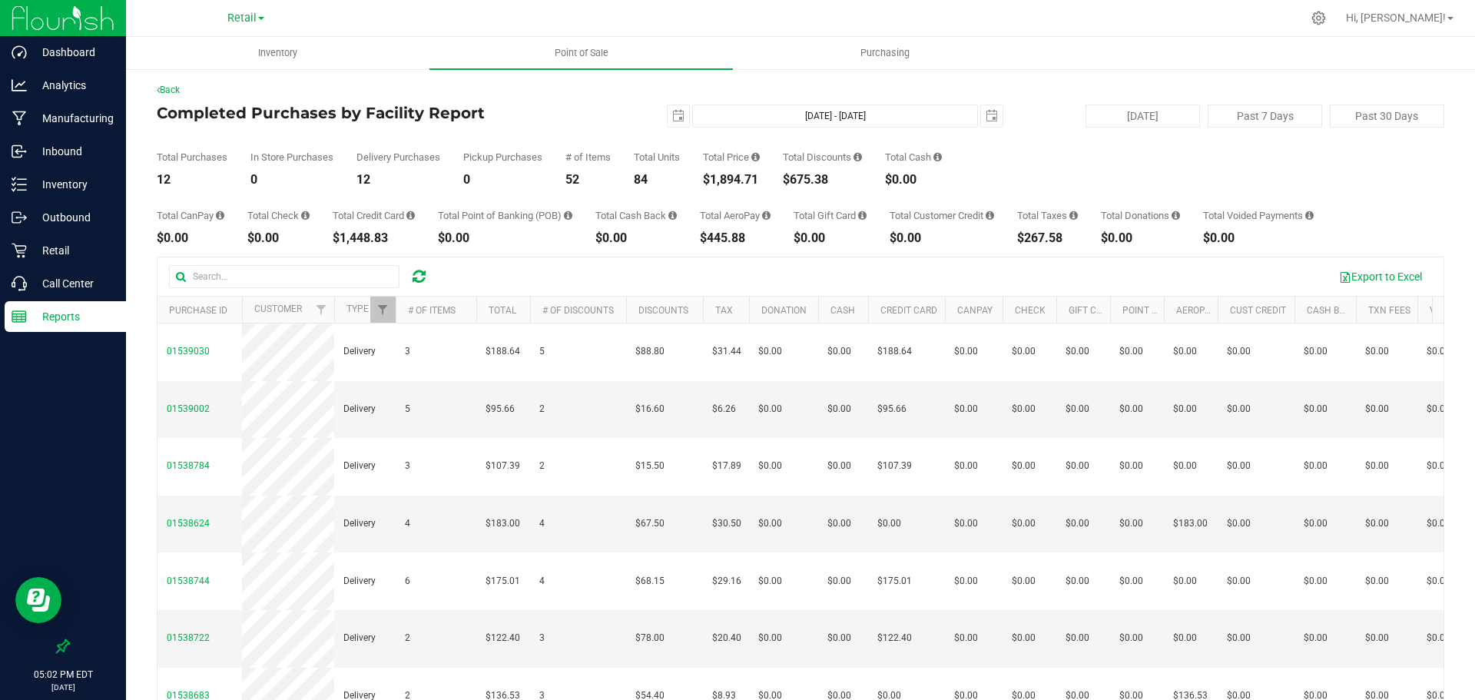
drag, startPoint x: 762, startPoint y: 181, endPoint x: 699, endPoint y: 178, distance: 63.1
click at [699, 178] on div "Total Purchases 12 In Store Purchases 0 Delivery Purchases 12 Pickup Purchases …" at bounding box center [801, 157] width 1288 height 58
click at [672, 119] on span "select" at bounding box center [678, 116] width 12 height 12
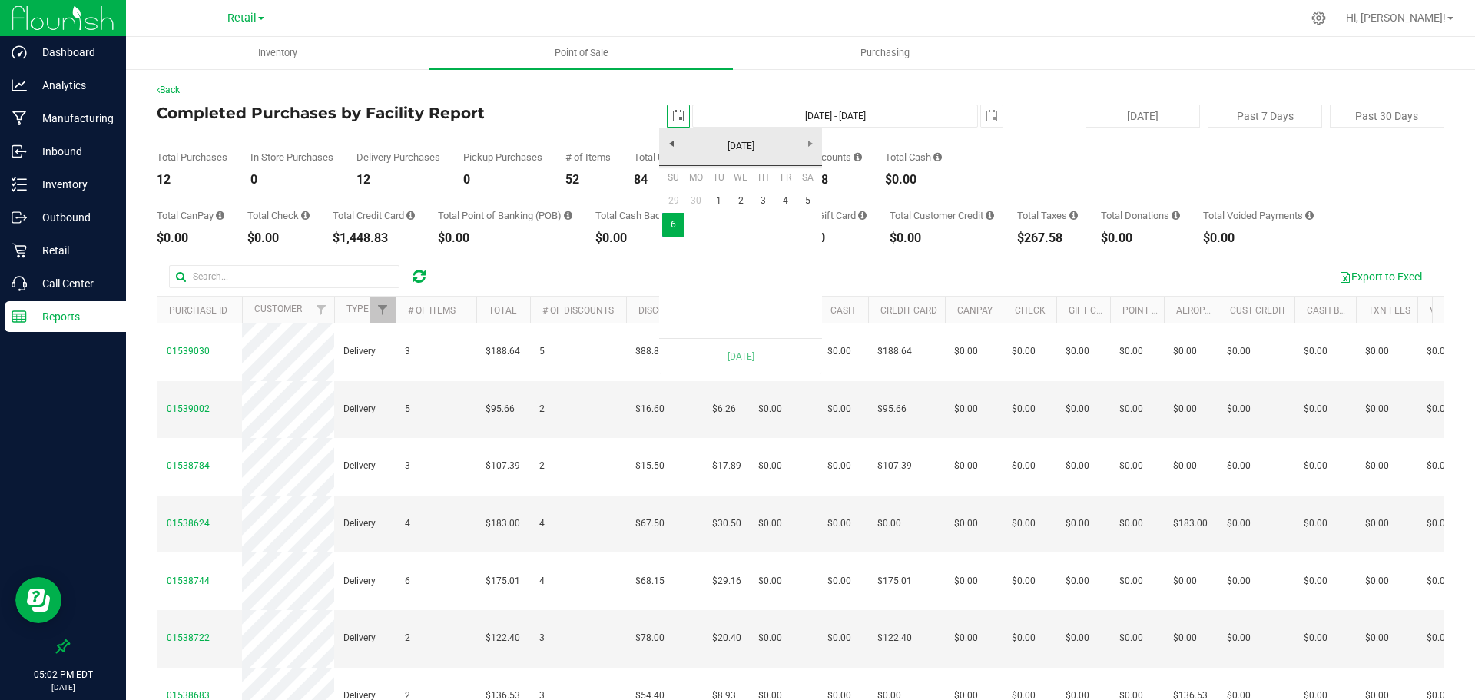
scroll to position [0, 38]
click at [811, 201] on link "5" at bounding box center [808, 201] width 22 height 24
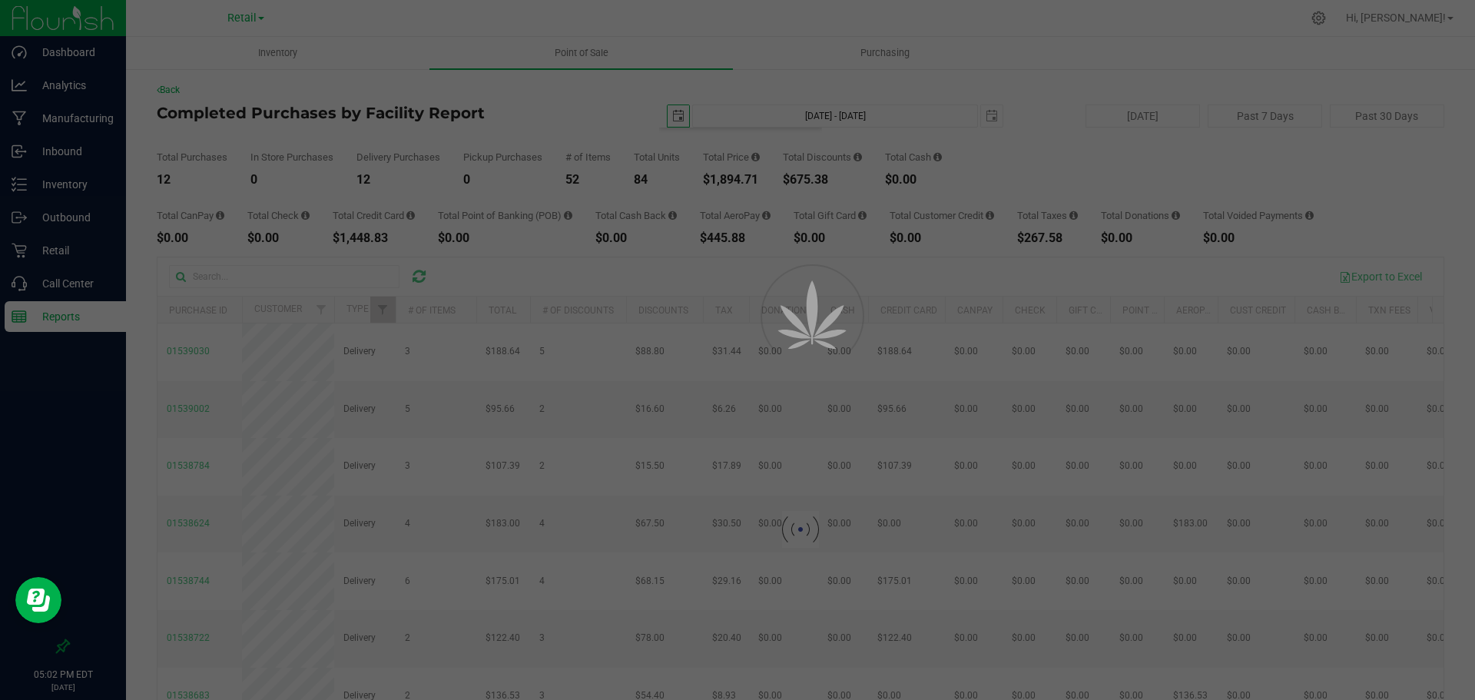
type input "Jul 5, 2025 - Jul 6, 2025"
type input "2025-07-05"
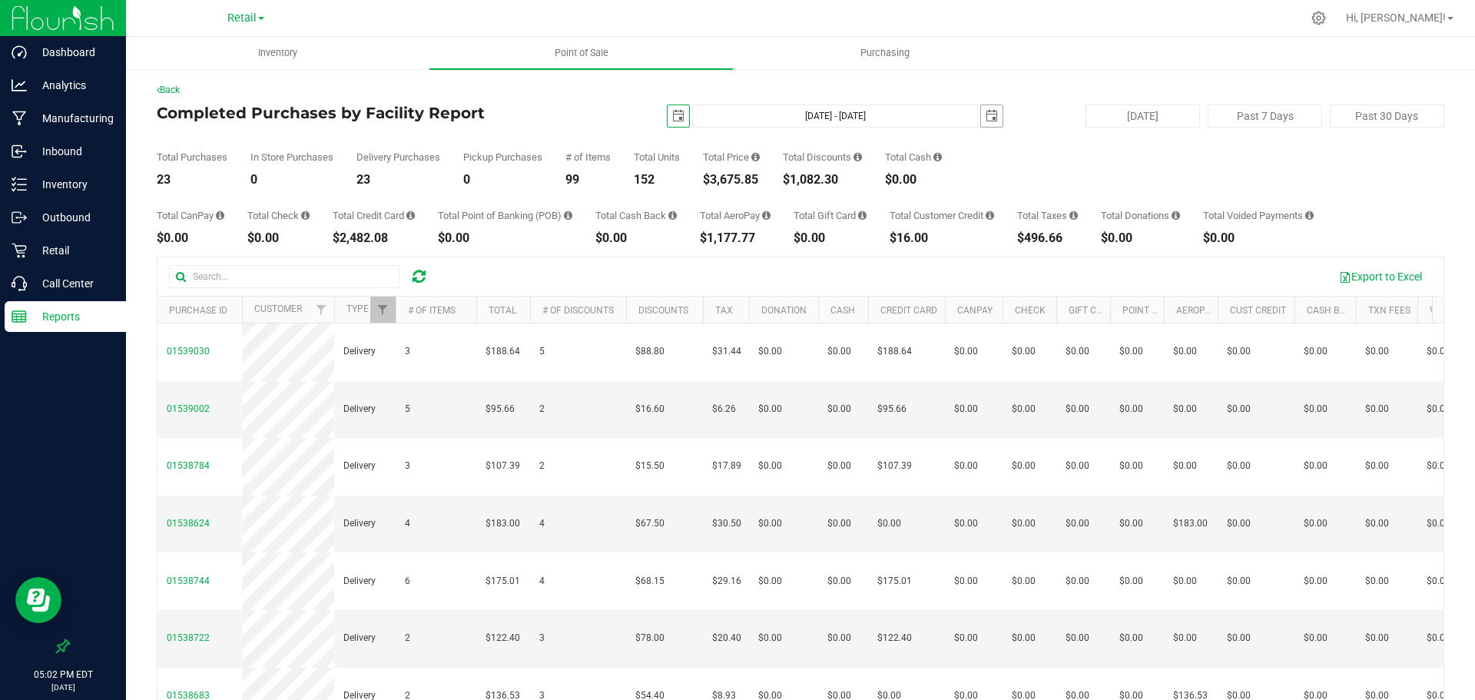
click at [986, 121] on span "select" at bounding box center [992, 116] width 12 height 12
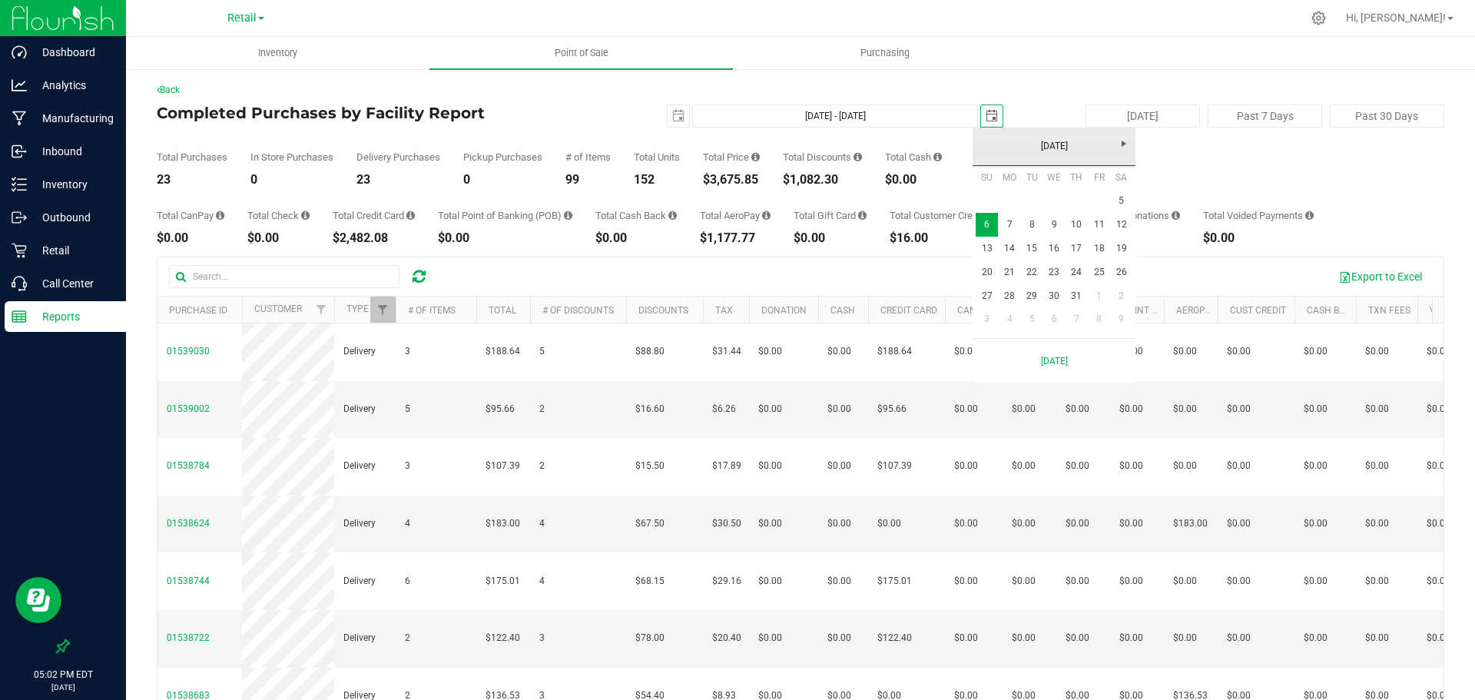
scroll to position [0, 38]
click at [1122, 200] on link "5" at bounding box center [1121, 201] width 22 height 24
type input "Jul 5, 2025 - Jul 5, 2025"
type input "2025-07-05"
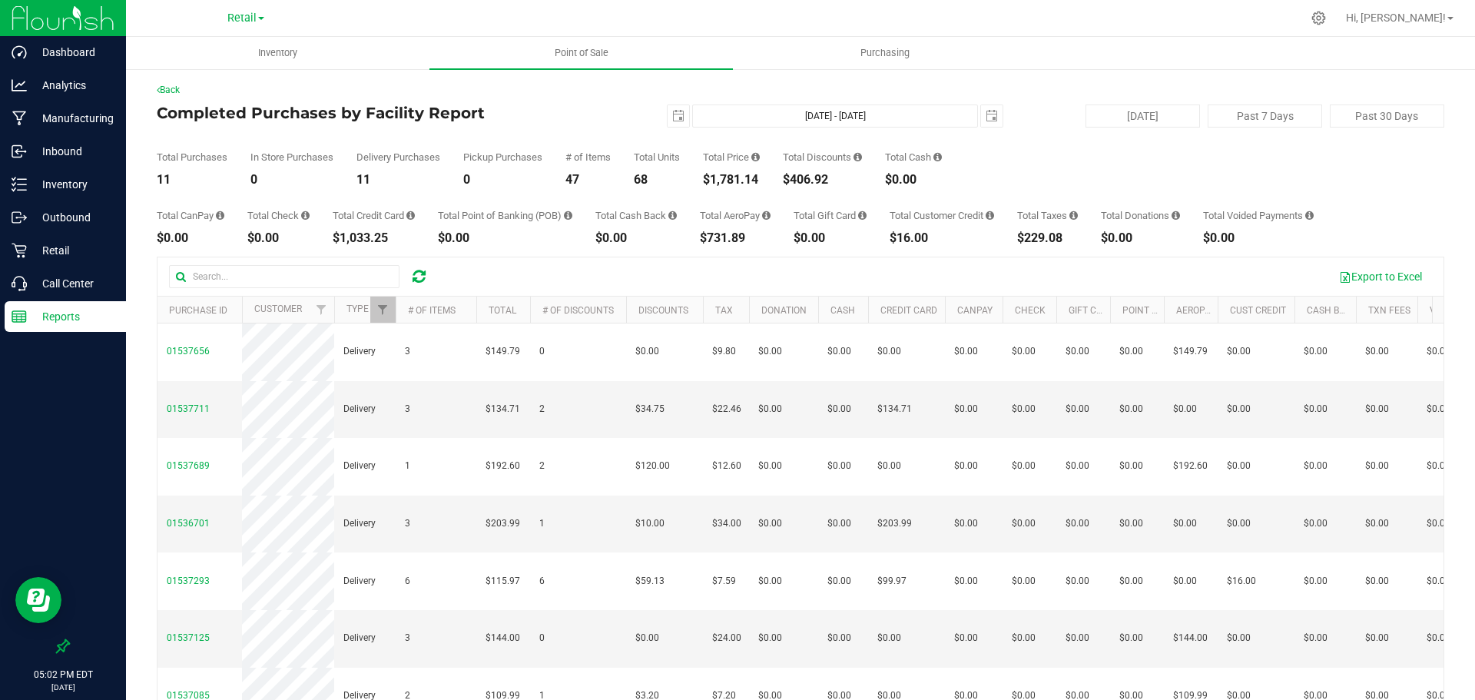
drag, startPoint x: 772, startPoint y: 183, endPoint x: 698, endPoint y: 183, distance: 73.8
click at [698, 183] on div "Total Purchases 11 In Store Purchases 0 Delivery Purchases 11 Pickup Purchases …" at bounding box center [801, 157] width 1288 height 58
click at [675, 118] on span "select" at bounding box center [678, 116] width 12 height 12
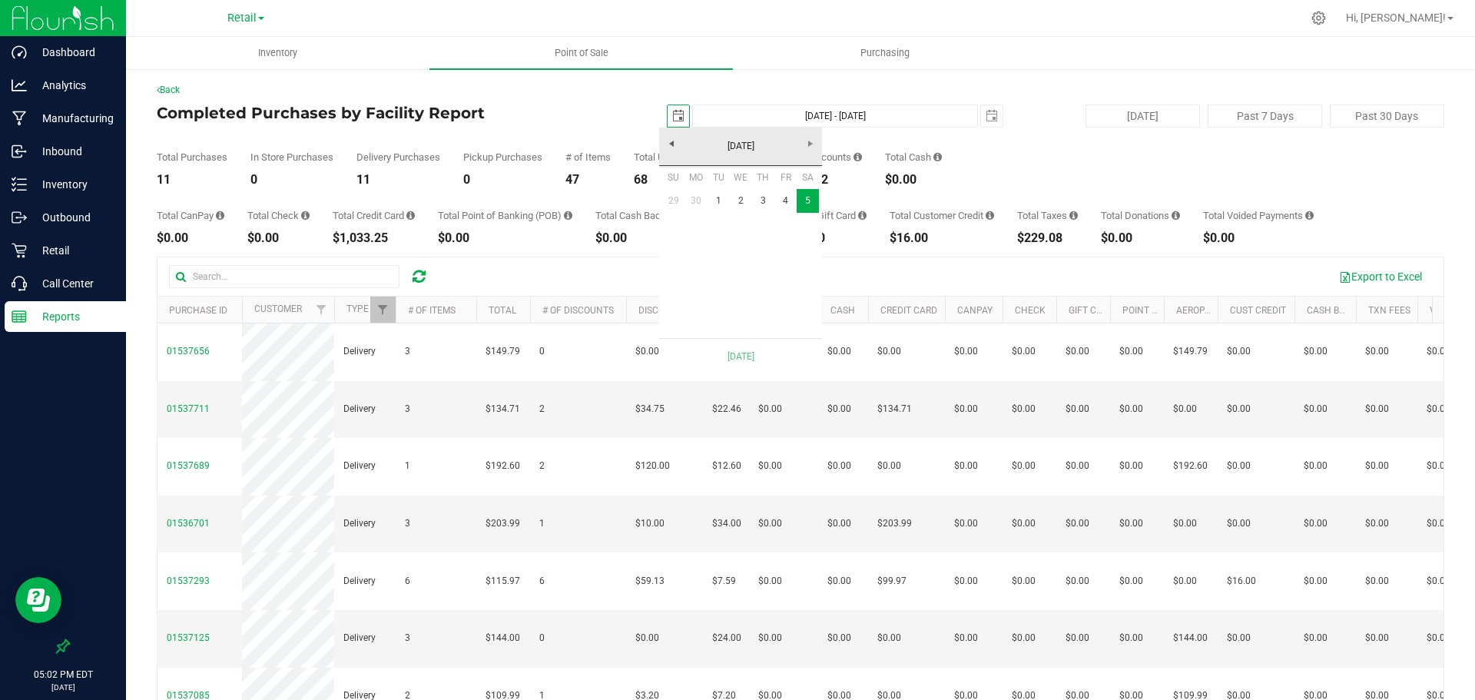
scroll to position [0, 38]
click at [783, 207] on link "4" at bounding box center [785, 201] width 22 height 24
type input "Jul 4, 2025 - Jul 5, 2025"
type input "2025-07-04"
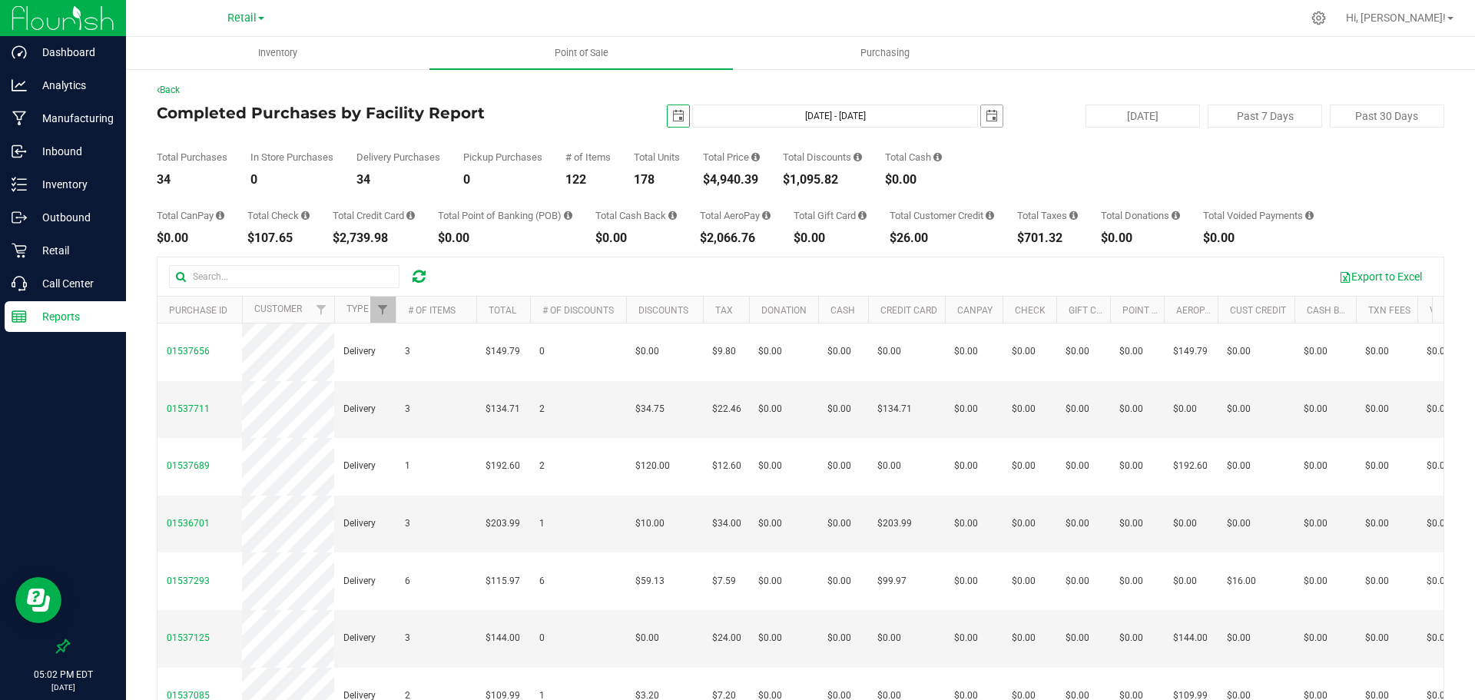
click at [986, 117] on span "select" at bounding box center [992, 116] width 12 height 12
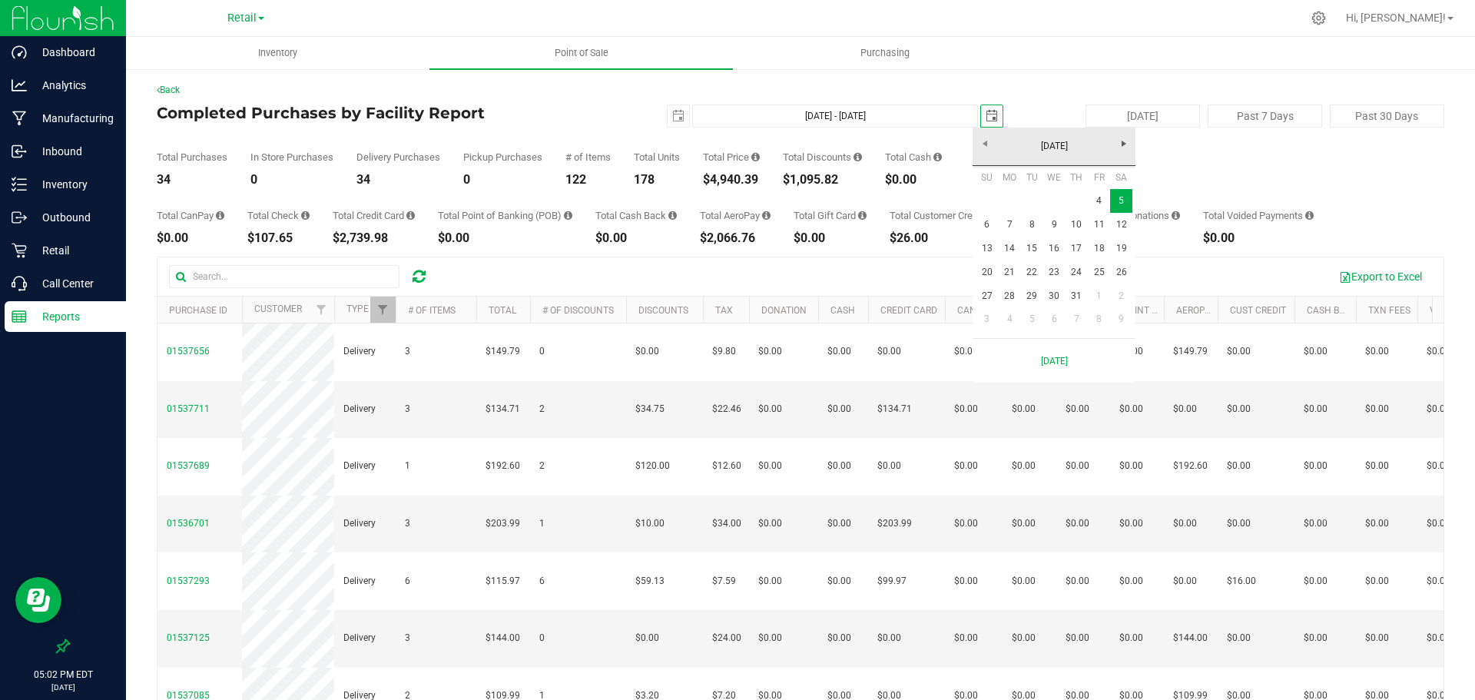
scroll to position [0, 38]
click at [1093, 205] on link "4" at bounding box center [1099, 201] width 22 height 24
type input "Jul 4, 2025 - Jul 4, 2025"
type input "2025-07-04"
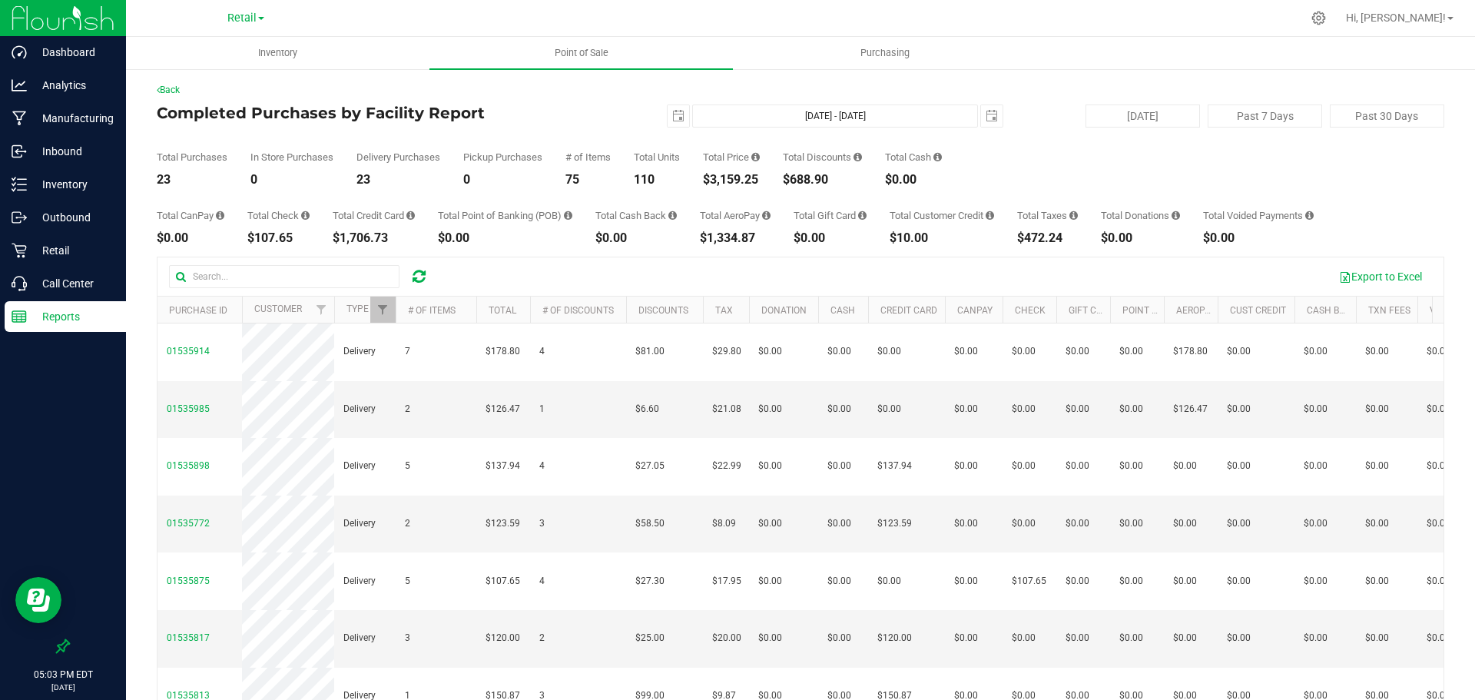
drag, startPoint x: 761, startPoint y: 181, endPoint x: 694, endPoint y: 180, distance: 67.6
click at [694, 180] on div "Total Purchases 23 In Store Purchases 0 Delivery Purchases 23 Pickup Purchases …" at bounding box center [801, 157] width 1288 height 58
click at [767, 183] on div "Total Purchases 23 In Store Purchases 0 Delivery Purchases 23 Pickup Purchases …" at bounding box center [801, 157] width 1288 height 58
drag, startPoint x: 767, startPoint y: 183, endPoint x: 699, endPoint y: 181, distance: 67.6
click at [699, 181] on div "Total Purchases 23 In Store Purchases 0 Delivery Purchases 23 Pickup Purchases …" at bounding box center [801, 157] width 1288 height 58
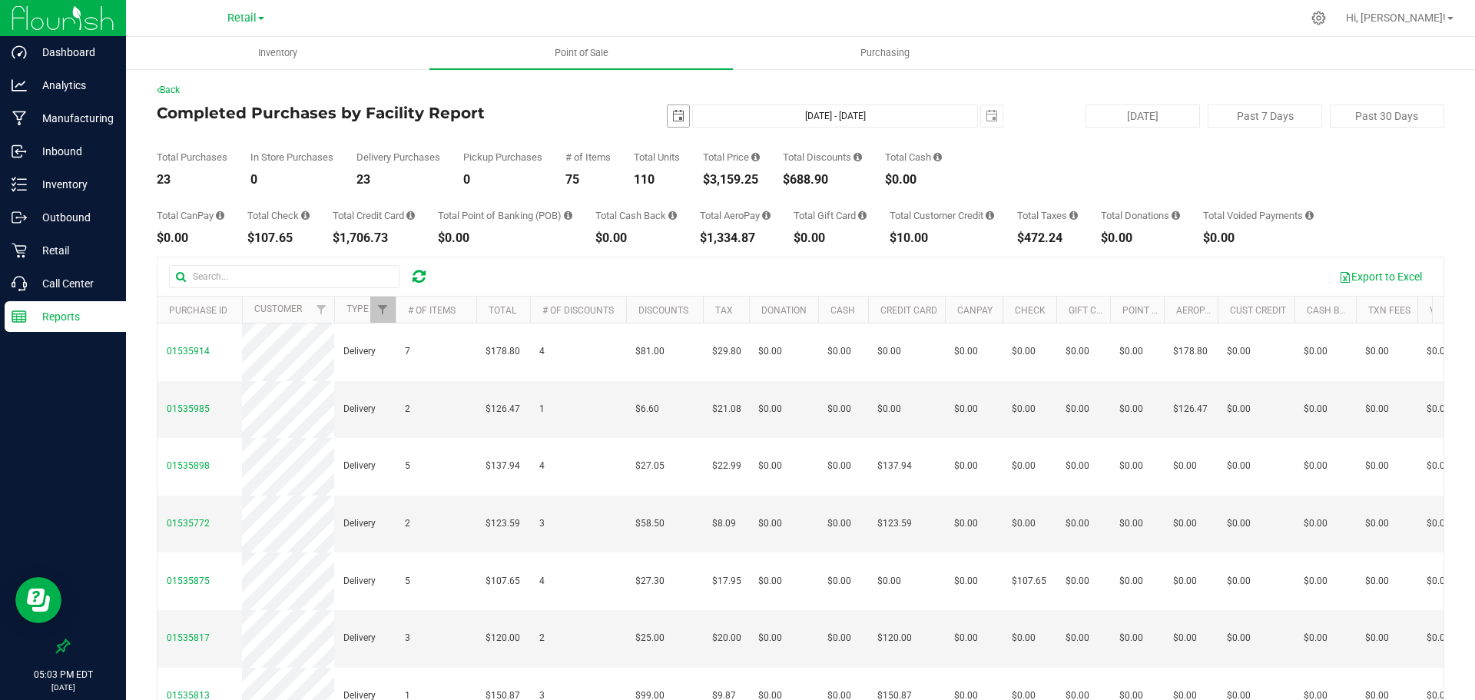
drag, startPoint x: 664, startPoint y: 112, endPoint x: 671, endPoint y: 114, distance: 7.8
click at [668, 112] on span "select" at bounding box center [679, 116] width 22 height 22
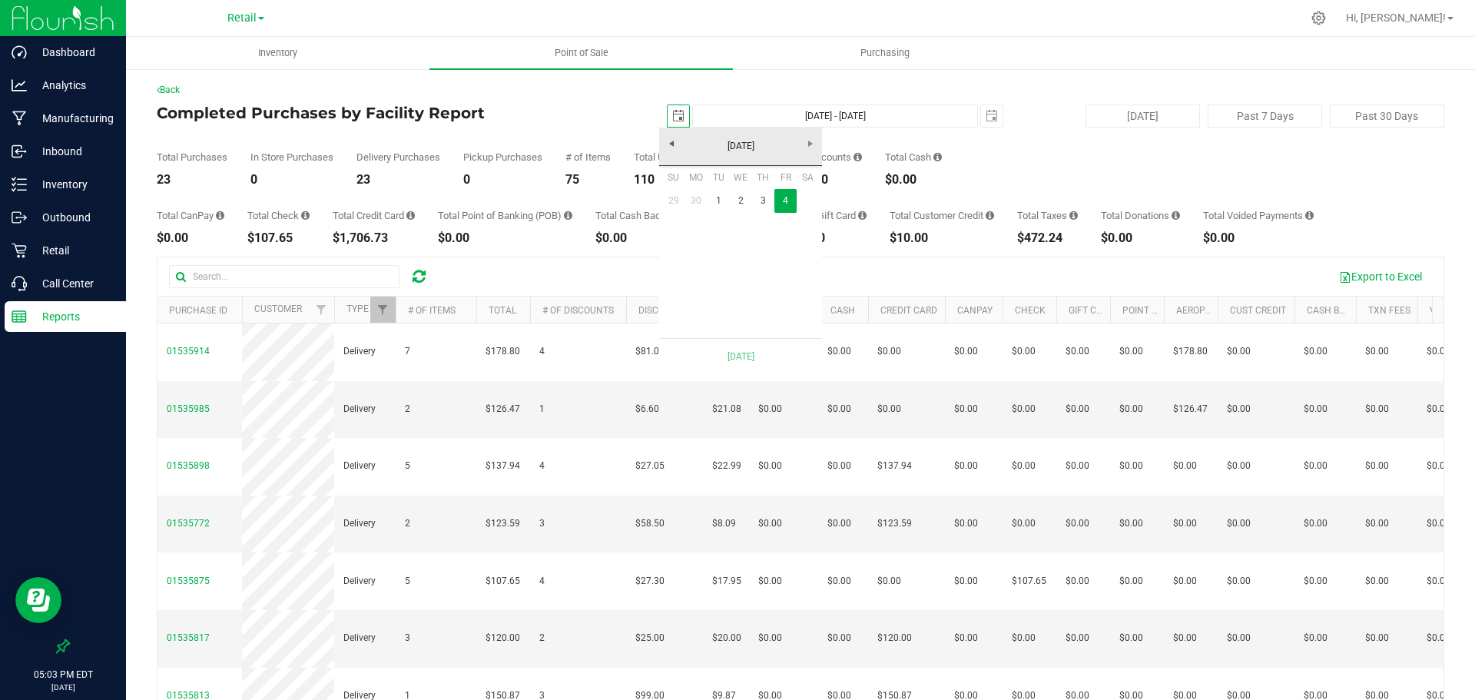
scroll to position [0, 38]
click at [760, 201] on link "3" at bounding box center [763, 201] width 22 height 24
type input "Jul 3, 2025 - Jul 4, 2025"
type input "2025-07-03"
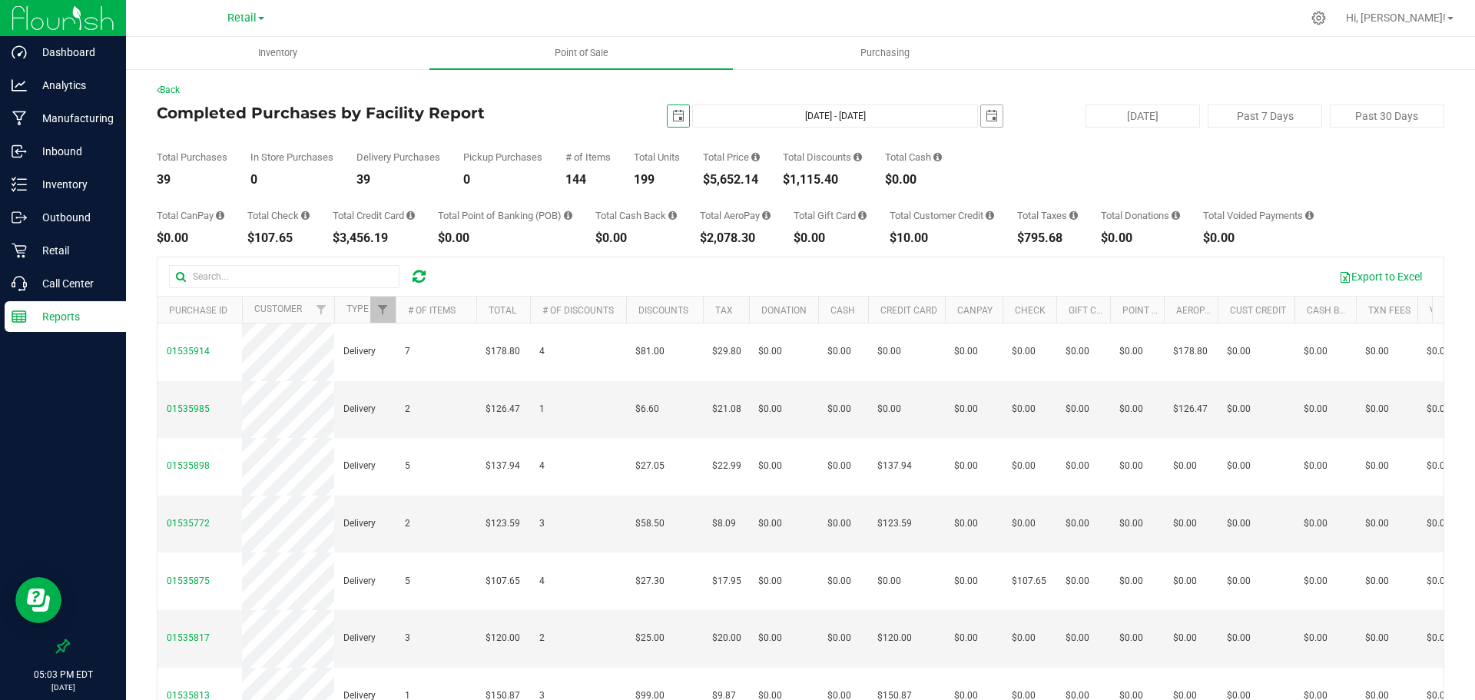
click at [986, 111] on span "select" at bounding box center [992, 116] width 12 height 12
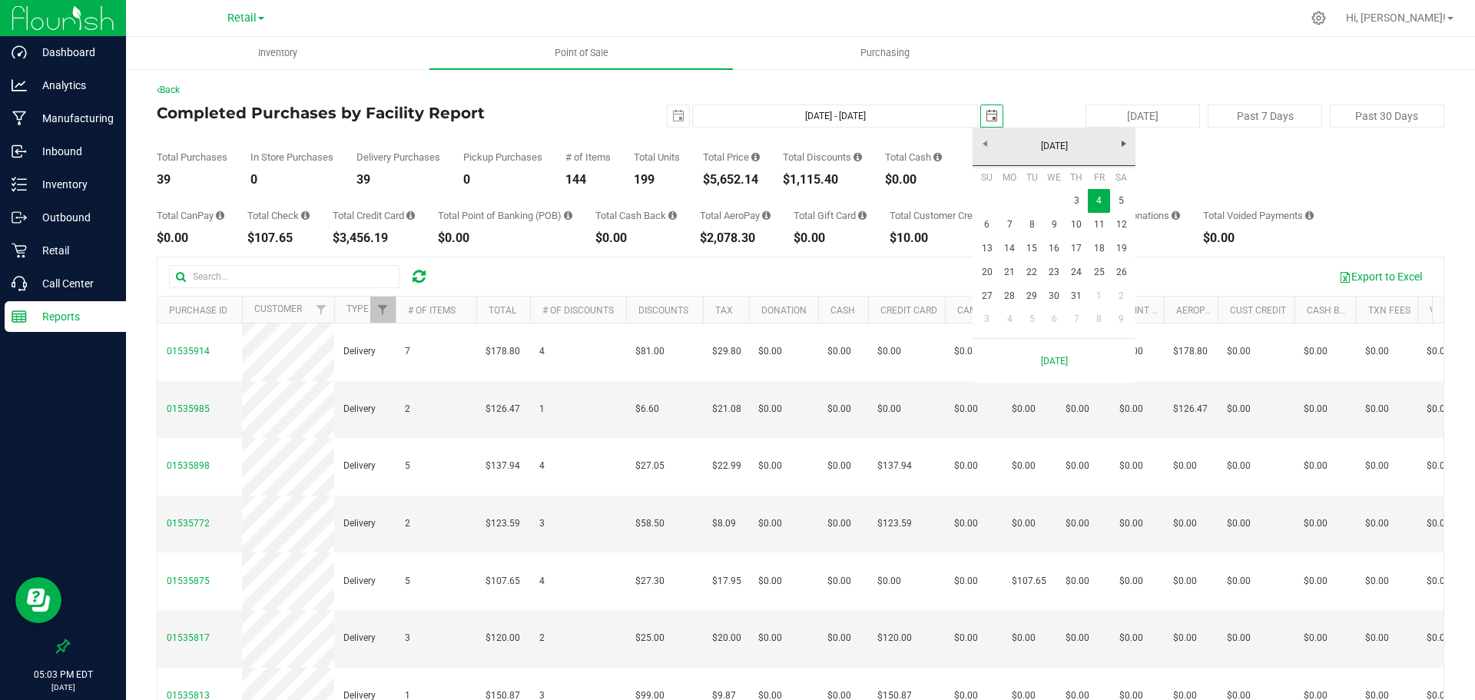
scroll to position [0, 38]
click at [1082, 201] on link "3" at bounding box center [1077, 201] width 22 height 24
type input "Jul 3, 2025 - Jul 3, 2025"
type input "2025-07-03"
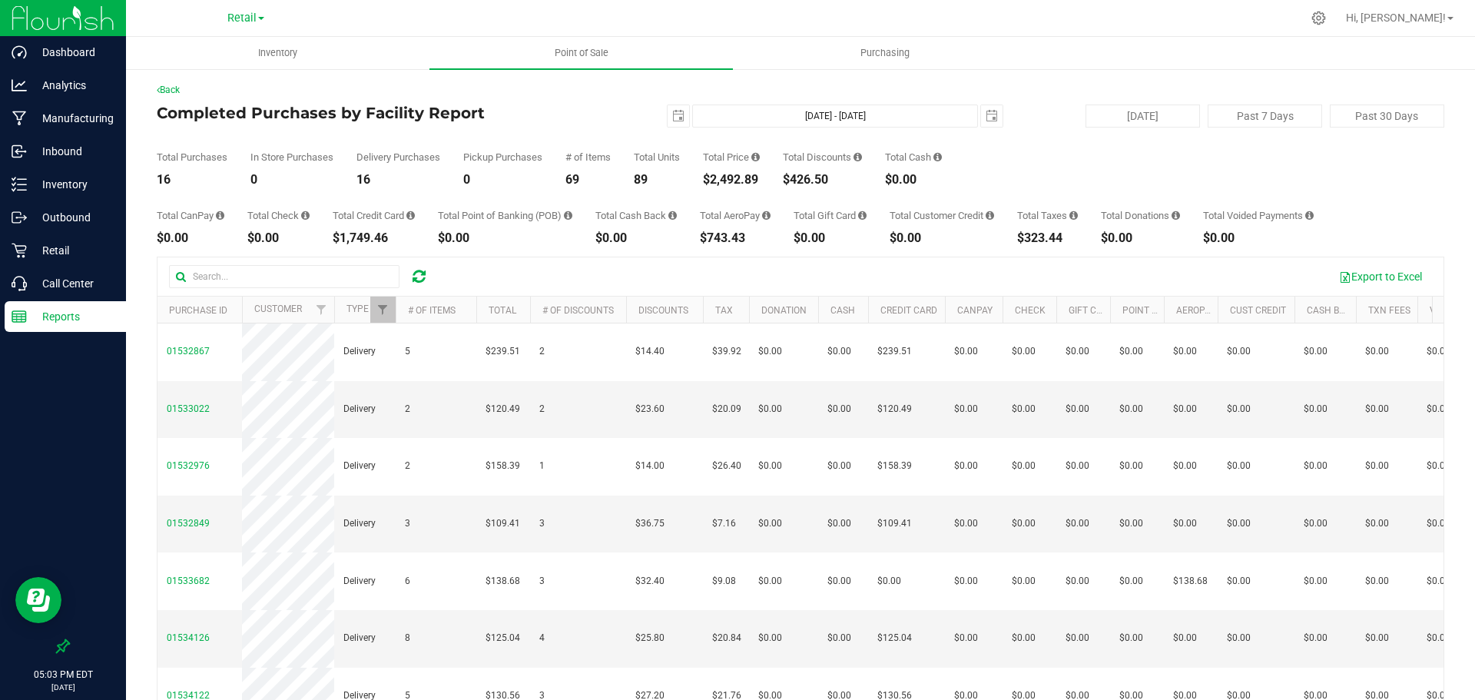
drag, startPoint x: 765, startPoint y: 177, endPoint x: 703, endPoint y: 178, distance: 62.2
click at [703, 178] on div "Total Purchases 16 In Store Purchases 0 Delivery Purchases 16 Pickup Purchases …" at bounding box center [801, 157] width 1288 height 58
click at [672, 114] on span "select" at bounding box center [678, 116] width 12 height 12
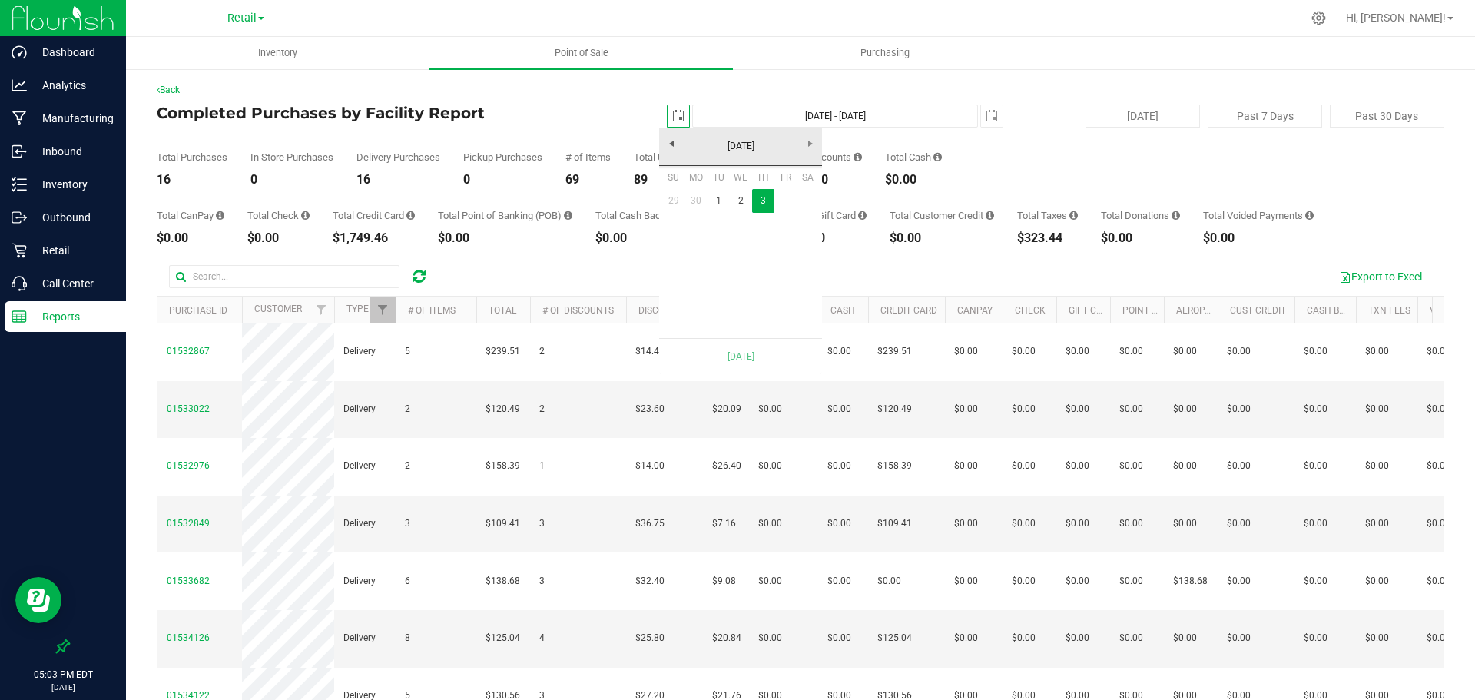
scroll to position [0, 38]
click at [741, 201] on link "2" at bounding box center [741, 201] width 22 height 24
type input "Jul 2, 2025 - Jul 3, 2025"
type input "2025-07-02"
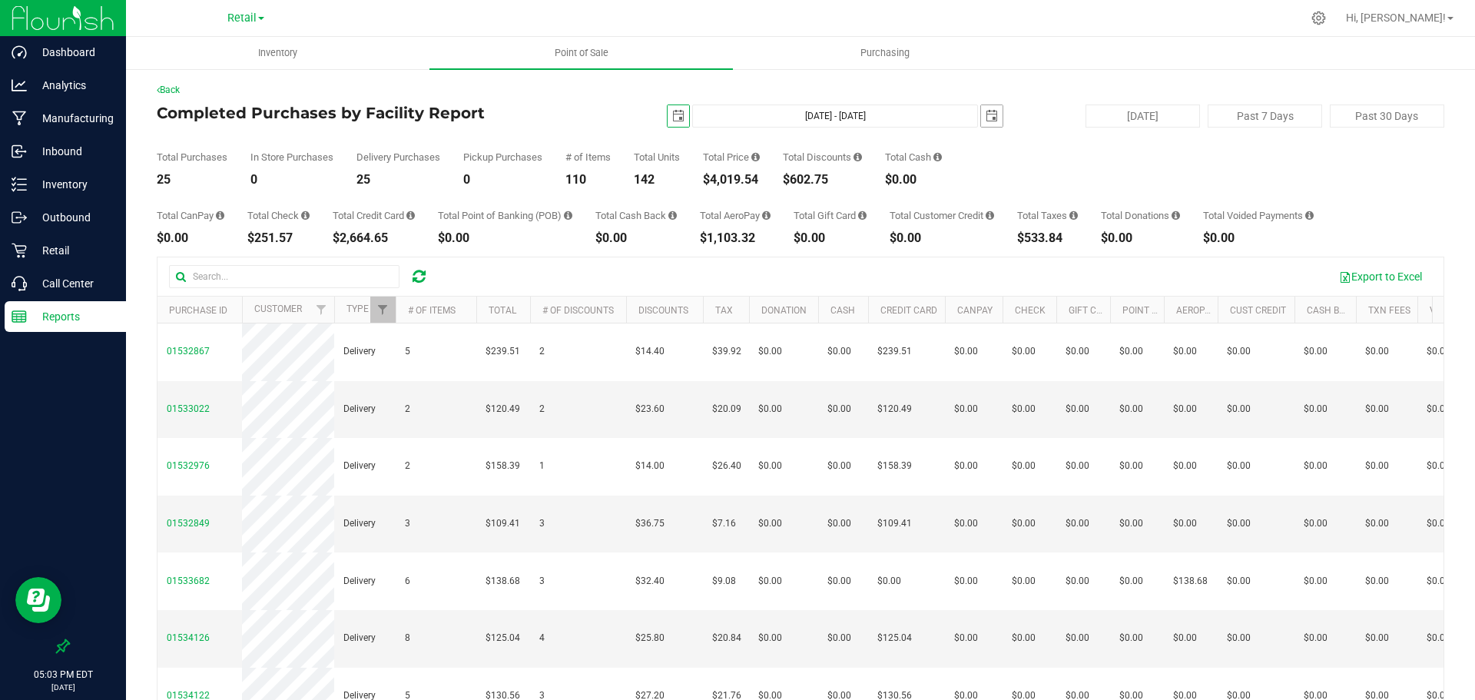
click at [986, 114] on span "select" at bounding box center [992, 116] width 12 height 12
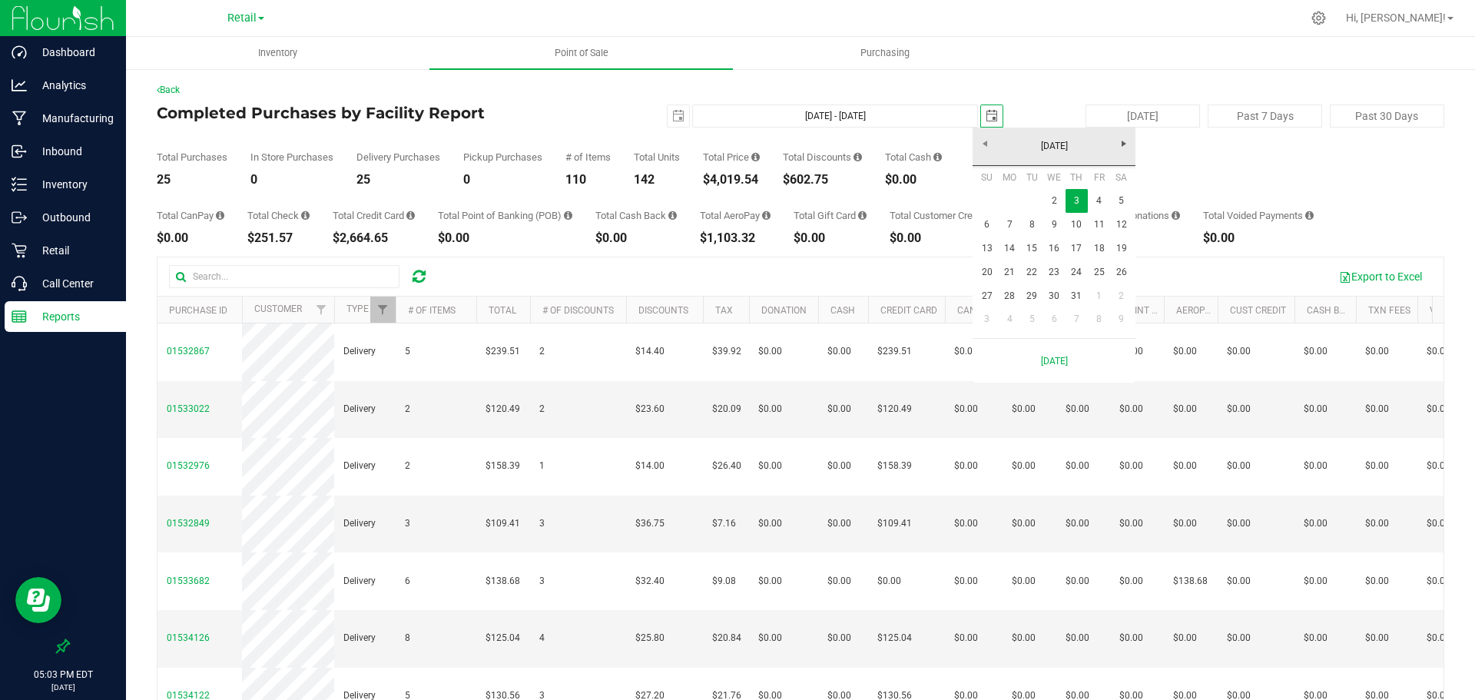
scroll to position [0, 38]
click at [1056, 201] on link "2" at bounding box center [1054, 201] width 22 height 24
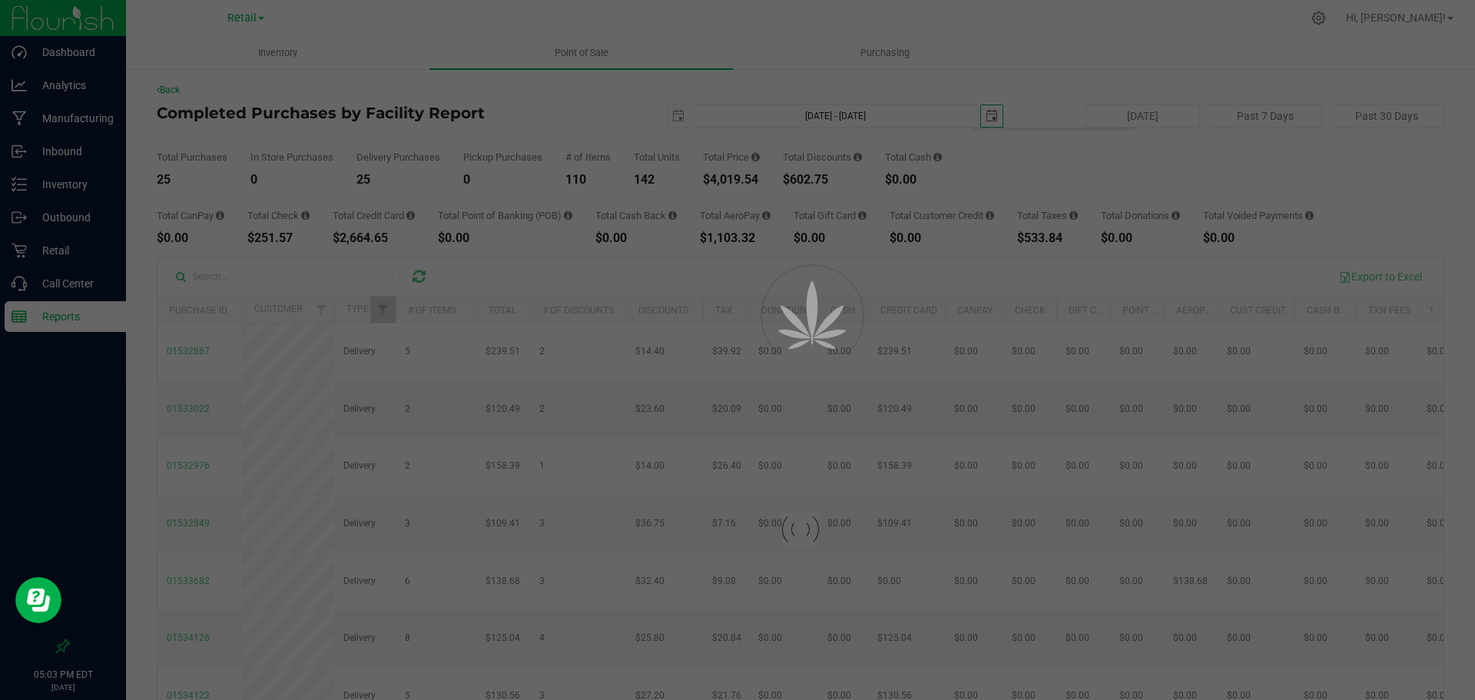
type input "Jul 2, 2025 - Jul 2, 2025"
type input "2025-07-02"
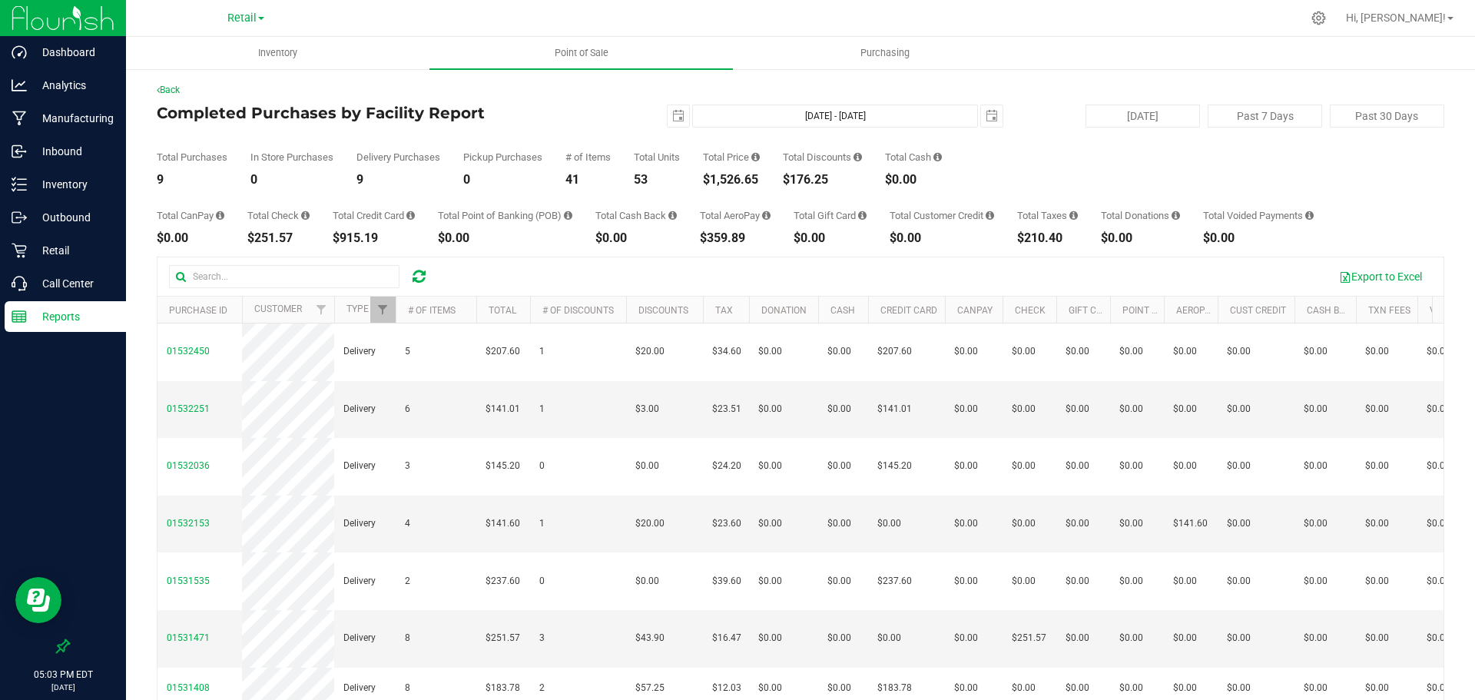
drag, startPoint x: 761, startPoint y: 181, endPoint x: 701, endPoint y: 181, distance: 59.9
click at [701, 181] on div "Total Purchases 9 In Store Purchases 0 Delivery Purchases 9 Pickup Purchases 0 …" at bounding box center [801, 157] width 1288 height 58
click at [672, 114] on span "select" at bounding box center [678, 116] width 12 height 12
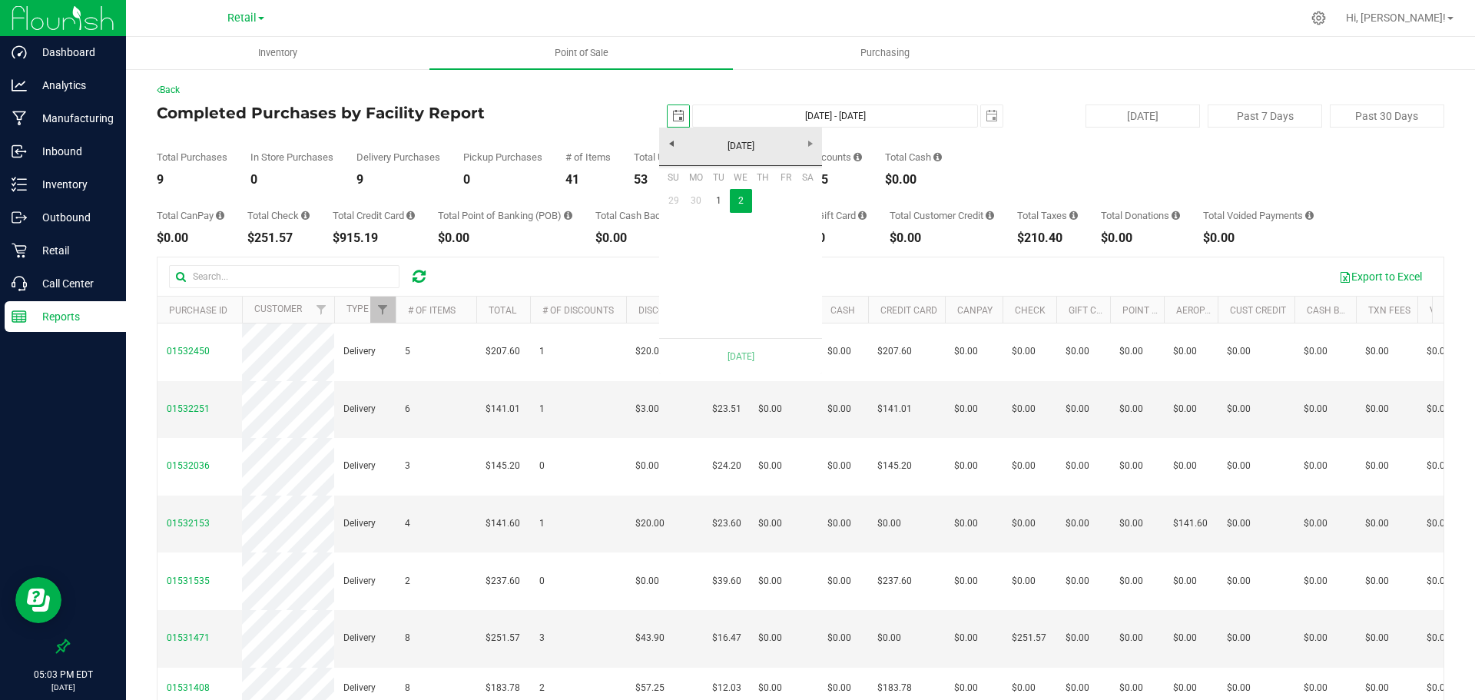
scroll to position [0, 38]
click at [721, 201] on link "1" at bounding box center [719, 201] width 22 height 24
type input "Jul 1, 2025 - Jul 2, 2025"
type input "2025-07-01"
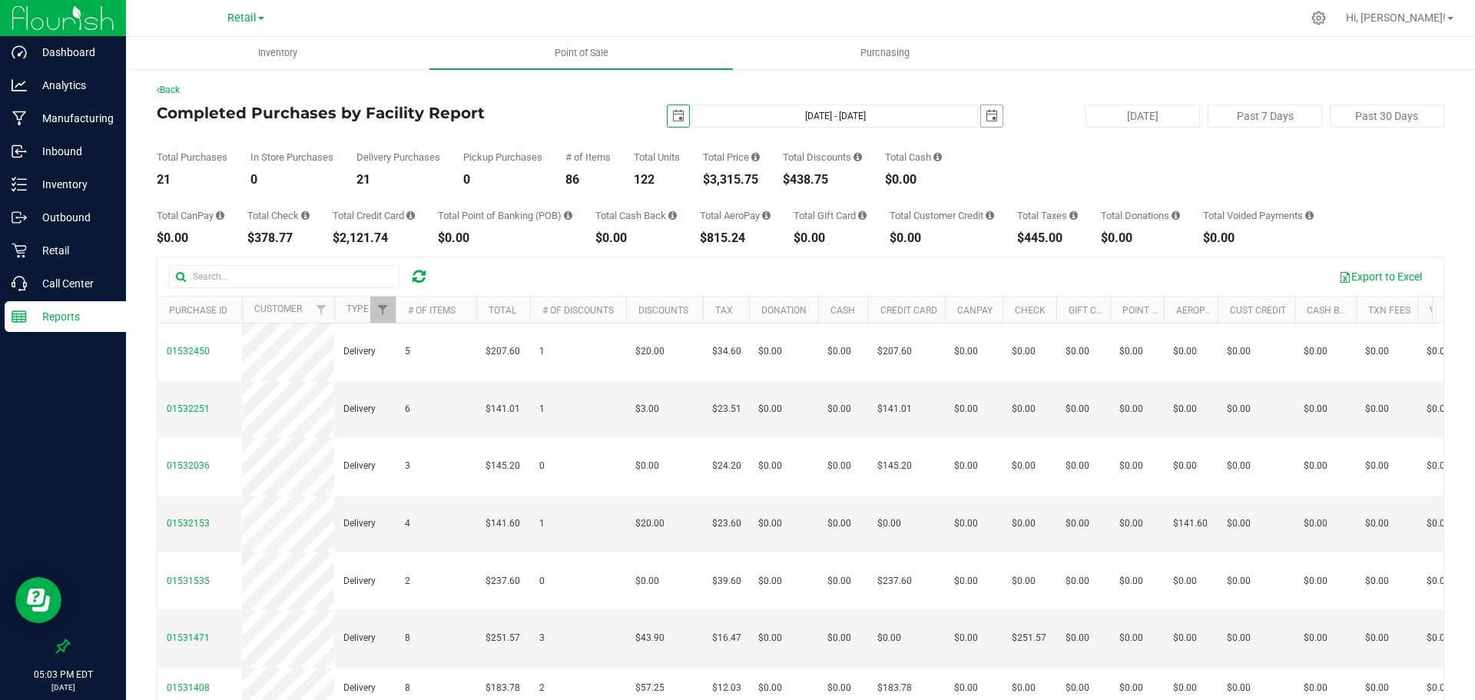
click at [988, 111] on span "select" at bounding box center [992, 116] width 12 height 12
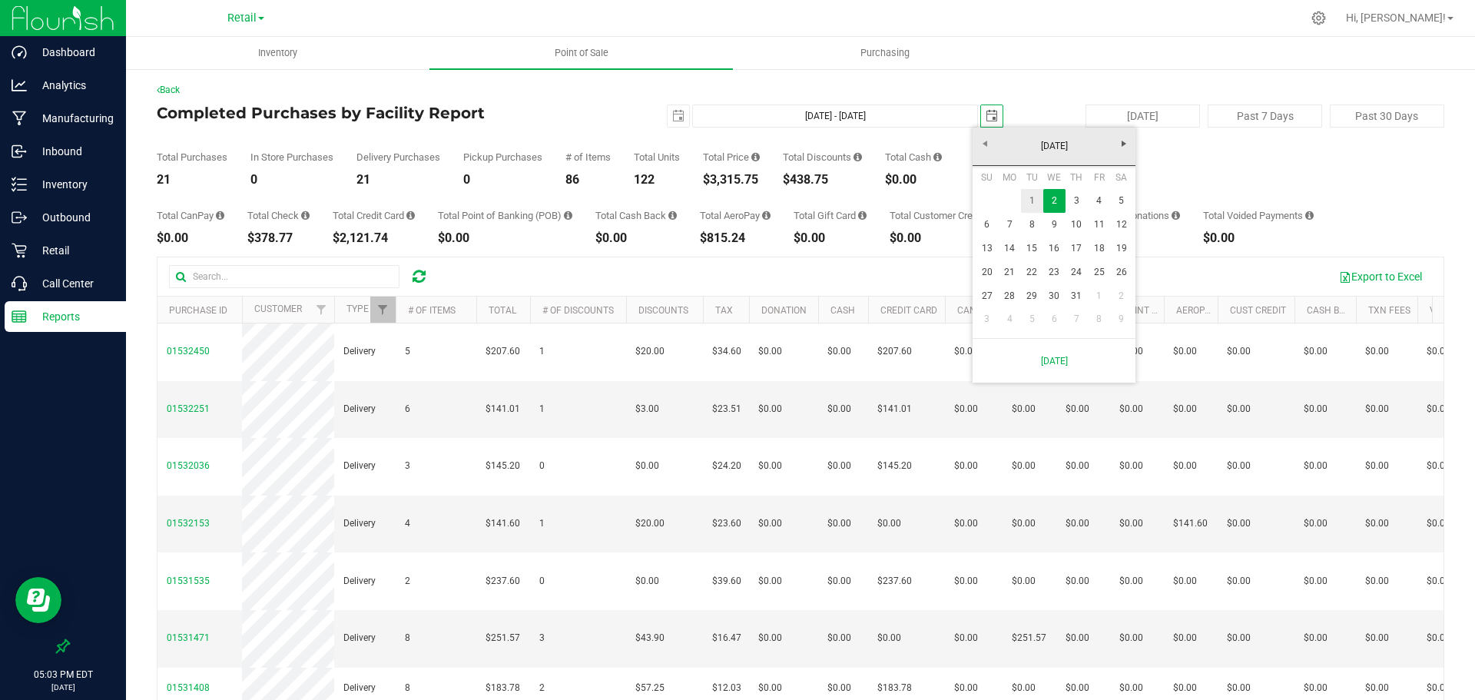
click at [1038, 196] on link "1" at bounding box center [1032, 201] width 22 height 24
type input "Jul 1, 2025 - Jul 1, 2025"
type input "2025-07-01"
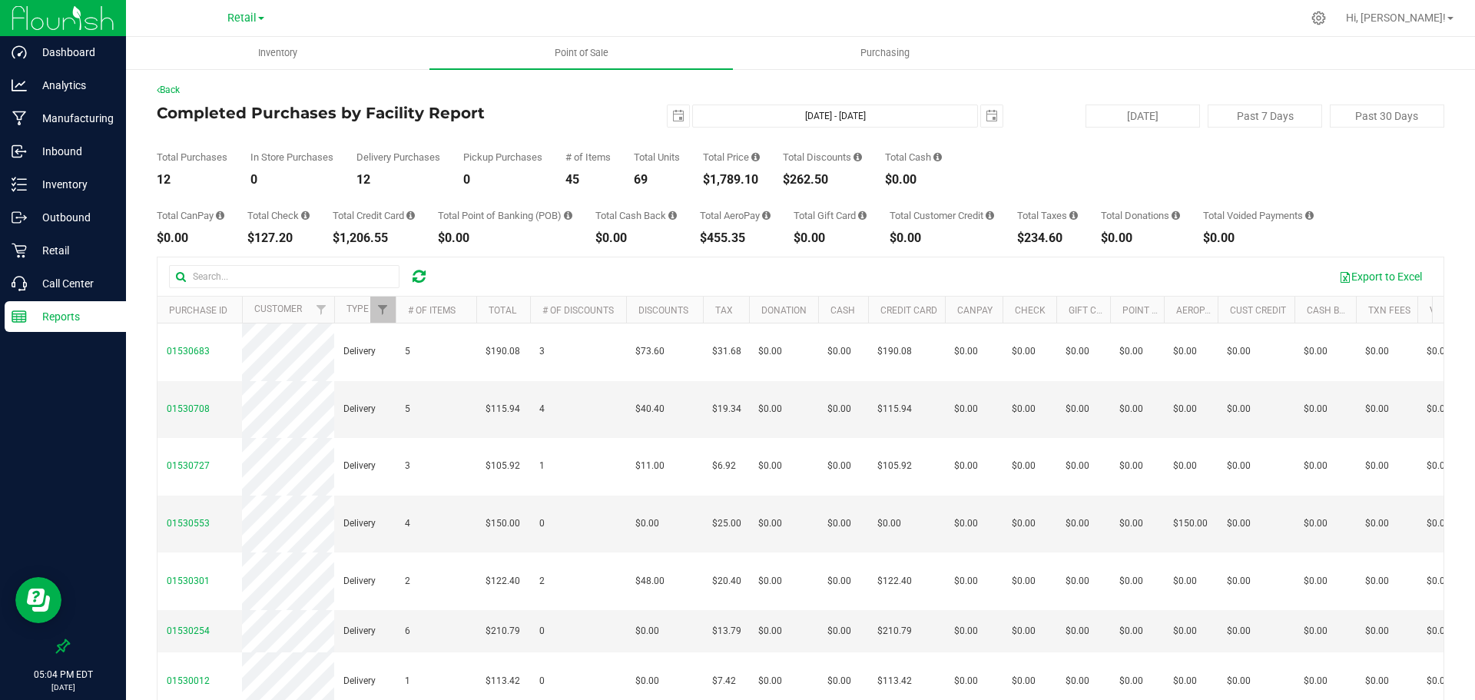
drag, startPoint x: 771, startPoint y: 182, endPoint x: 701, endPoint y: 181, distance: 69.1
click at [701, 181] on div "Total Purchases 12 In Store Purchases 0 Delivery Purchases 12 Pickup Purchases …" at bounding box center [801, 157] width 1288 height 58
drag, startPoint x: 663, startPoint y: 115, endPoint x: 722, endPoint y: 126, distance: 60.1
click at [668, 115] on span "select" at bounding box center [679, 116] width 22 height 22
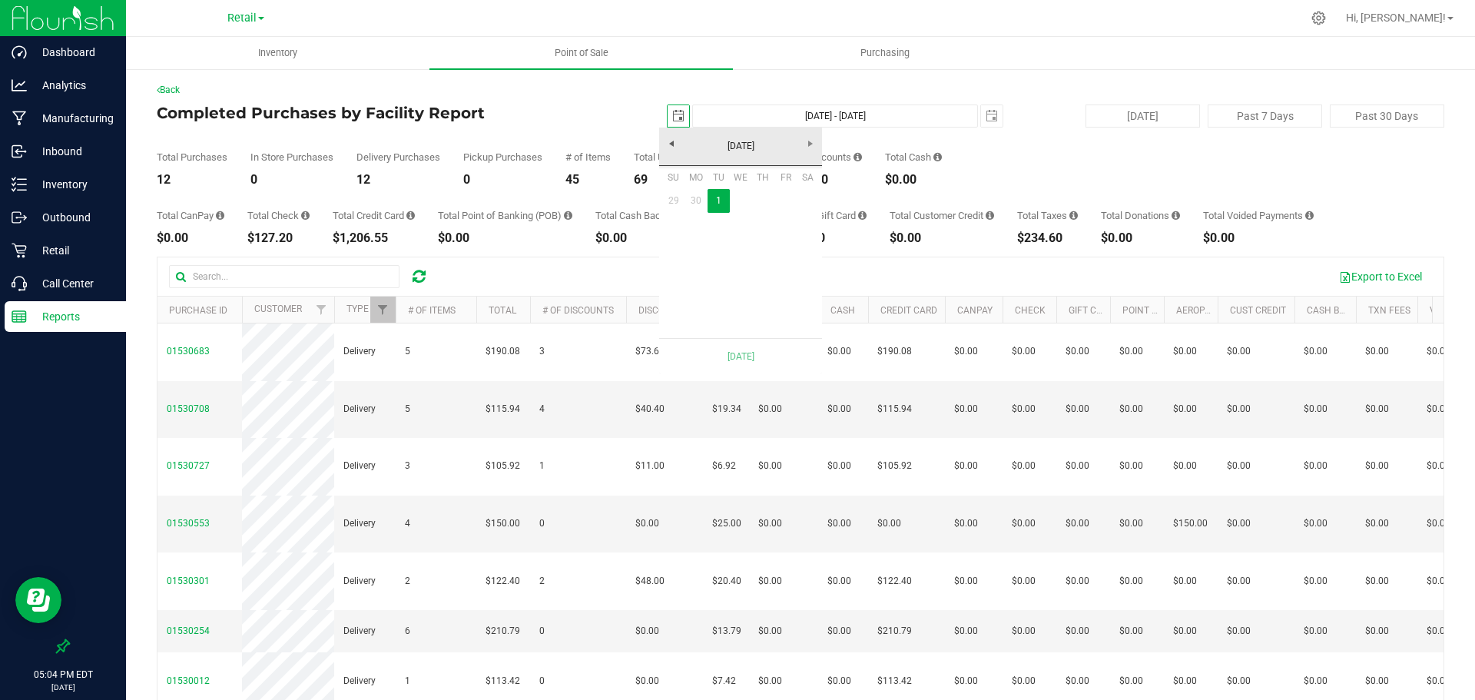
scroll to position [0, 38]
click at [675, 144] on link "July 2025" at bounding box center [740, 146] width 165 height 24
click at [714, 229] on link "Jun" at bounding box center [720, 231] width 39 height 39
click at [695, 295] on link "30" at bounding box center [696, 296] width 22 height 24
type input "Jun 30, 2025 - Jul 1, 2025"
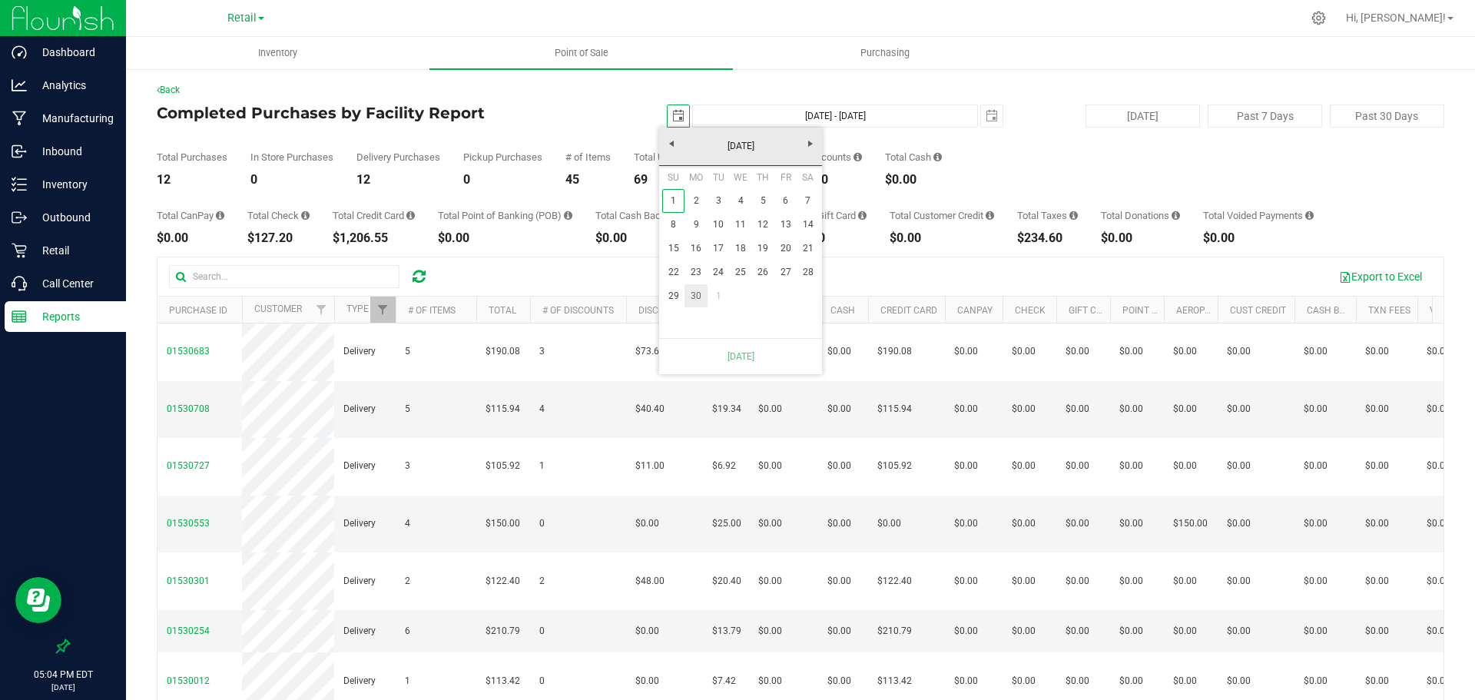
type input "2025-06-30"
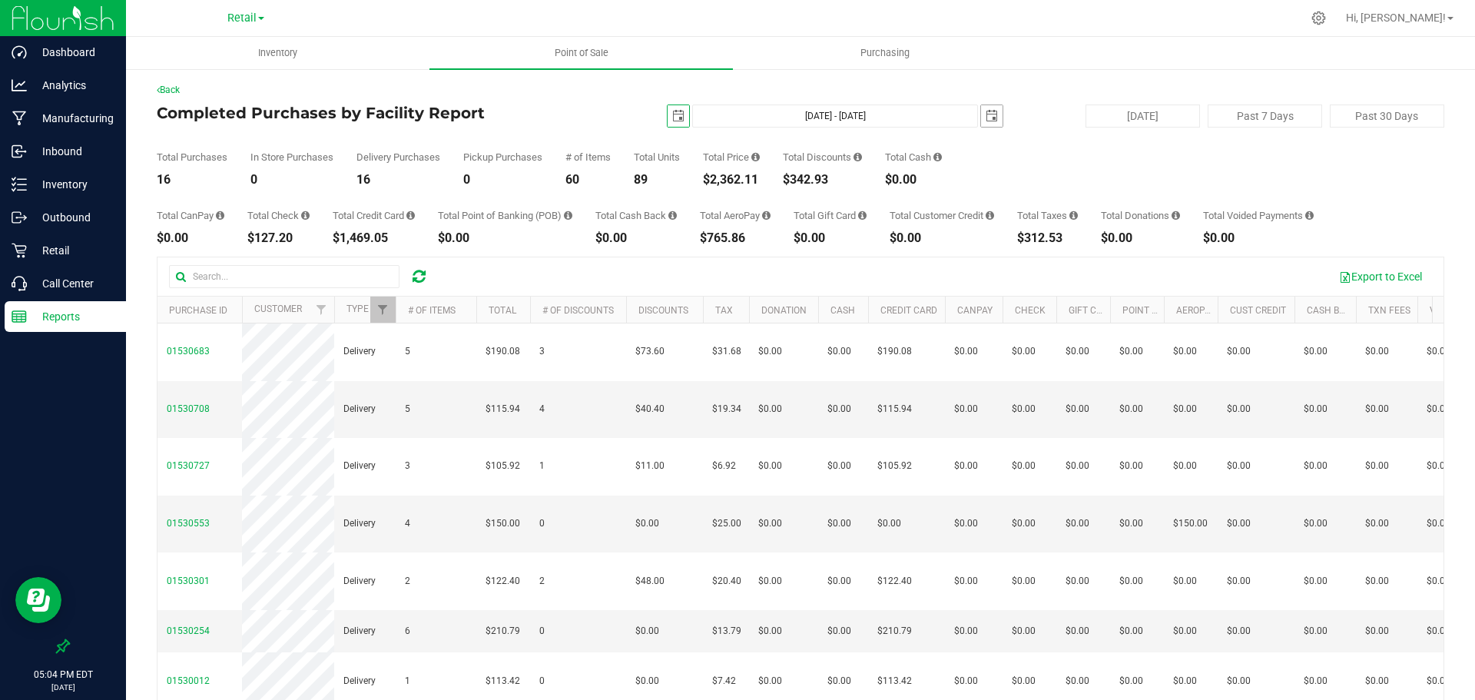
click at [987, 119] on span "select" at bounding box center [992, 116] width 12 height 12
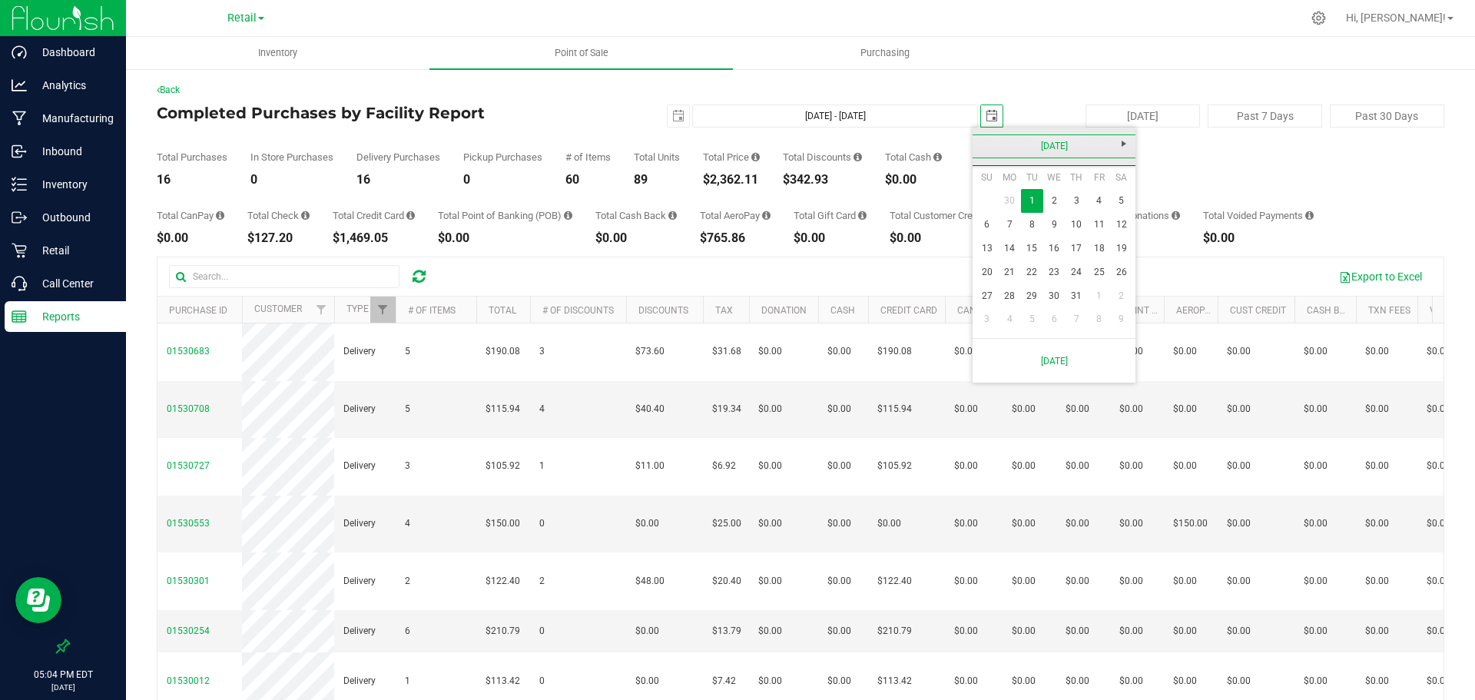
click at [980, 141] on link "July 2025" at bounding box center [1054, 146] width 165 height 24
click at [1034, 228] on link "Jun" at bounding box center [1034, 231] width 39 height 39
click at [1011, 290] on link "30" at bounding box center [1009, 291] width 22 height 24
type input "Jun 30, 2025 - Jun 30, 2025"
type input "2025-06-30"
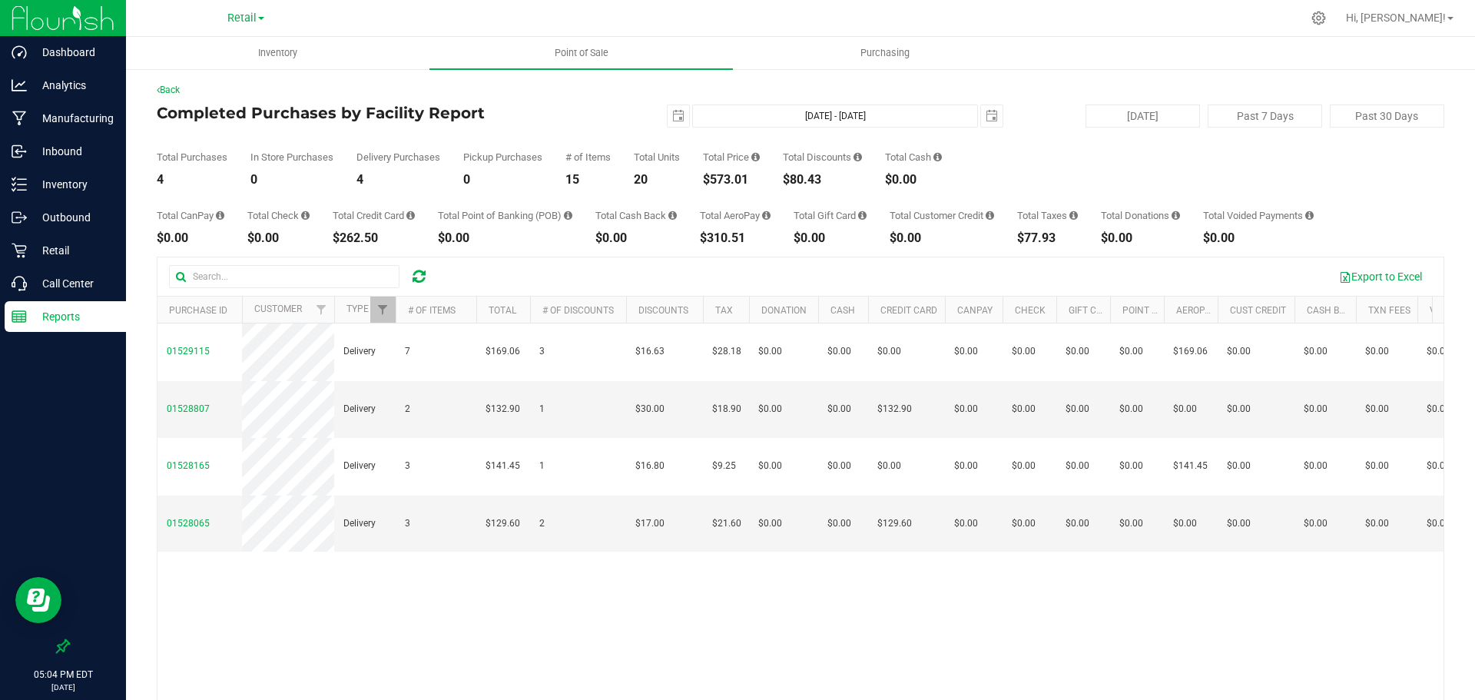
drag, startPoint x: 754, startPoint y: 184, endPoint x: 699, endPoint y: 180, distance: 54.7
click at [699, 180] on div "Total Purchases 4 In Store Purchases 0 Delivery Purchases 4 Pickup Purchases 0 …" at bounding box center [801, 157] width 1288 height 58
click at [672, 114] on span "select" at bounding box center [678, 116] width 12 height 12
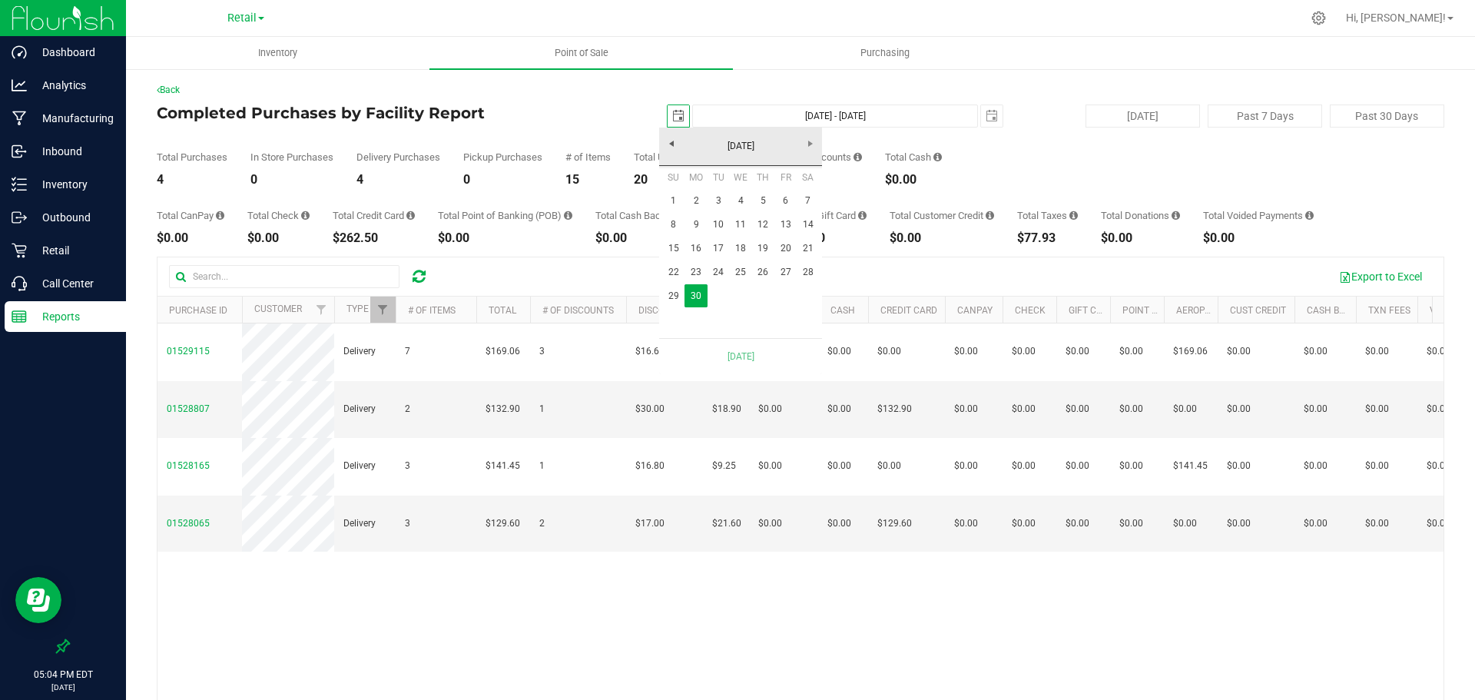
scroll to position [0, 38]
click at [675, 290] on link "29" at bounding box center [673, 296] width 22 height 24
type input "Jun 29, 2025 - Jun 30, 2025"
type input "2025-06-29"
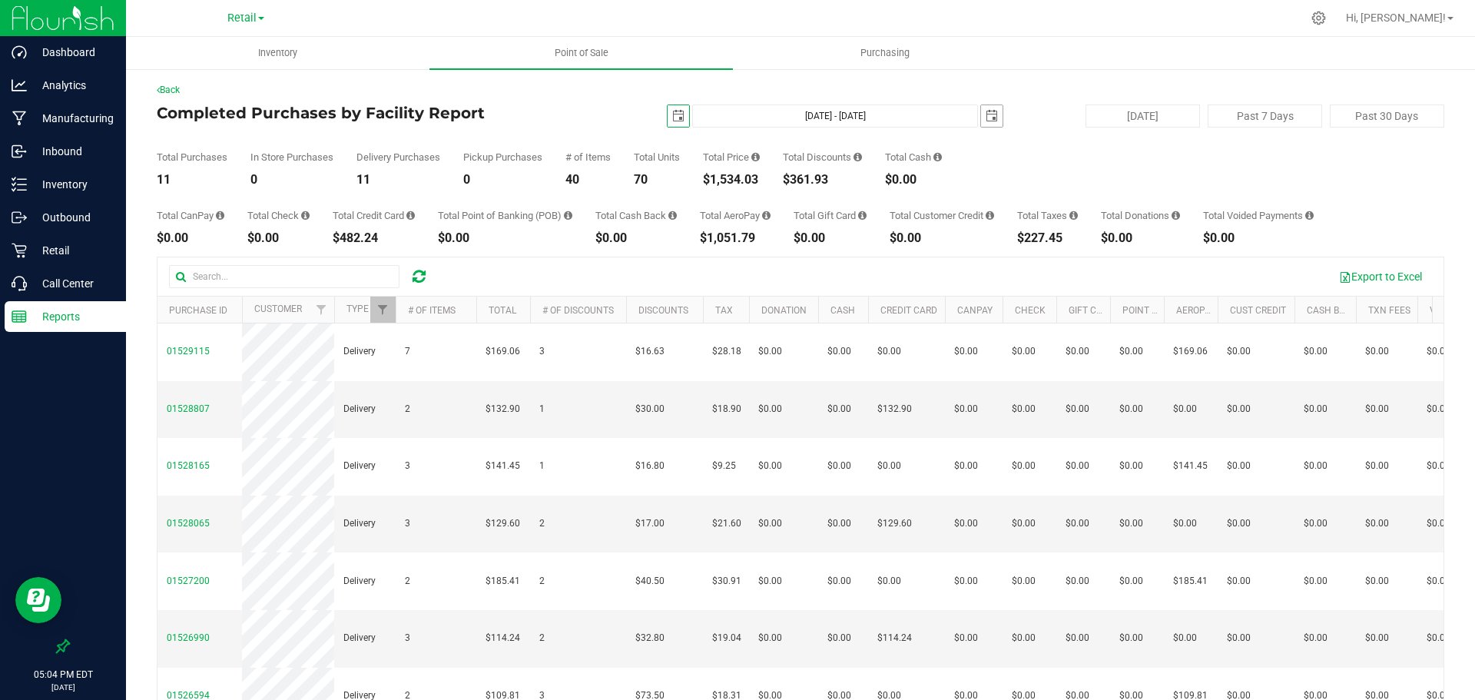
click at [989, 109] on span "select" at bounding box center [992, 116] width 22 height 22
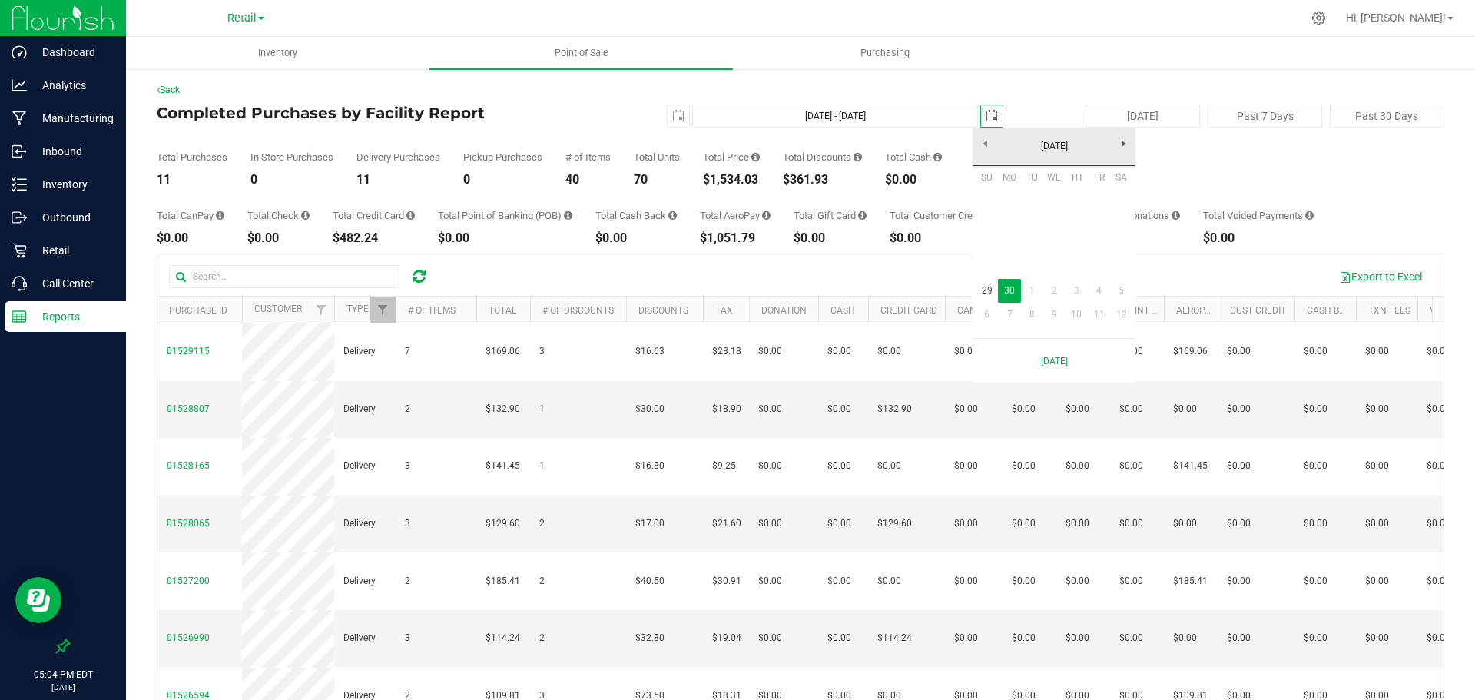
scroll to position [0, 38]
click at [988, 291] on link "29" at bounding box center [987, 291] width 22 height 24
type input "Jun 29, 2025 - Jun 29, 2025"
type input "2025-06-29"
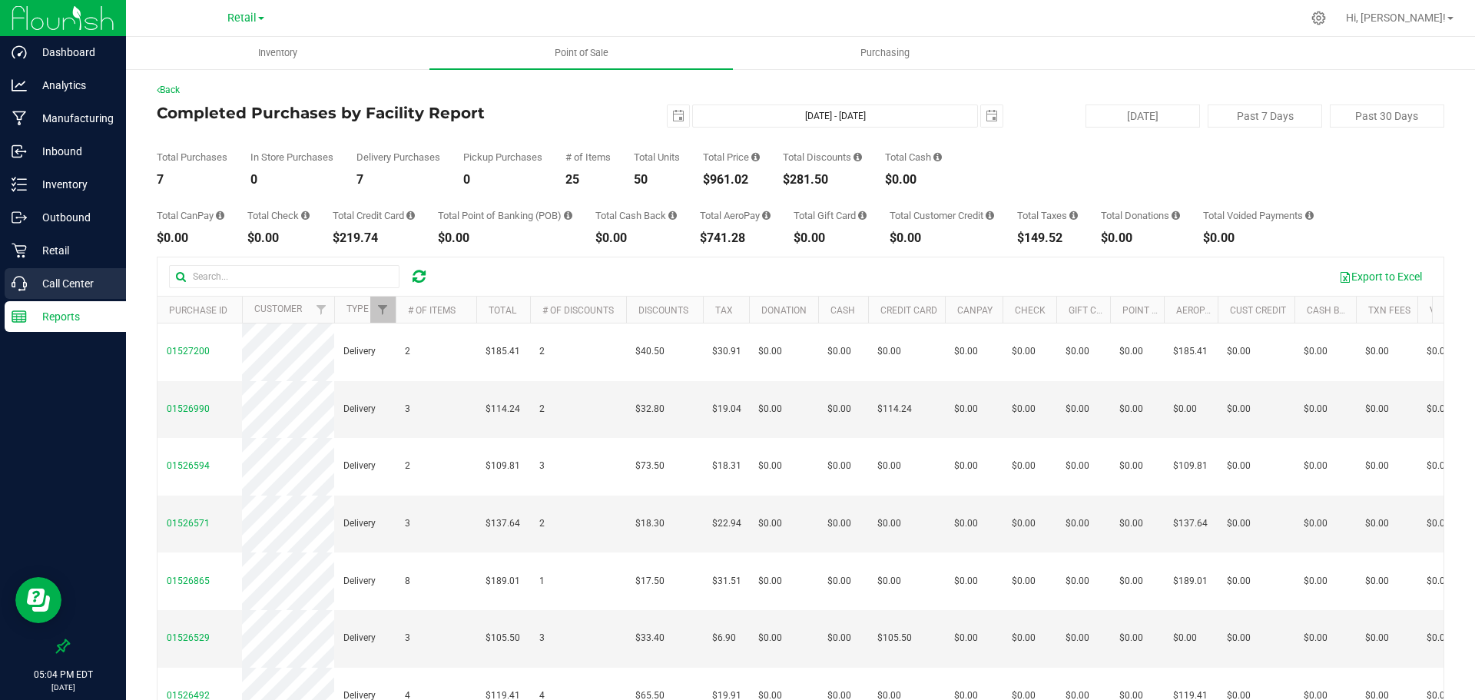
scroll to position [0, 0]
drag, startPoint x: 762, startPoint y: 181, endPoint x: 707, endPoint y: 179, distance: 55.3
click at [707, 179] on div "$961.02" at bounding box center [731, 180] width 57 height 12
click at [672, 114] on span "select" at bounding box center [678, 116] width 12 height 12
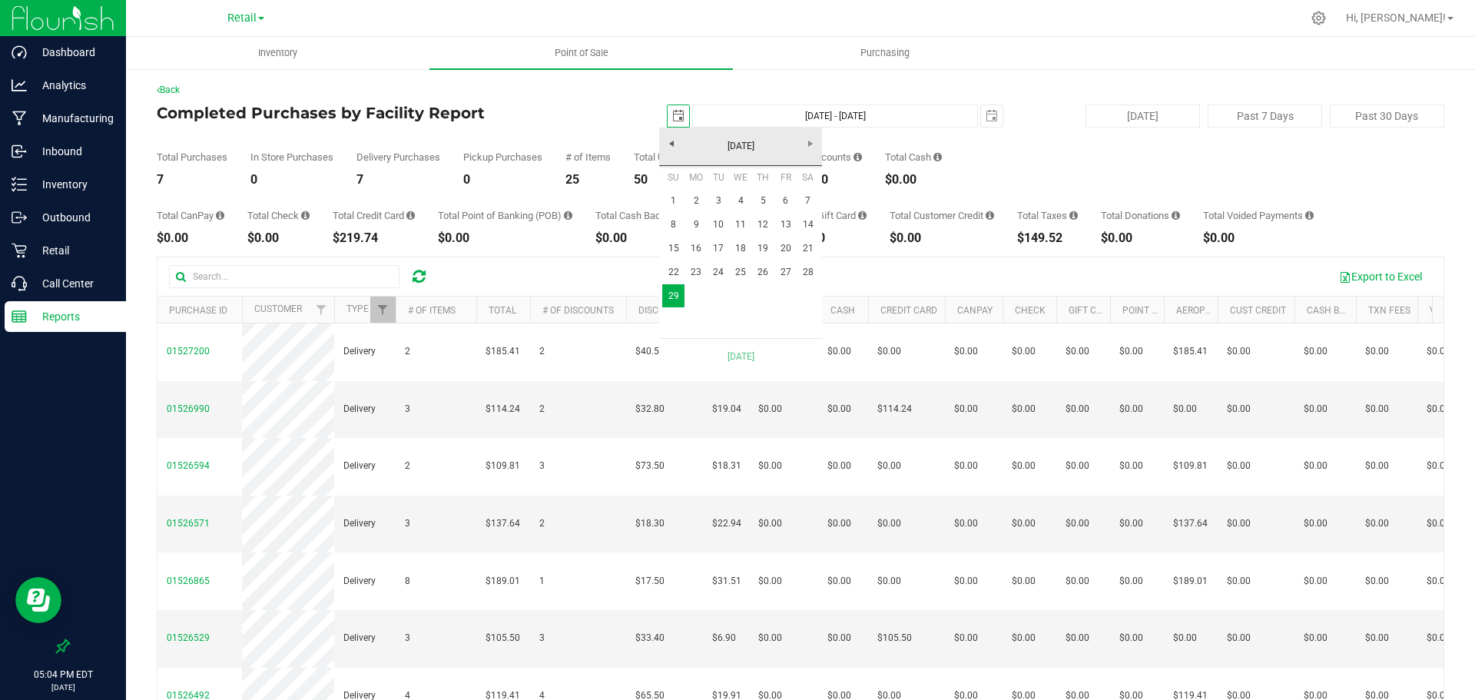
scroll to position [0, 38]
click at [809, 273] on link "28" at bounding box center [808, 272] width 22 height 24
type input "Jun 28, 2025 - Jun 29, 2025"
type input "2025-06-28"
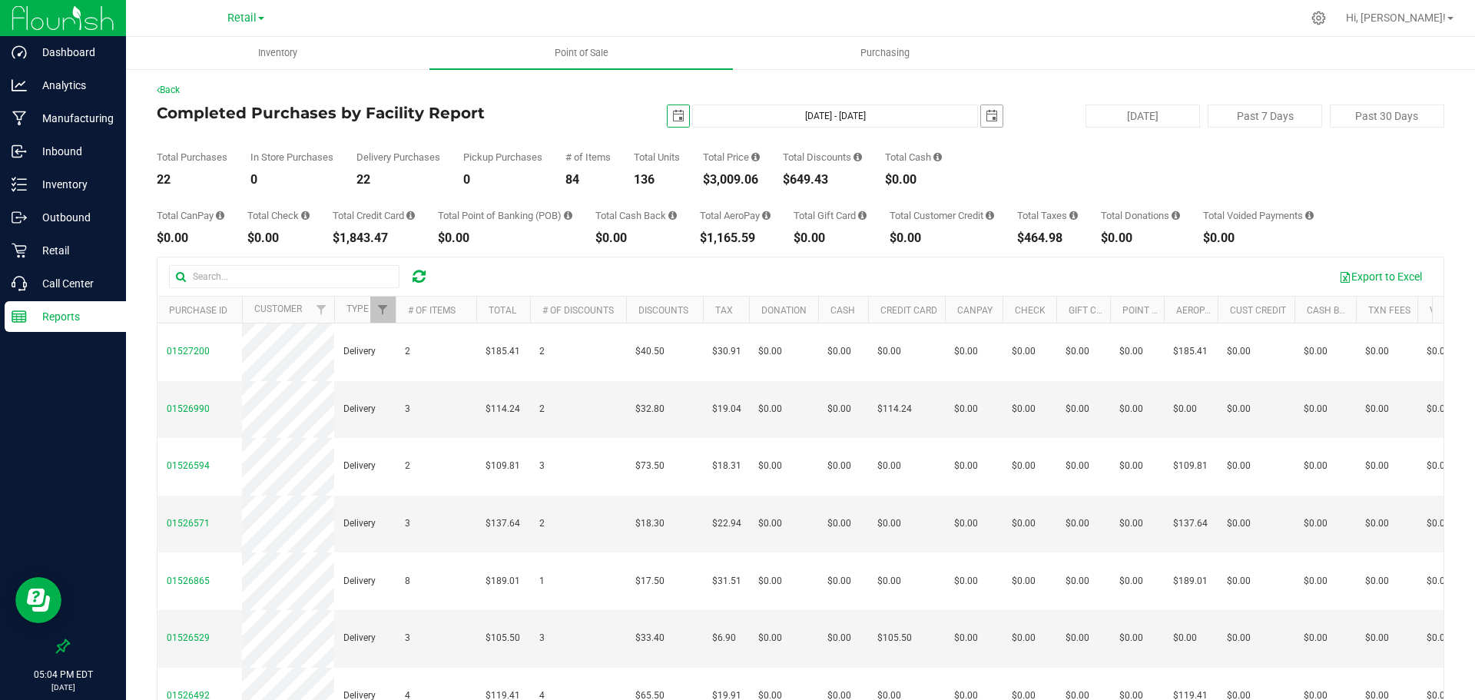
click at [987, 118] on span "select" at bounding box center [992, 116] width 12 height 12
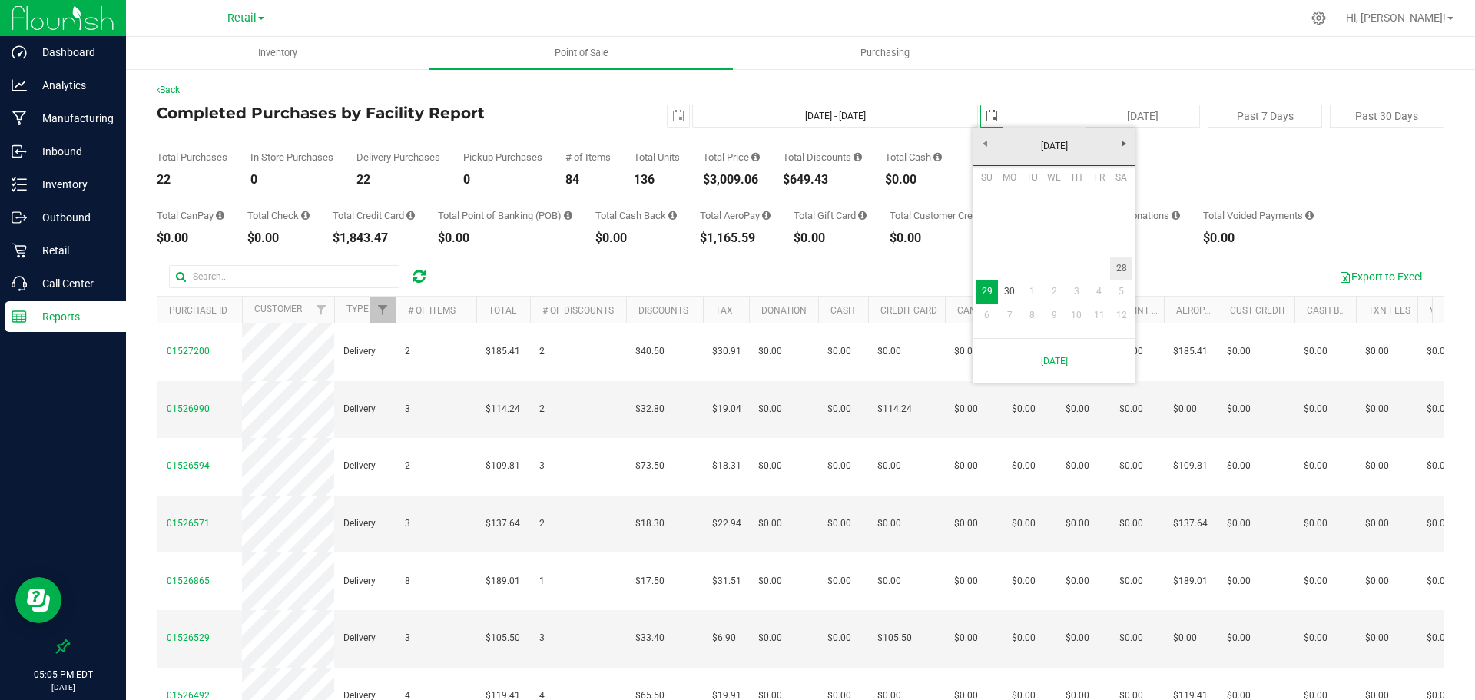
click at [1126, 267] on link "28" at bounding box center [1121, 269] width 22 height 24
type input "Jun 28, 2025 - Jun 28, 2025"
type input "2025-06-28"
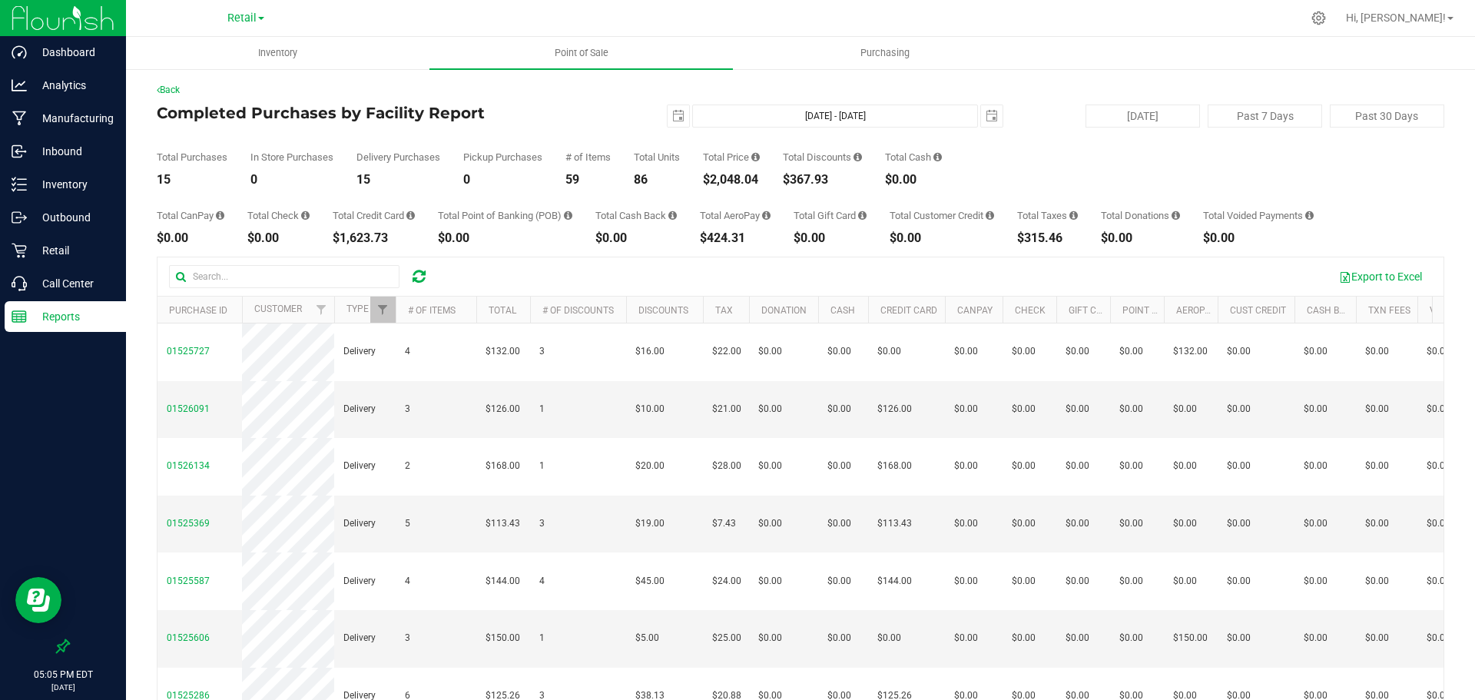
drag, startPoint x: 766, startPoint y: 180, endPoint x: 707, endPoint y: 180, distance: 59.2
click at [707, 180] on div "Total Purchases 15 In Store Purchases 0 Delivery Purchases 15 Pickup Purchases …" at bounding box center [801, 157] width 1288 height 58
click at [672, 111] on span "select" at bounding box center [678, 116] width 12 height 12
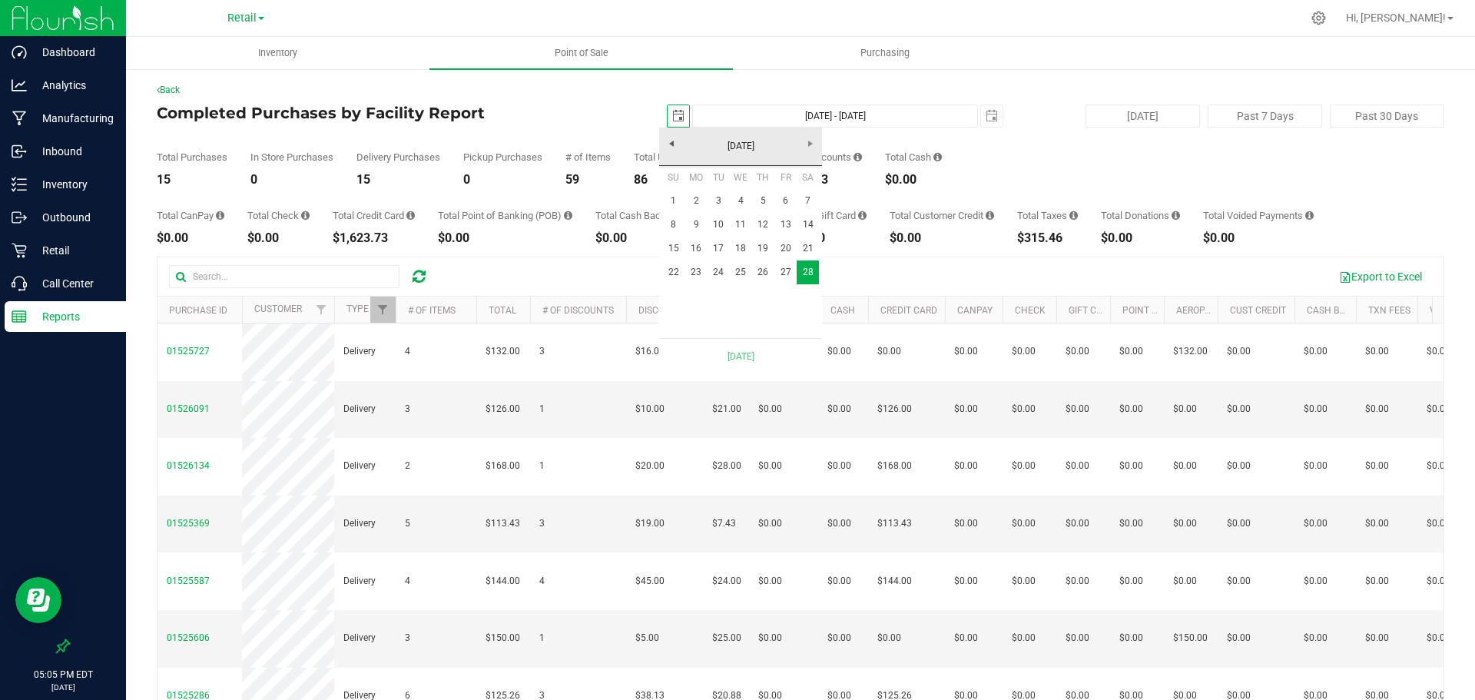
scroll to position [0, 38]
click at [784, 273] on link "27" at bounding box center [785, 272] width 22 height 24
type input "Jun 27, 2025 - Jun 28, 2025"
type input "2025-06-27"
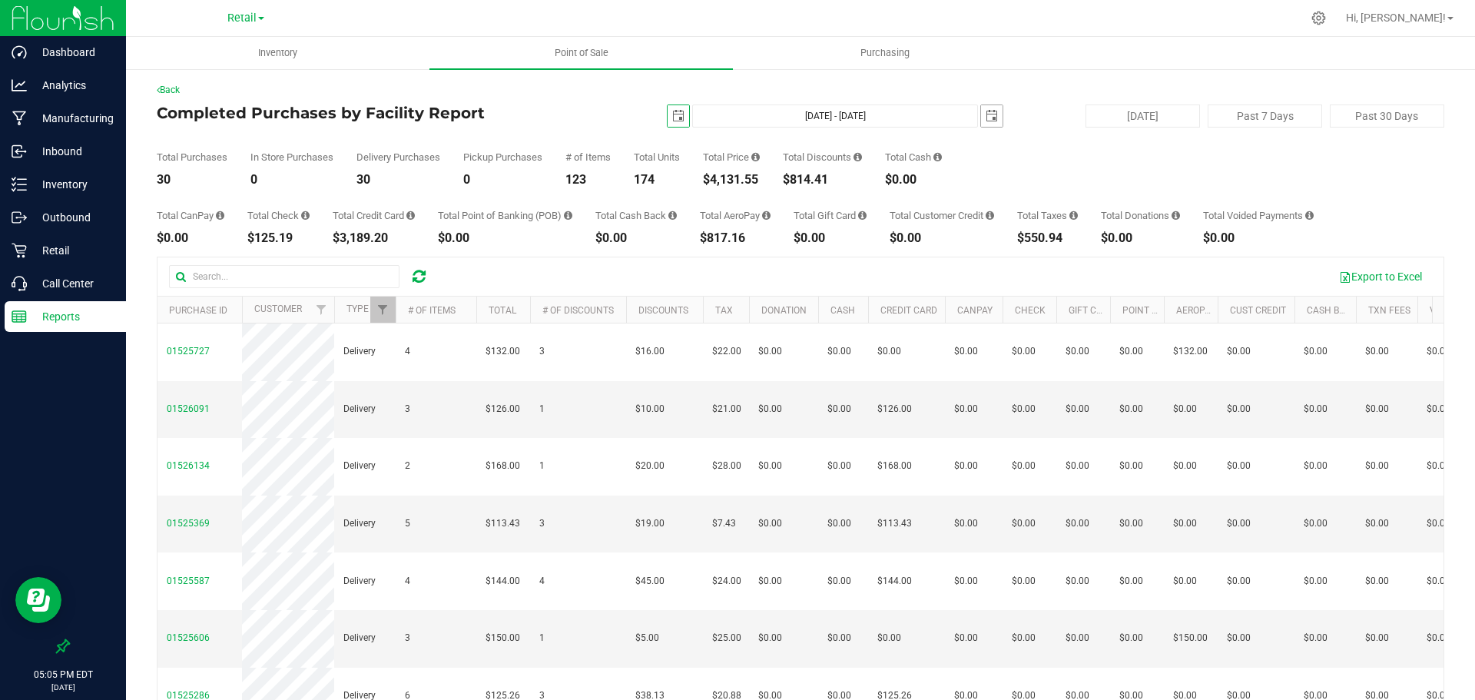
click at [988, 111] on span "select" at bounding box center [992, 116] width 12 height 12
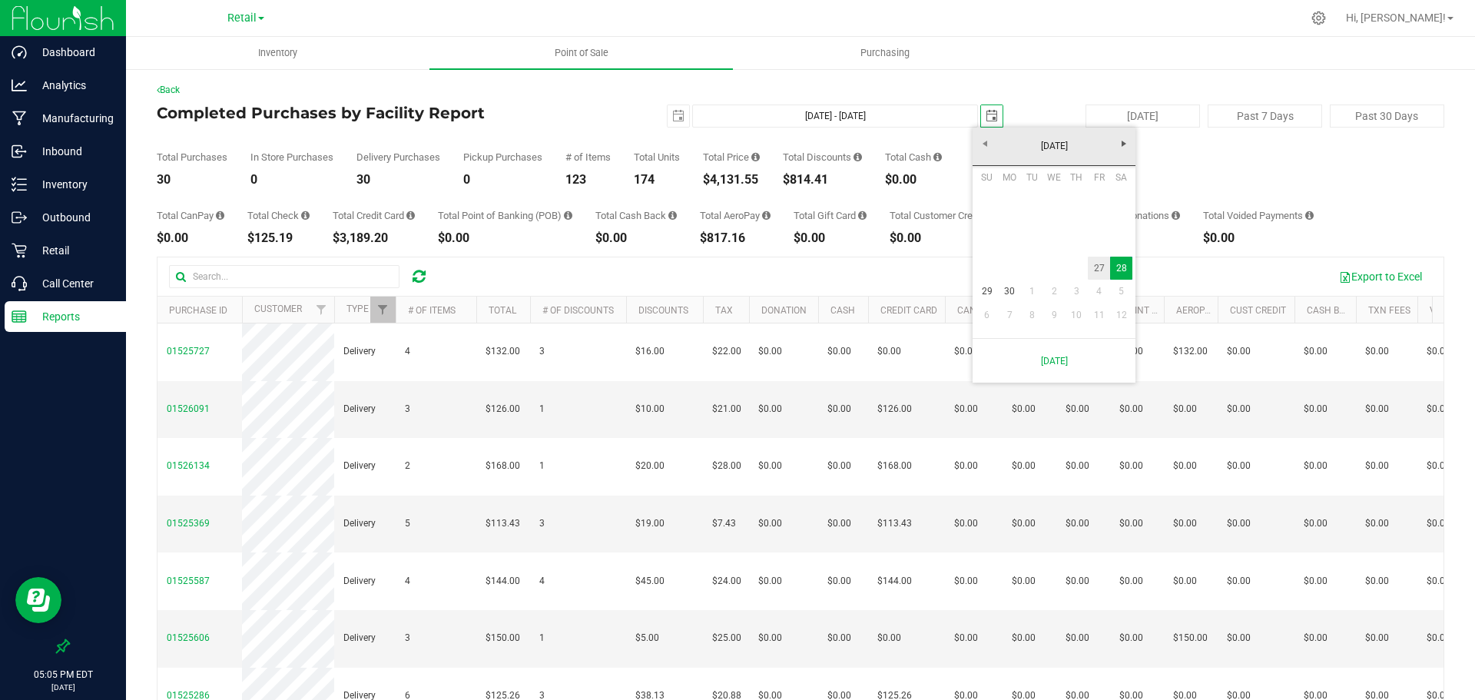
click at [1093, 262] on link "27" at bounding box center [1099, 269] width 22 height 24
type input "Jun 27, 2025 - Jun 27, 2025"
type input "2025-06-27"
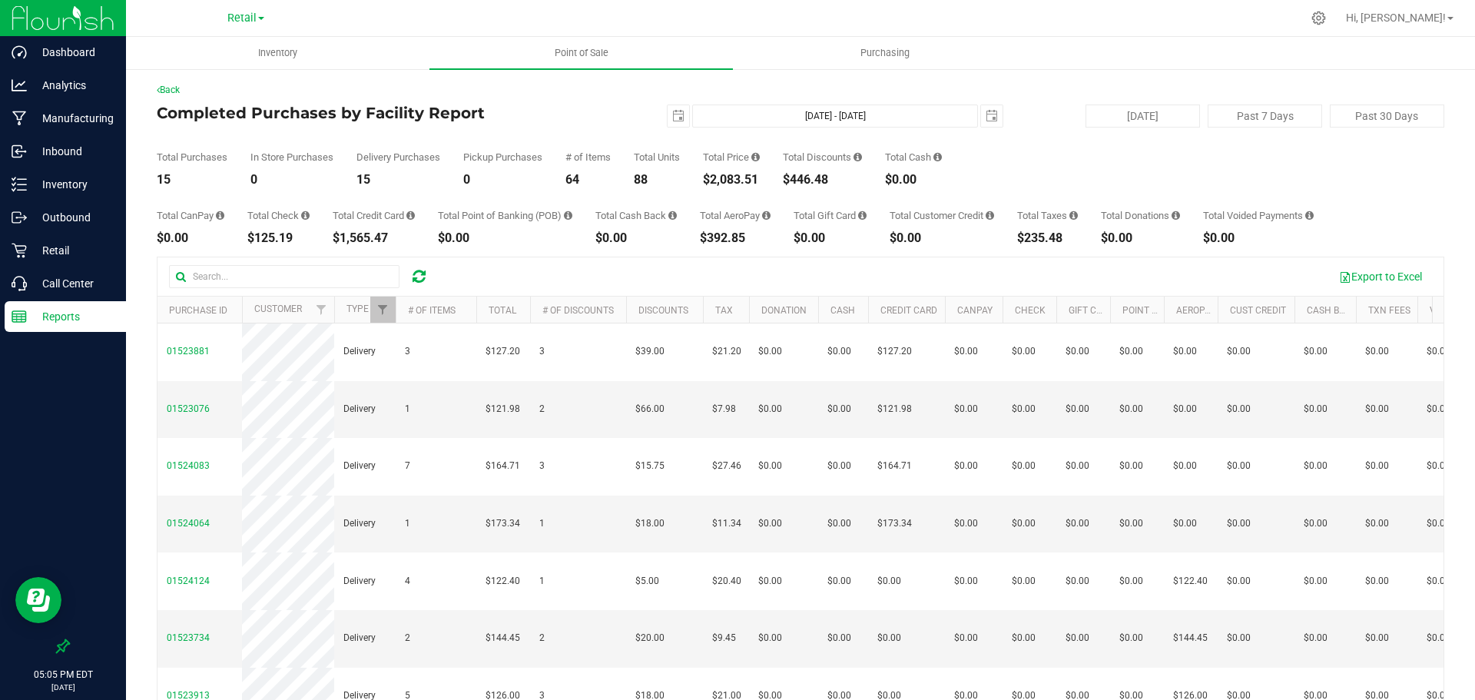
drag, startPoint x: 764, startPoint y: 184, endPoint x: 699, endPoint y: 178, distance: 64.8
click at [699, 178] on div "Total Purchases 15 In Store Purchases 0 Delivery Purchases 15 Pickup Purchases …" at bounding box center [801, 157] width 1288 height 58
click at [675, 118] on span "select" at bounding box center [678, 116] width 12 height 12
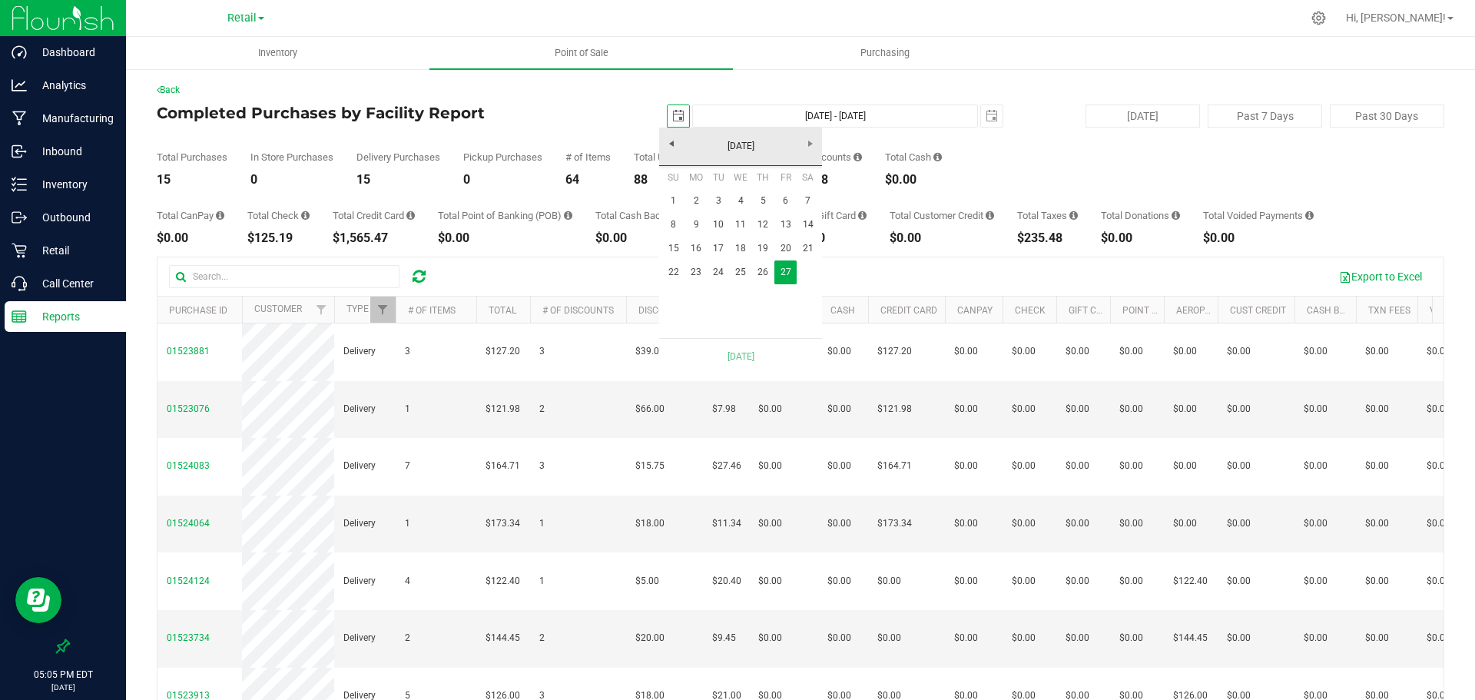
scroll to position [0, 38]
click at [761, 267] on link "26" at bounding box center [763, 272] width 22 height 24
type input "Jun 26, 2025 - Jun 27, 2025"
type input "2025-06-26"
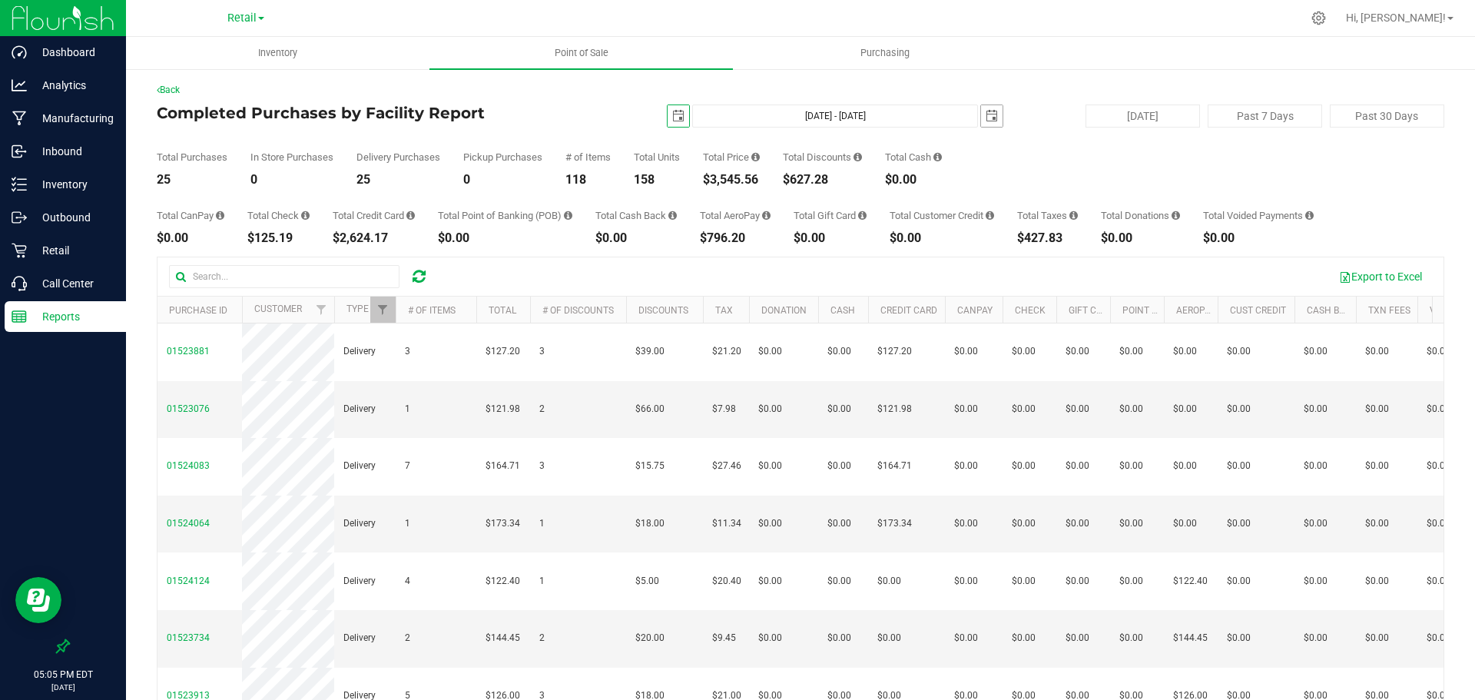
click at [986, 111] on span "select" at bounding box center [992, 116] width 12 height 12
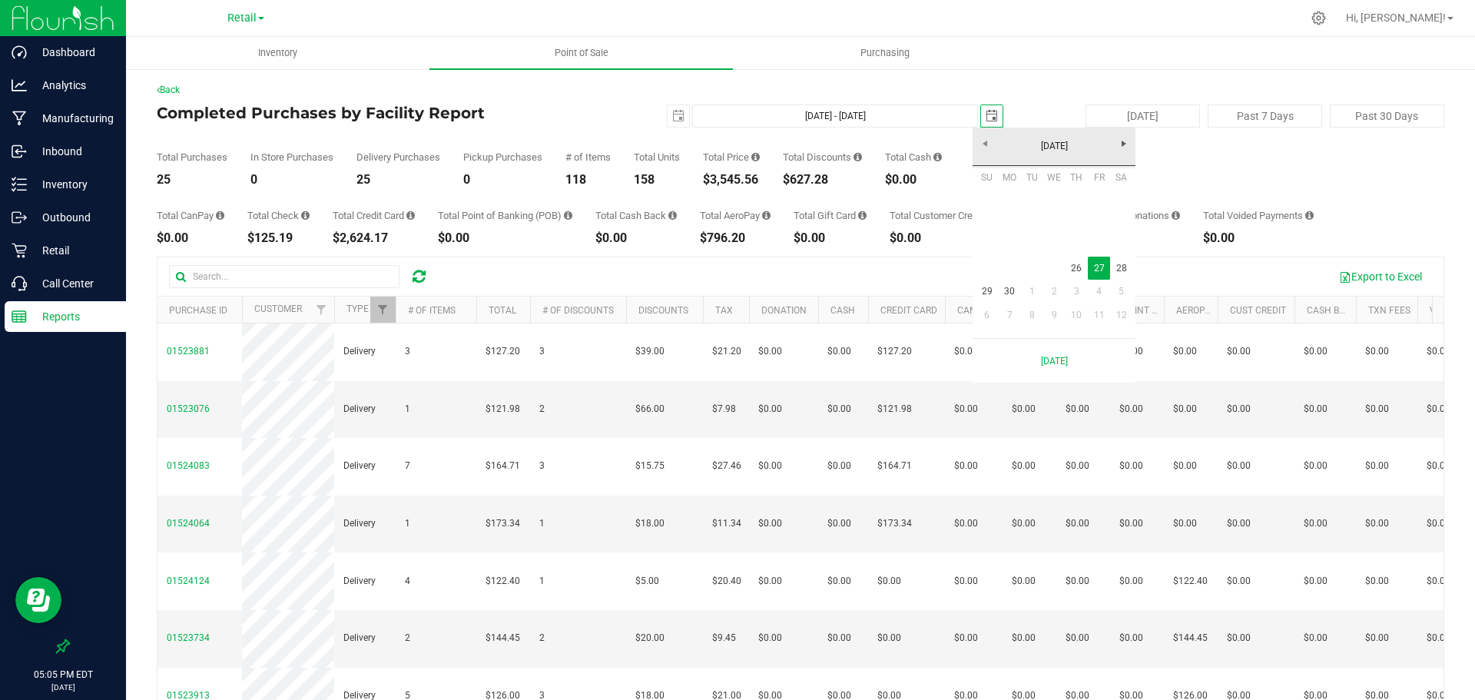
scroll to position [0, 38]
click at [1079, 270] on link "26" at bounding box center [1077, 269] width 22 height 24
type input "Jun 26, 2025 - Jun 26, 2025"
type input "2025-06-26"
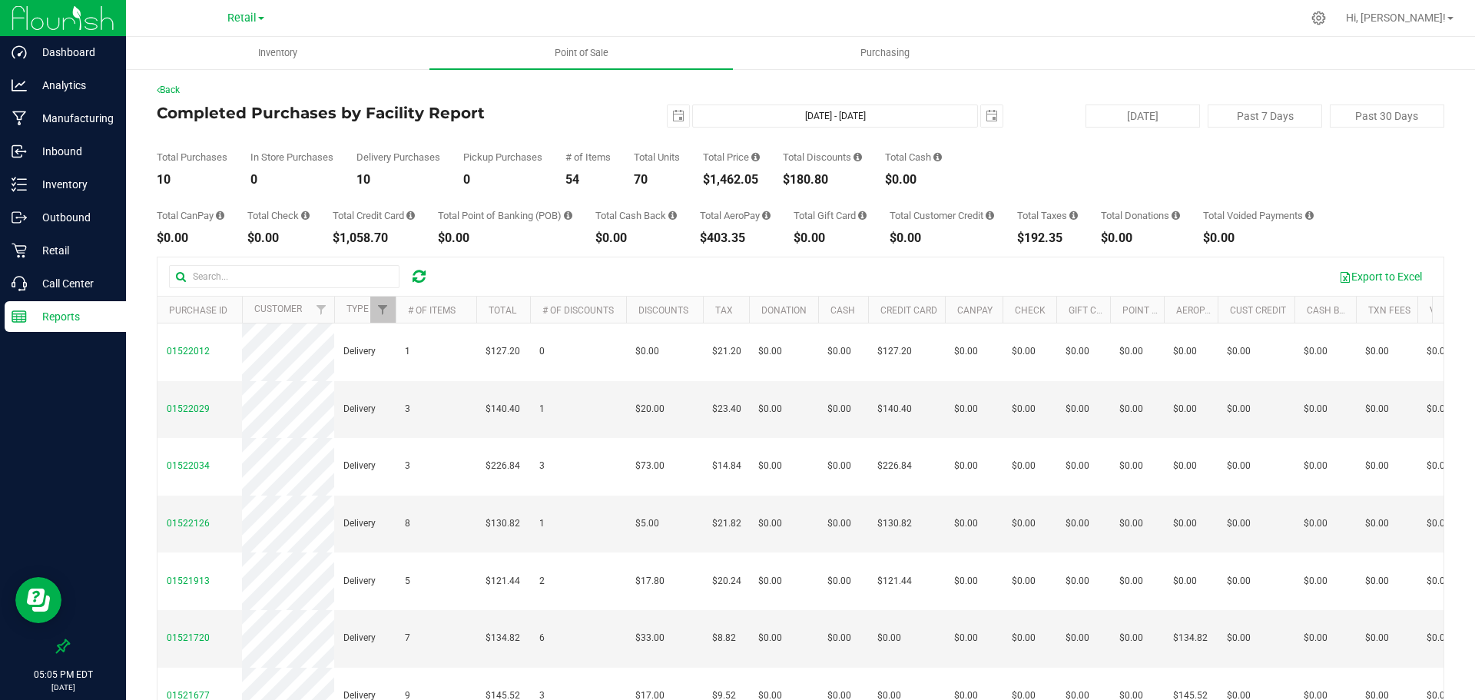
drag, startPoint x: 767, startPoint y: 184, endPoint x: 707, endPoint y: 180, distance: 60.8
click at [707, 180] on div "Total Purchases 10 In Store Purchases 0 Delivery Purchases 10 Pickup Purchases …" at bounding box center [801, 157] width 1288 height 58
drag, startPoint x: 671, startPoint y: 109, endPoint x: 681, endPoint y: 121, distance: 15.8
click at [671, 109] on span "select" at bounding box center [679, 116] width 22 height 22
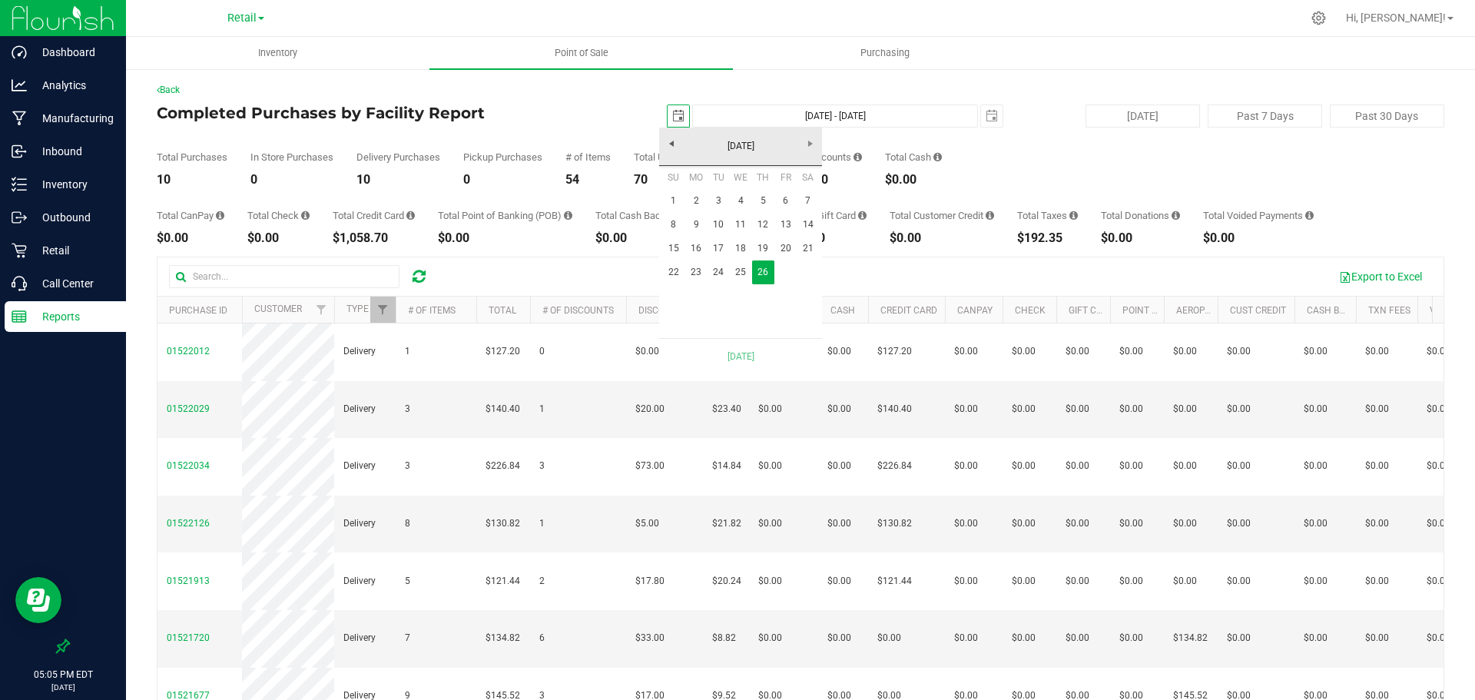
scroll to position [0, 38]
click at [741, 271] on link "25" at bounding box center [741, 272] width 22 height 24
type input "Jun 25, 2025 - Jun 26, 2025"
type input "2025-06-25"
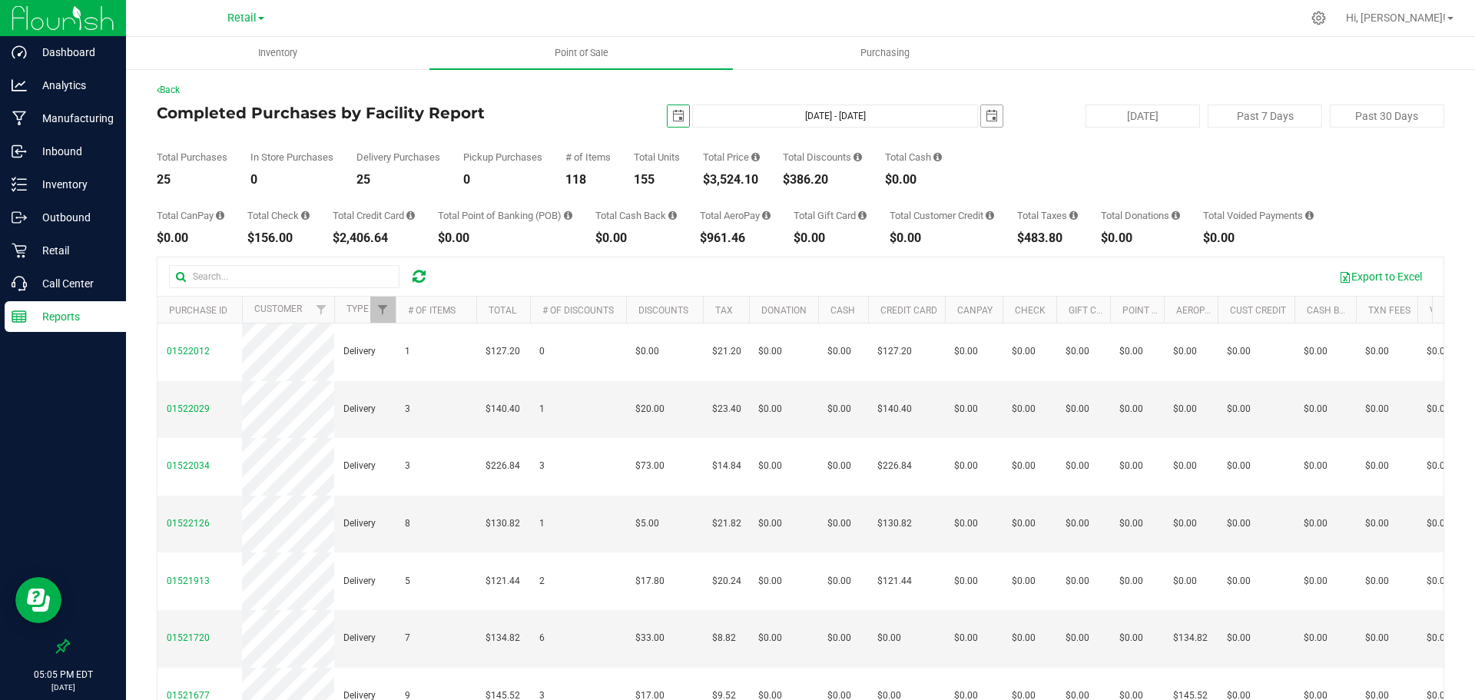
click at [986, 110] on span "select" at bounding box center [992, 116] width 12 height 12
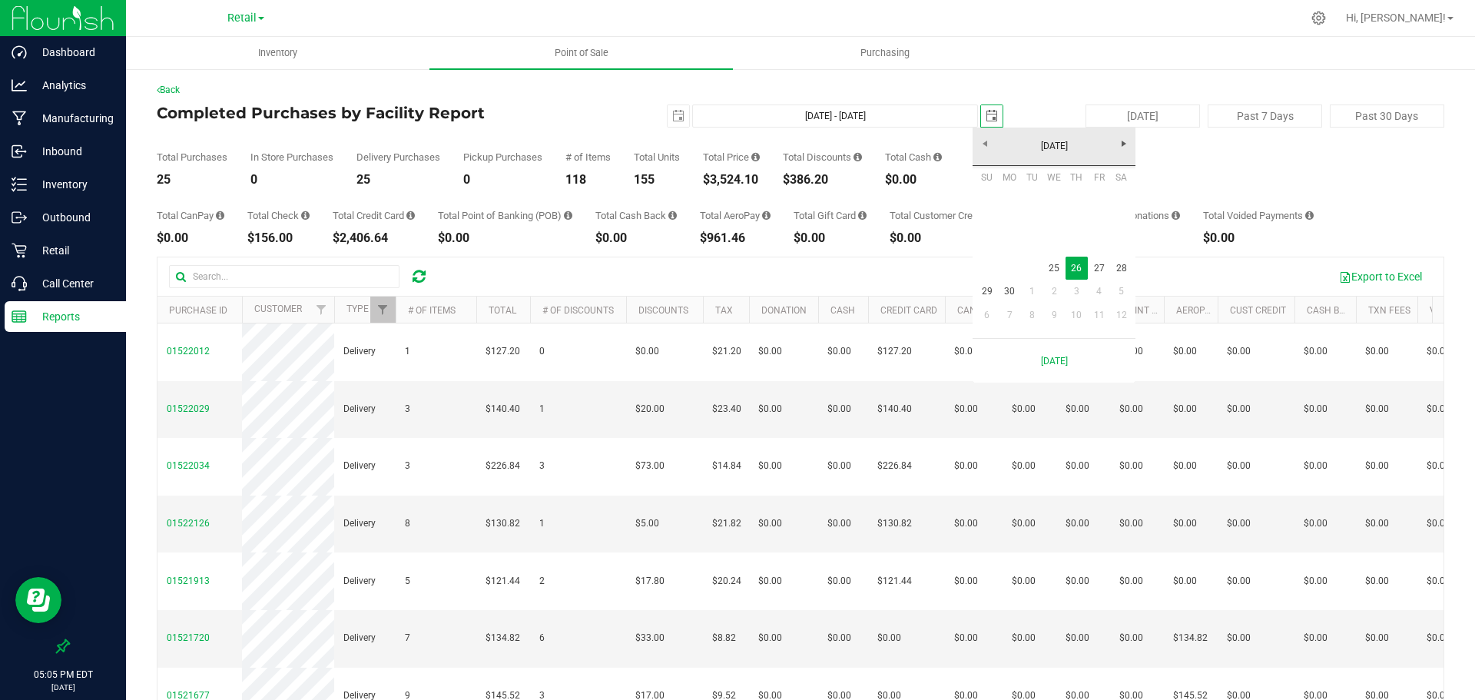
scroll to position [0, 38]
click at [1052, 268] on link "25" at bounding box center [1054, 269] width 22 height 24
type input "Jun 25, 2025 - Jun 25, 2025"
type input "2025-06-25"
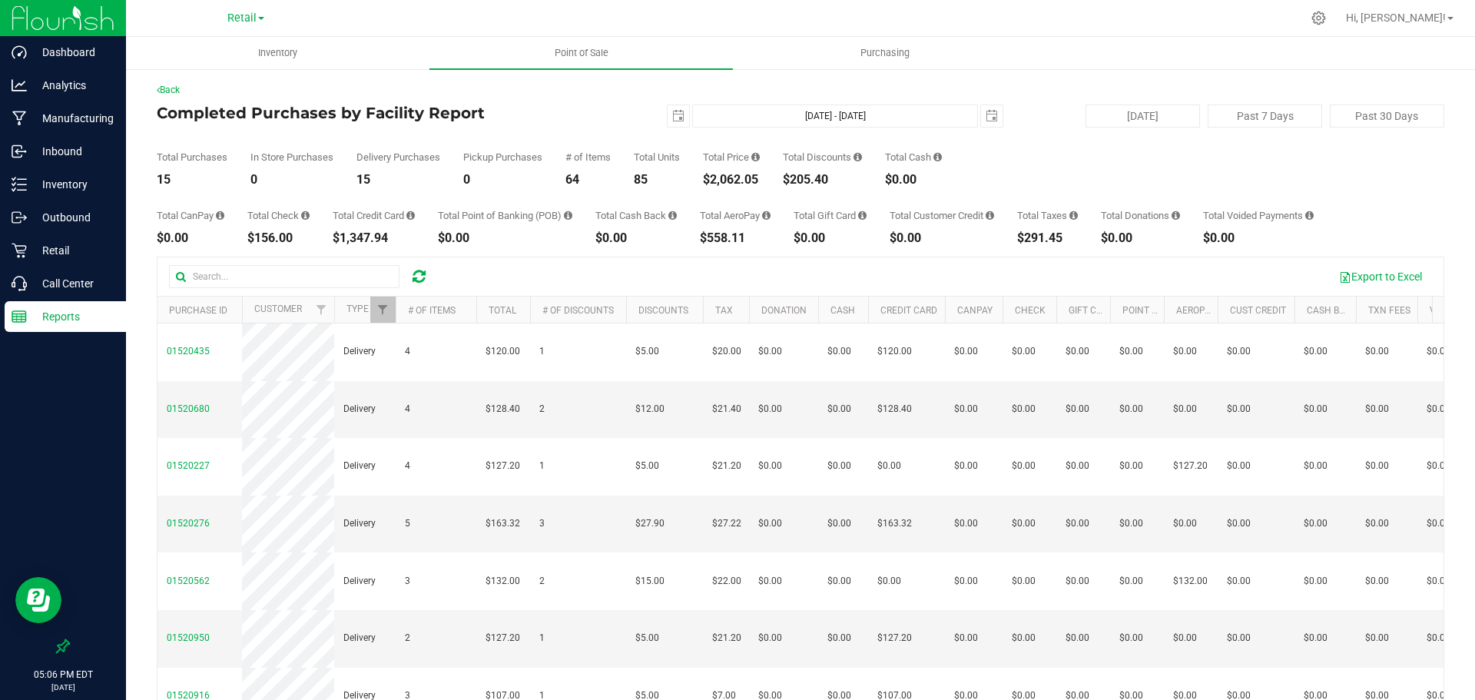
drag, startPoint x: 768, startPoint y: 182, endPoint x: 708, endPoint y: 181, distance: 60.7
click at [708, 181] on div "Total Purchases 15 In Store Purchases 0 Delivery Purchases 15 Pickup Purchases …" at bounding box center [801, 157] width 1288 height 58
click at [672, 117] on span "select" at bounding box center [678, 116] width 12 height 12
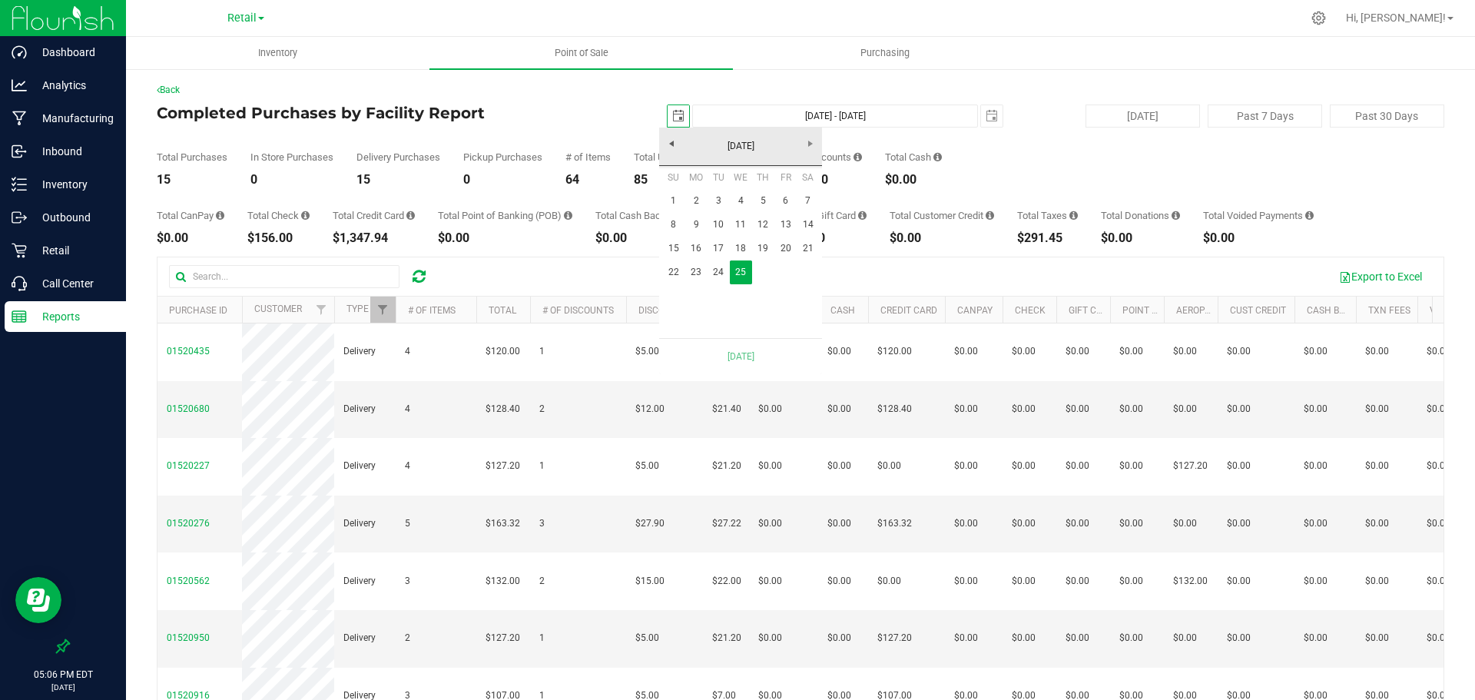
scroll to position [0, 38]
click at [715, 273] on link "24" at bounding box center [719, 272] width 22 height 24
type input "Jun 24, 2025 - Jun 25, 2025"
type input "2025-06-24"
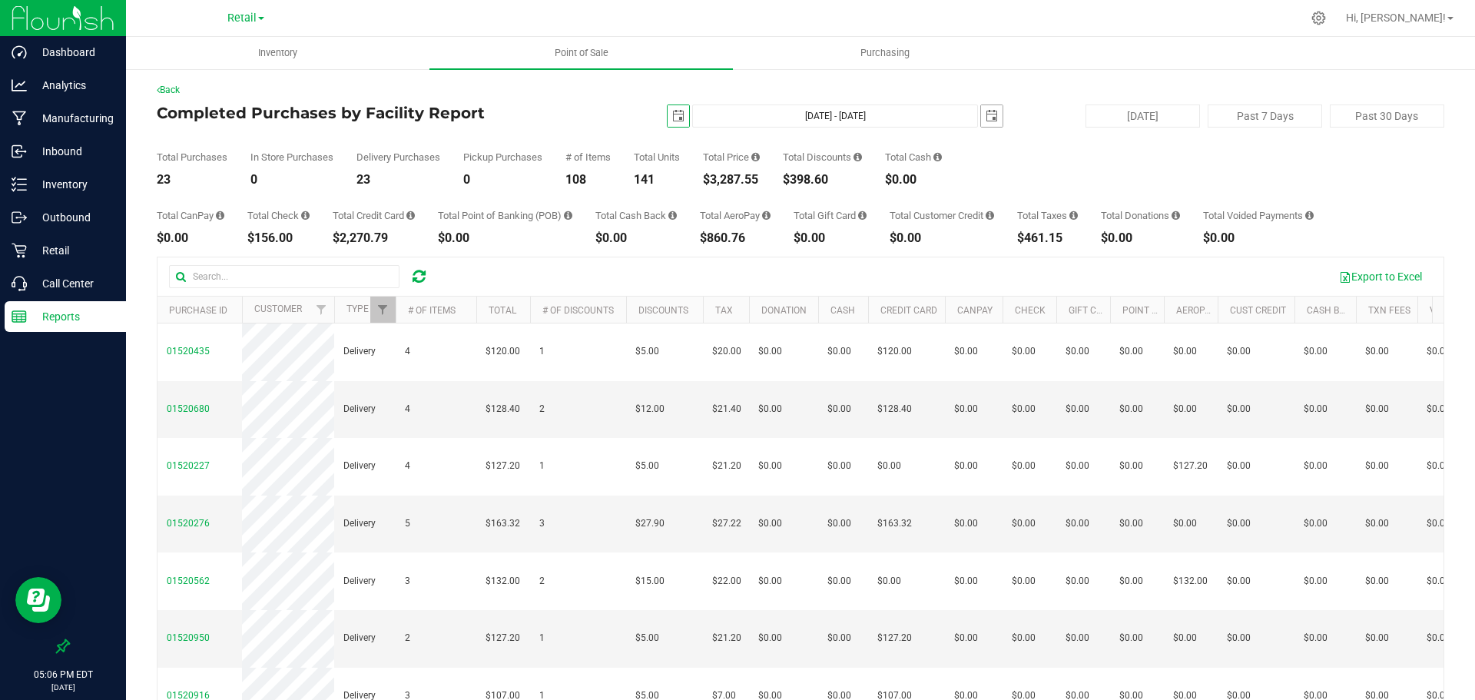
click at [987, 112] on span "select" at bounding box center [992, 116] width 12 height 12
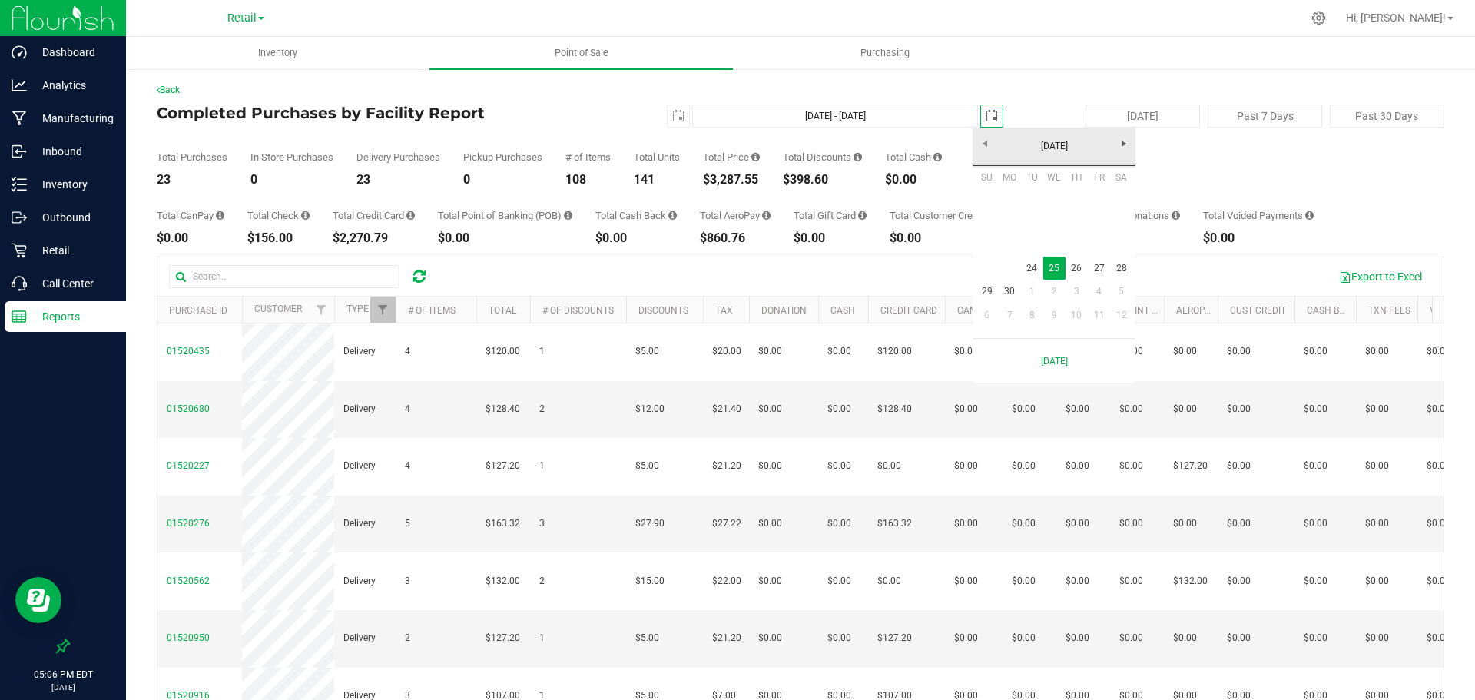
scroll to position [0, 38]
click at [1031, 268] on link "24" at bounding box center [1032, 269] width 22 height 24
type input "Jun 24, 2025 - Jun 24, 2025"
type input "2025-06-24"
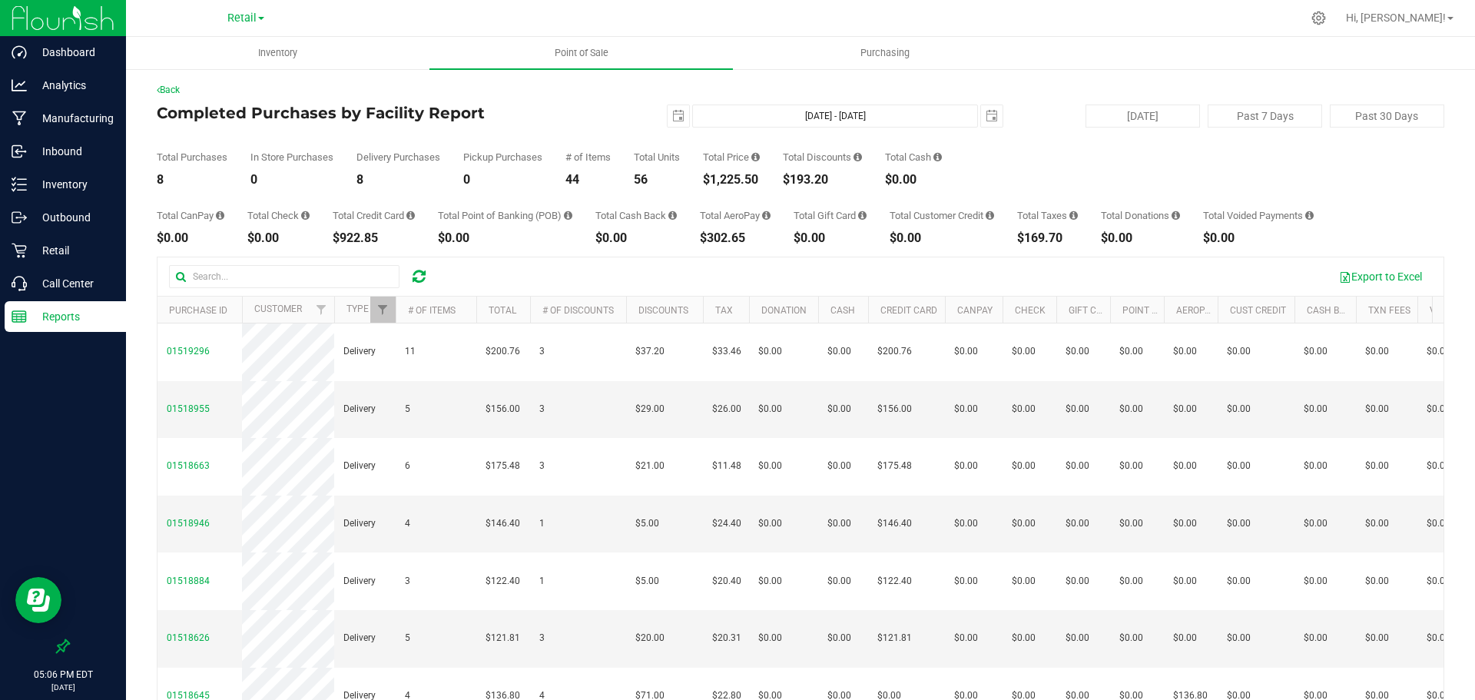
drag, startPoint x: 770, startPoint y: 177, endPoint x: 699, endPoint y: 177, distance: 70.7
click at [699, 177] on div "Total Purchases 8 In Store Purchases 0 Delivery Purchases 8 Pickup Purchases 0 …" at bounding box center [801, 157] width 1288 height 58
click at [672, 112] on span "select" at bounding box center [678, 116] width 12 height 12
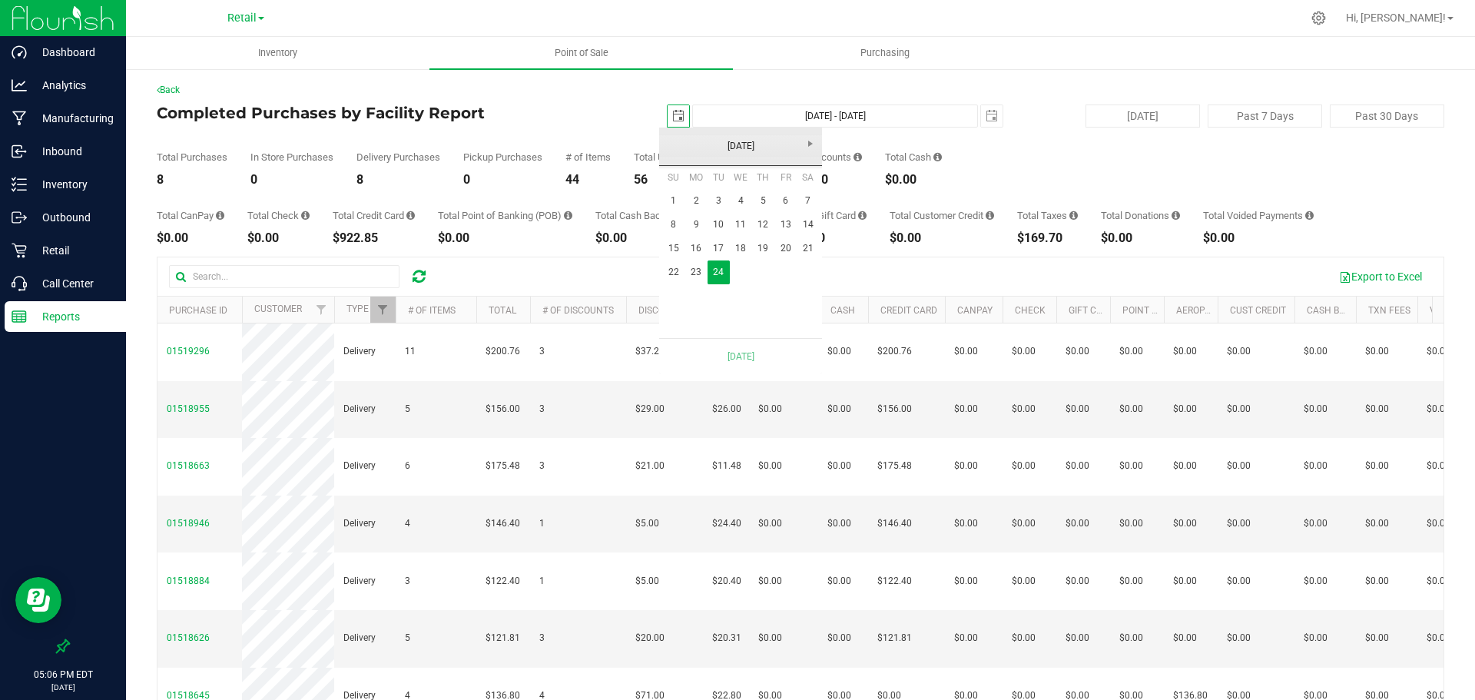
scroll to position [0, 38]
click at [695, 270] on link "23" at bounding box center [696, 272] width 22 height 24
type input "Jun 23, 2025 - Jun 24, 2025"
type input "2025-06-23"
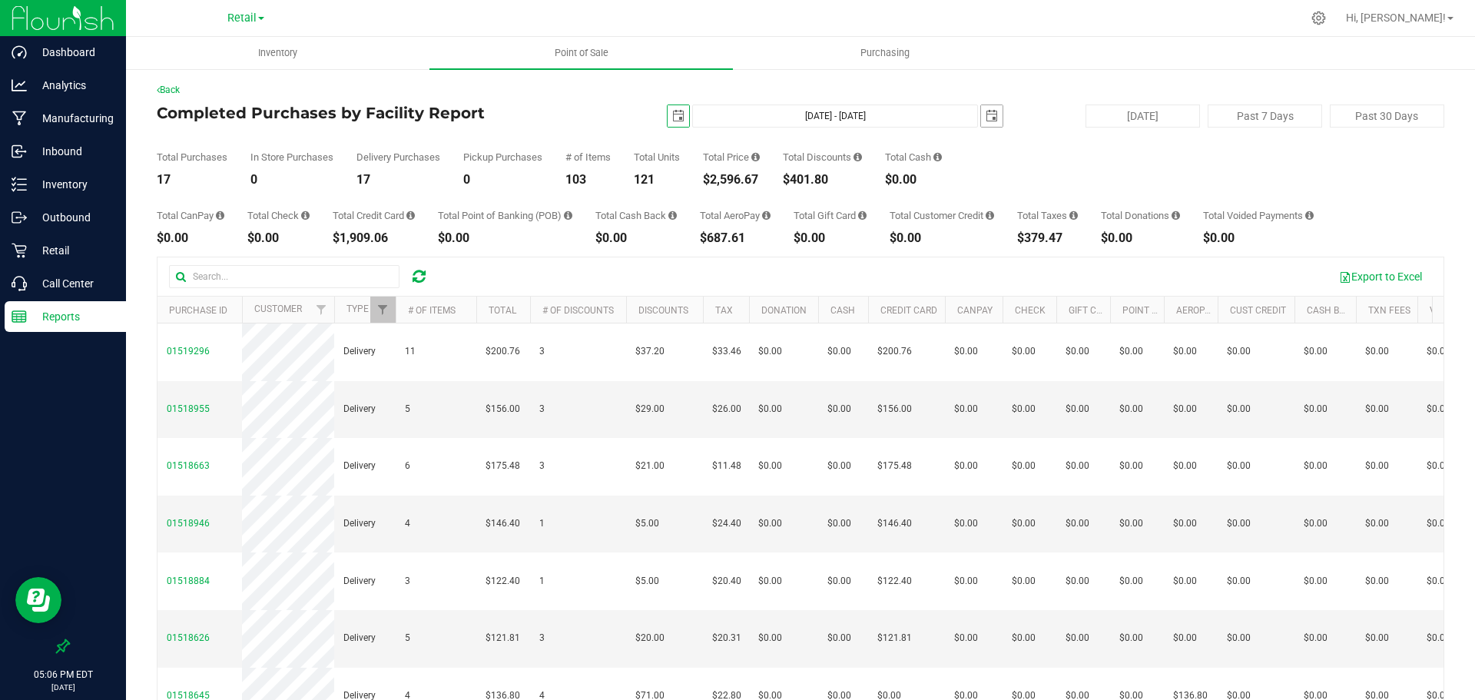
click at [986, 118] on span "select" at bounding box center [992, 116] width 12 height 12
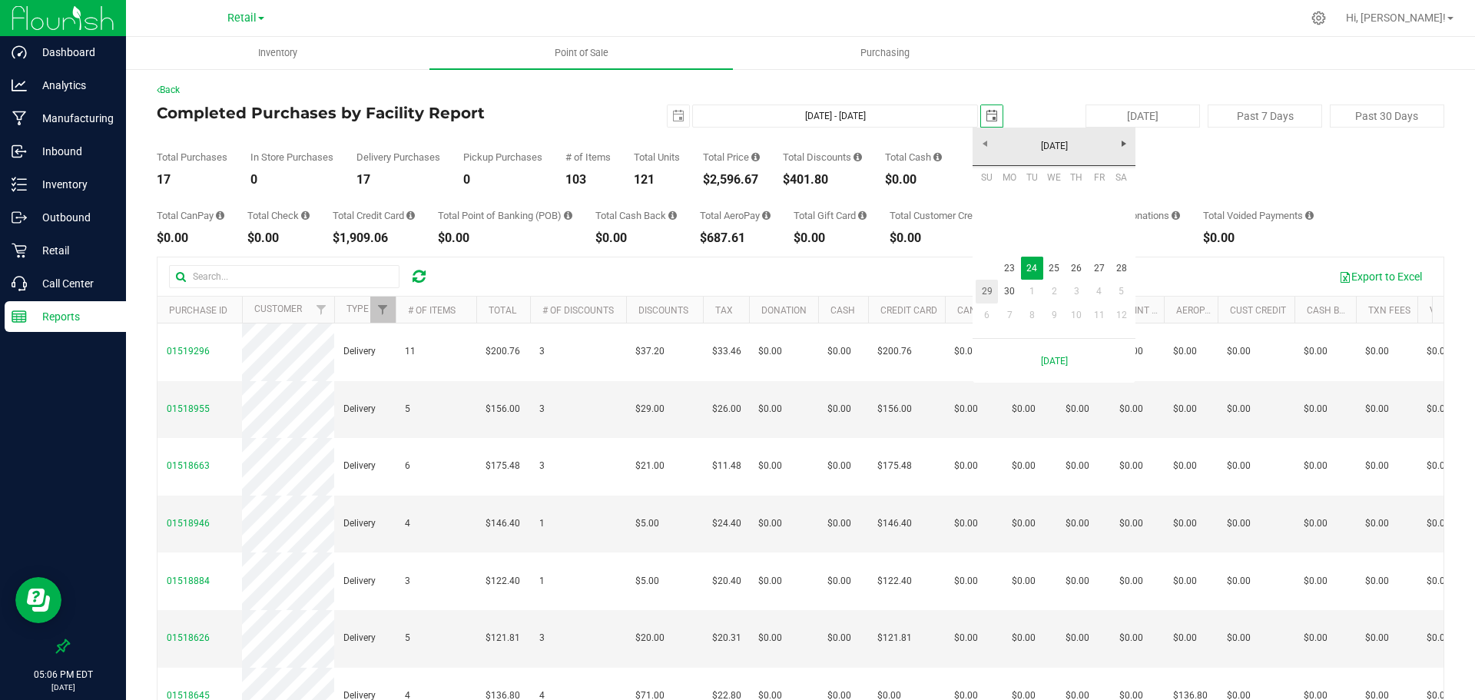
scroll to position [0, 38]
click at [1011, 265] on link "23" at bounding box center [1009, 269] width 22 height 24
type input "Jun 23, 2025 - Jun 23, 2025"
type input "2025-06-23"
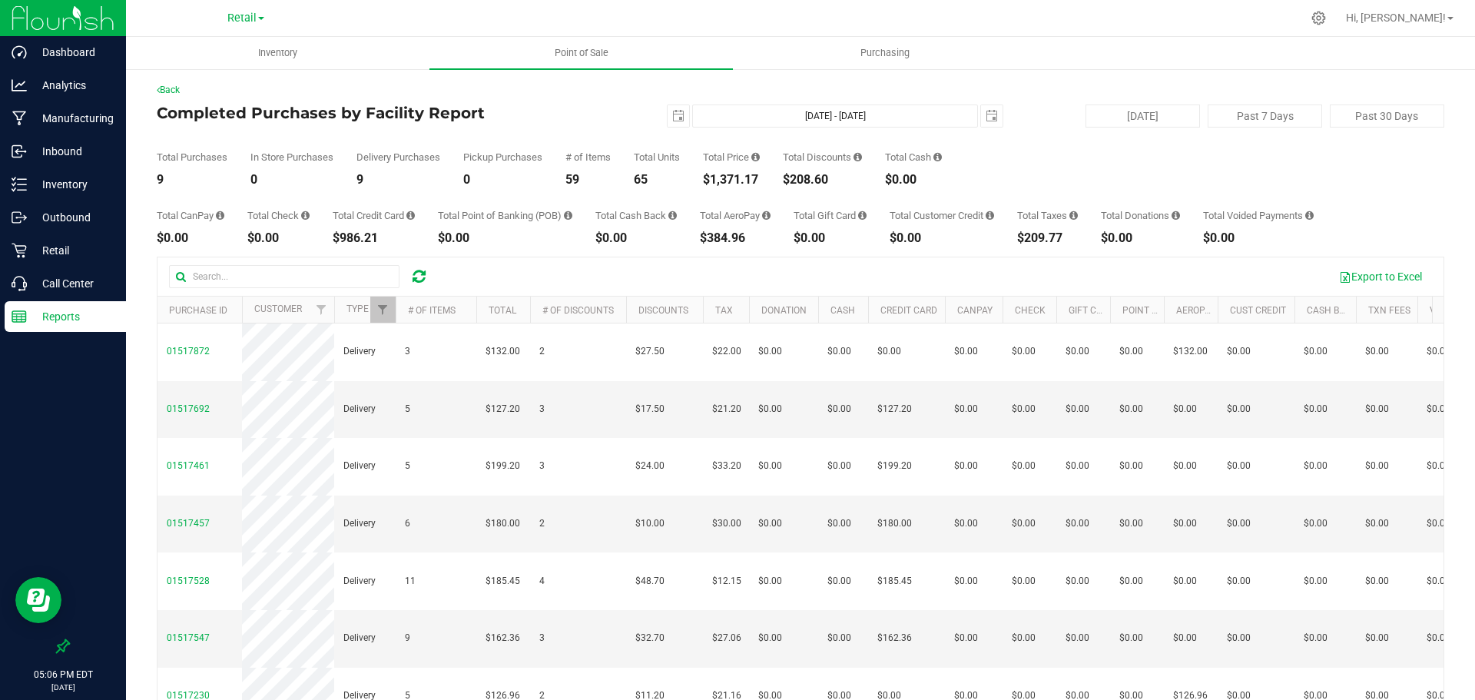
drag, startPoint x: 765, startPoint y: 171, endPoint x: 700, endPoint y: 181, distance: 66.1
click at [700, 181] on div "Total Purchases 9 In Store Purchases 0 Delivery Purchases 9 Pickup Purchases 0 …" at bounding box center [801, 157] width 1288 height 58
click at [672, 118] on span "select" at bounding box center [678, 116] width 12 height 12
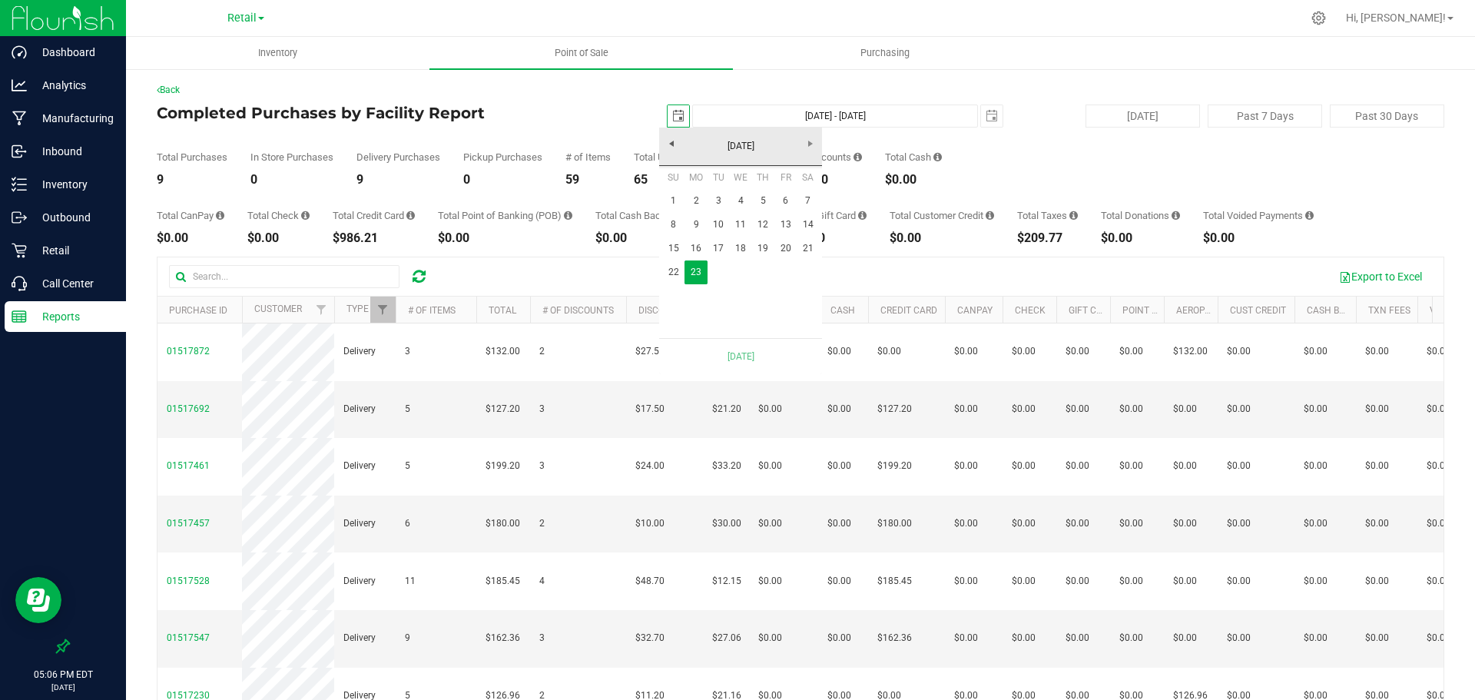
scroll to position [0, 38]
click at [674, 273] on link "22" at bounding box center [673, 272] width 22 height 24
type input "Jun 22, 2025 - Jun 23, 2025"
type input "2025-06-22"
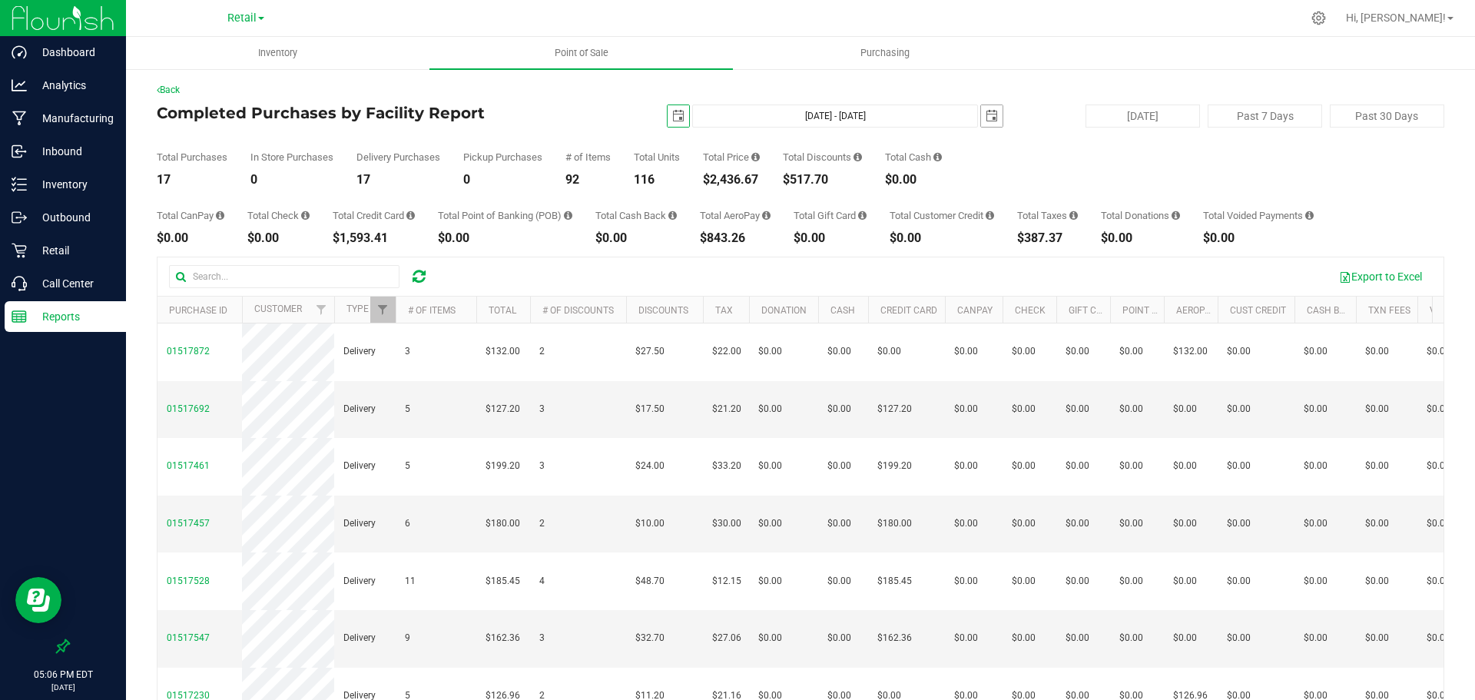
click at [986, 114] on span "select" at bounding box center [992, 116] width 12 height 12
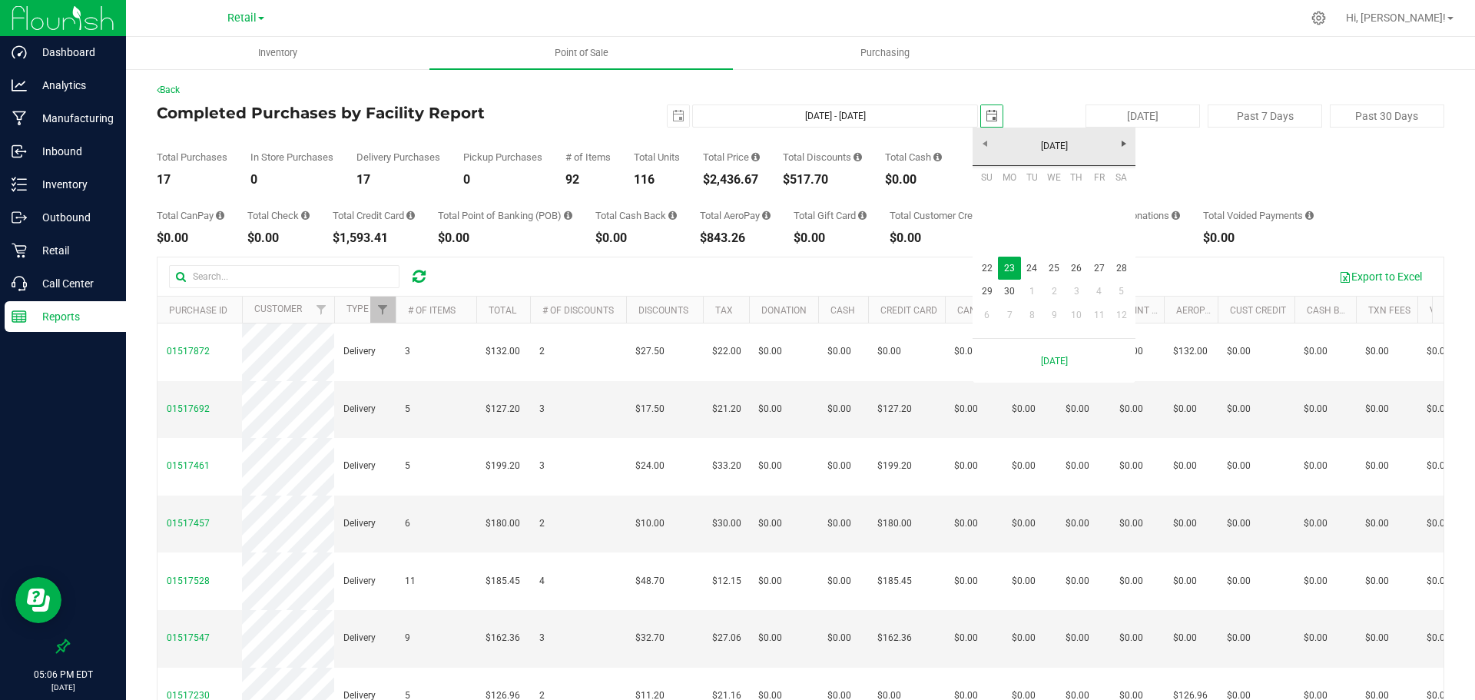
scroll to position [0, 38]
click at [985, 264] on link "22" at bounding box center [987, 269] width 22 height 24
type input "Jun 22, 2025 - Jun 22, 2025"
type input "2025-06-22"
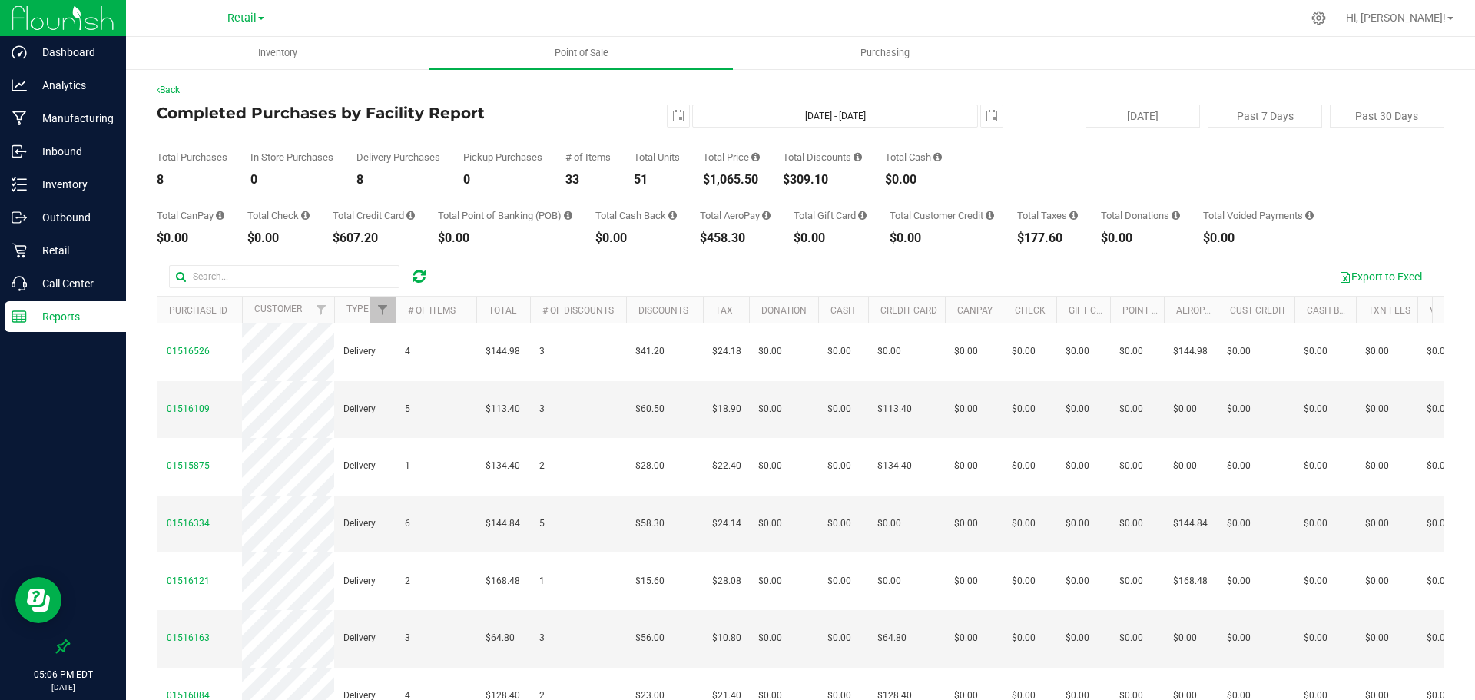
drag, startPoint x: 761, startPoint y: 180, endPoint x: 684, endPoint y: 174, distance: 77.8
click at [684, 174] on div "Total Purchases 8 In Store Purchases 0 Delivery Purchases 8 Pickup Purchases 0 …" at bounding box center [801, 157] width 1288 height 58
click at [766, 177] on div "Total Purchases 8 In Store Purchases 0 Delivery Purchases 8 Pickup Purchases 0 …" at bounding box center [801, 157] width 1288 height 58
drag, startPoint x: 766, startPoint y: 177, endPoint x: 704, endPoint y: 177, distance: 61.5
click at [704, 177] on div "Total Purchases 8 In Store Purchases 0 Delivery Purchases 8 Pickup Purchases 0 …" at bounding box center [801, 157] width 1288 height 58
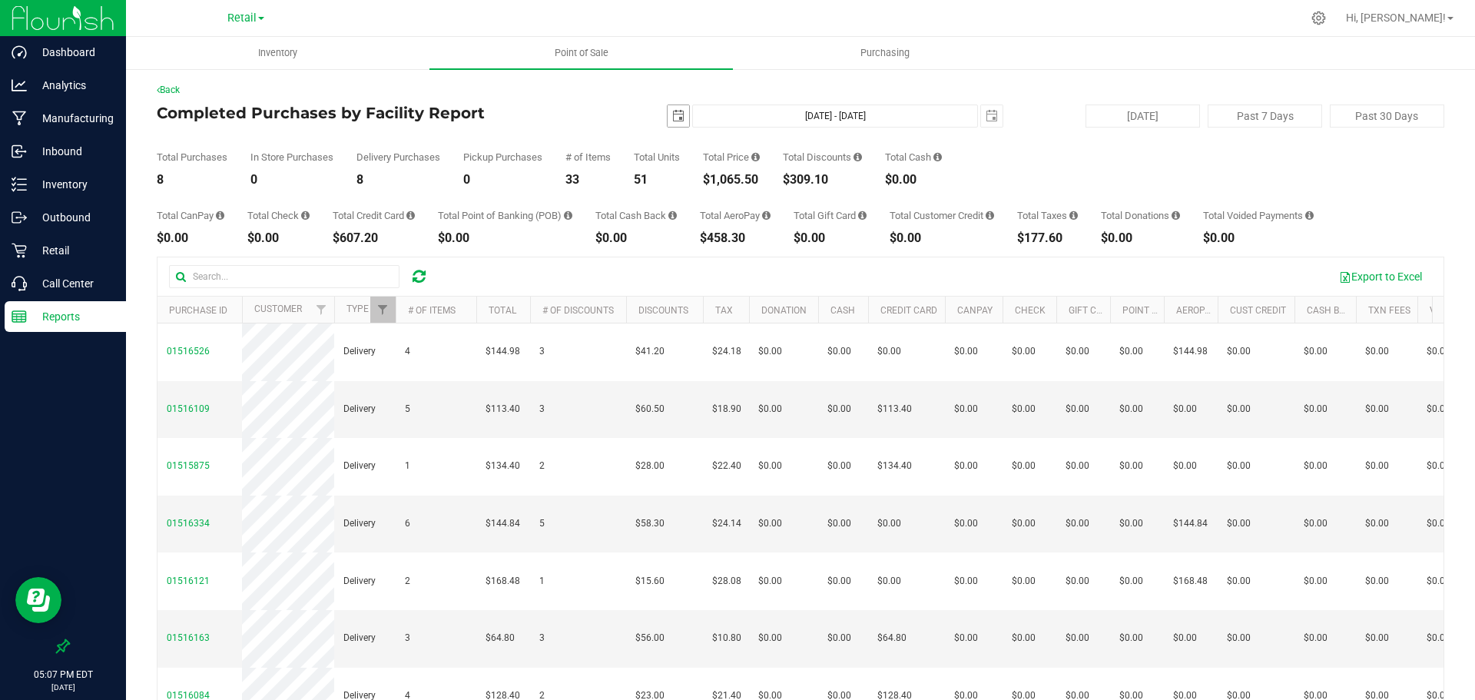
click at [672, 114] on span "select" at bounding box center [678, 116] width 12 height 12
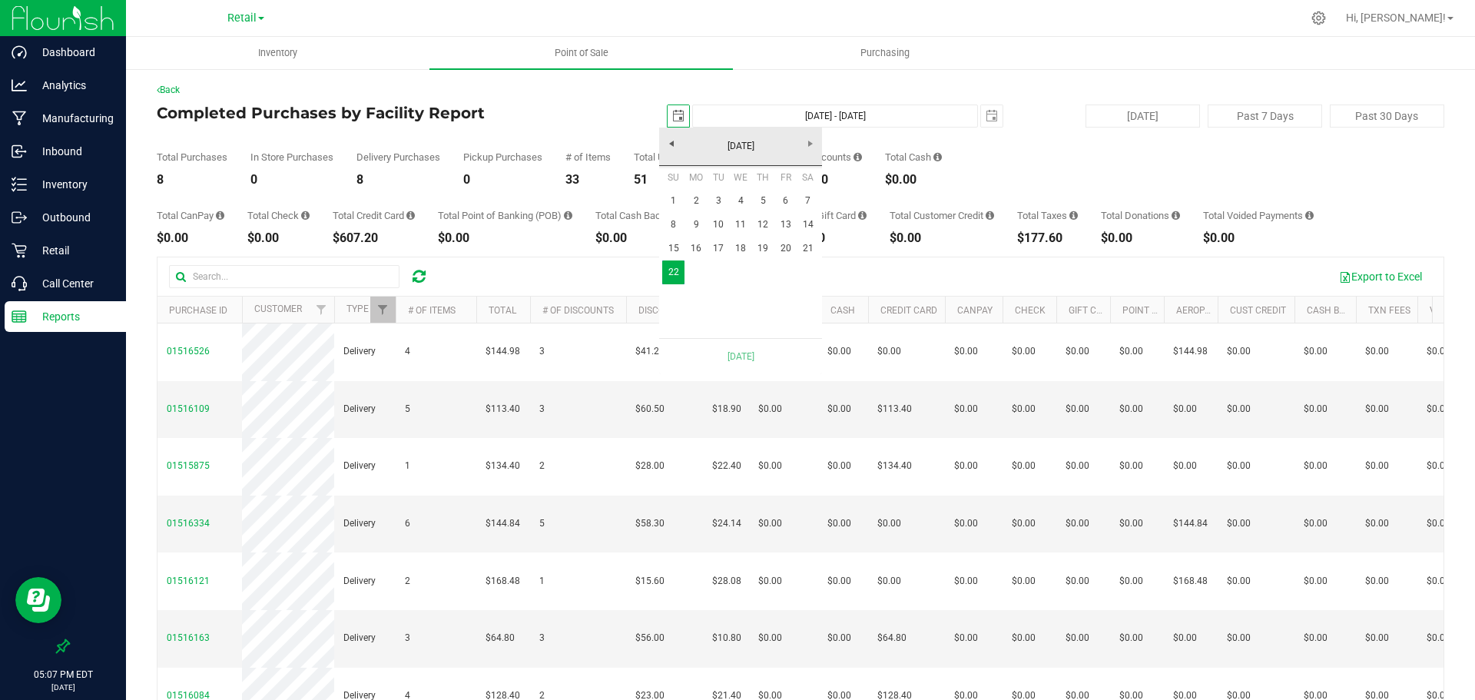
scroll to position [0, 38]
click at [807, 244] on link "21" at bounding box center [808, 249] width 22 height 24
type input "Jun 21, 2025 - Jun 22, 2025"
type input "2025-06-21"
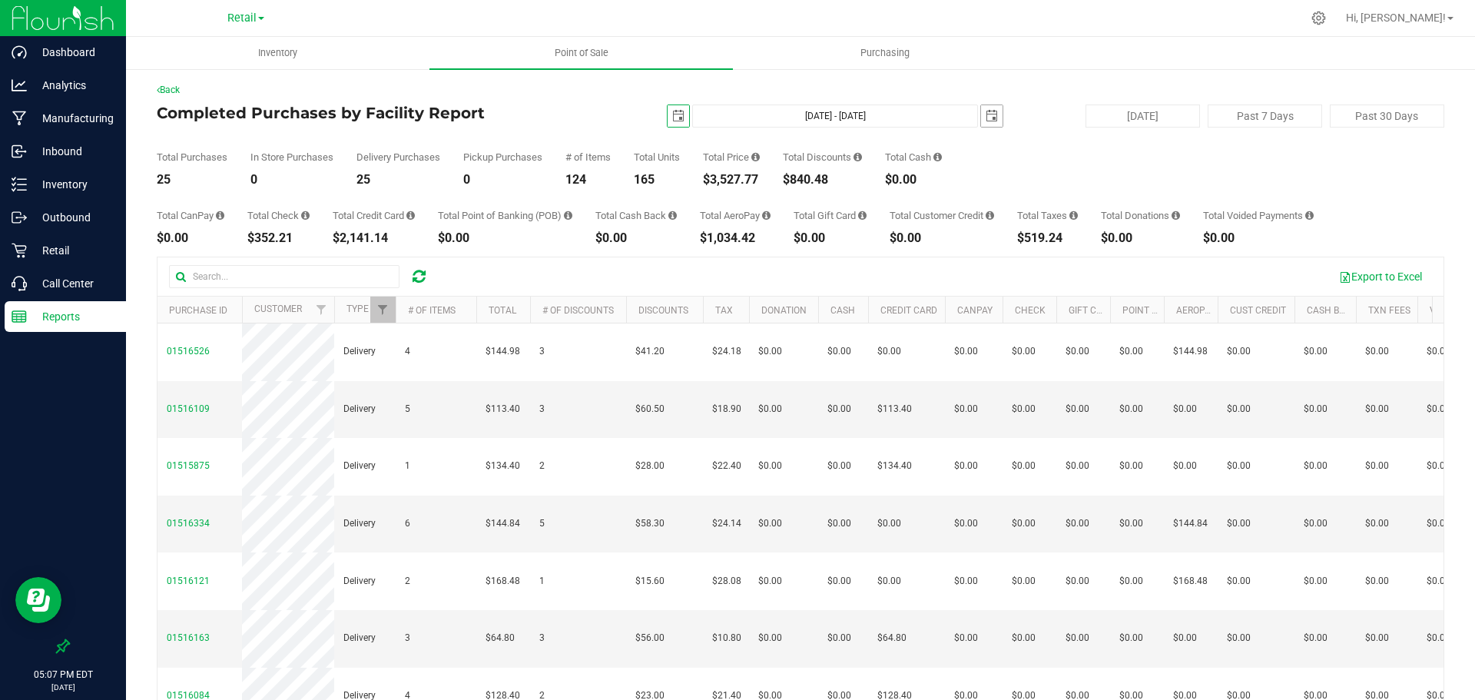
click at [986, 115] on span "select" at bounding box center [992, 116] width 12 height 12
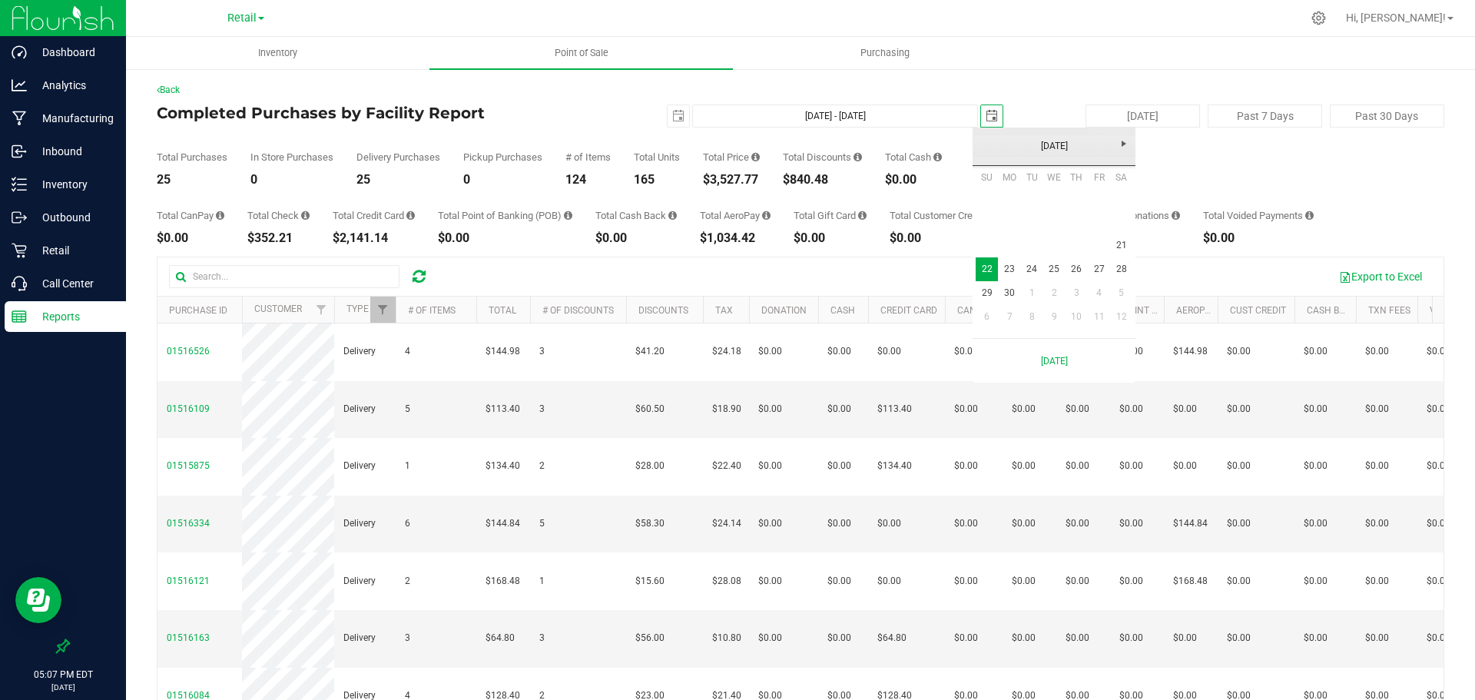
scroll to position [0, 38]
click at [1122, 240] on link "21" at bounding box center [1121, 246] width 22 height 24
type input "Jun 21, 2025 - Jun 21, 2025"
type input "2025-06-21"
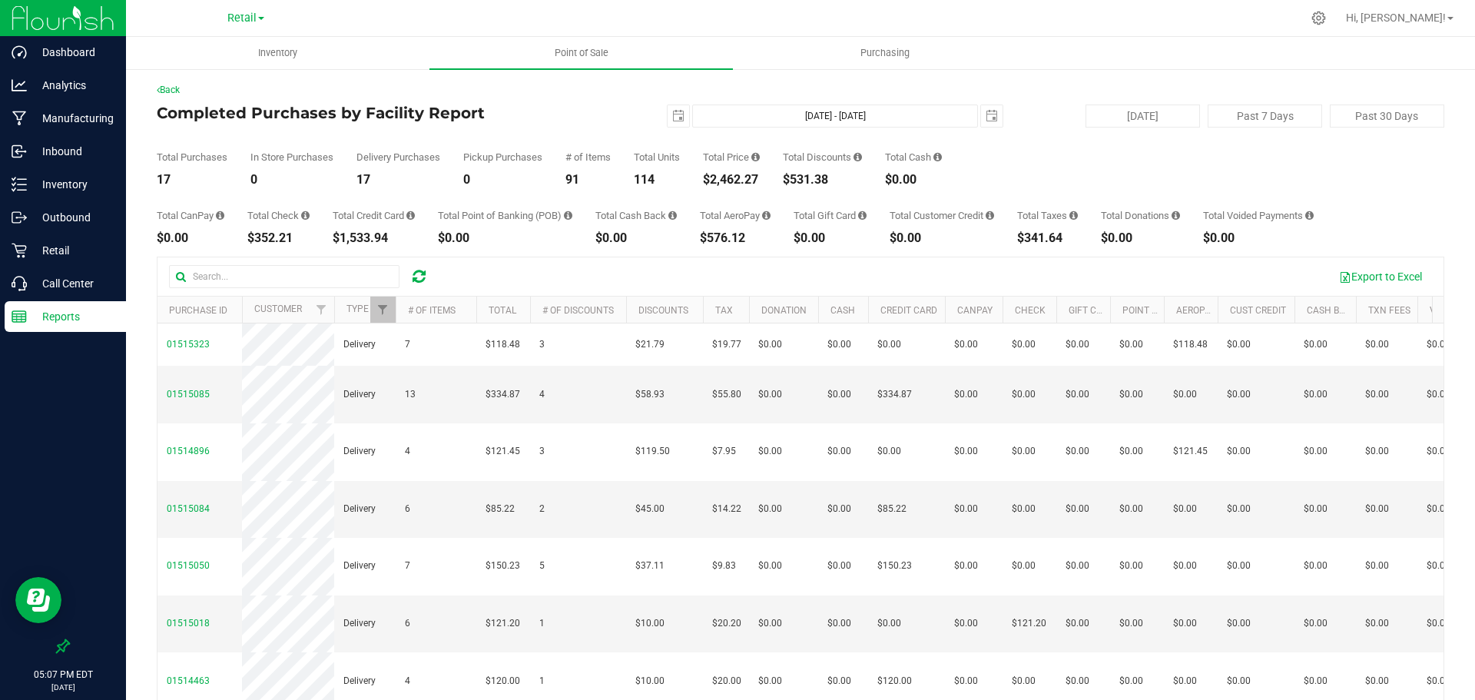
drag, startPoint x: 769, startPoint y: 181, endPoint x: 707, endPoint y: 180, distance: 62.2
click at [707, 180] on div "Total Purchases 17 In Store Purchases 0 Delivery Purchases 17 Pickup Purchases …" at bounding box center [801, 157] width 1288 height 58
click at [986, 115] on span "select" at bounding box center [992, 116] width 12 height 12
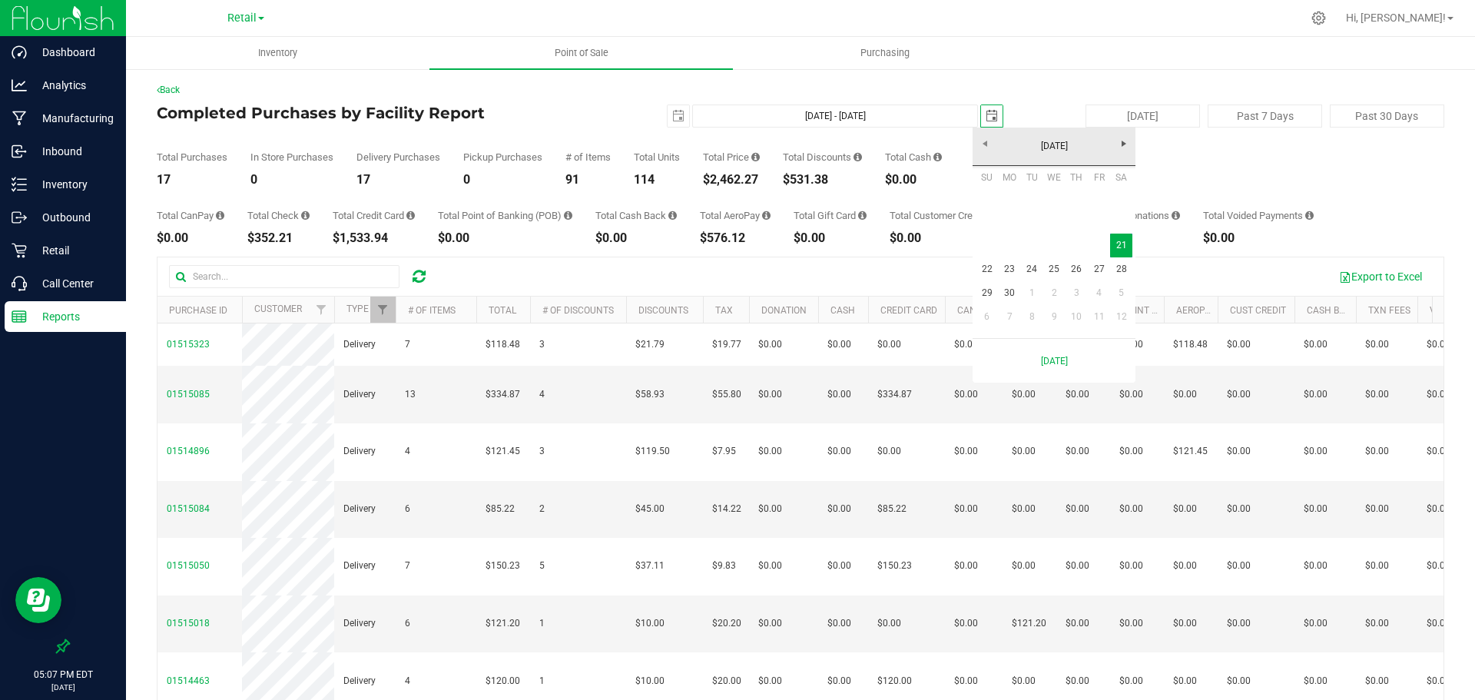
scroll to position [0, 38]
click at [678, 121] on span "select" at bounding box center [679, 116] width 22 height 22
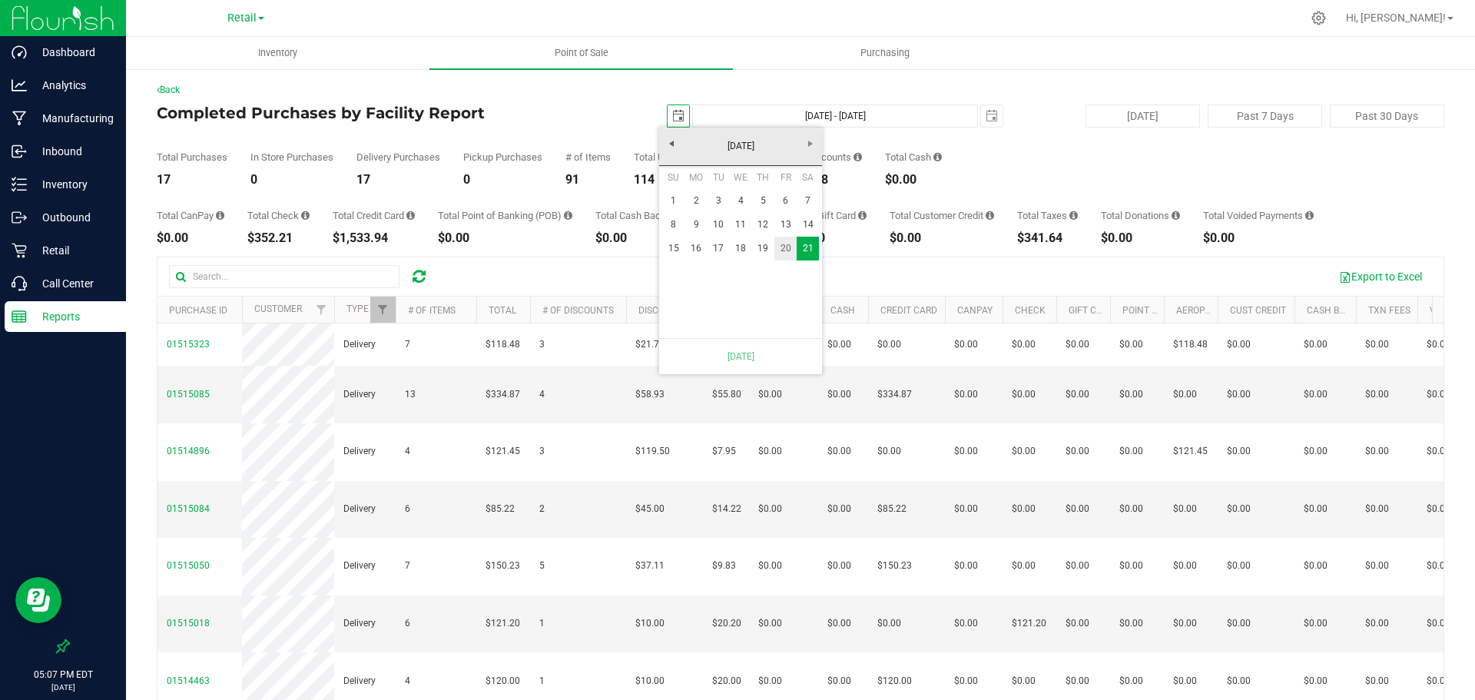
click at [789, 250] on link "20" at bounding box center [785, 249] width 22 height 24
type input "Jun 20, 2025 - Jun 21, 2025"
type input "2025-06-20"
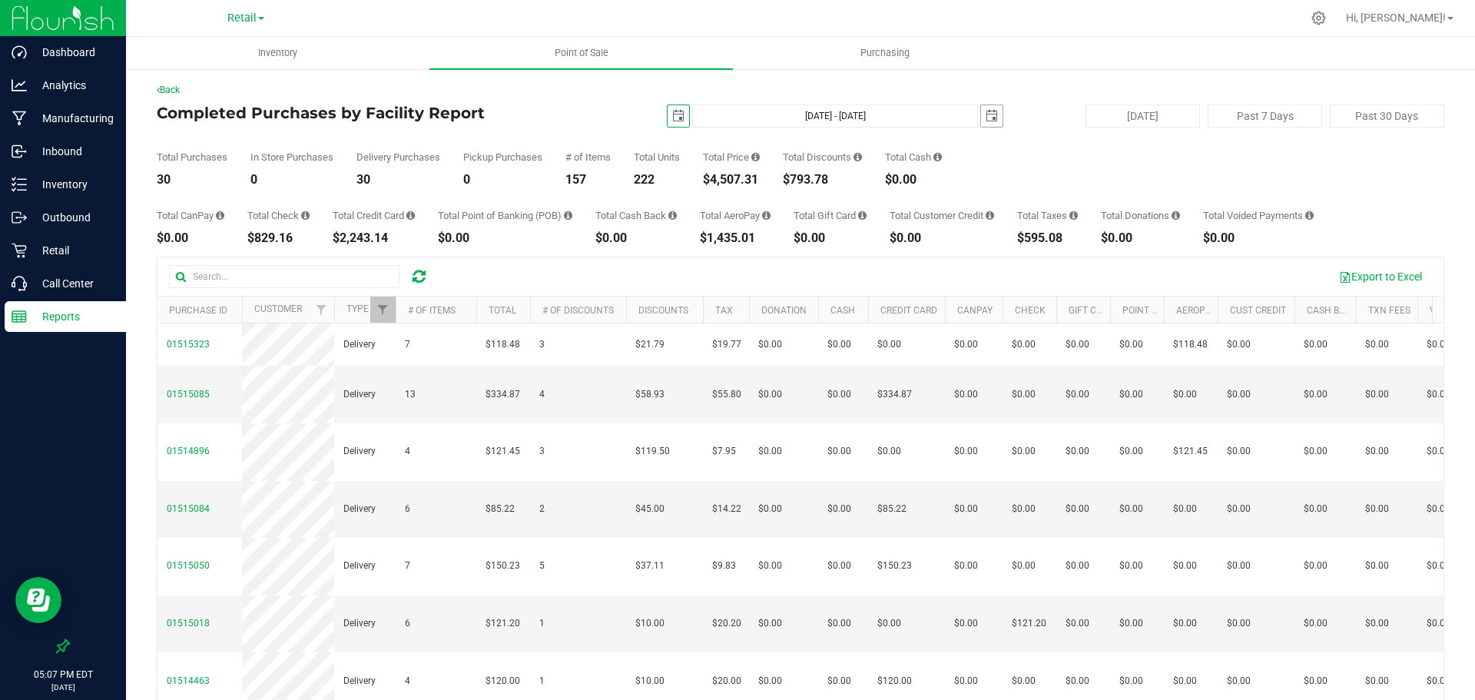
click at [986, 118] on span "select" at bounding box center [992, 116] width 12 height 12
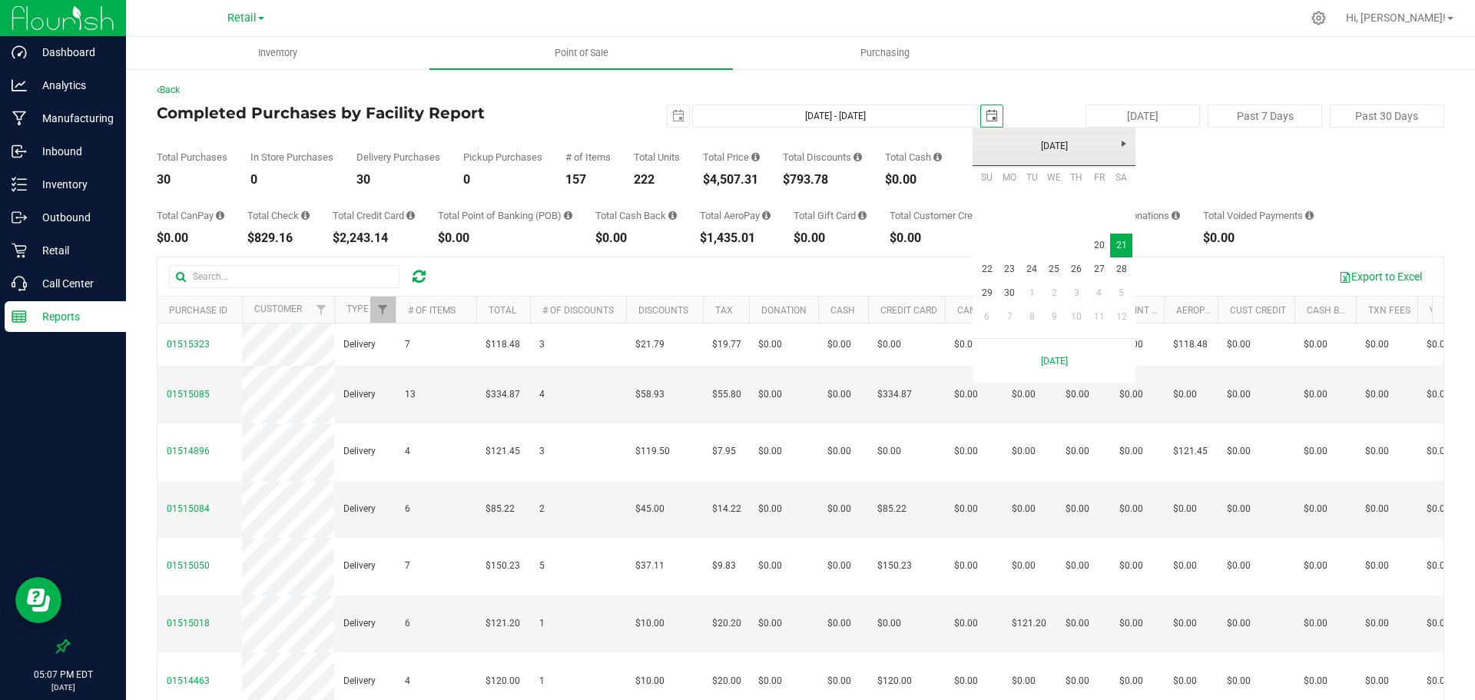
scroll to position [0, 38]
click at [1096, 244] on link "20" at bounding box center [1099, 246] width 22 height 24
type input "Jun 20, 2025 - Jun 20, 2025"
type input "2025-06-20"
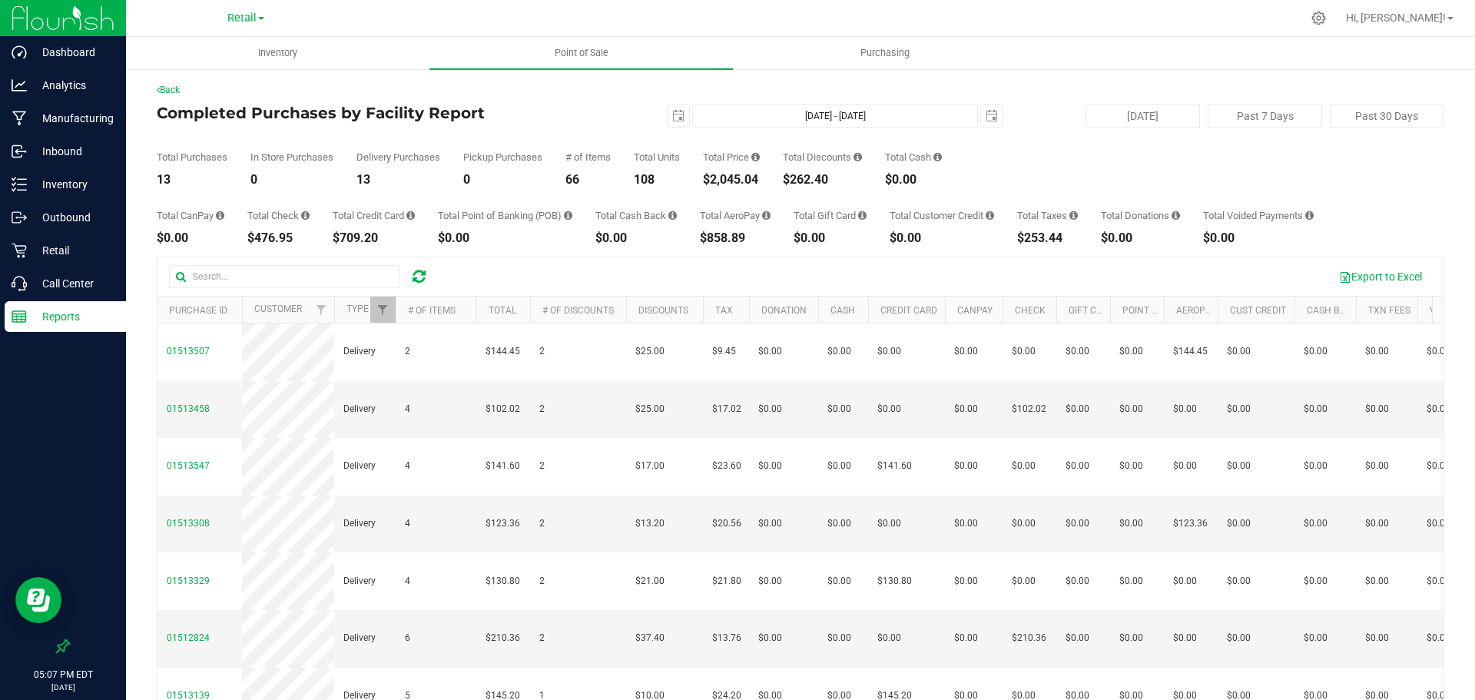
drag, startPoint x: 762, startPoint y: 183, endPoint x: 703, endPoint y: 179, distance: 59.3
click at [703, 179] on div "Total Purchases 13 In Store Purchases 0 Delivery Purchases 13 Pickup Purchases …" at bounding box center [801, 157] width 1288 height 58
click at [672, 113] on span "select" at bounding box center [678, 116] width 12 height 12
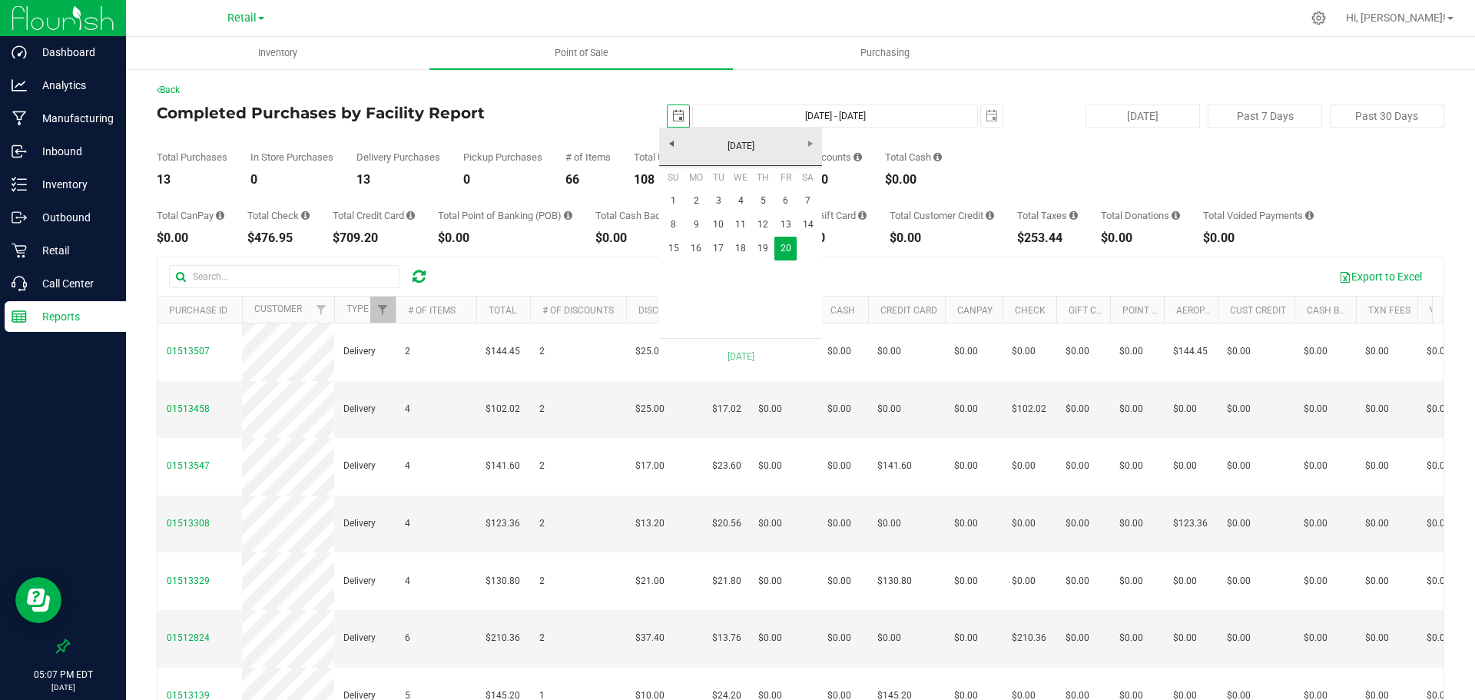
scroll to position [0, 38]
click at [762, 246] on link "19" at bounding box center [763, 249] width 22 height 24
type input "Jun 19, 2025 - Jun 20, 2025"
type input "2025-06-19"
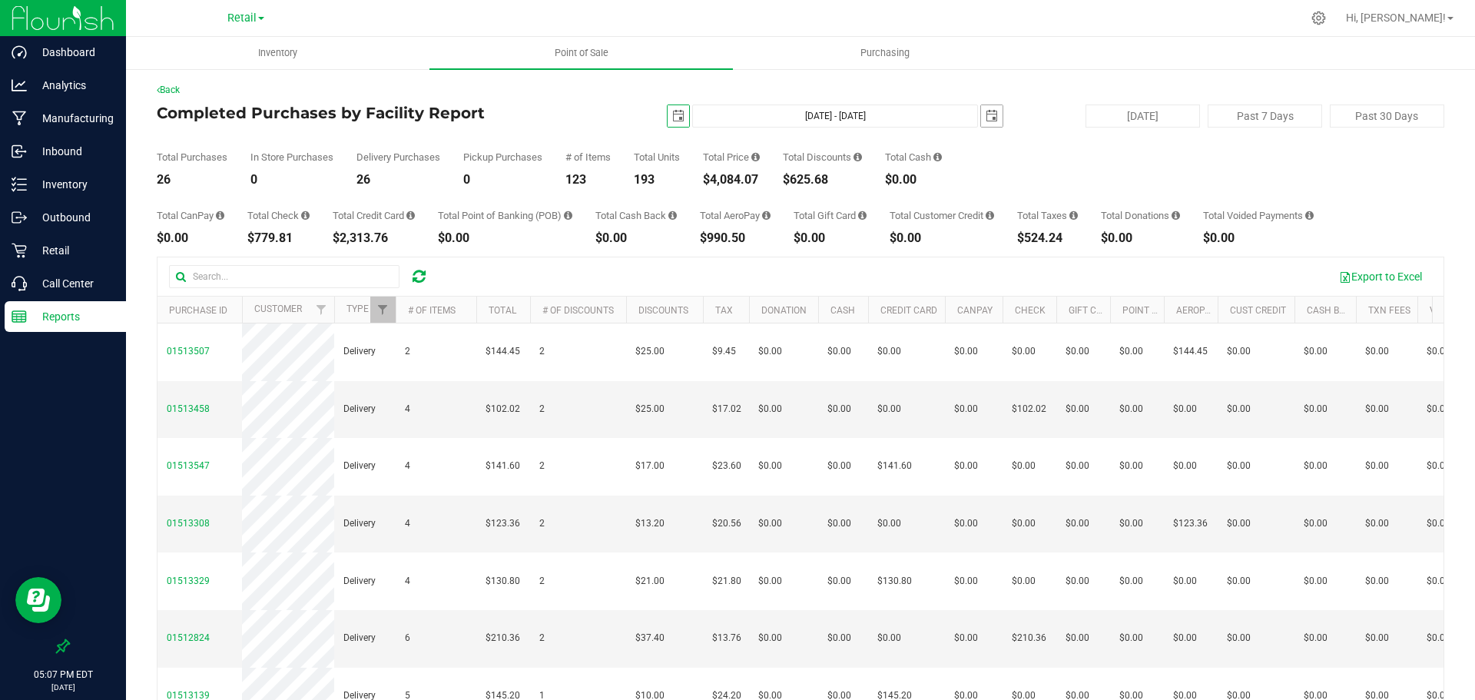
click at [986, 114] on span "select" at bounding box center [992, 116] width 12 height 12
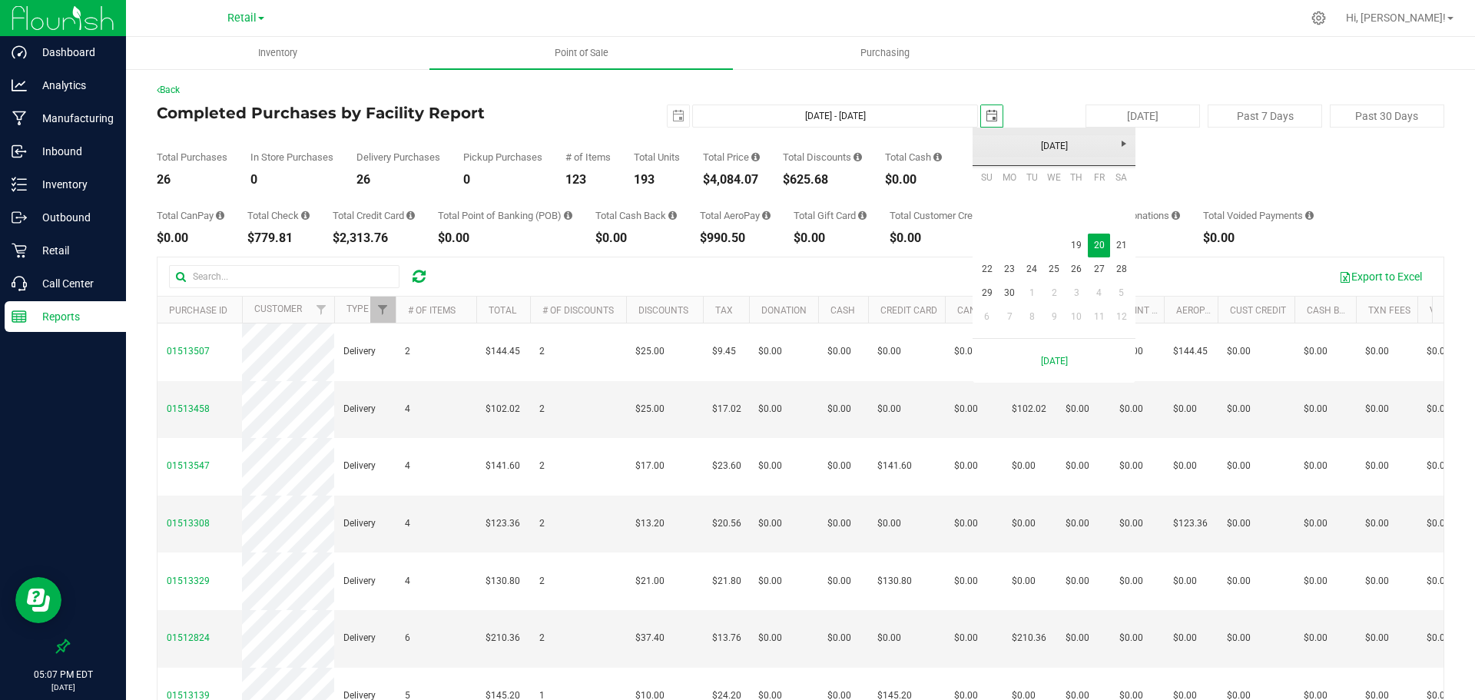
scroll to position [0, 38]
click at [1072, 241] on link "19" at bounding box center [1077, 246] width 22 height 24
type input "Jun 19, 2025 - Jun 19, 2025"
type input "2025-06-19"
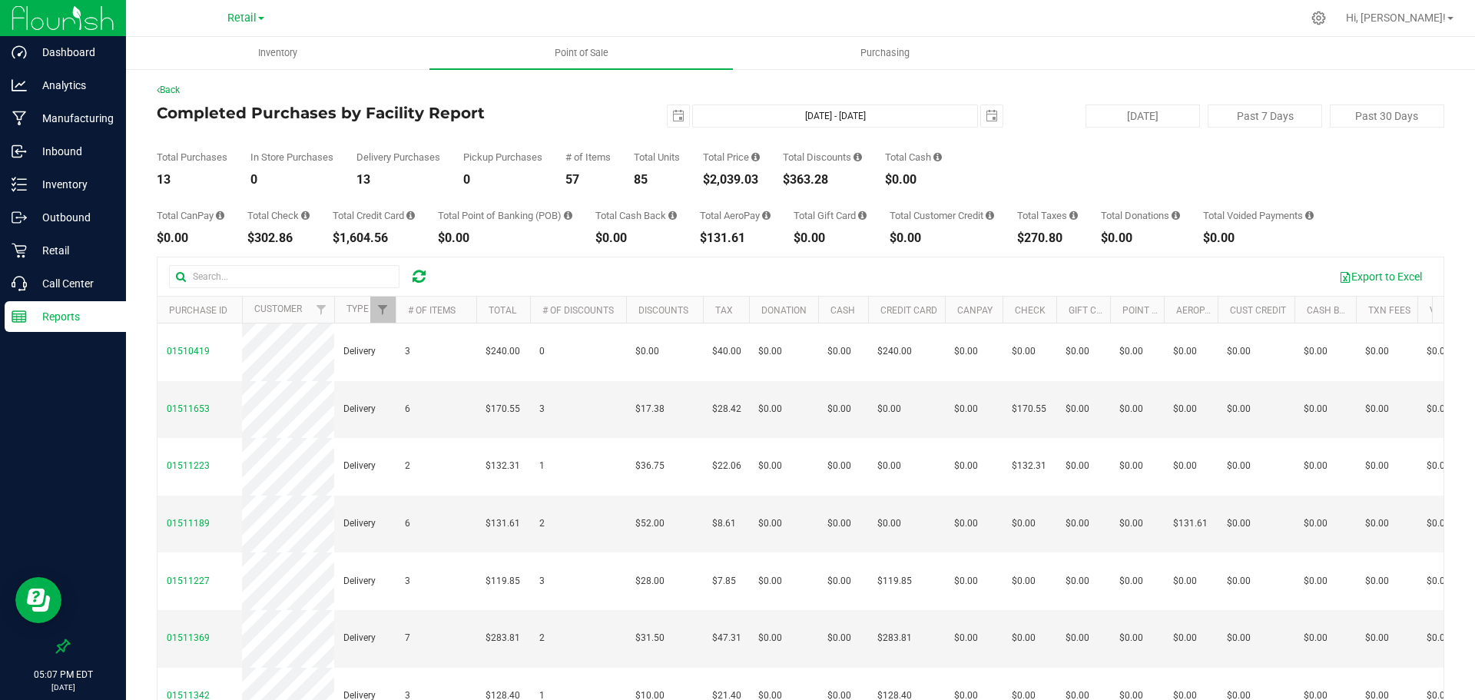
drag, startPoint x: 768, startPoint y: 179, endPoint x: 705, endPoint y: 177, distance: 63.0
click at [705, 177] on div "Total Purchases 13 In Store Purchases 0 Delivery Purchases 13 Pickup Purchases …" at bounding box center [801, 157] width 1288 height 58
click at [675, 112] on span "select" at bounding box center [678, 116] width 12 height 12
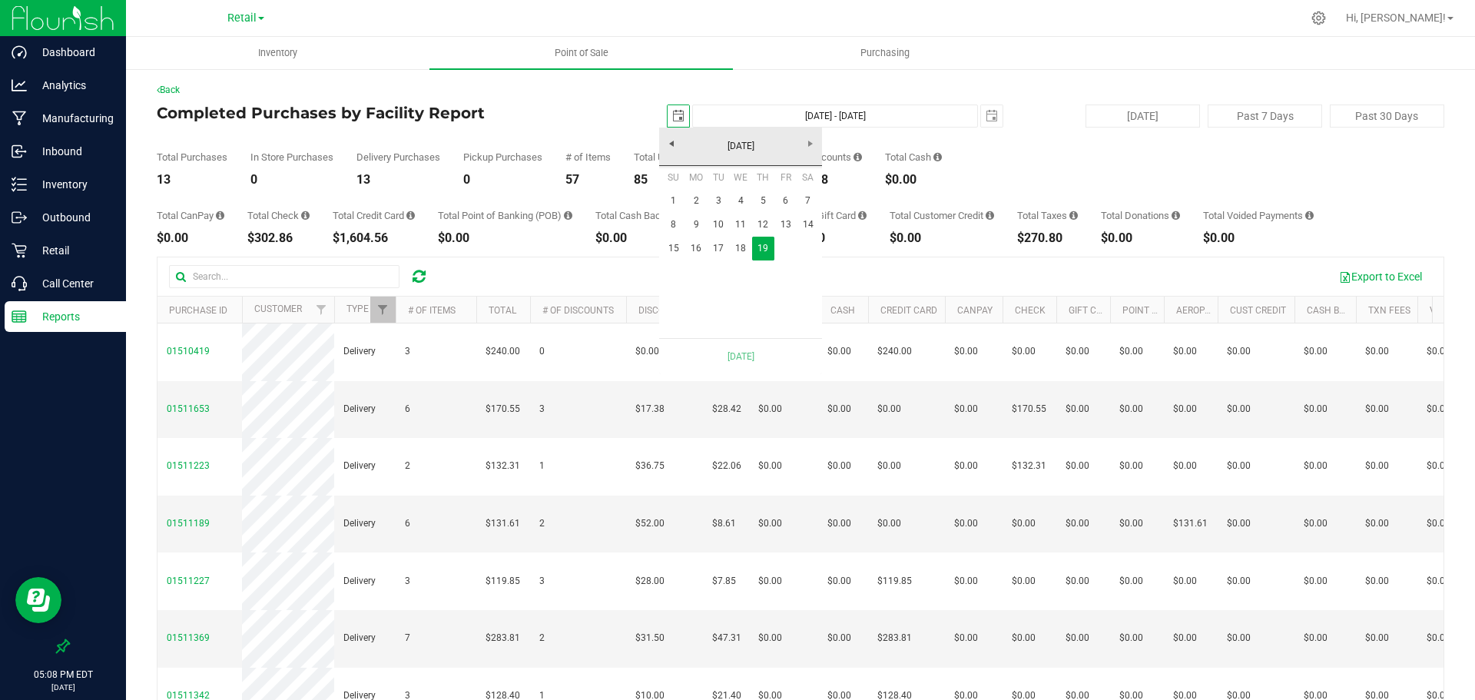
scroll to position [0, 38]
click at [742, 246] on link "18" at bounding box center [741, 249] width 22 height 24
type input "Jun 18, 2025 - Jun 19, 2025"
type input "2025-06-18"
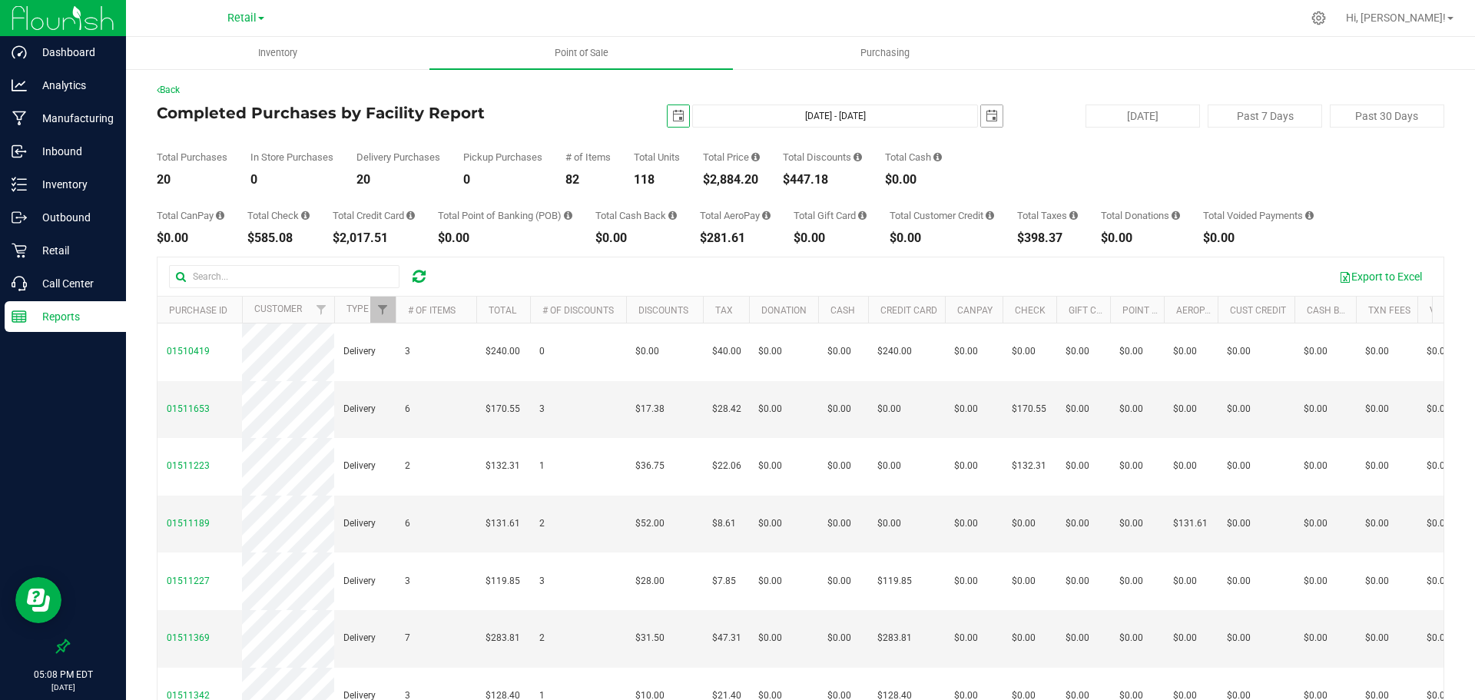
click at [986, 114] on span "select" at bounding box center [992, 116] width 12 height 12
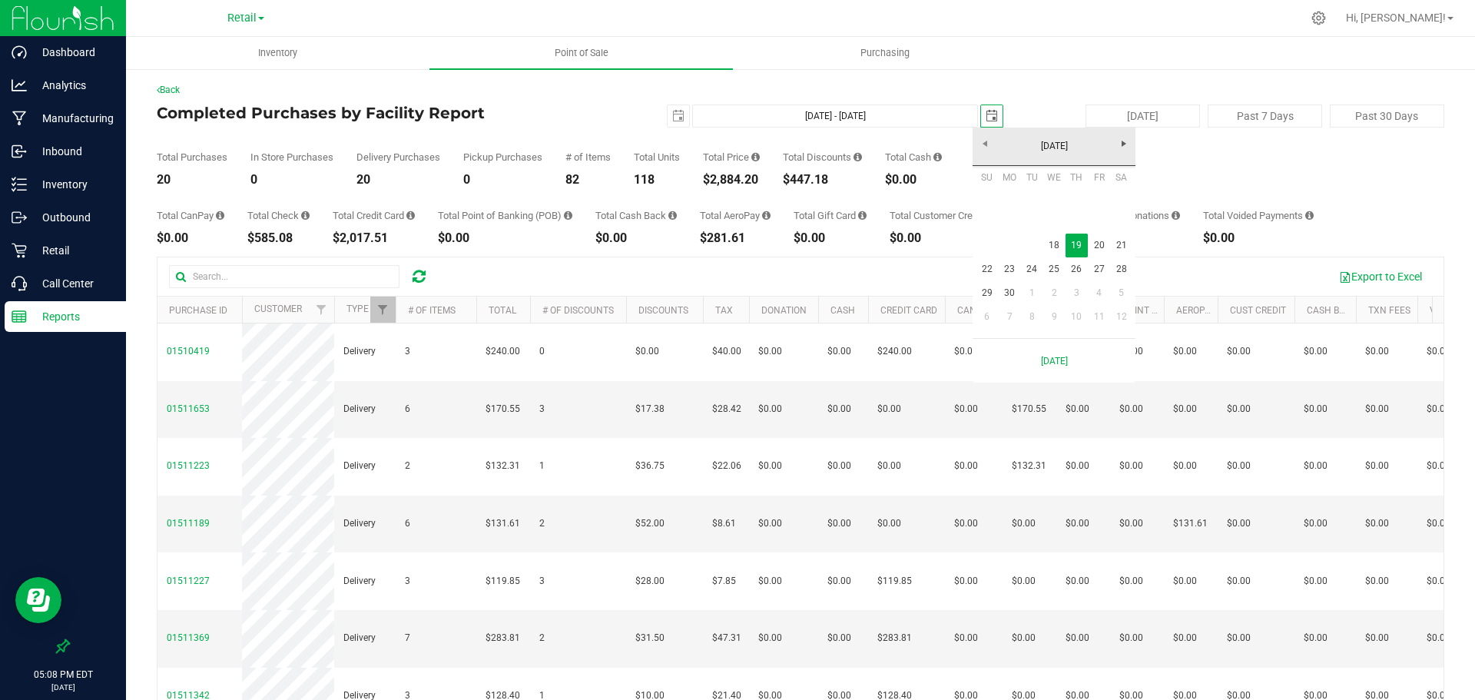
scroll to position [0, 38]
click at [1056, 246] on link "18" at bounding box center [1054, 246] width 22 height 24
type input "Jun 18, 2025 - Jun 18, 2025"
type input "2025-06-18"
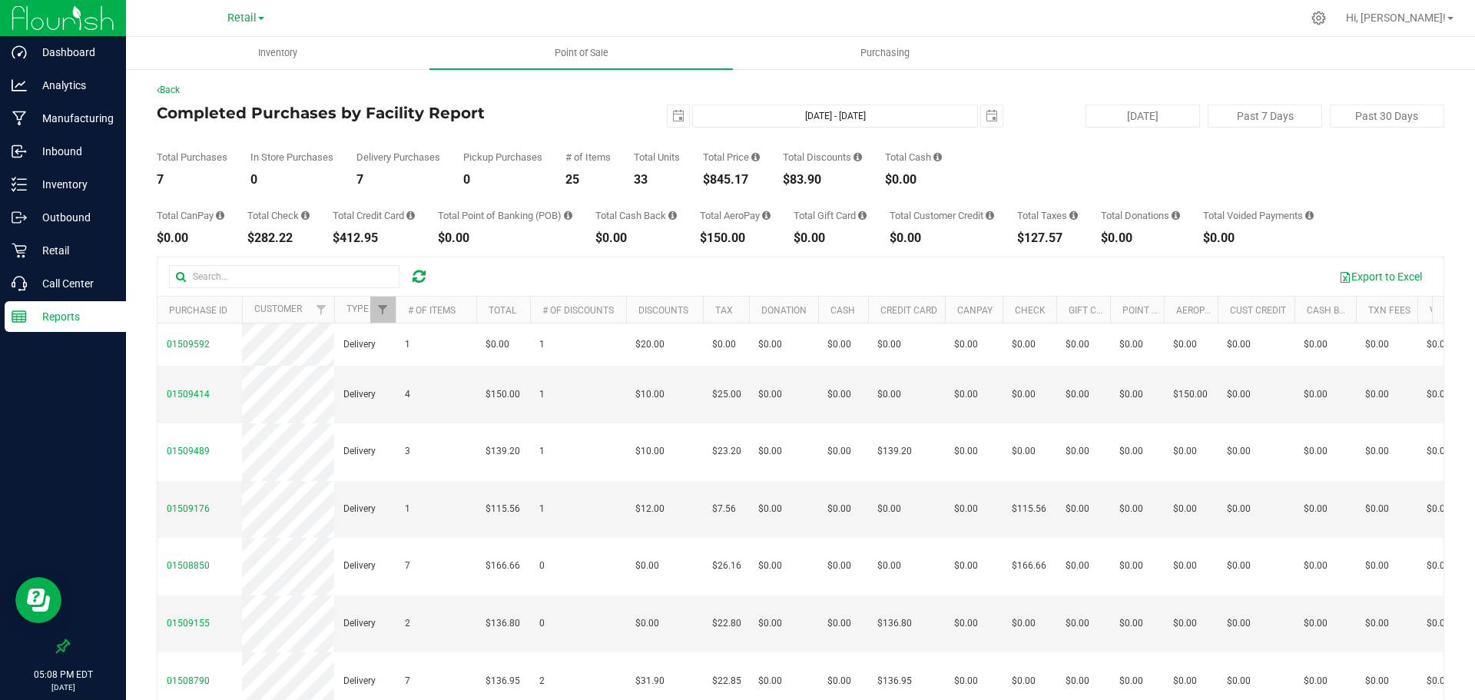
scroll to position [0, 0]
drag, startPoint x: 751, startPoint y: 180, endPoint x: 707, endPoint y: 177, distance: 44.6
click at [707, 177] on div "$845.17" at bounding box center [731, 180] width 57 height 12
click at [668, 108] on span "select" at bounding box center [679, 116] width 22 height 22
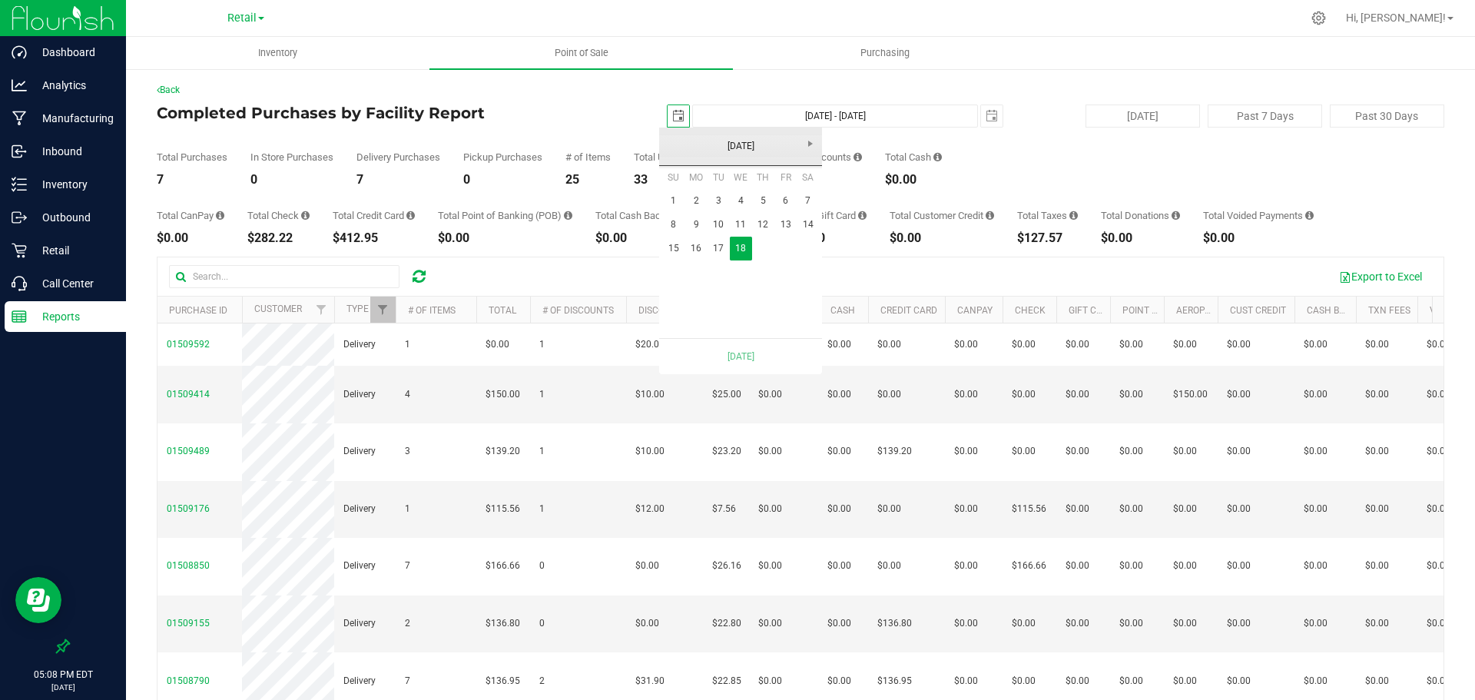
scroll to position [0, 38]
click at [715, 249] on link "17" at bounding box center [719, 249] width 22 height 24
type input "Jun 17, 2025 - Jun 18, 2025"
type input "2025-06-17"
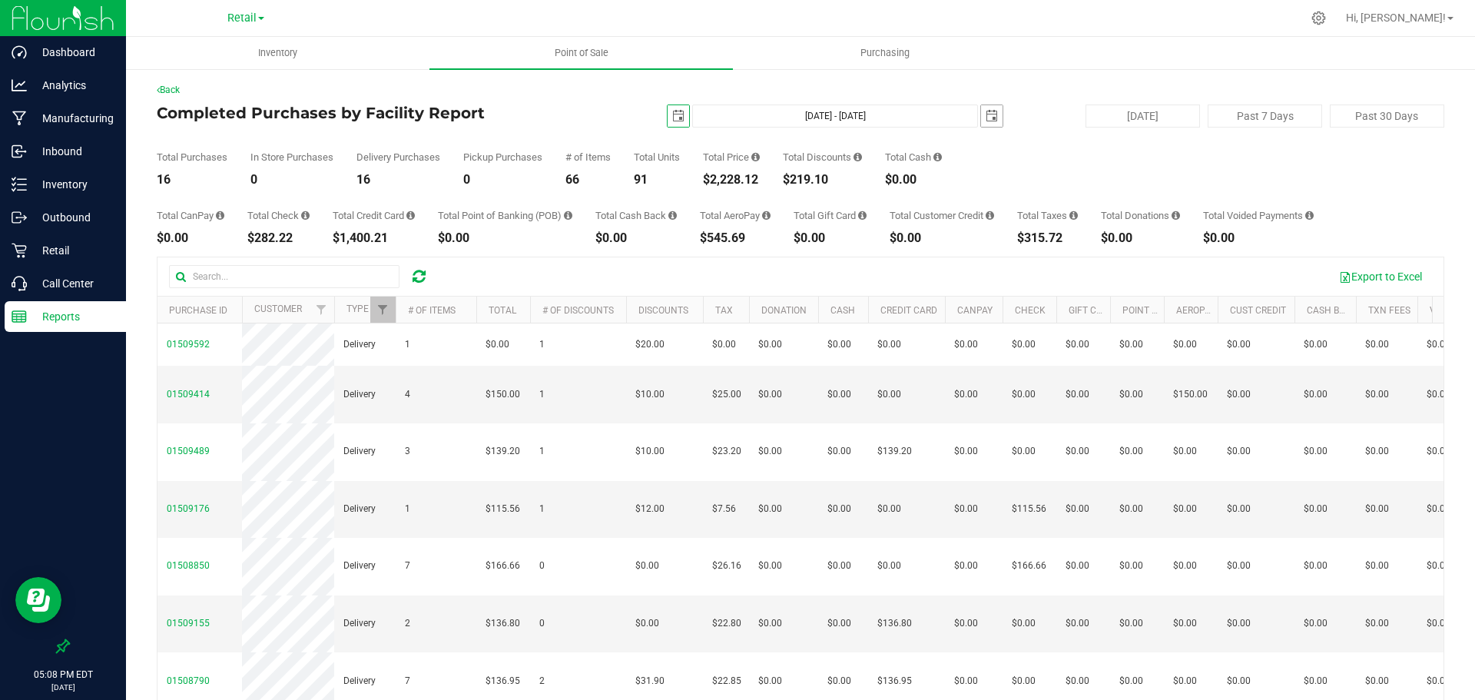
click at [986, 116] on span "select" at bounding box center [992, 116] width 12 height 12
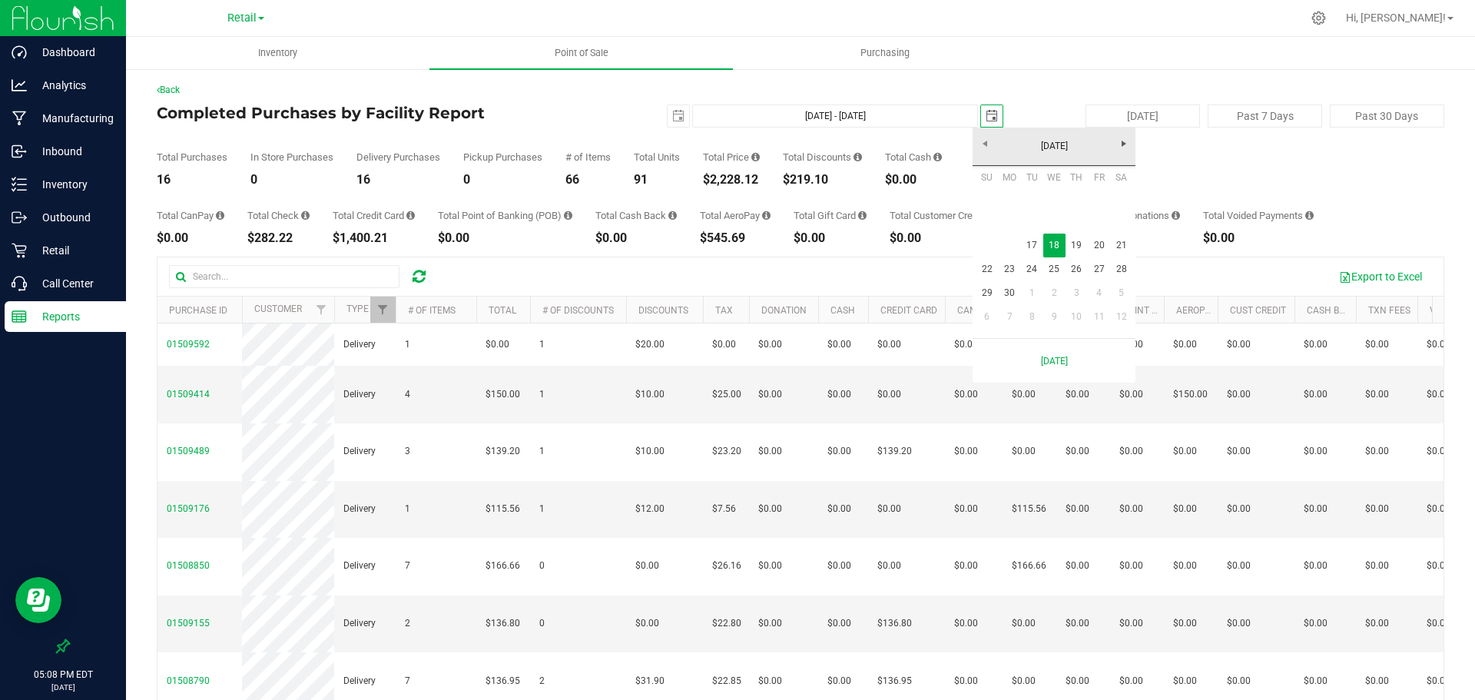
scroll to position [0, 38]
click at [1033, 249] on link "17" at bounding box center [1032, 246] width 22 height 24
type input "Jun 17, 2025 - Jun 17, 2025"
type input "2025-06-17"
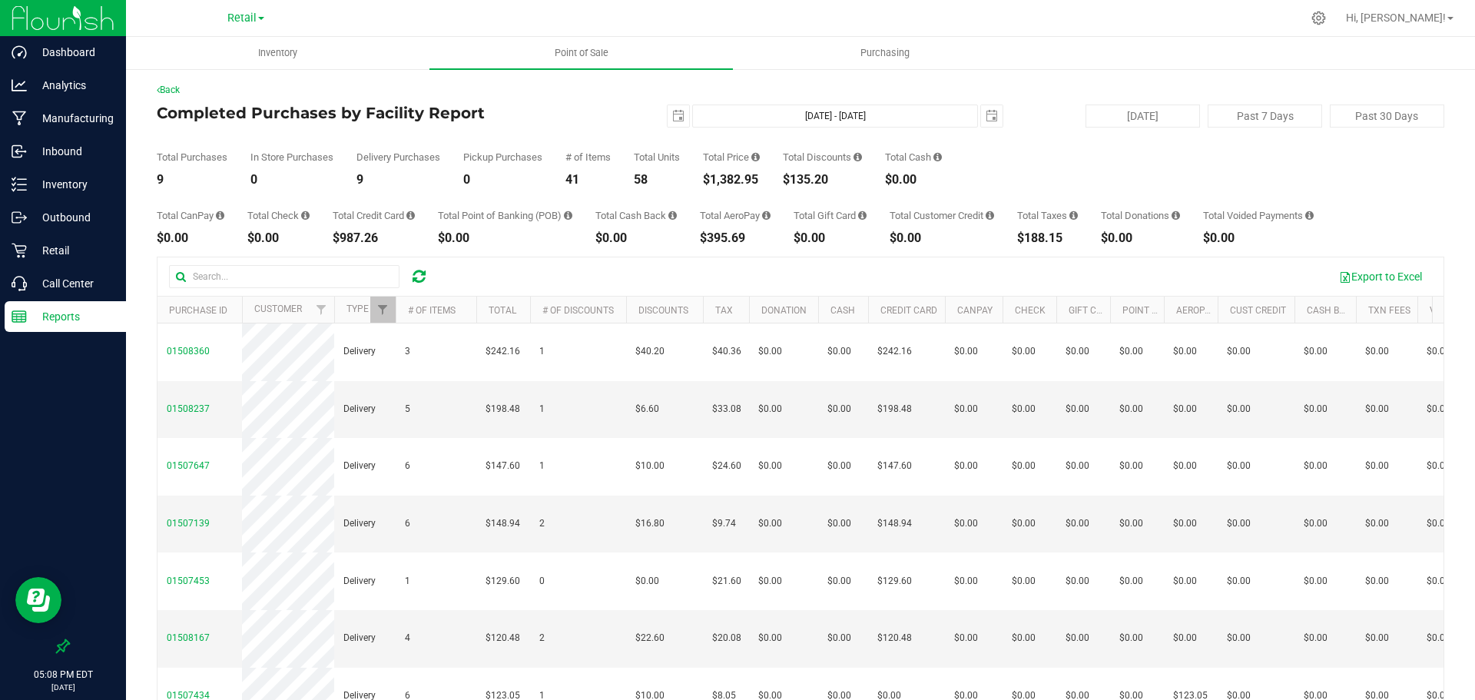
drag, startPoint x: 767, startPoint y: 181, endPoint x: 700, endPoint y: 179, distance: 66.9
click at [700, 179] on div "Total Purchases 9 In Store Purchases 0 Delivery Purchases 9 Pickup Purchases 0 …" at bounding box center [801, 157] width 1288 height 58
click at [672, 119] on span "select" at bounding box center [678, 116] width 12 height 12
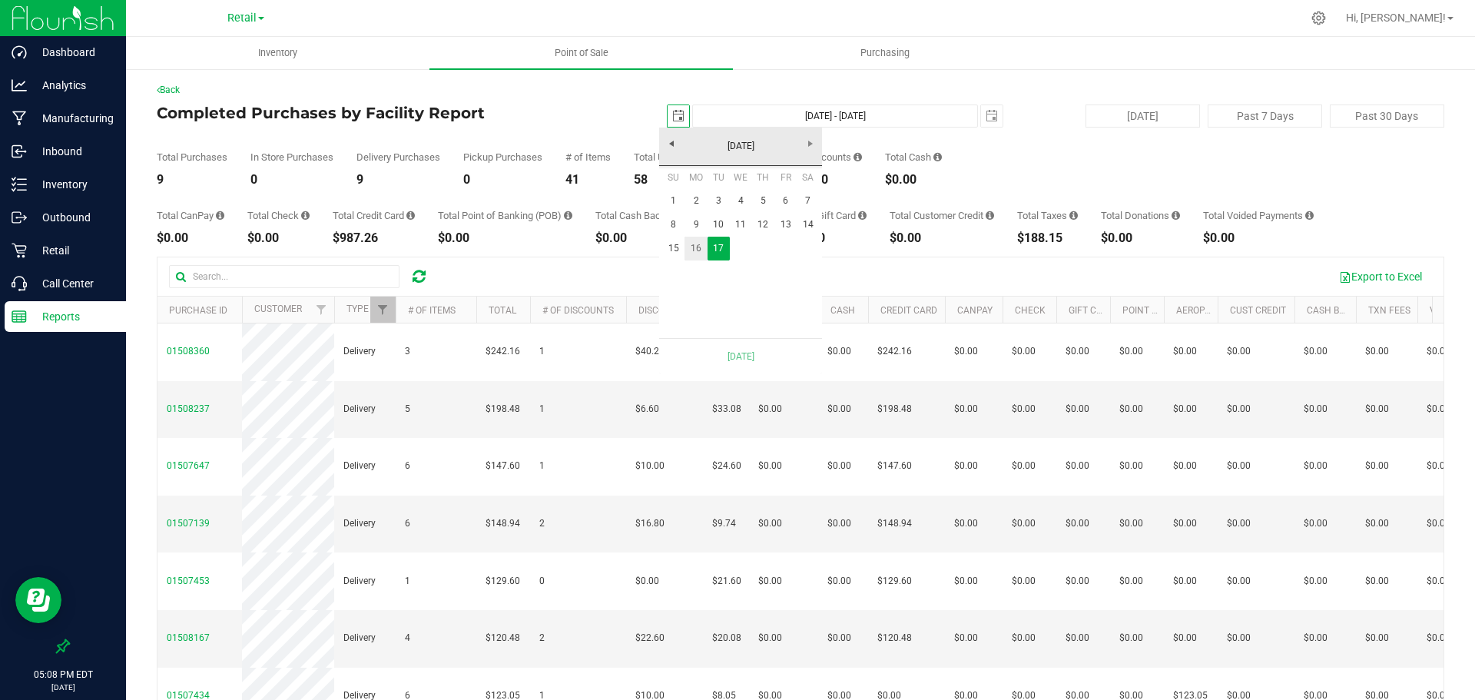
scroll to position [0, 38]
click at [698, 247] on link "16" at bounding box center [696, 249] width 22 height 24
type input "Jun 16, 2025 - Jun 17, 2025"
type input "2025-06-16"
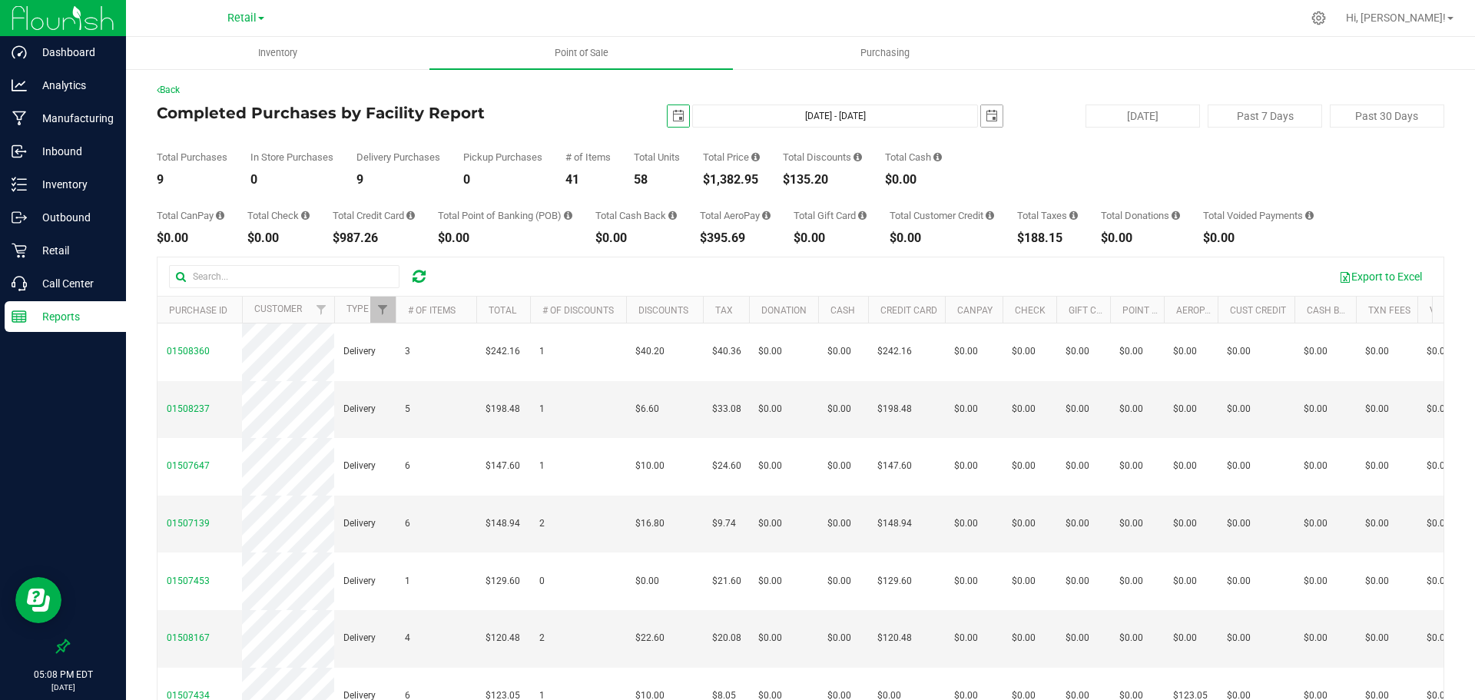
click at [986, 112] on span "select" at bounding box center [992, 116] width 12 height 12
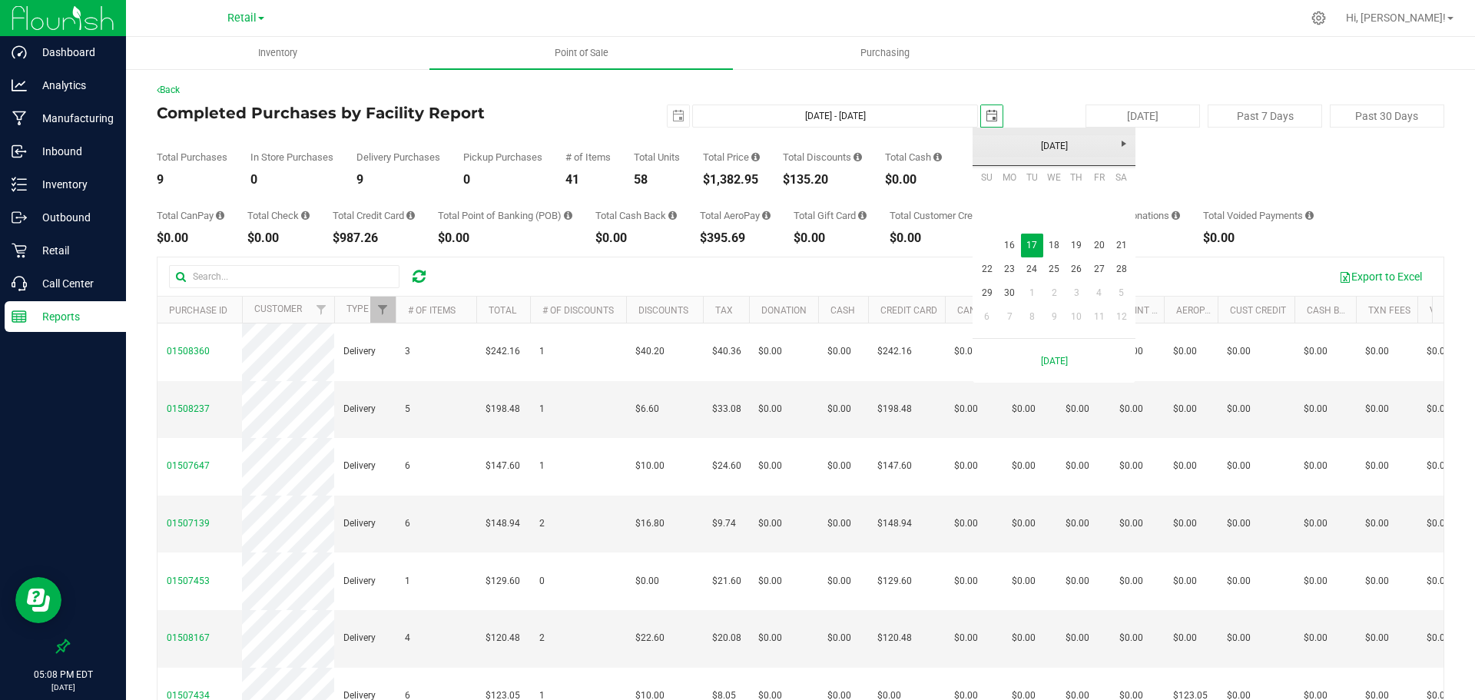
scroll to position [0, 38]
click at [1005, 246] on link "16" at bounding box center [1009, 246] width 22 height 24
type input "Jun 16, 2025 - Jun 16, 2025"
type input "2025-06-16"
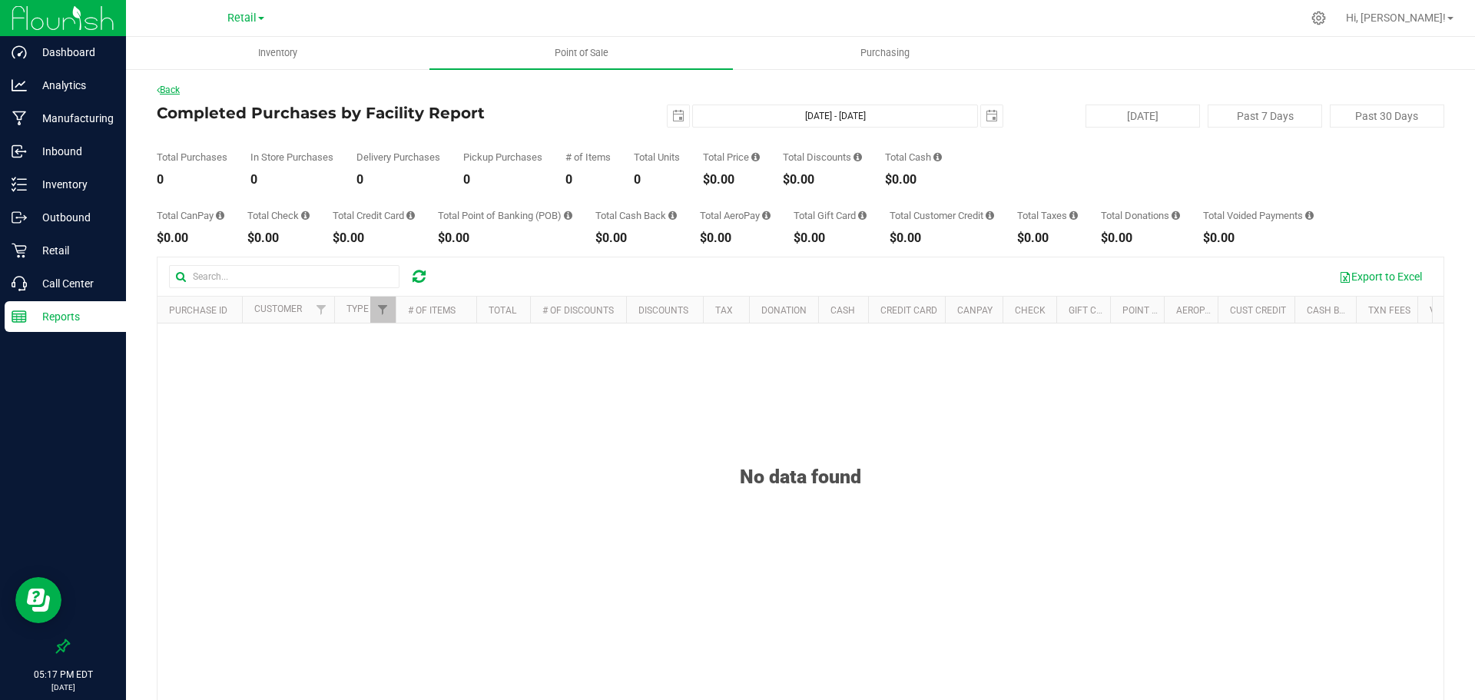
click at [173, 91] on link "Back" at bounding box center [168, 90] width 23 height 11
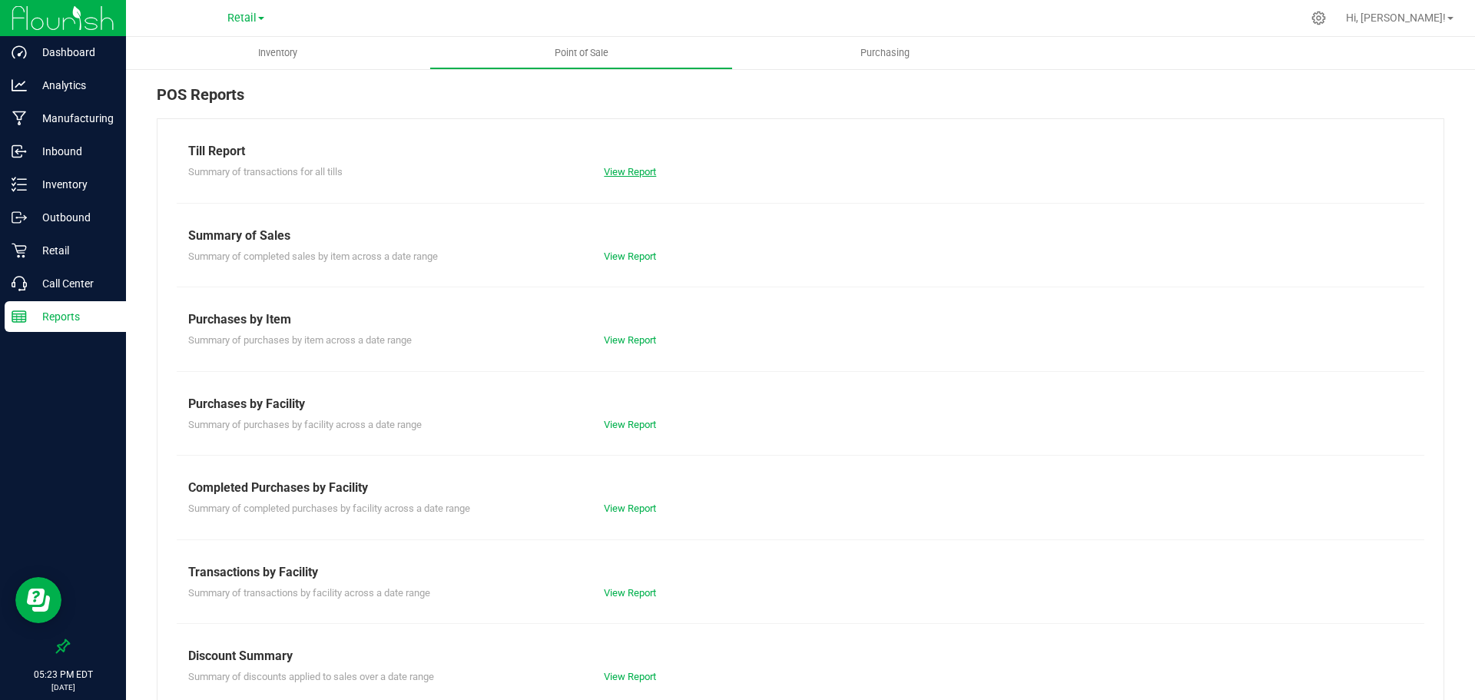
click at [635, 168] on link "View Report" at bounding box center [630, 172] width 52 height 12
